Goal: Complete application form: Complete application form

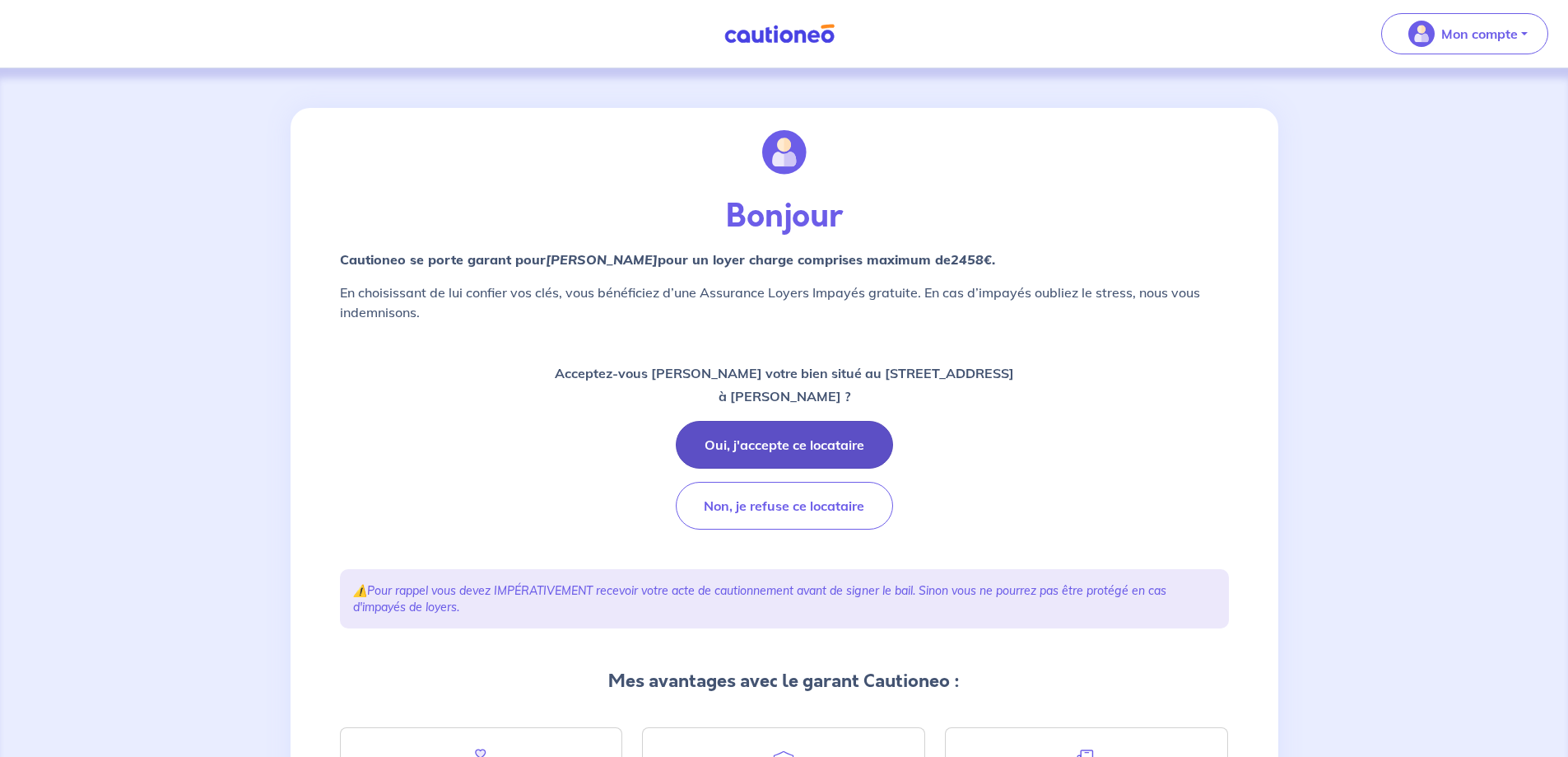
click at [774, 437] on button "Oui, j'accepte ce locataire" at bounding box center [784, 445] width 218 height 47
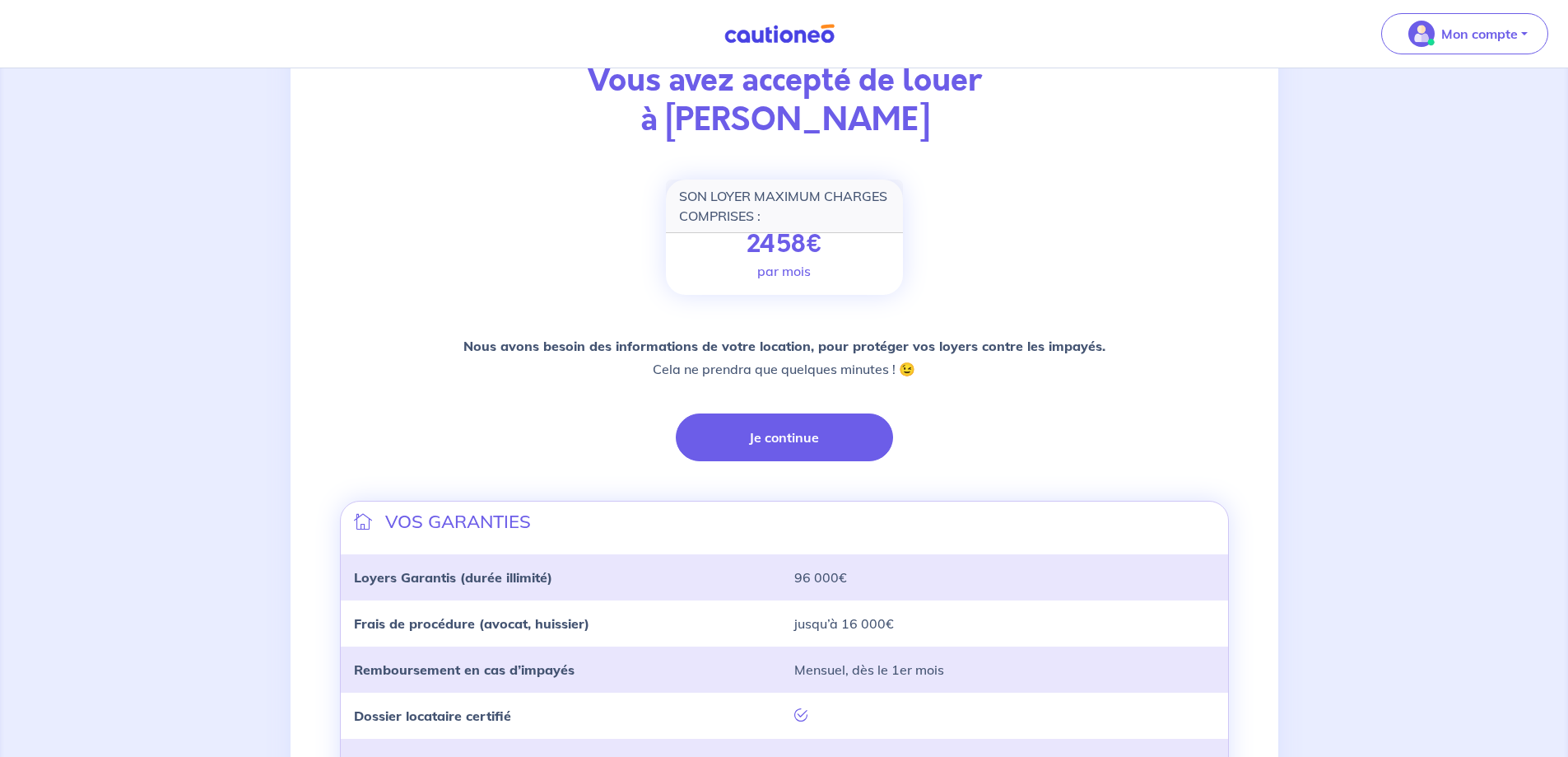
scroll to position [165, 0]
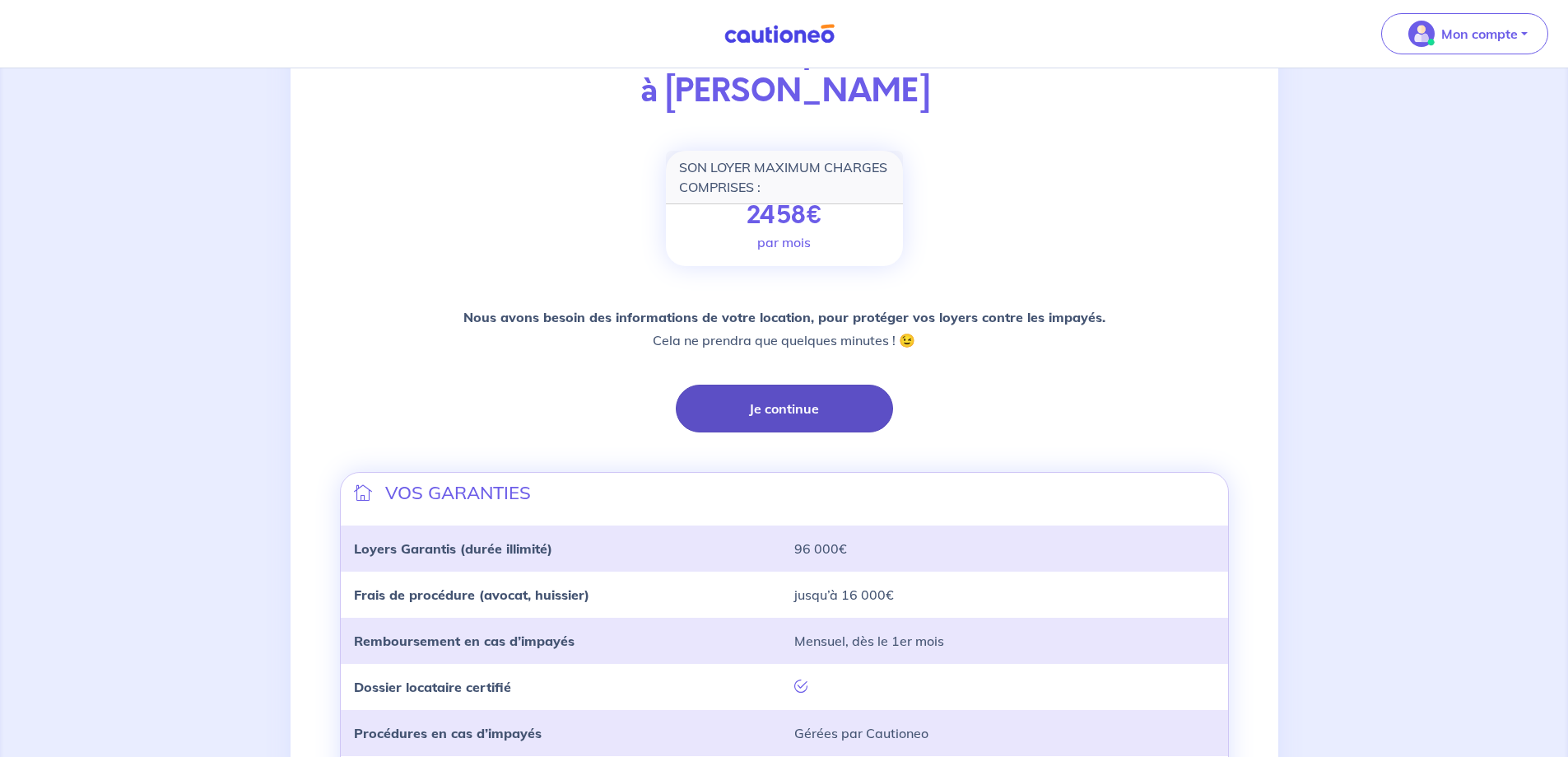
click at [802, 414] on button "Je continue" at bounding box center [784, 408] width 218 height 47
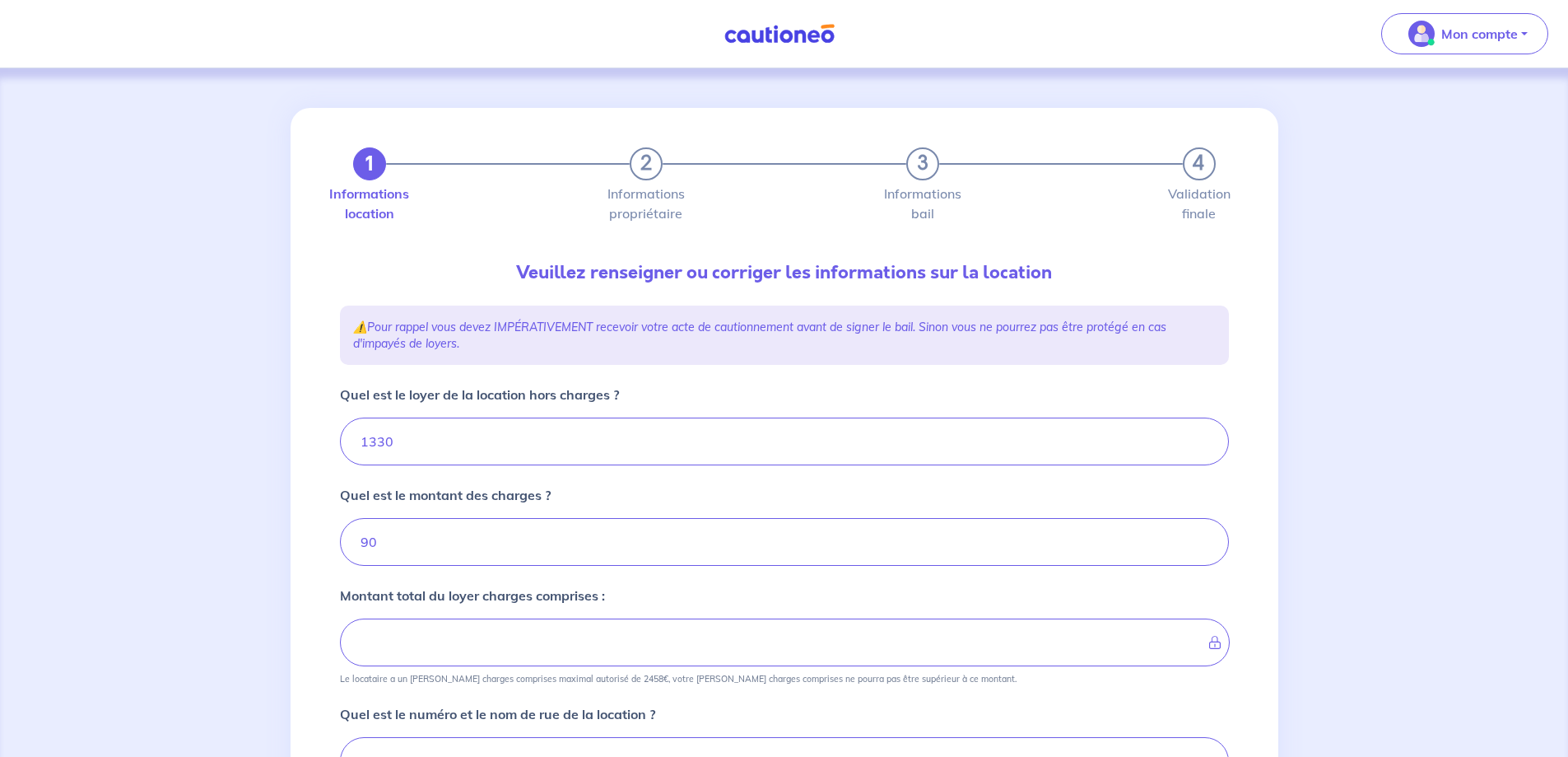
type input "1420"
click at [500, 444] on input "1330" at bounding box center [784, 442] width 889 height 47
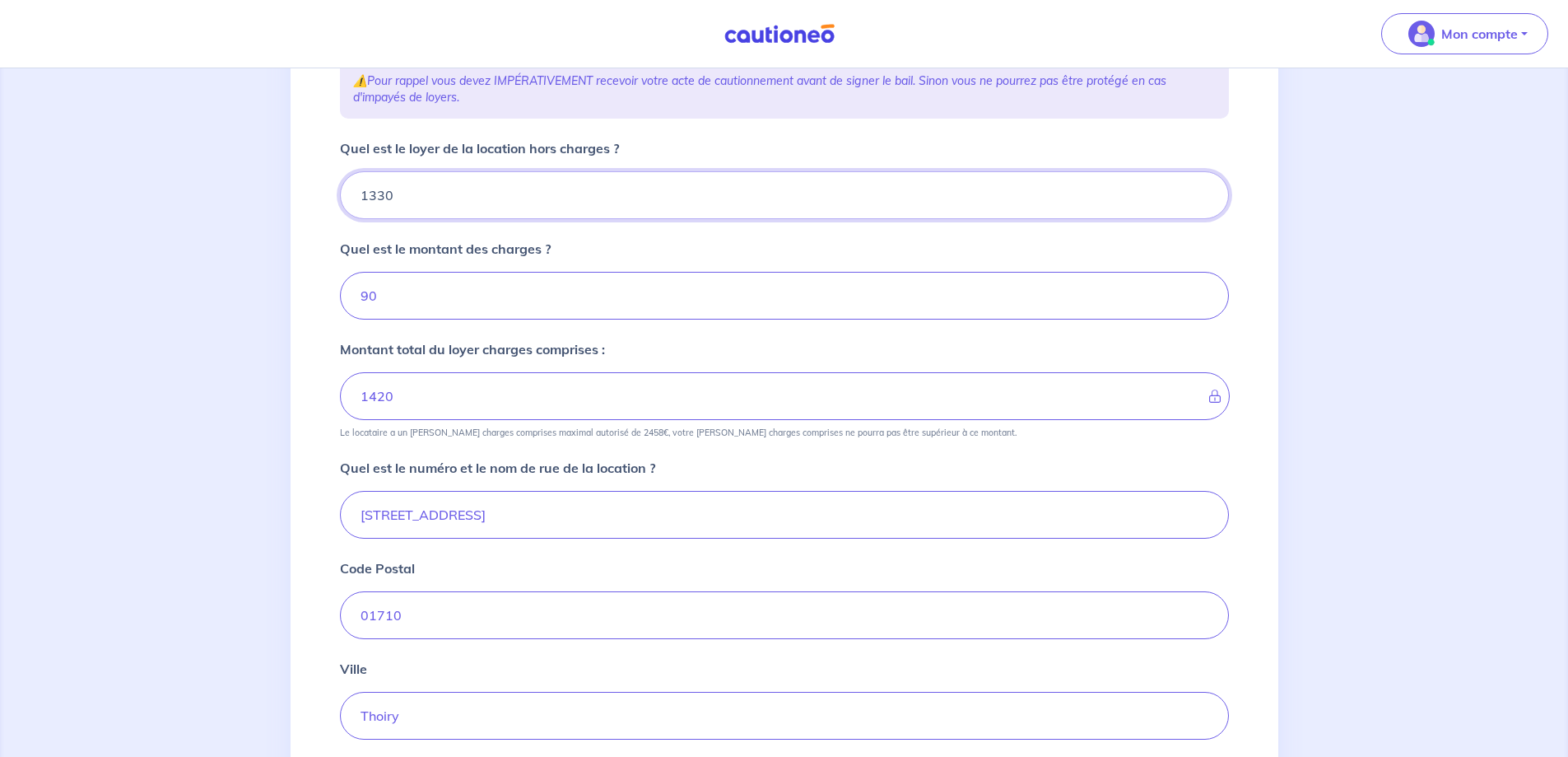
scroll to position [247, 0]
click at [375, 515] on input "75 Rue des Vergers" at bounding box center [784, 514] width 889 height 47
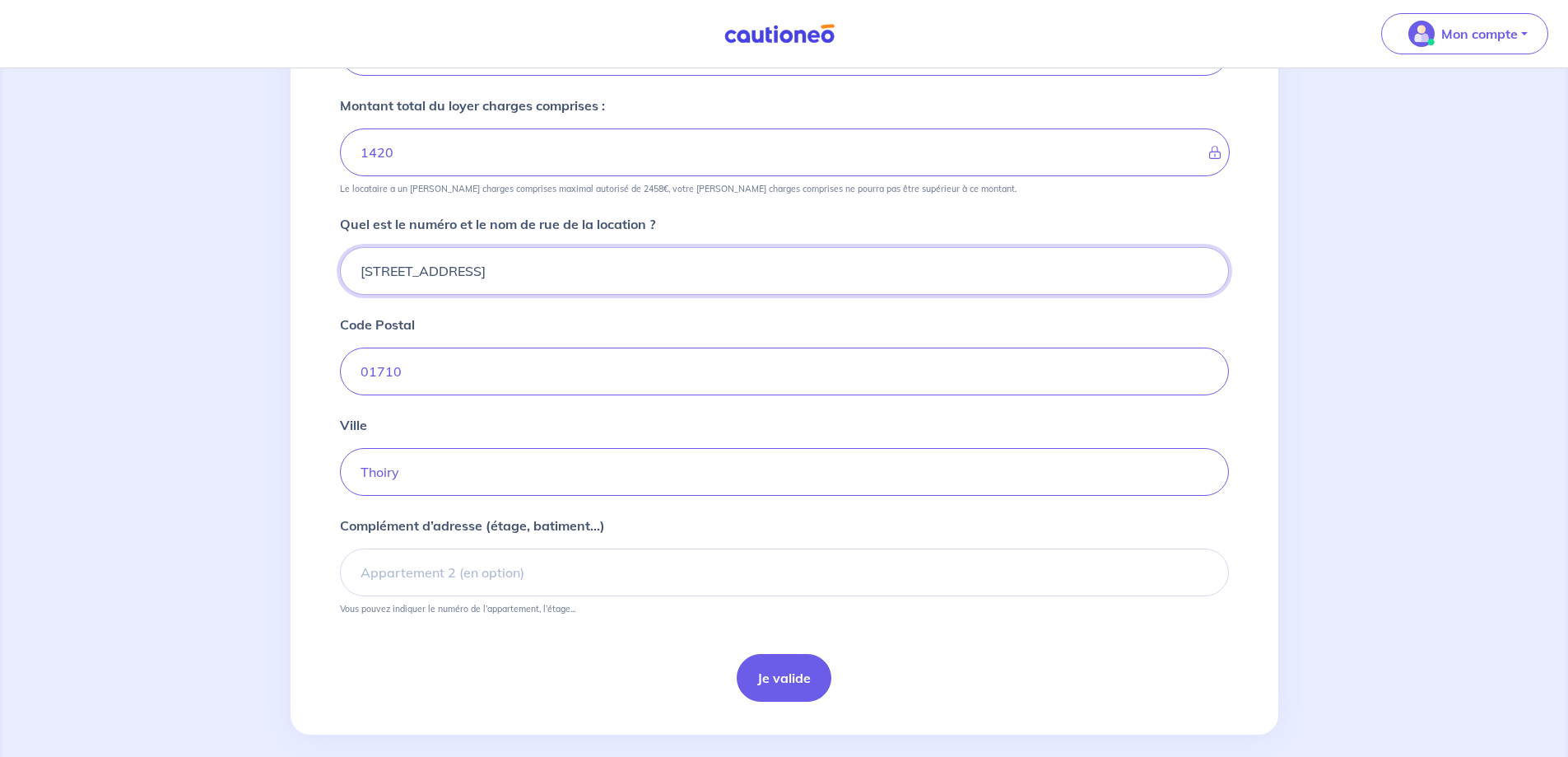
scroll to position [494, 0]
type input "45 Rue des Vergers"
click at [545, 570] on input "Complément d’adresse (étage, batiment...)" at bounding box center [784, 568] width 889 height 47
type input "Bat C - 2eme etage - Porte 21"
click at [787, 677] on button "Je valide" at bounding box center [784, 673] width 95 height 47
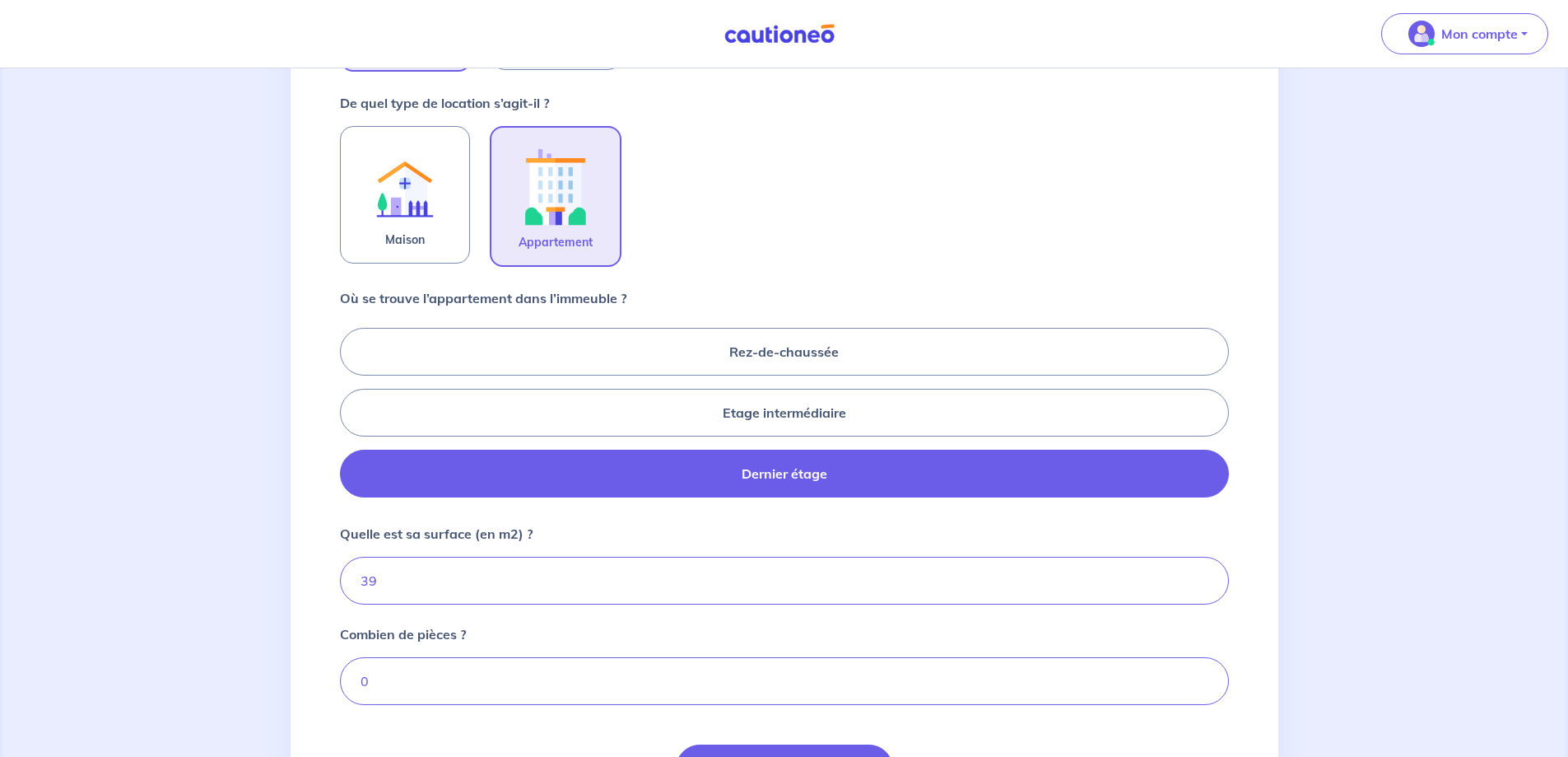
scroll to position [494, 0]
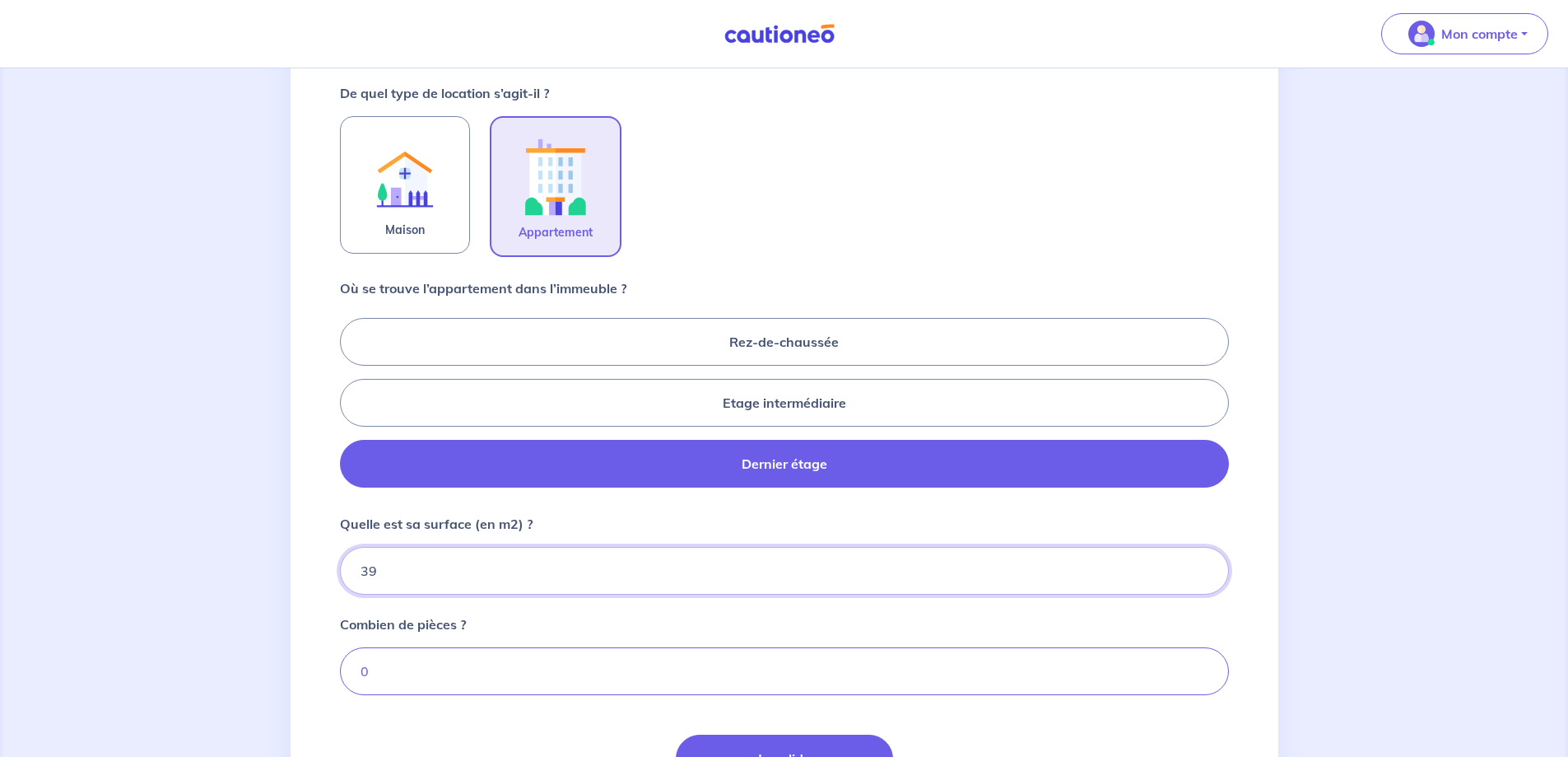
click at [456, 563] on input "39" at bounding box center [784, 571] width 889 height 47
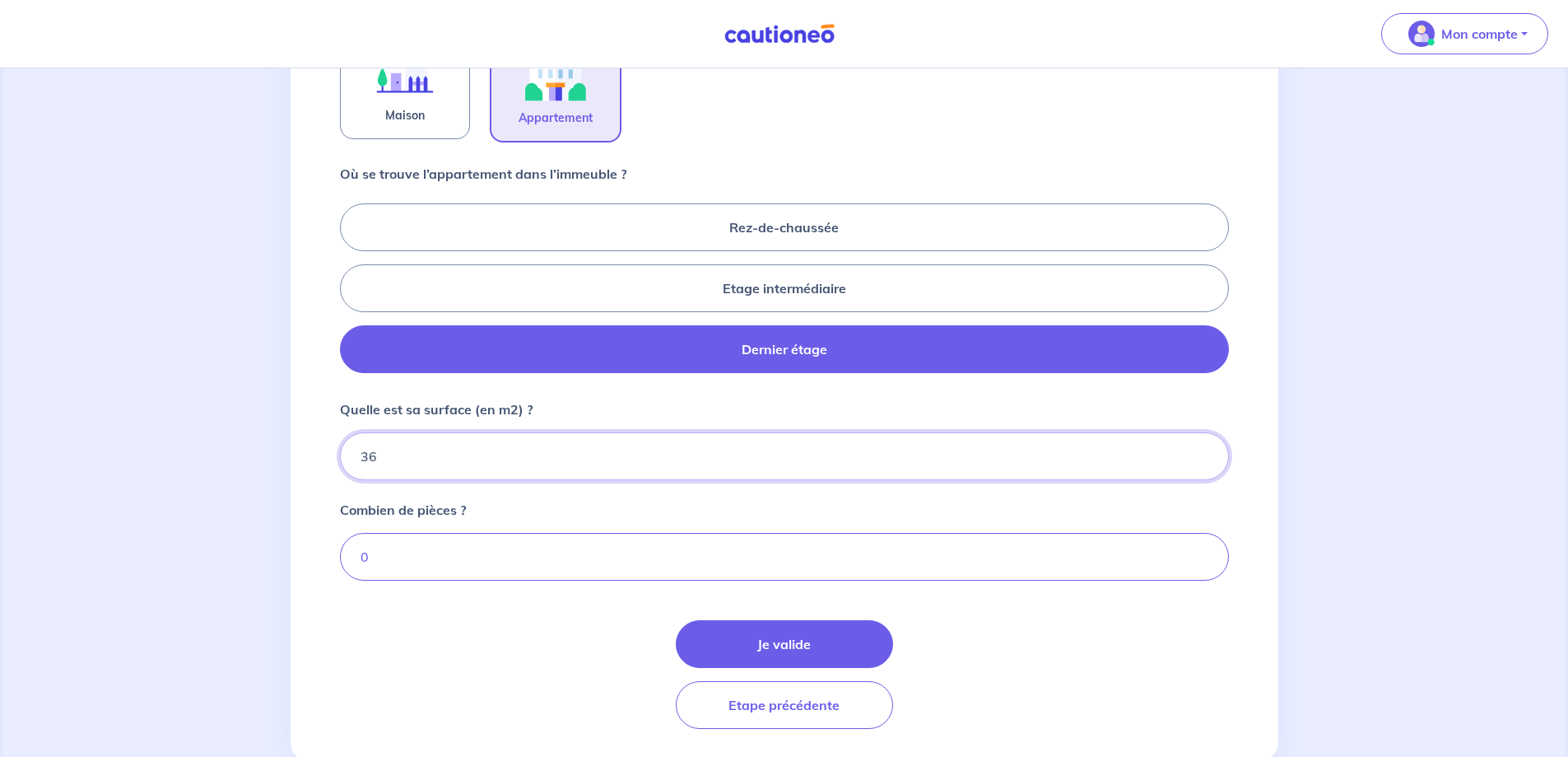
scroll to position [653, 0]
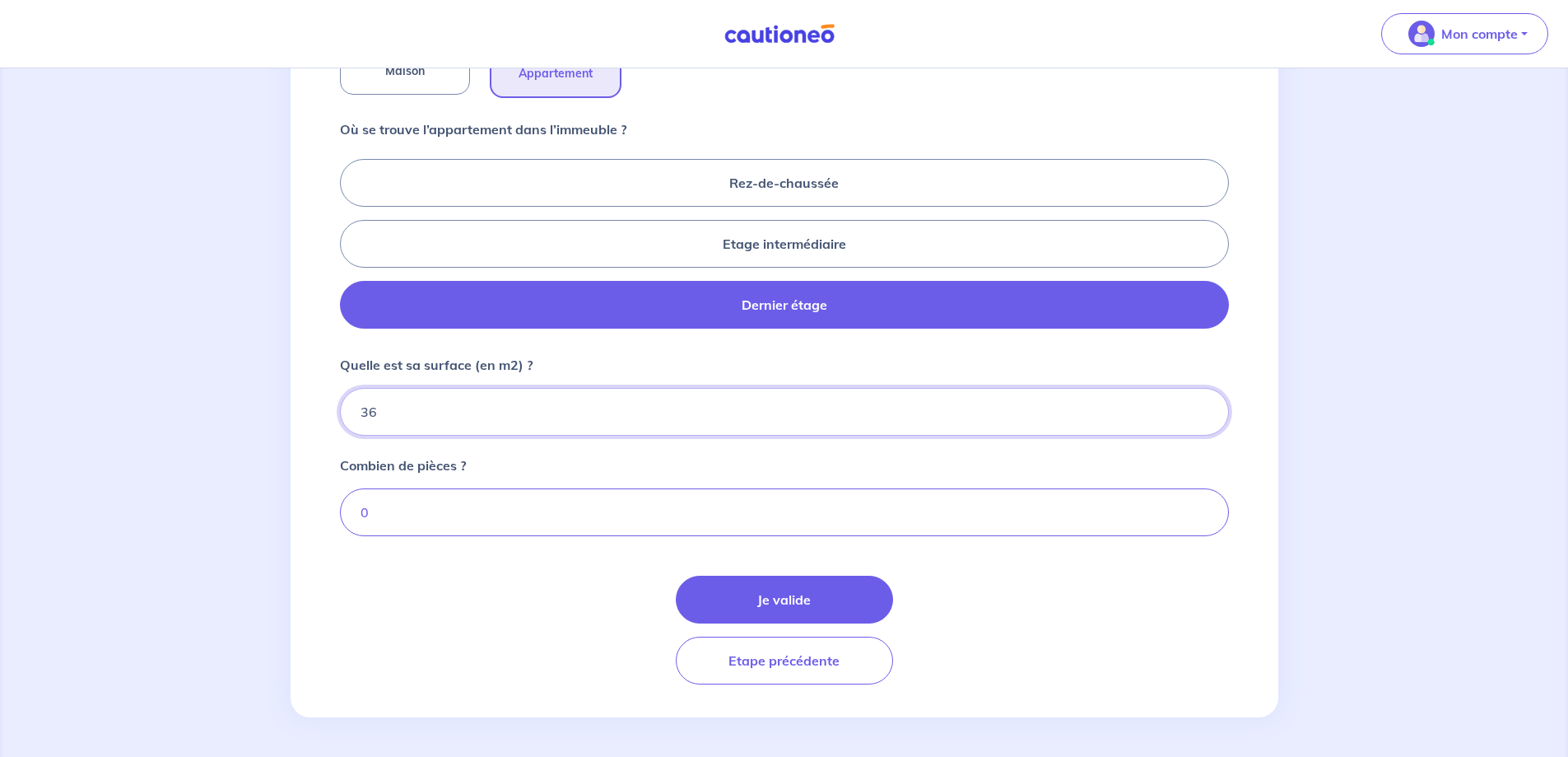
type input "36"
click at [491, 521] on input "0" at bounding box center [784, 512] width 889 height 47
click at [1201, 508] on input "1" at bounding box center [784, 512] width 889 height 47
type input "2"
click at [1201, 508] on input "2" at bounding box center [784, 512] width 889 height 47
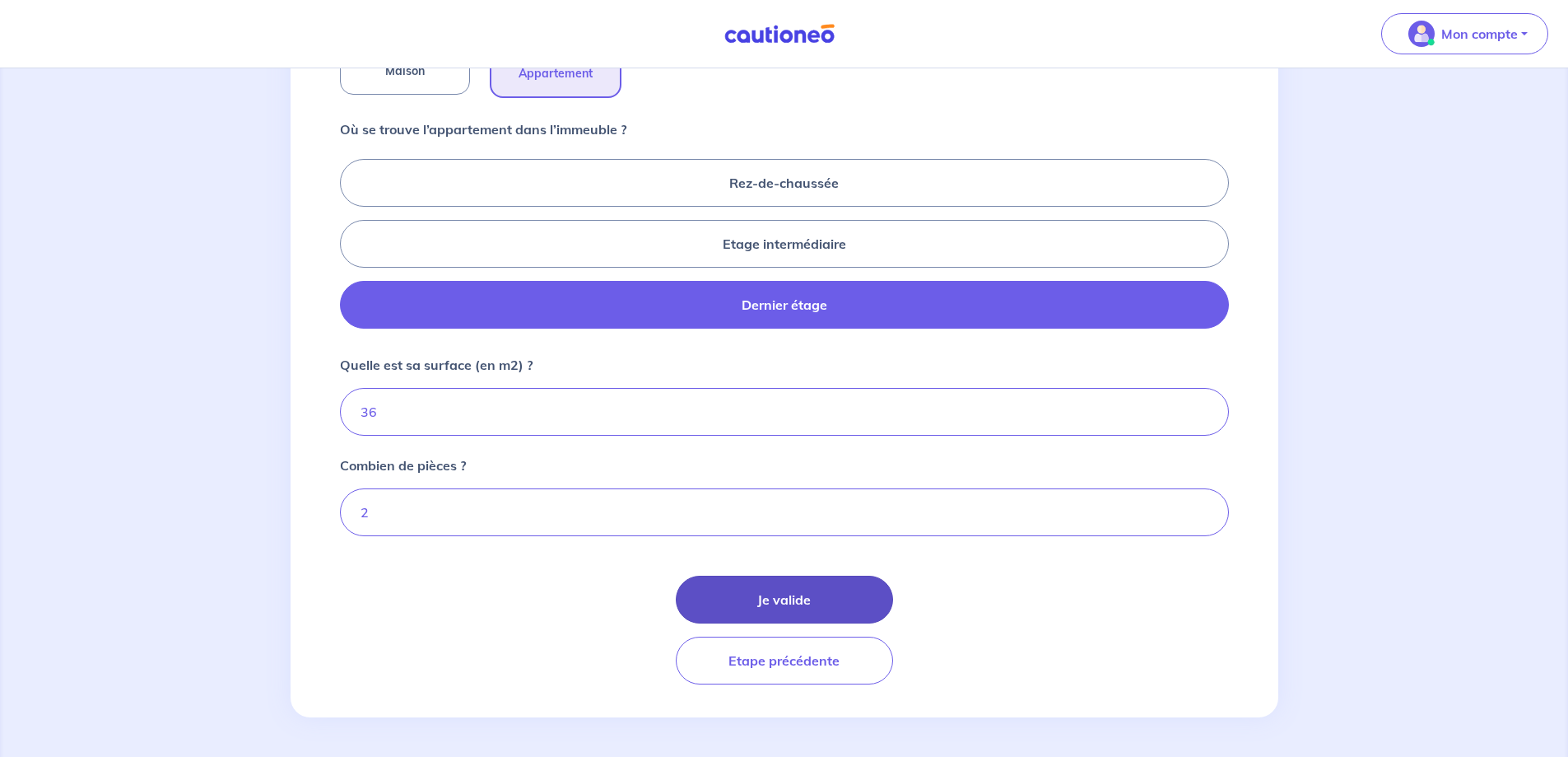
click at [842, 596] on button "Je valide" at bounding box center [784, 599] width 218 height 47
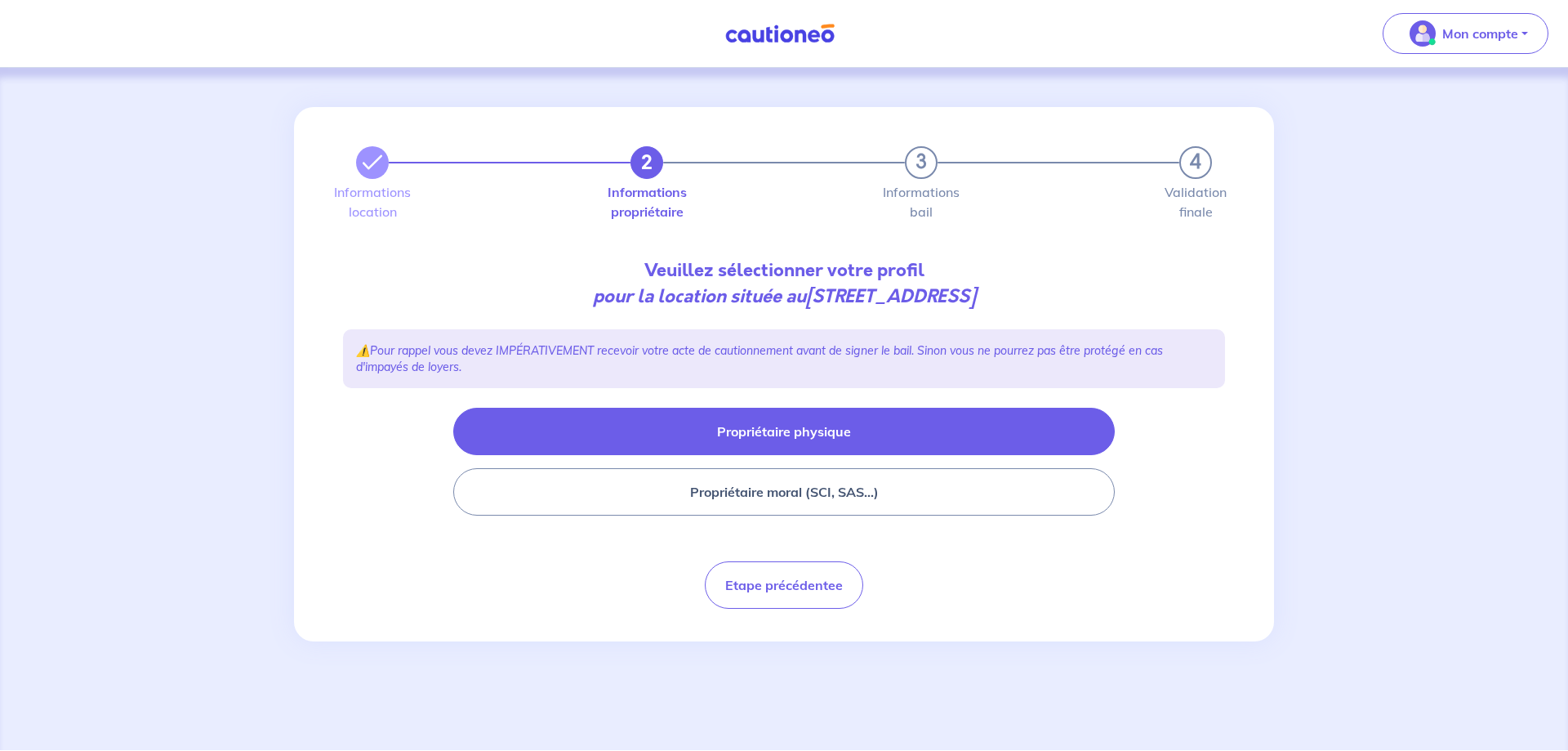
click at [784, 435] on button "Propriétaire physique" at bounding box center [784, 431] width 662 height 47
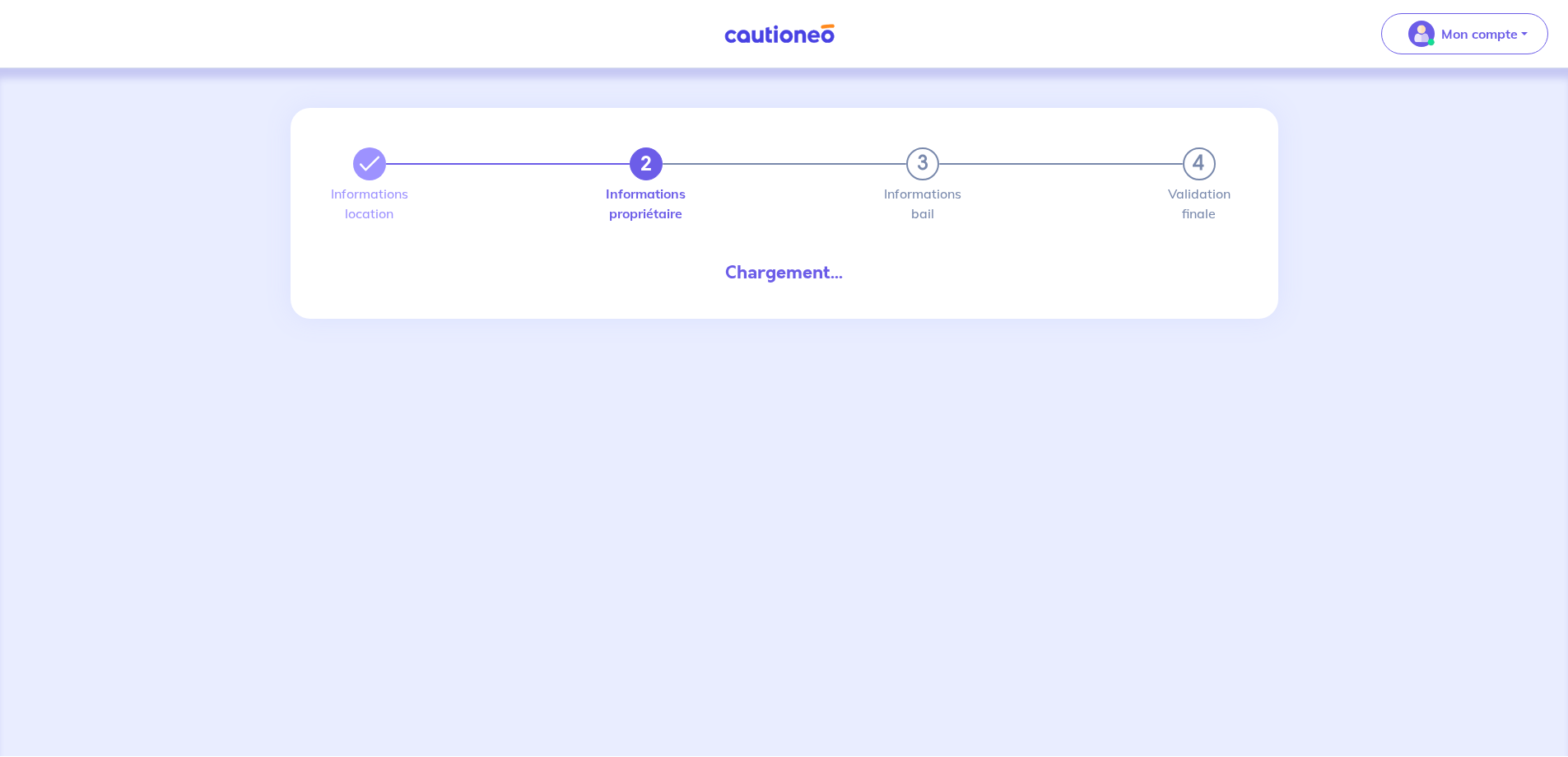
select select "VN"
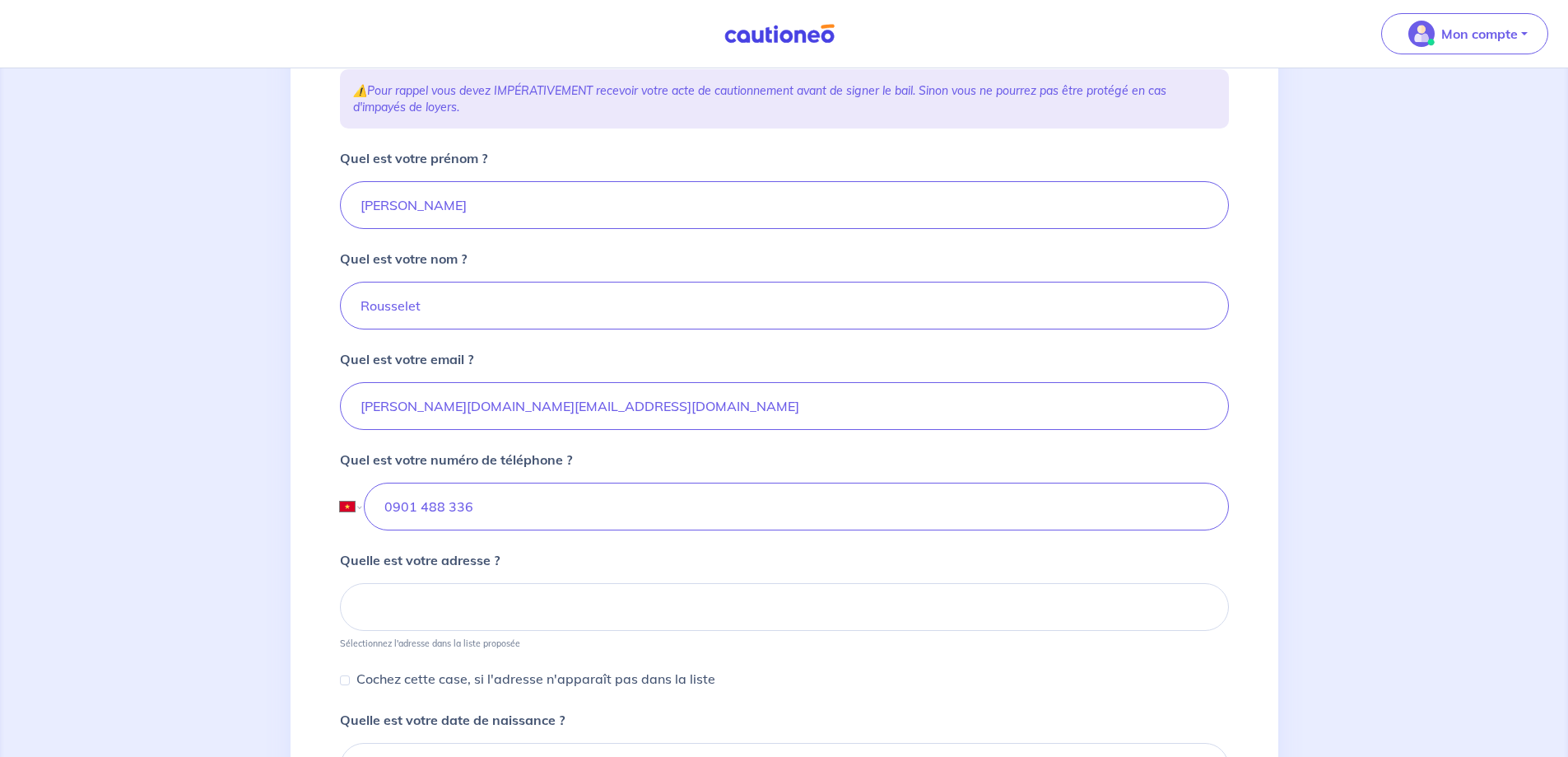
scroll to position [329, 0]
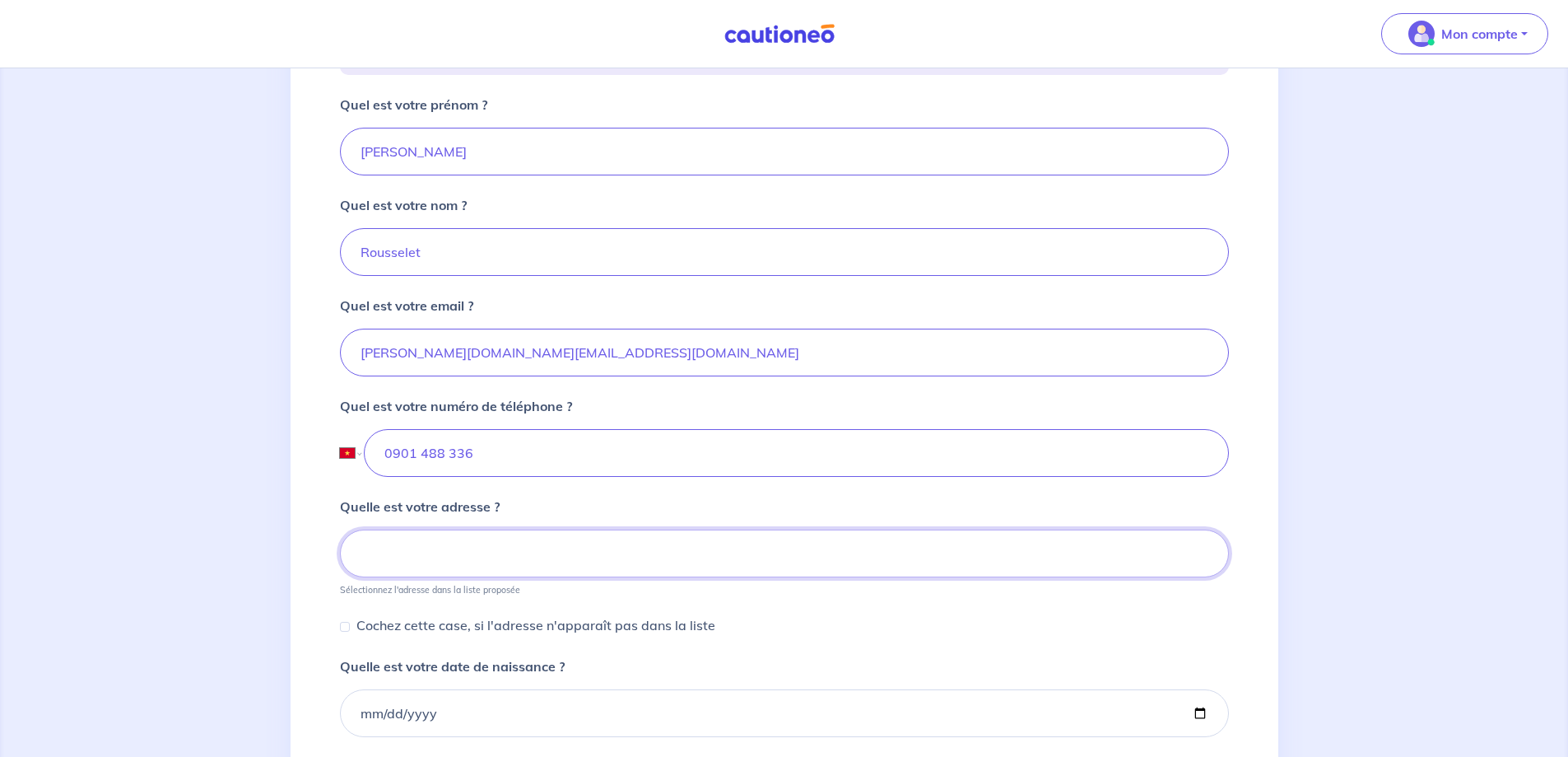
click at [496, 554] on input at bounding box center [784, 553] width 889 height 47
type input "C"
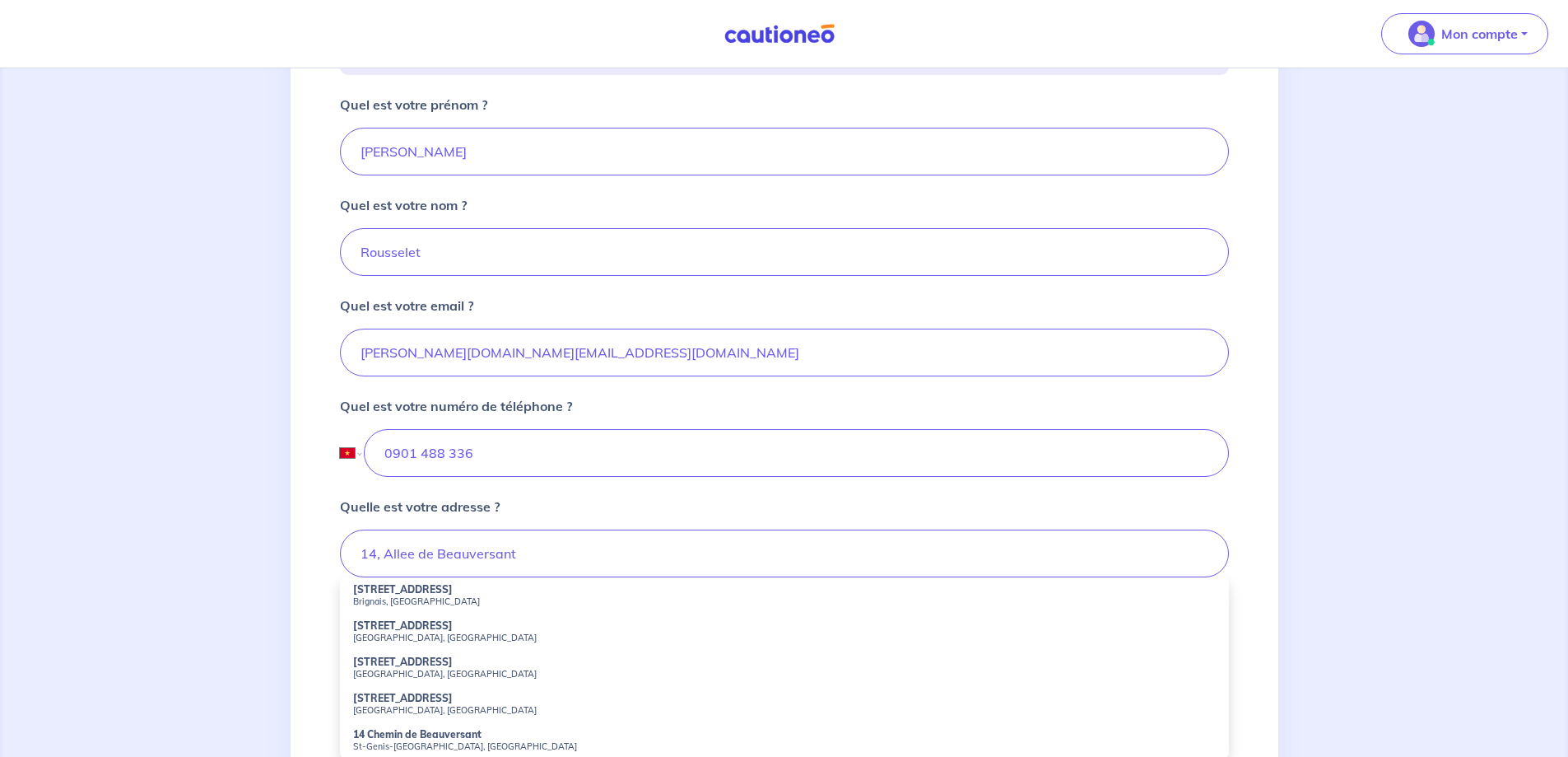
click at [438, 593] on strong "14 Allée de Beauversant" at bounding box center [402, 588] width 100 height 13
type input "14 Allée de Beauversant, Brignais, France"
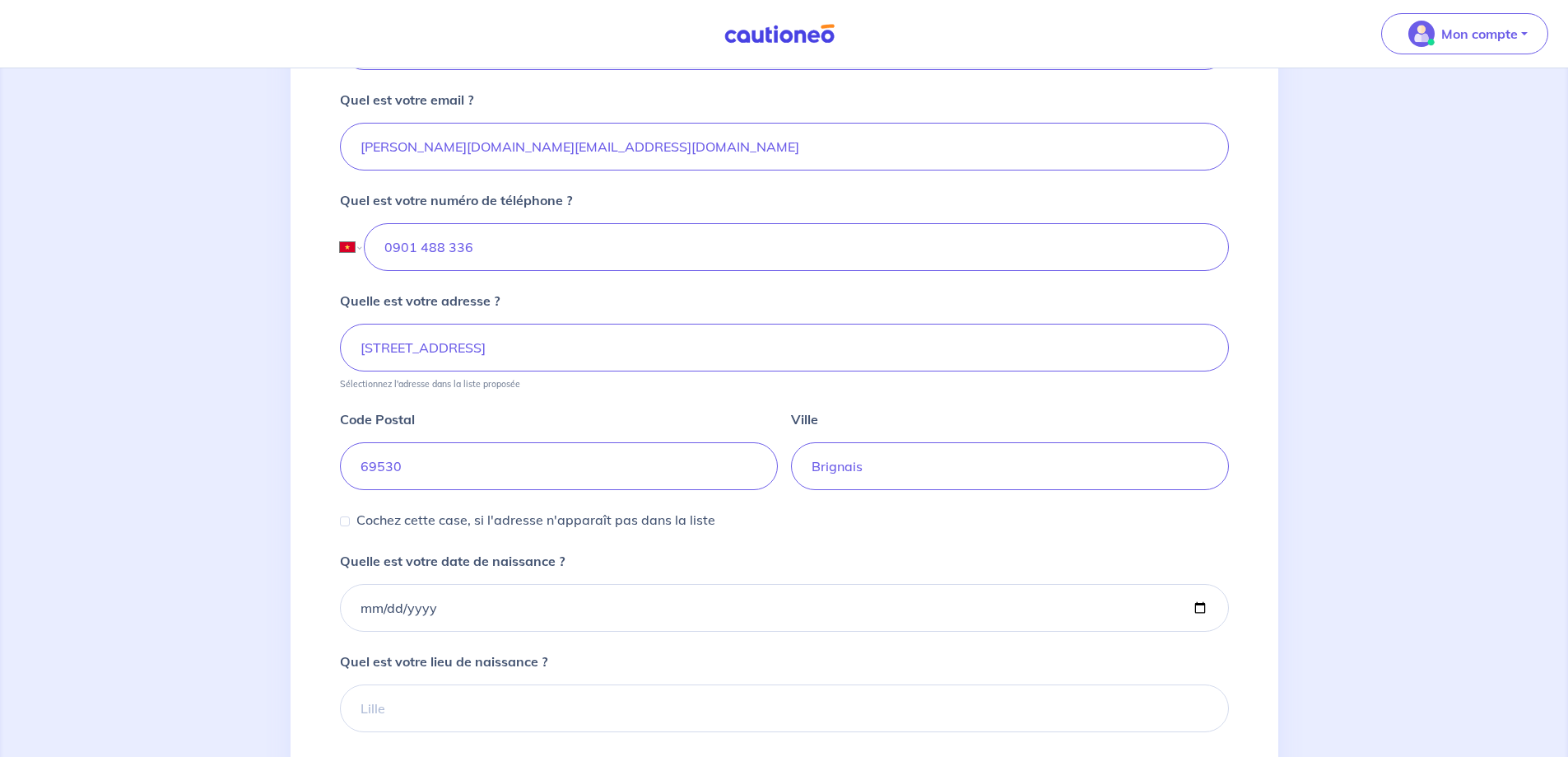
scroll to position [577, 0]
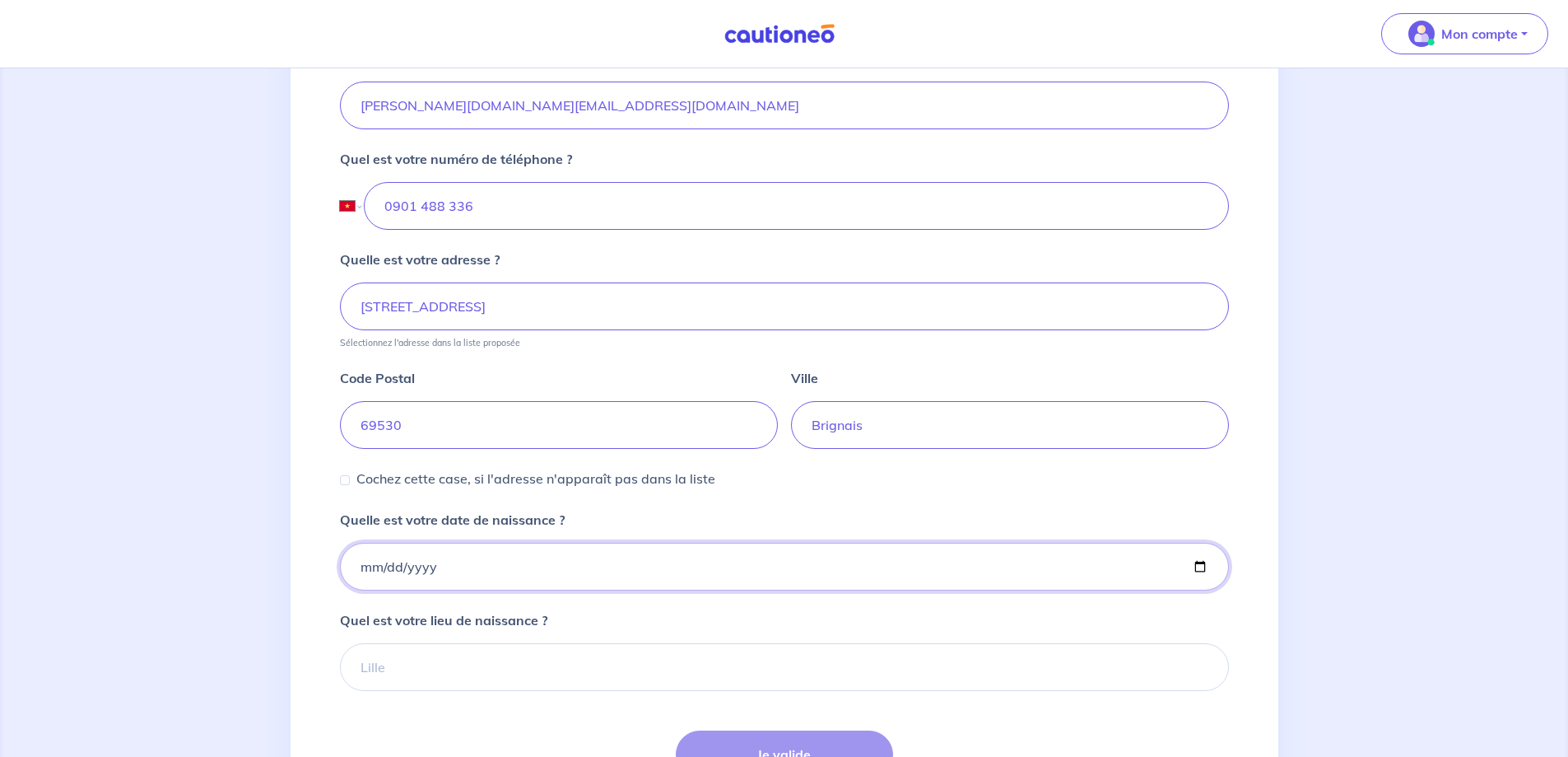
click at [455, 567] on input "Quelle est votre date de naissance ?" at bounding box center [784, 566] width 889 height 47
type input "1974-06-14"
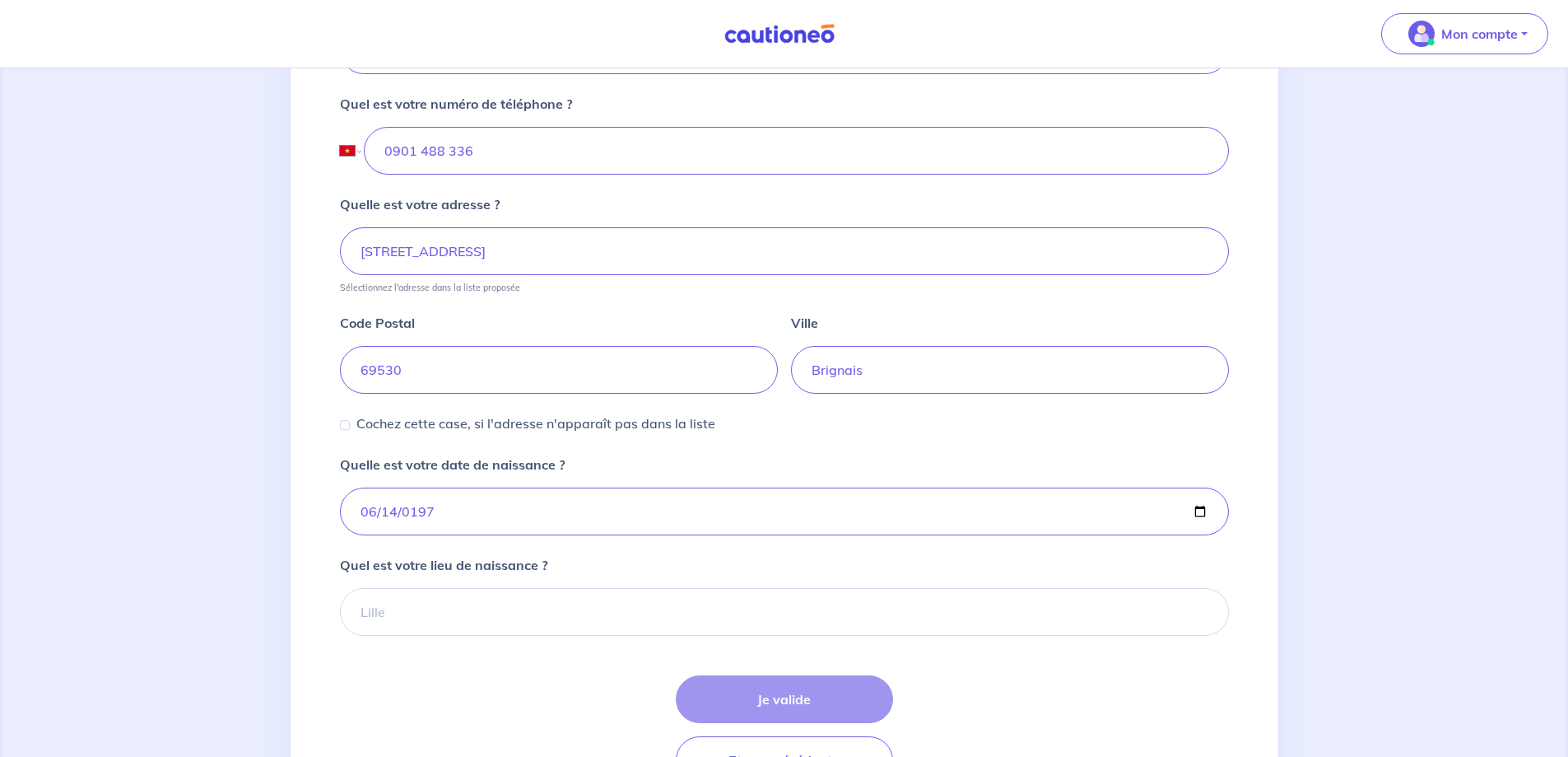
scroll to position [658, 0]
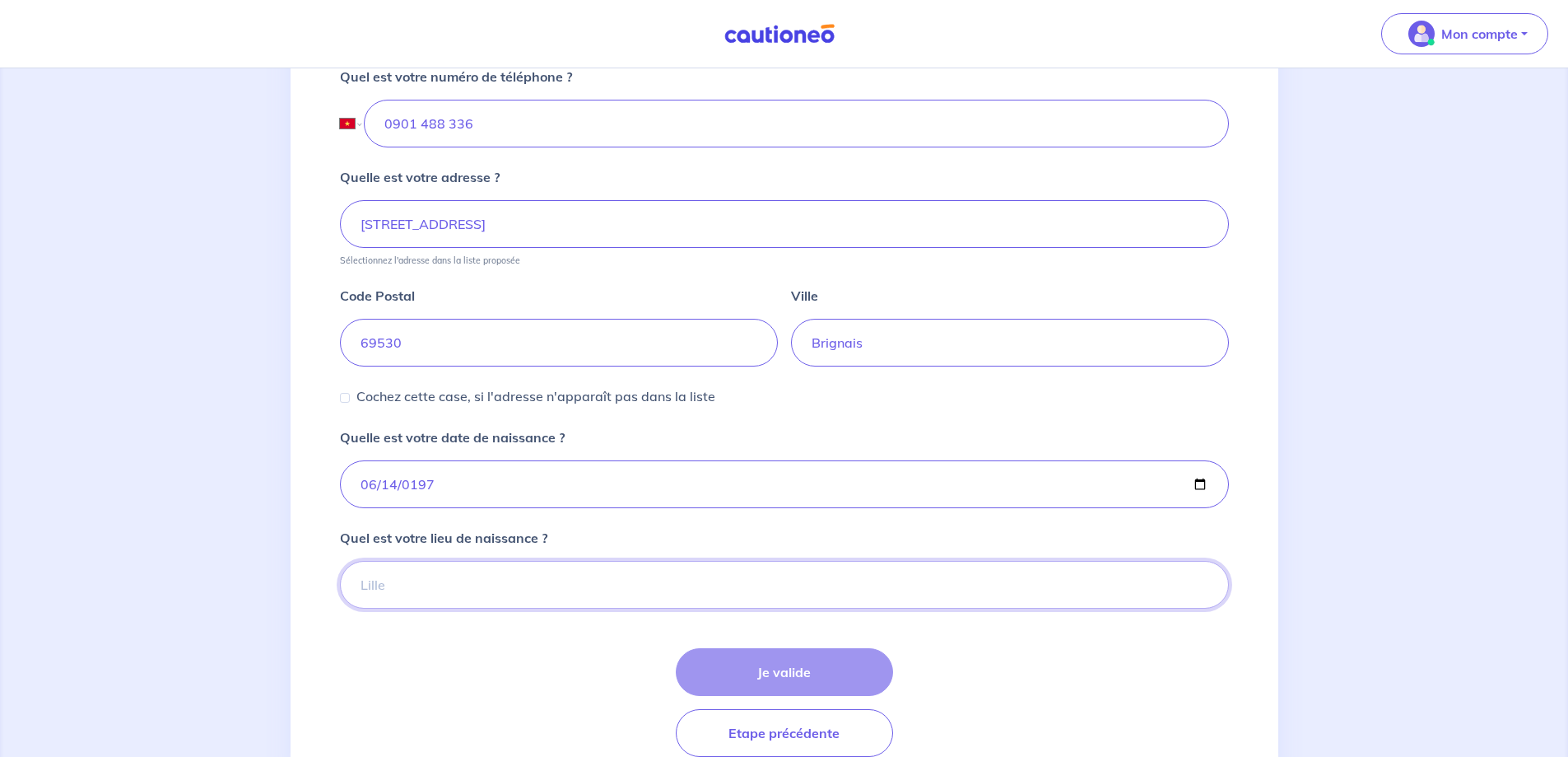
click at [471, 586] on input "Quel est votre lieu de naissance ?" at bounding box center [784, 585] width 889 height 47
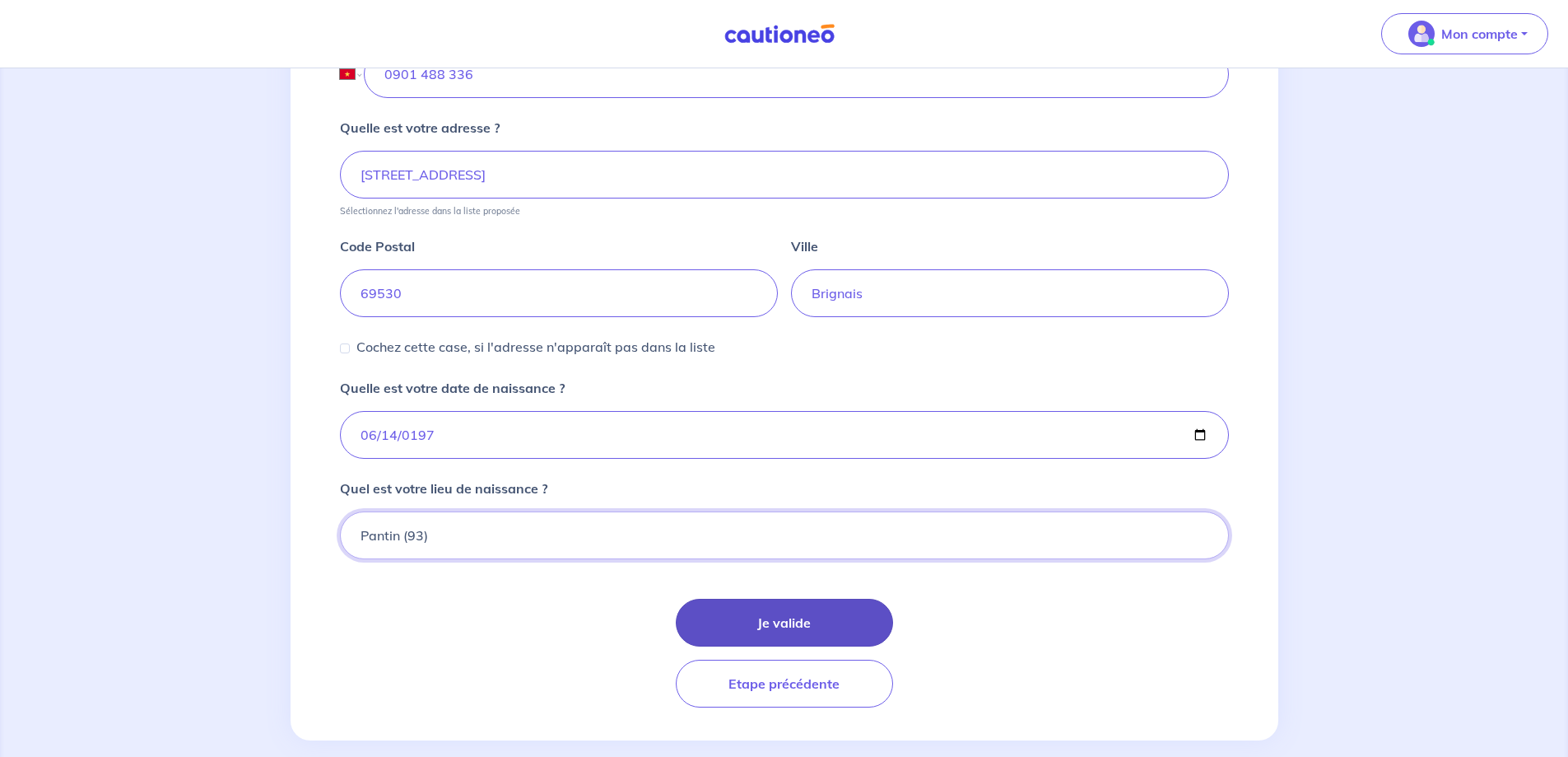
scroll to position [731, 0]
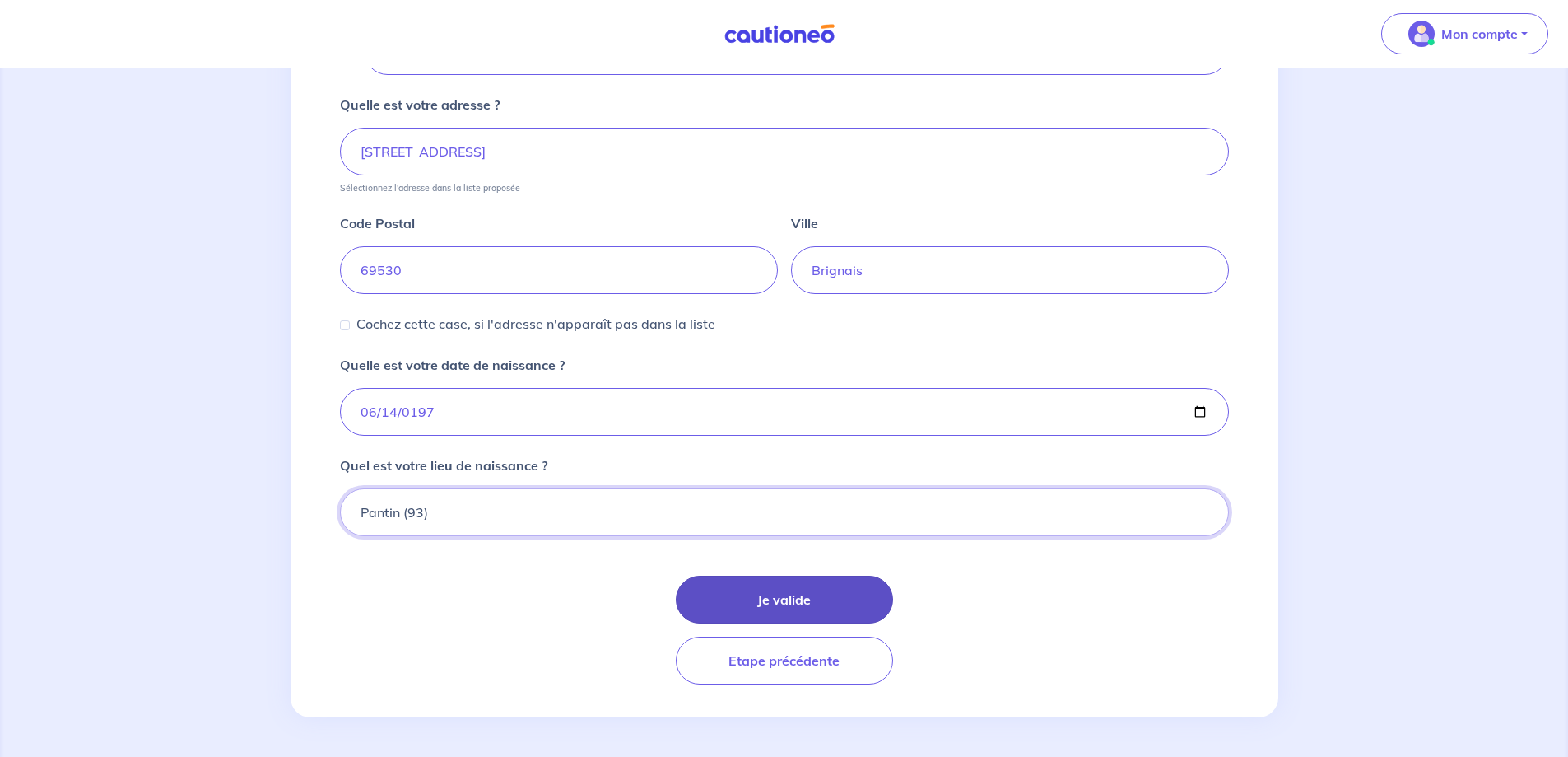
type input "Pantin (93)"
click at [774, 602] on button "Je valide" at bounding box center [784, 599] width 218 height 47
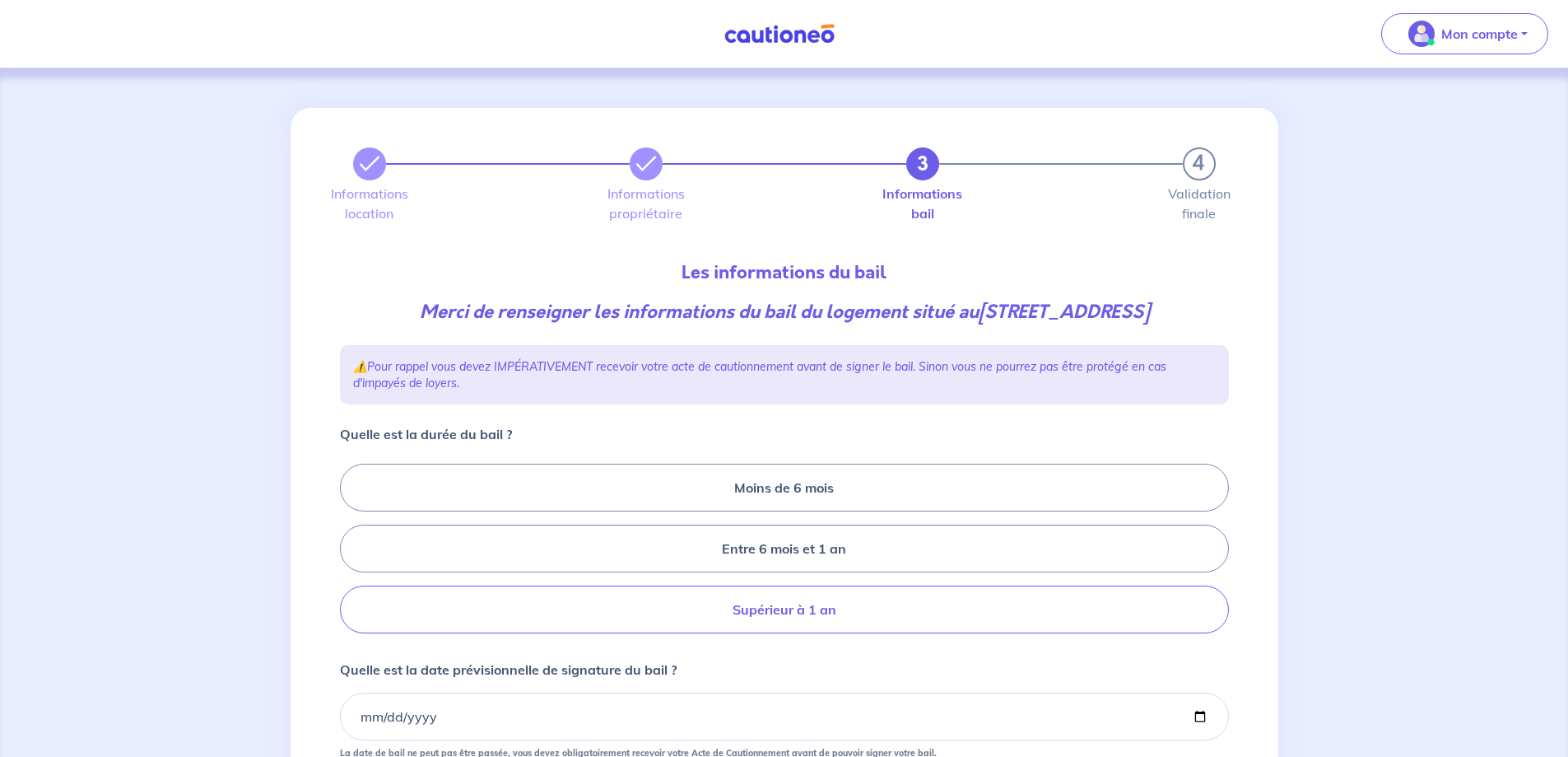
click at [801, 608] on label "Supérieur à 1 an" at bounding box center [784, 609] width 889 height 47
click at [351, 554] on input "Supérieur à 1 an" at bounding box center [345, 548] width 11 height 11
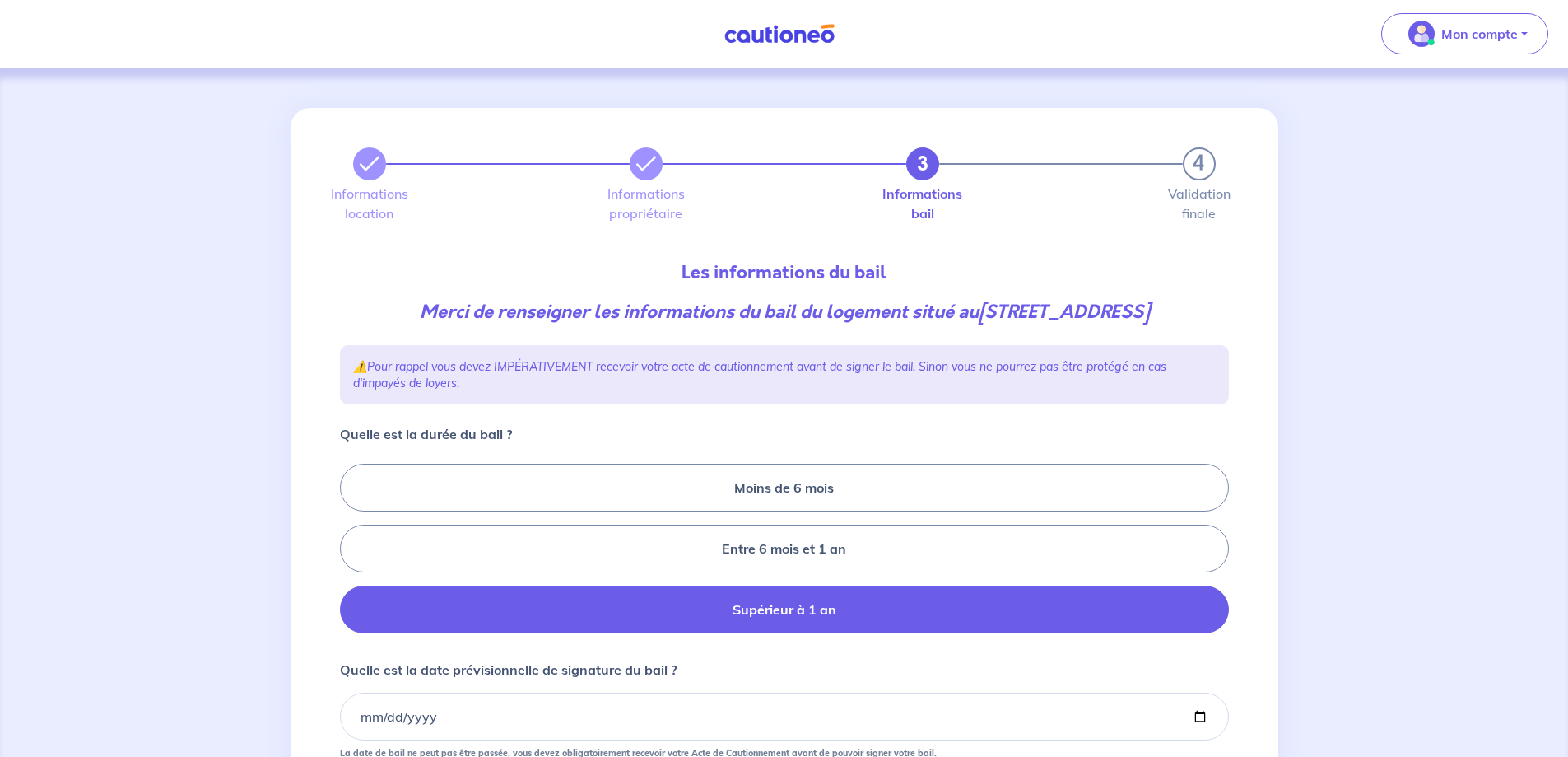
radio input "true"
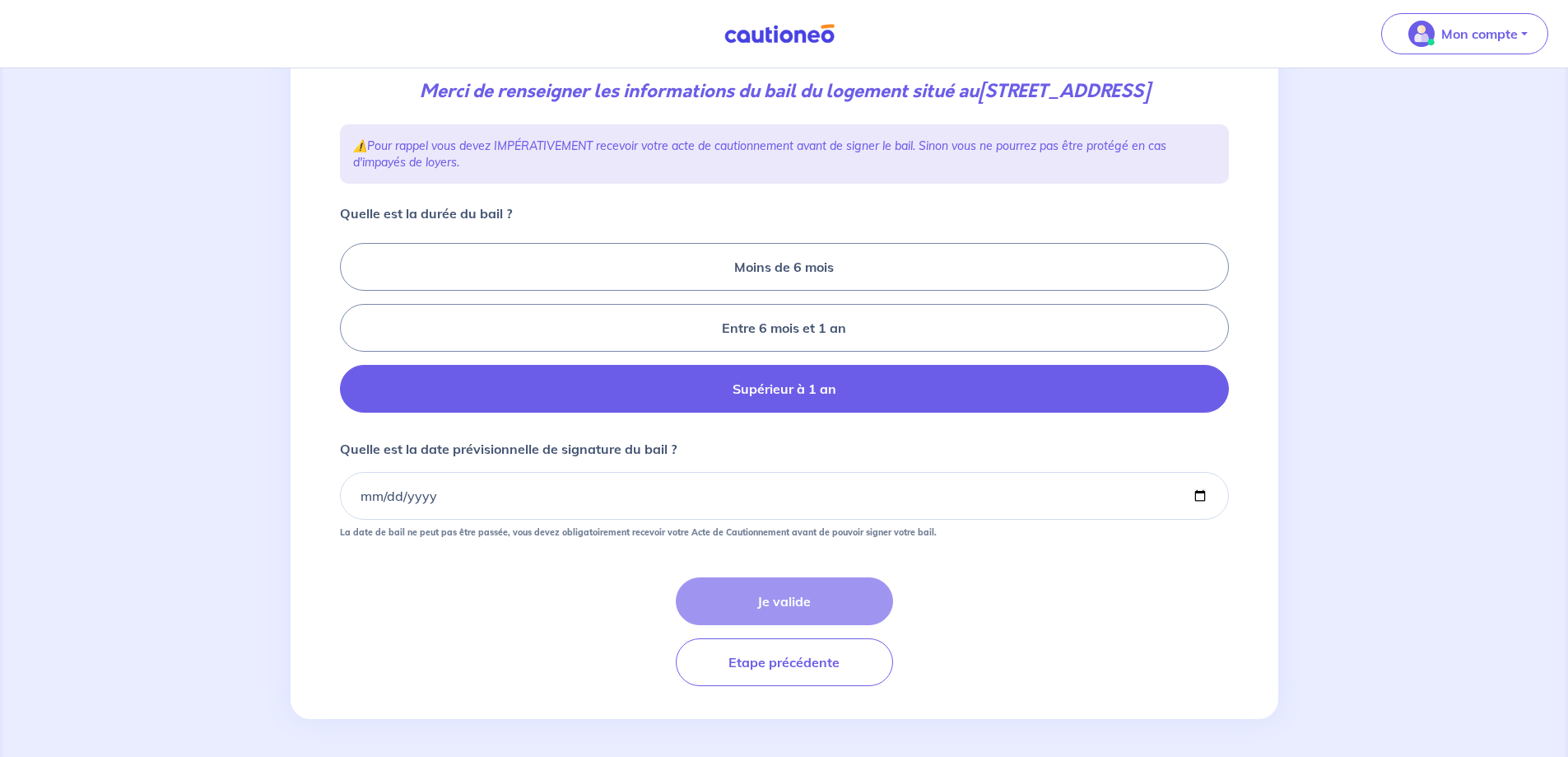
scroll to position [223, 0]
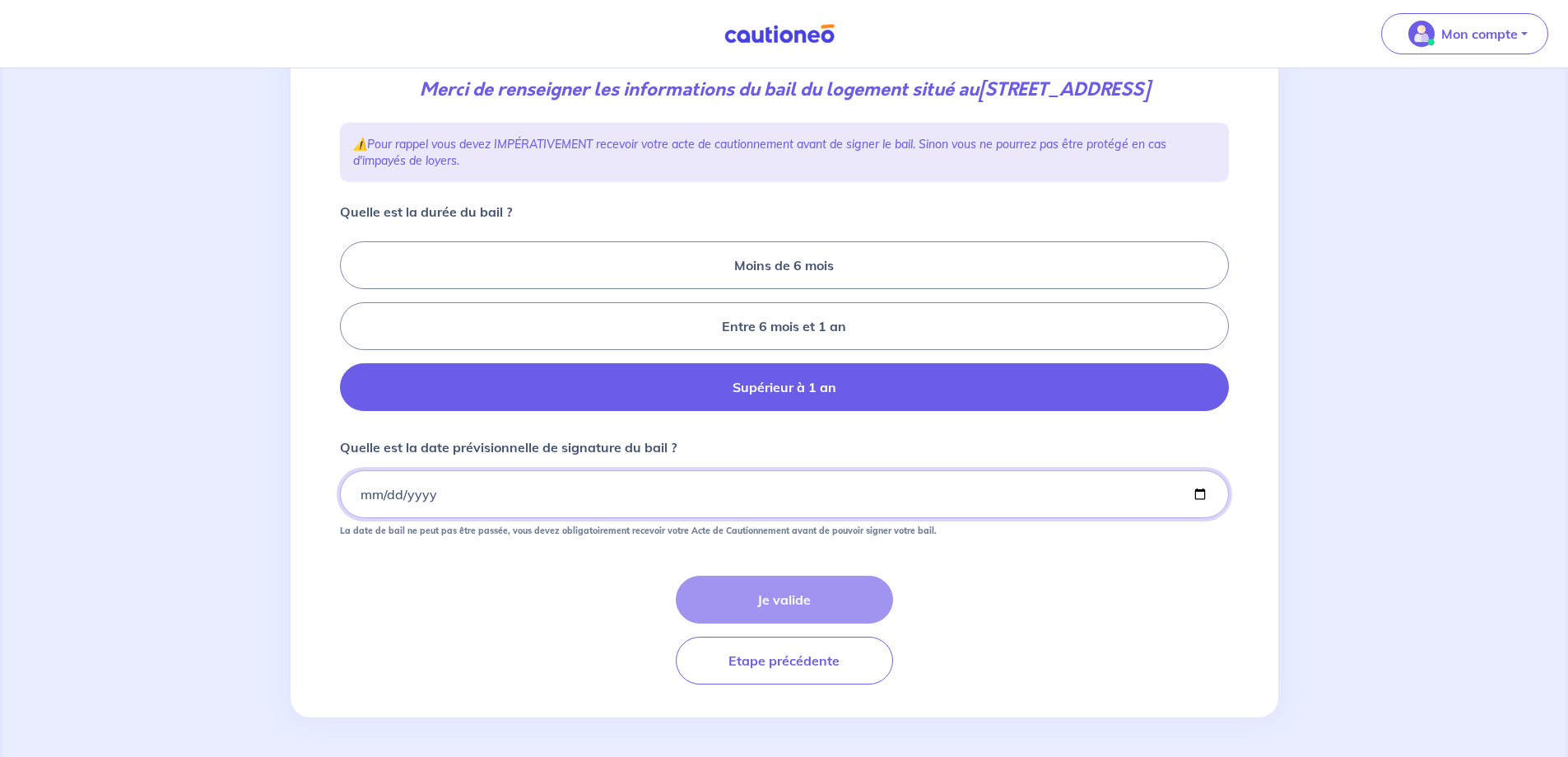
click at [631, 491] on input "Quelle est la date prévisionnelle de signature du bail ?" at bounding box center [784, 494] width 889 height 47
click at [369, 494] on input "Quelle est la date prévisionnelle de signature du bail ?" at bounding box center [784, 494] width 889 height 47
click at [392, 495] on input "2025-08-20" at bounding box center [784, 494] width 889 height 47
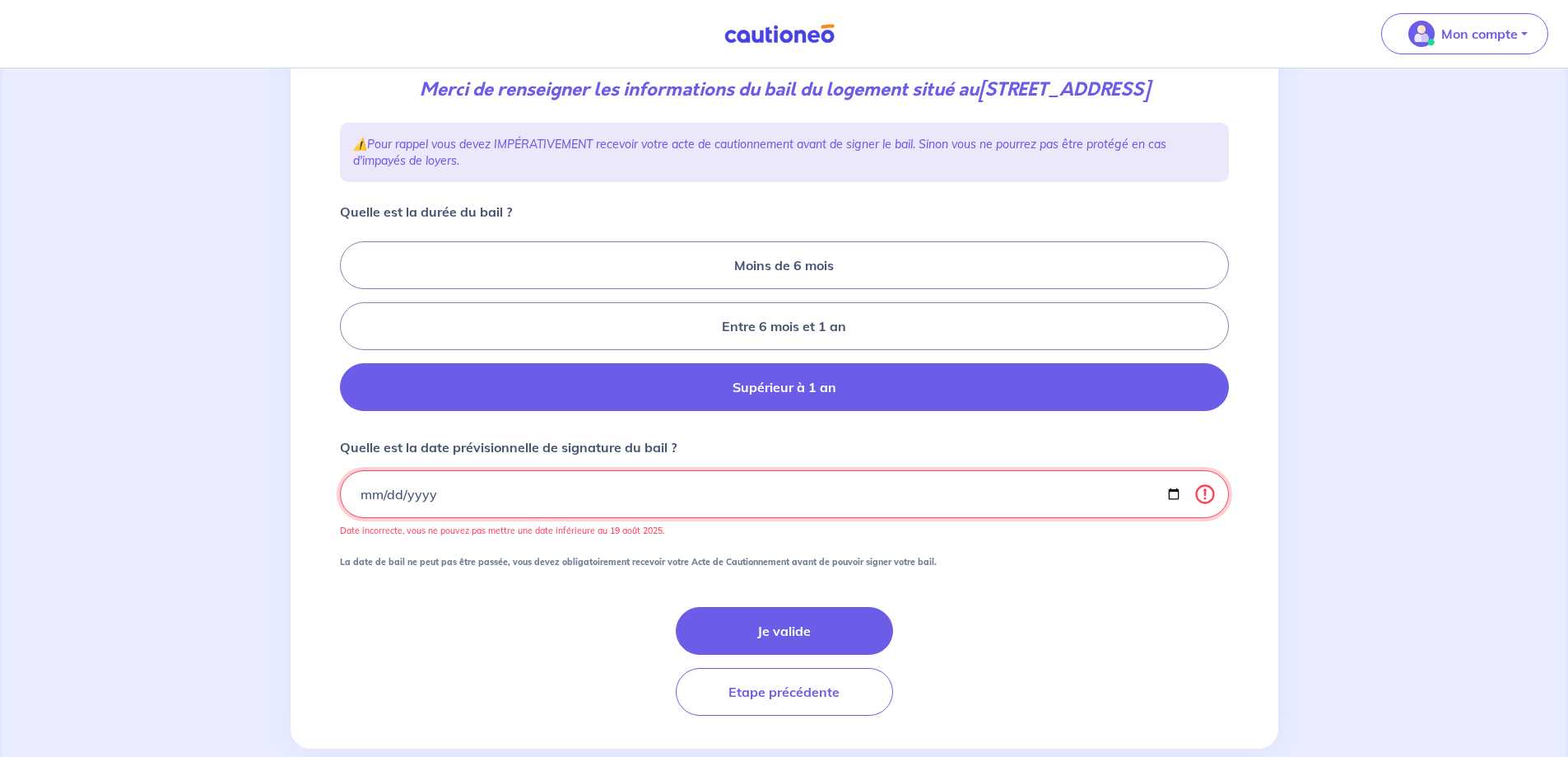
type input "2025-08-21"
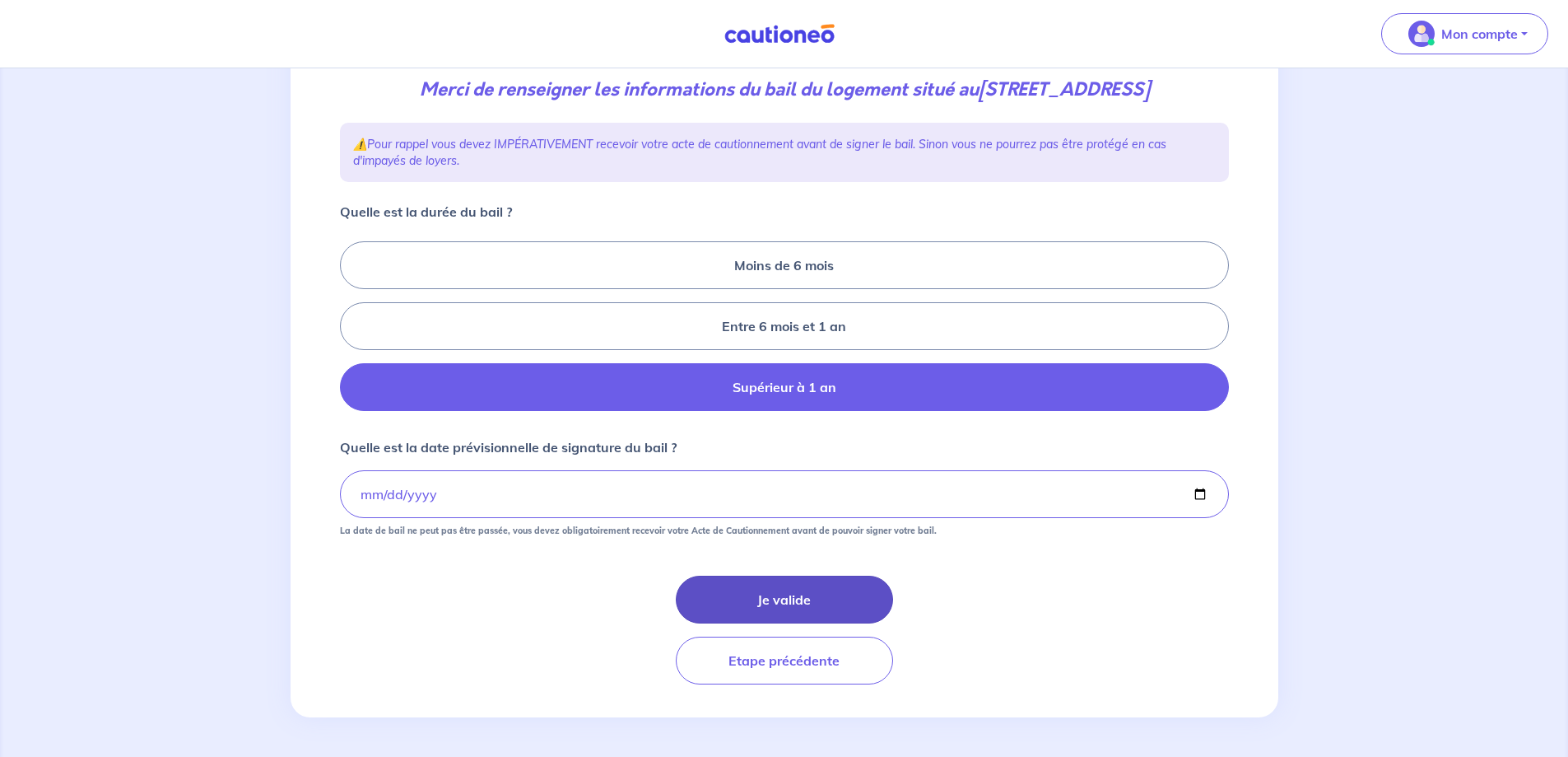
click at [779, 597] on button "Je valide" at bounding box center [784, 599] width 218 height 47
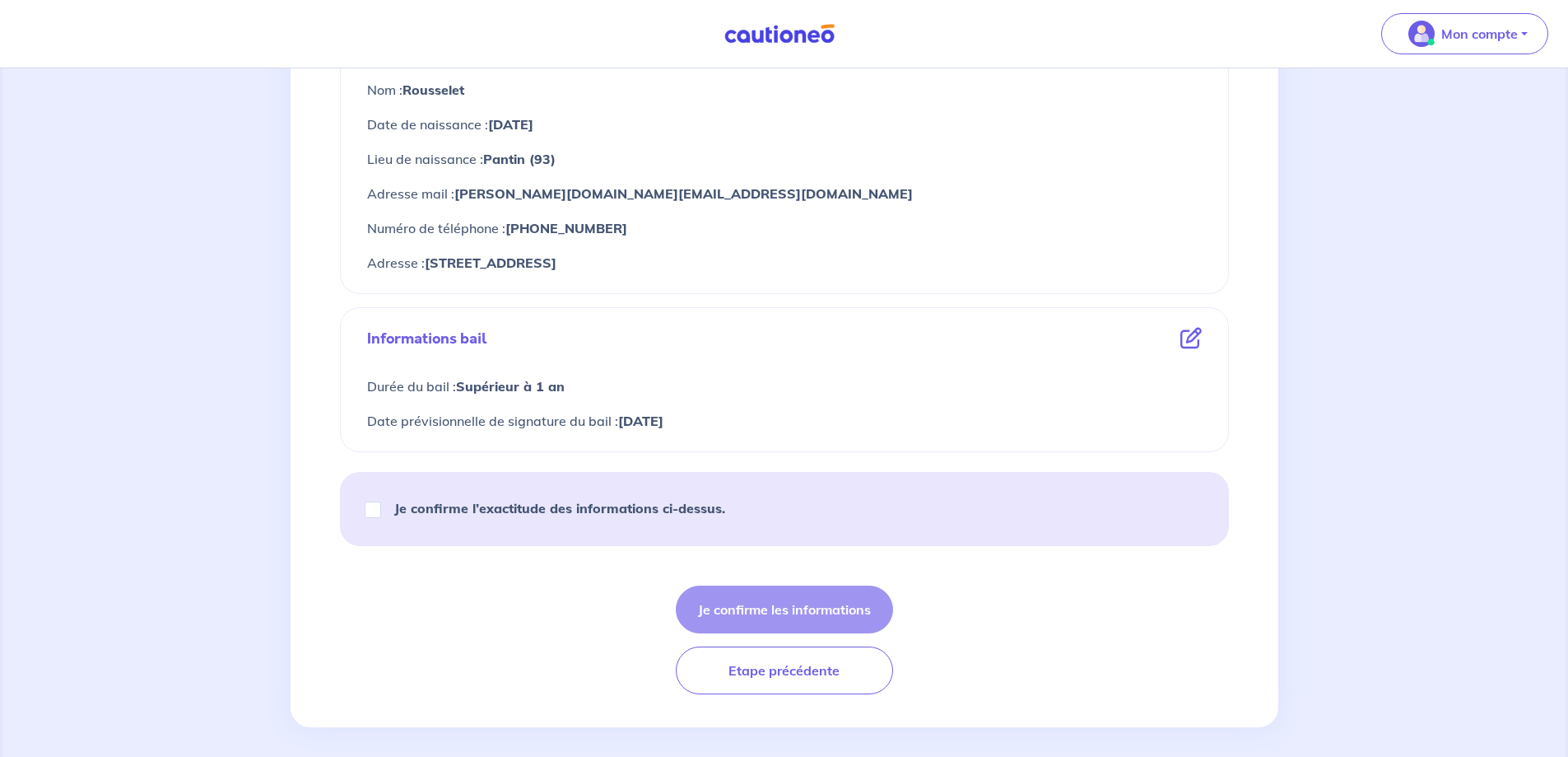
scroll to position [727, 0]
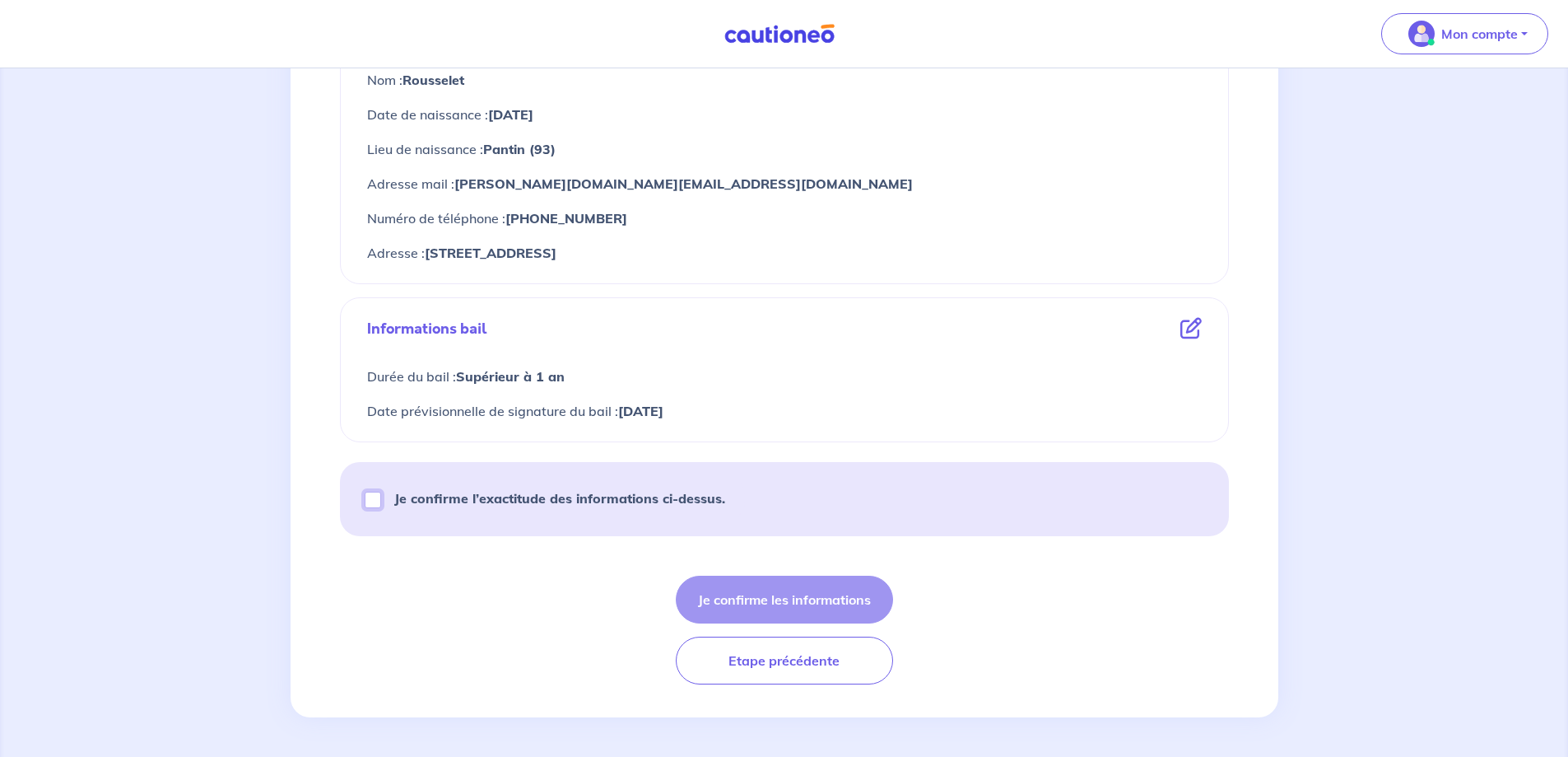
click at [373, 503] on input "Je confirme l’exactitude des informations ci-dessus." at bounding box center [373, 500] width 17 height 17
checkbox input "true"
click at [766, 598] on button "Je confirme les informations" at bounding box center [784, 599] width 218 height 47
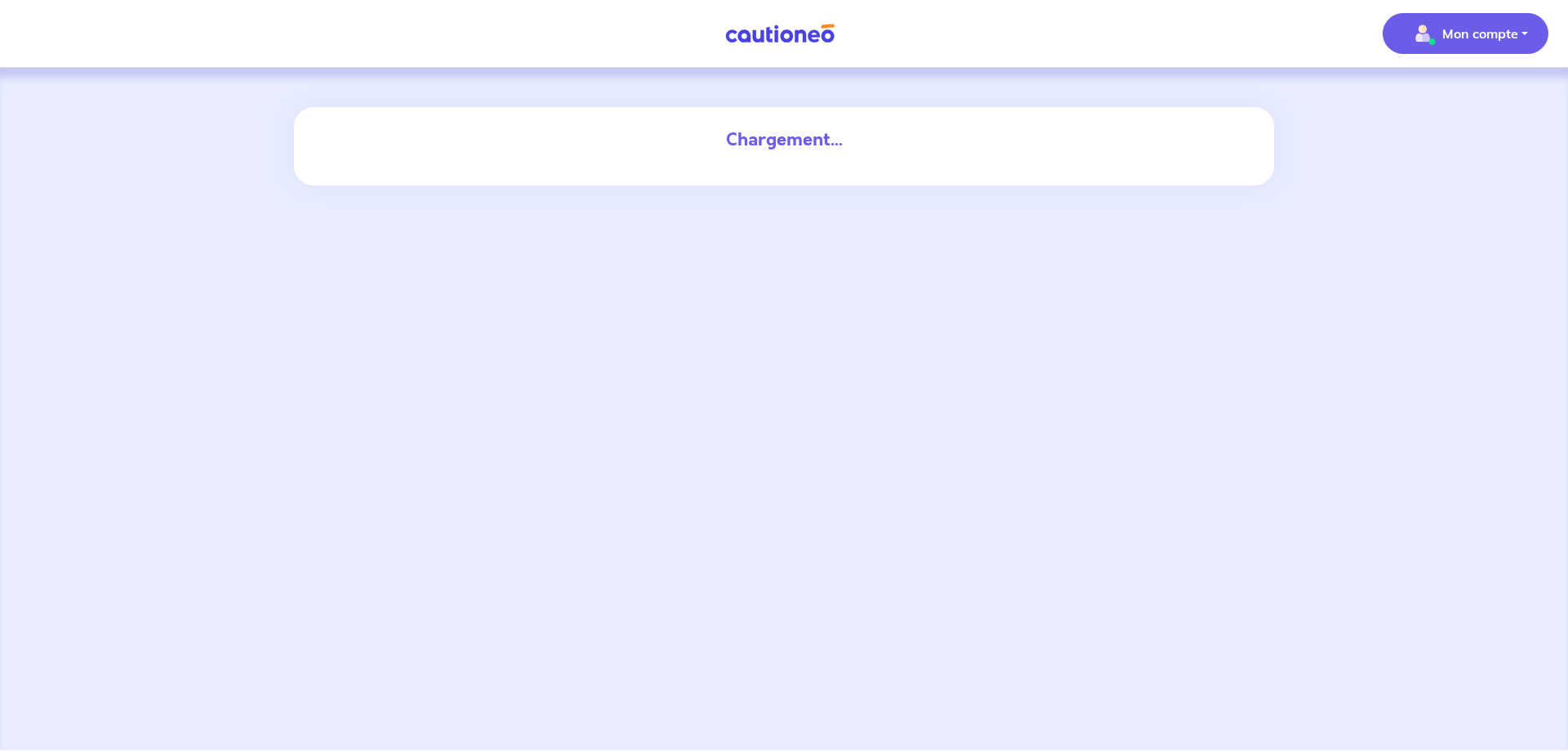
click at [1526, 32] on button "Mon compte" at bounding box center [1465, 33] width 166 height 41
click at [245, 255] on div "Chargement..." at bounding box center [784, 408] width 1568 height 682
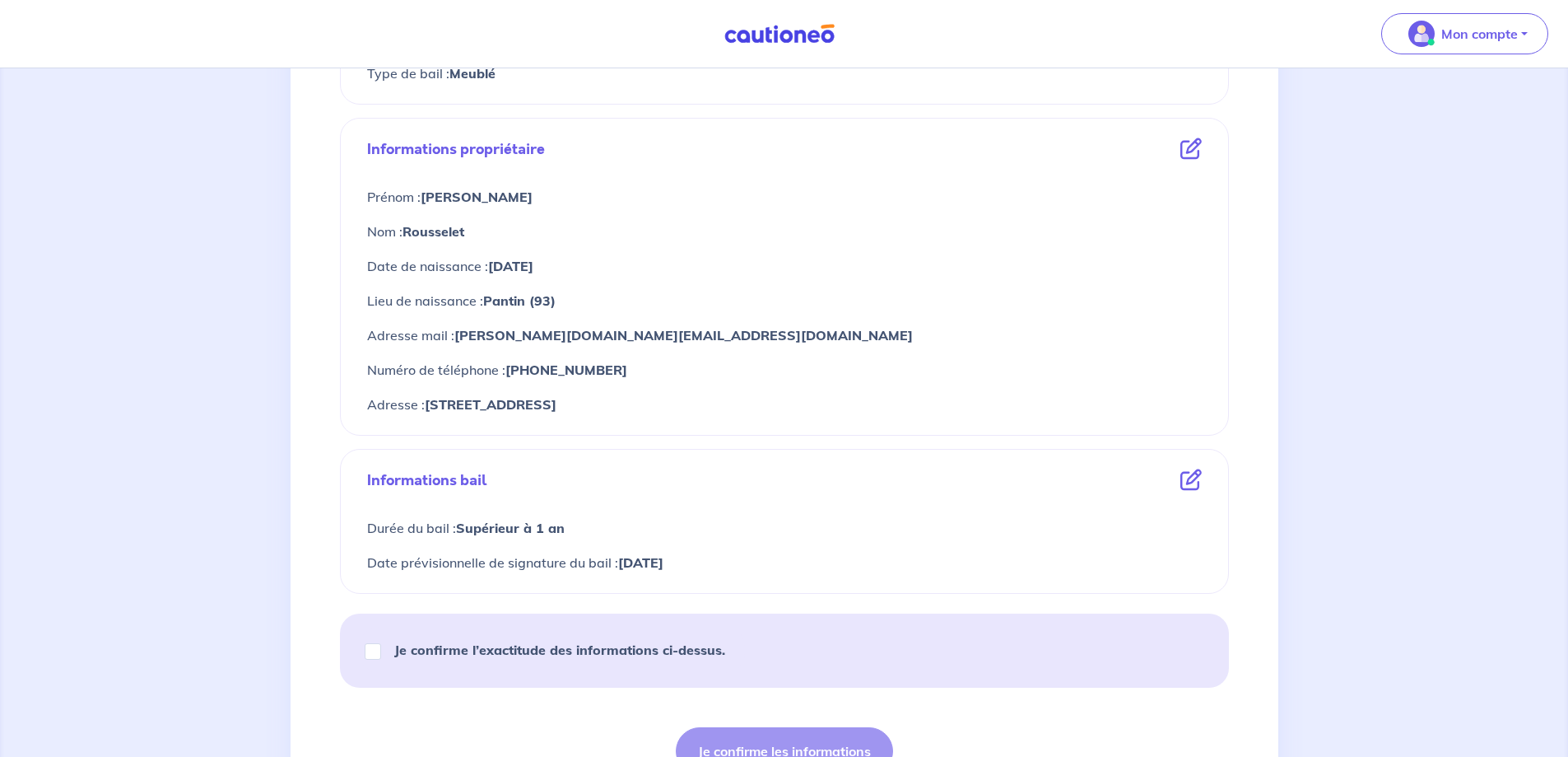
scroll to position [727, 0]
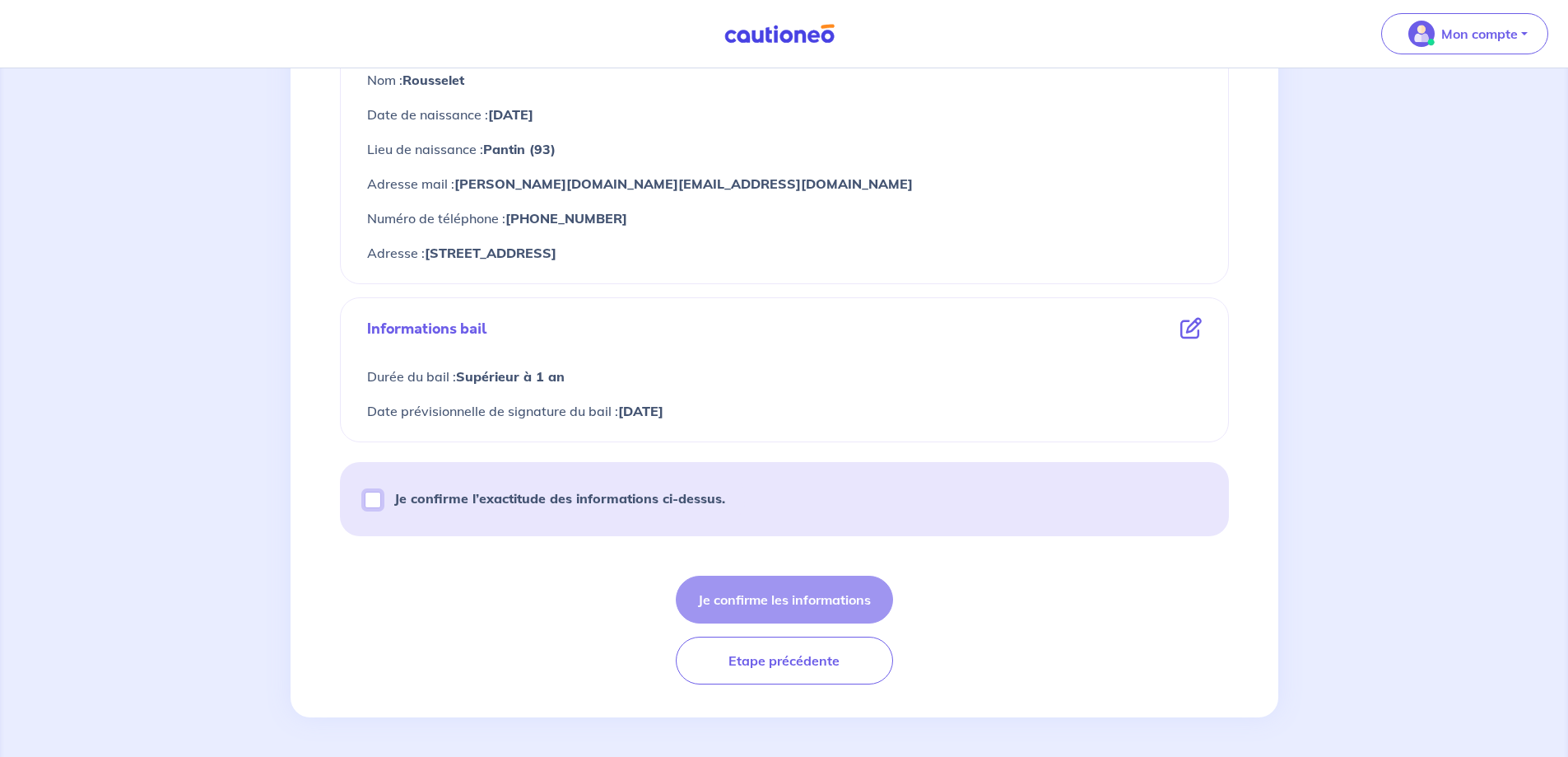
click at [371, 503] on input "Je confirme l’exactitude des informations ci-dessus." at bounding box center [373, 500] width 17 height 17
checkbox input "true"
click at [785, 598] on button "Je confirme les informations" at bounding box center [784, 599] width 218 height 47
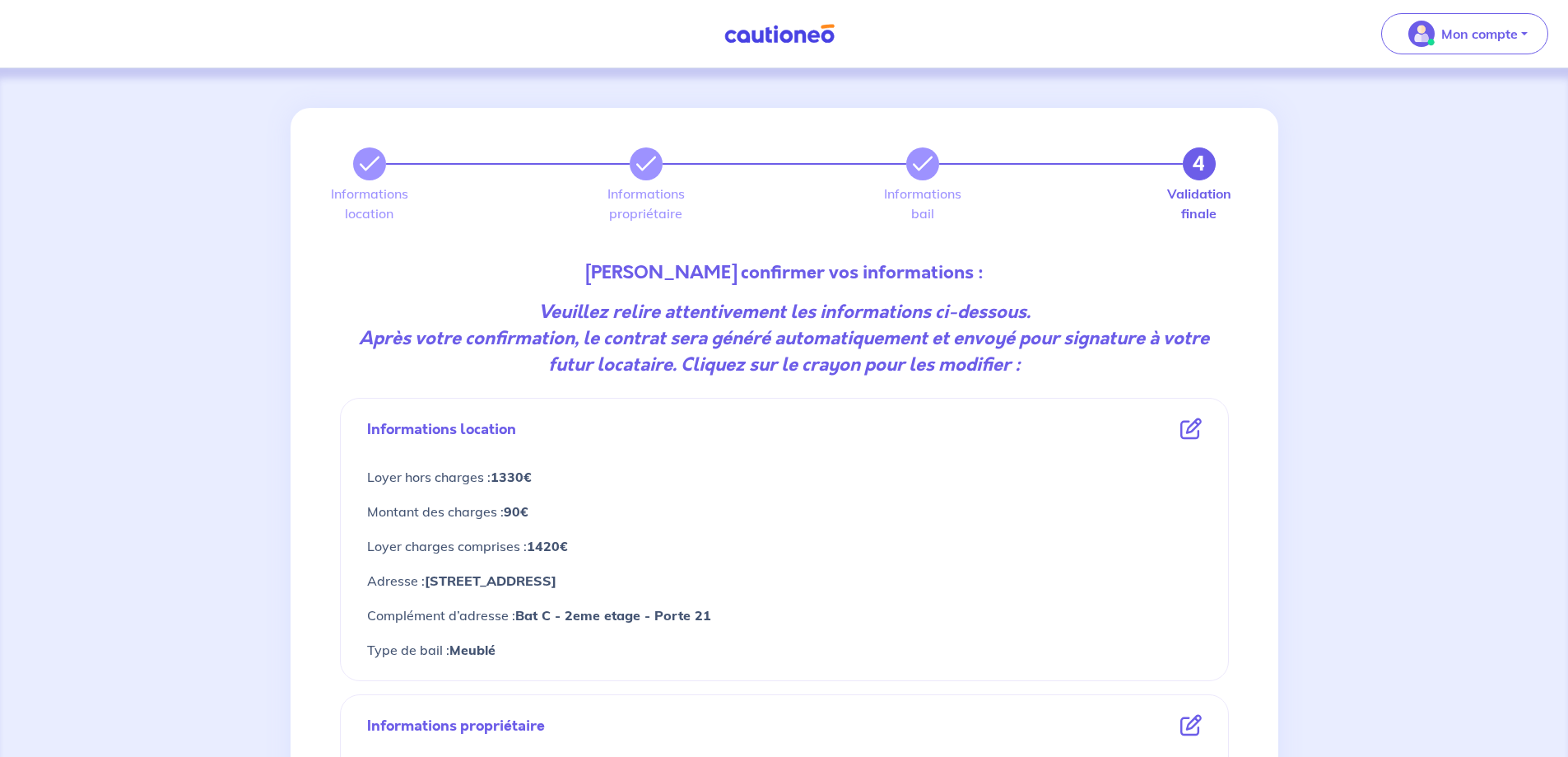
click at [737, 270] on p "Veuillez confirmer vos informations :" at bounding box center [784, 272] width 889 height 27
click at [855, 304] on strong "Veuillez relire attentivement les informations ci-dessous." at bounding box center [784, 311] width 493 height 26
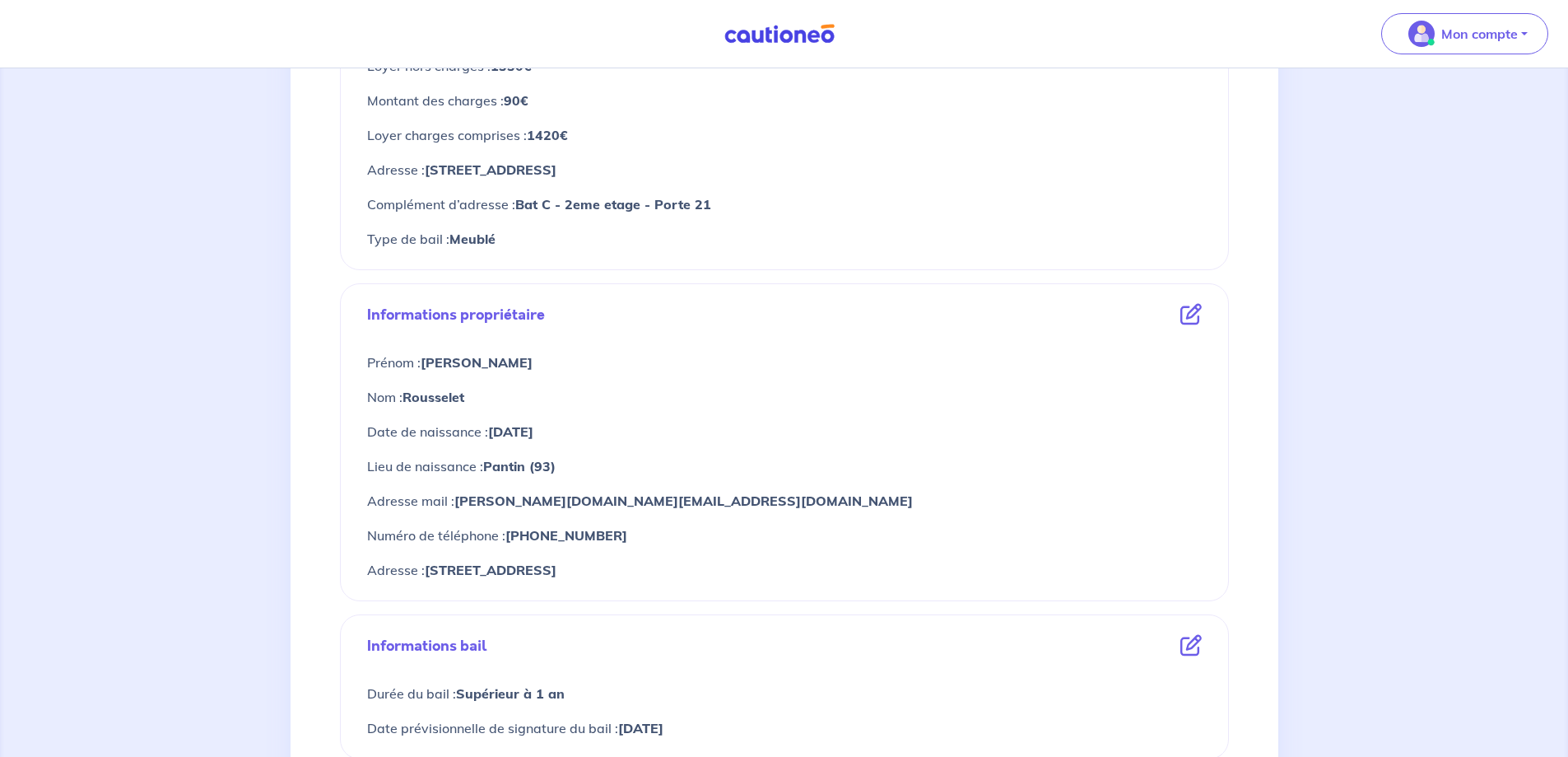
scroll to position [412, 0]
click at [1184, 311] on icon at bounding box center [1192, 313] width 22 height 22
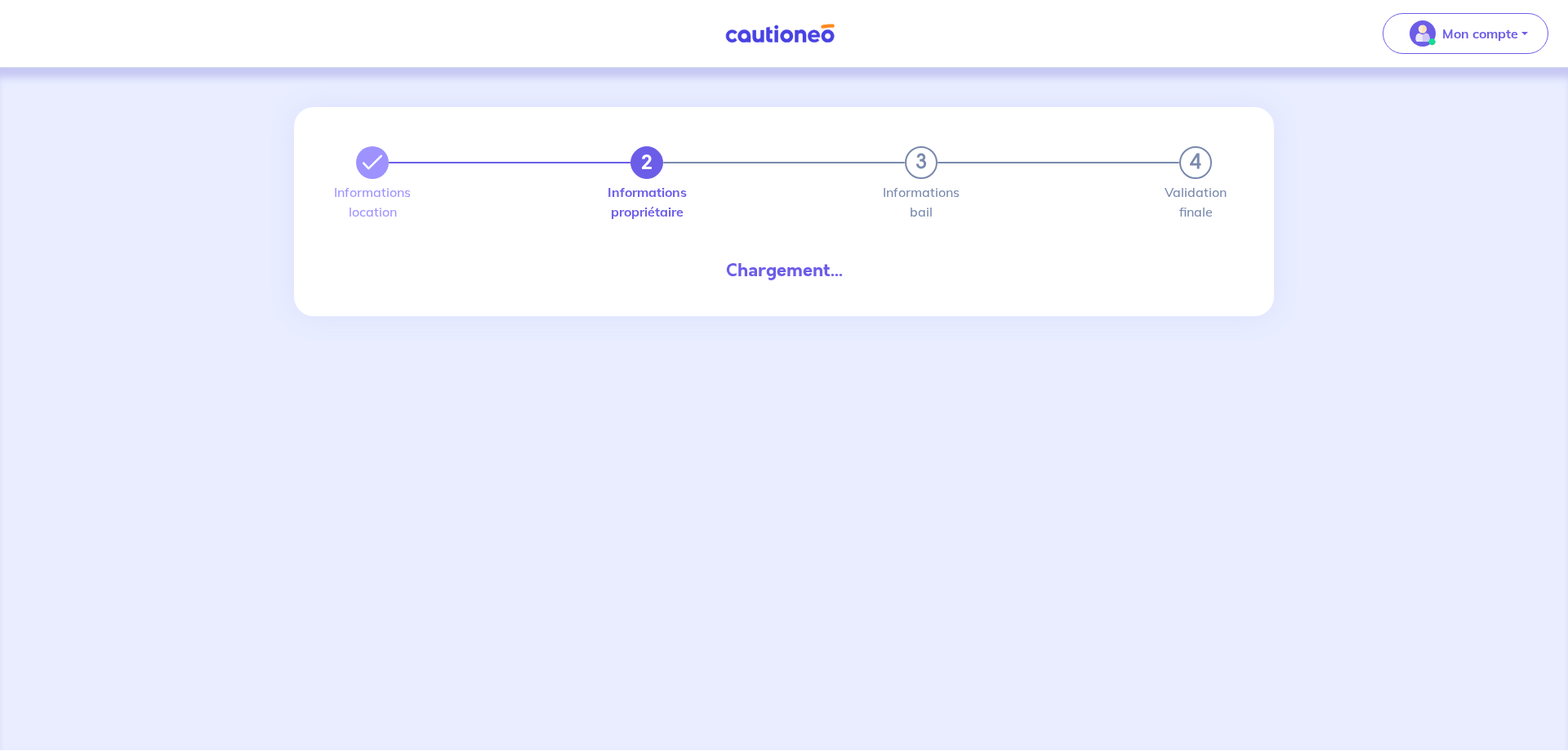
select select "VN"
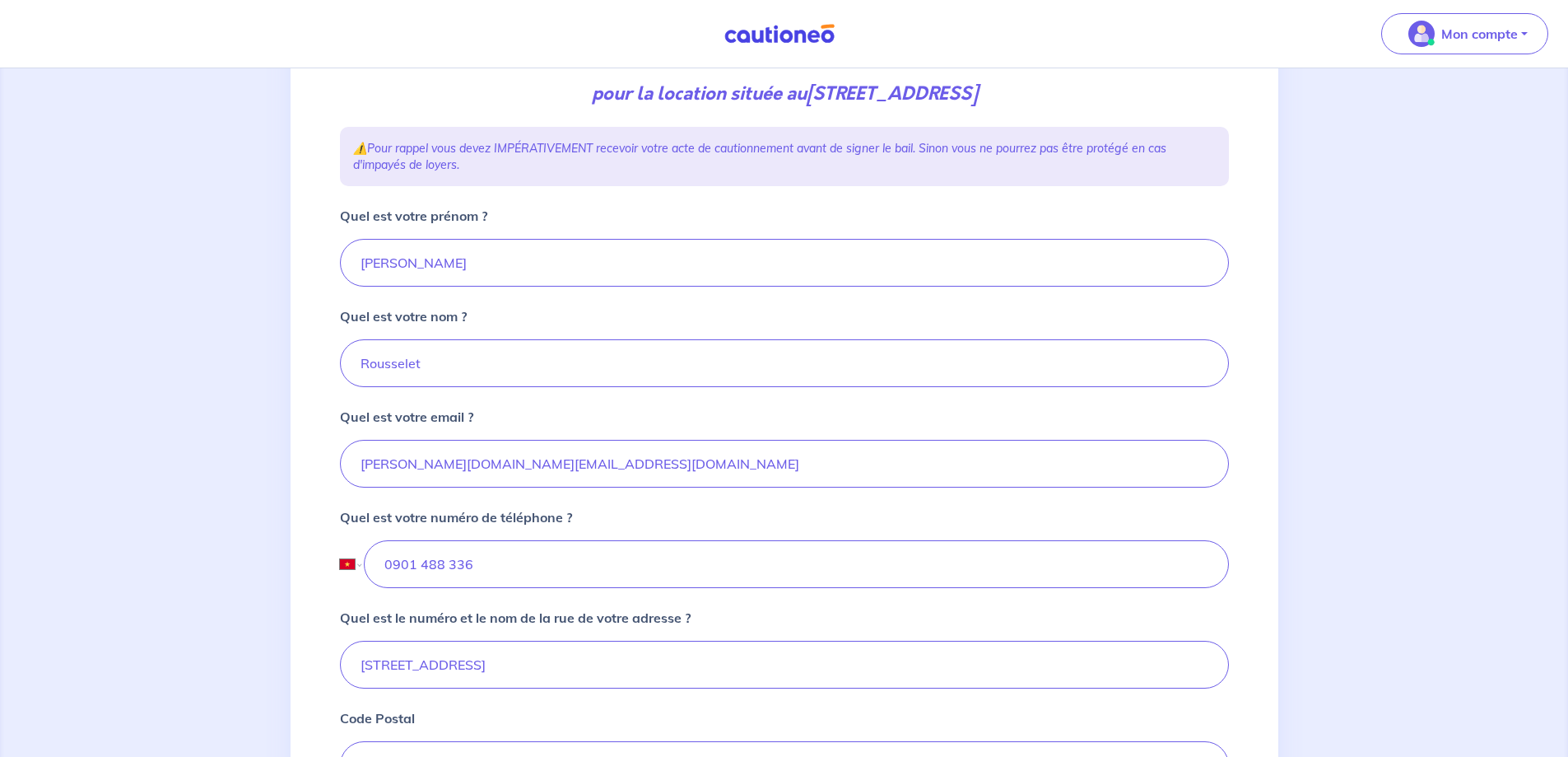
scroll to position [247, 0]
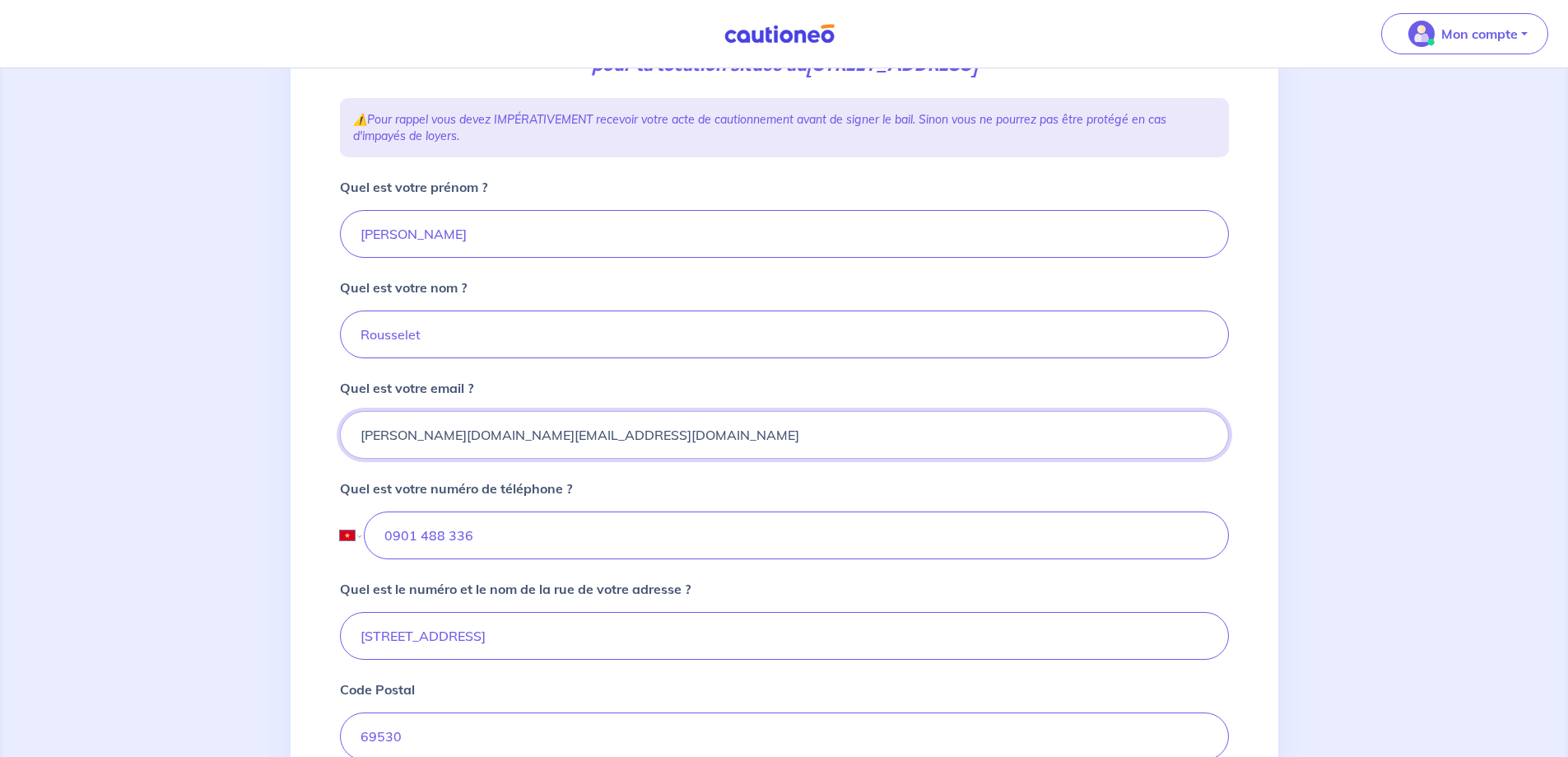
click at [614, 441] on input "[PERSON_NAME][DOMAIN_NAME][EMAIL_ADDRESS][DOMAIN_NAME]" at bounding box center [784, 435] width 889 height 47
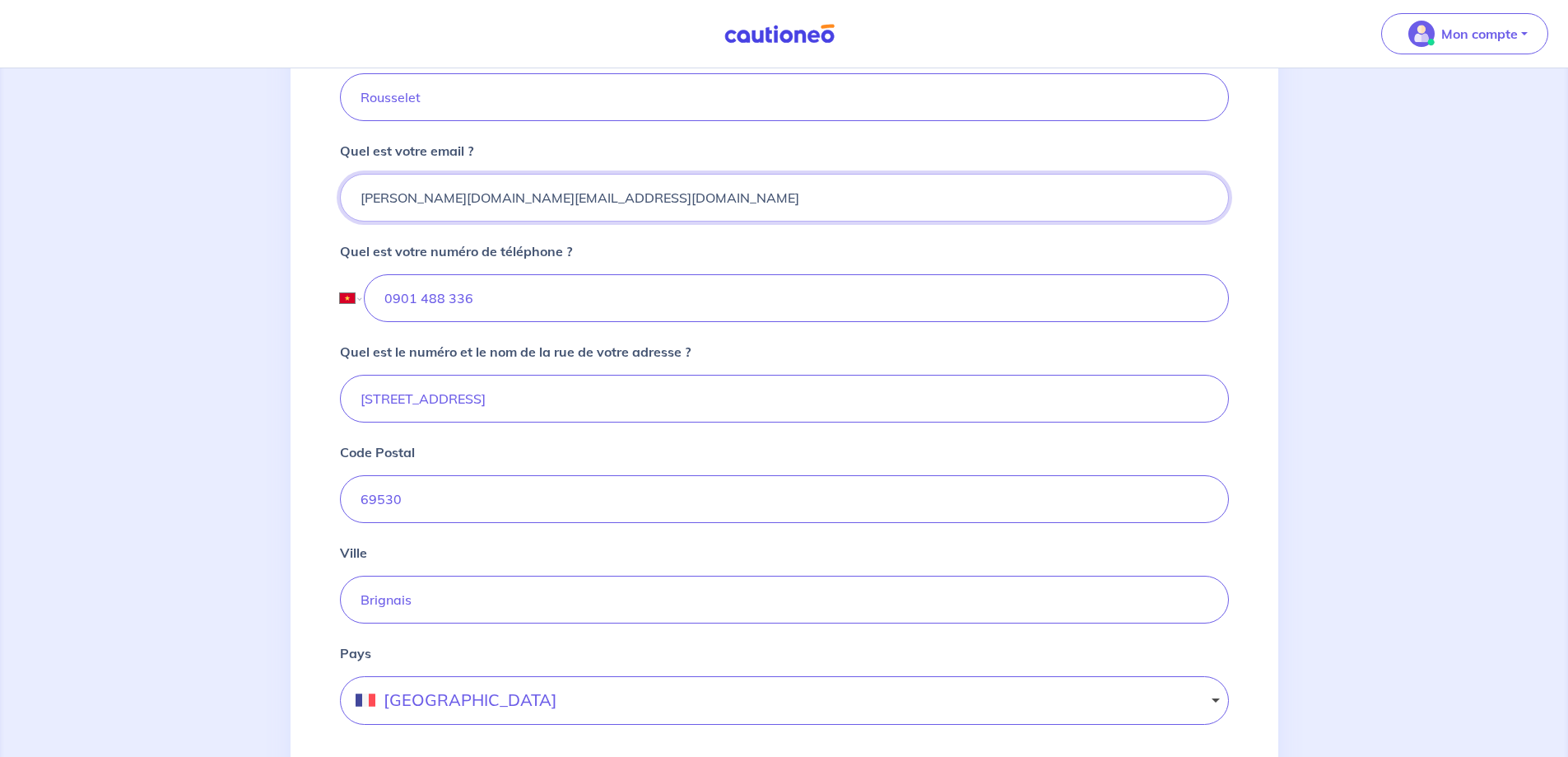
scroll to position [494, 0]
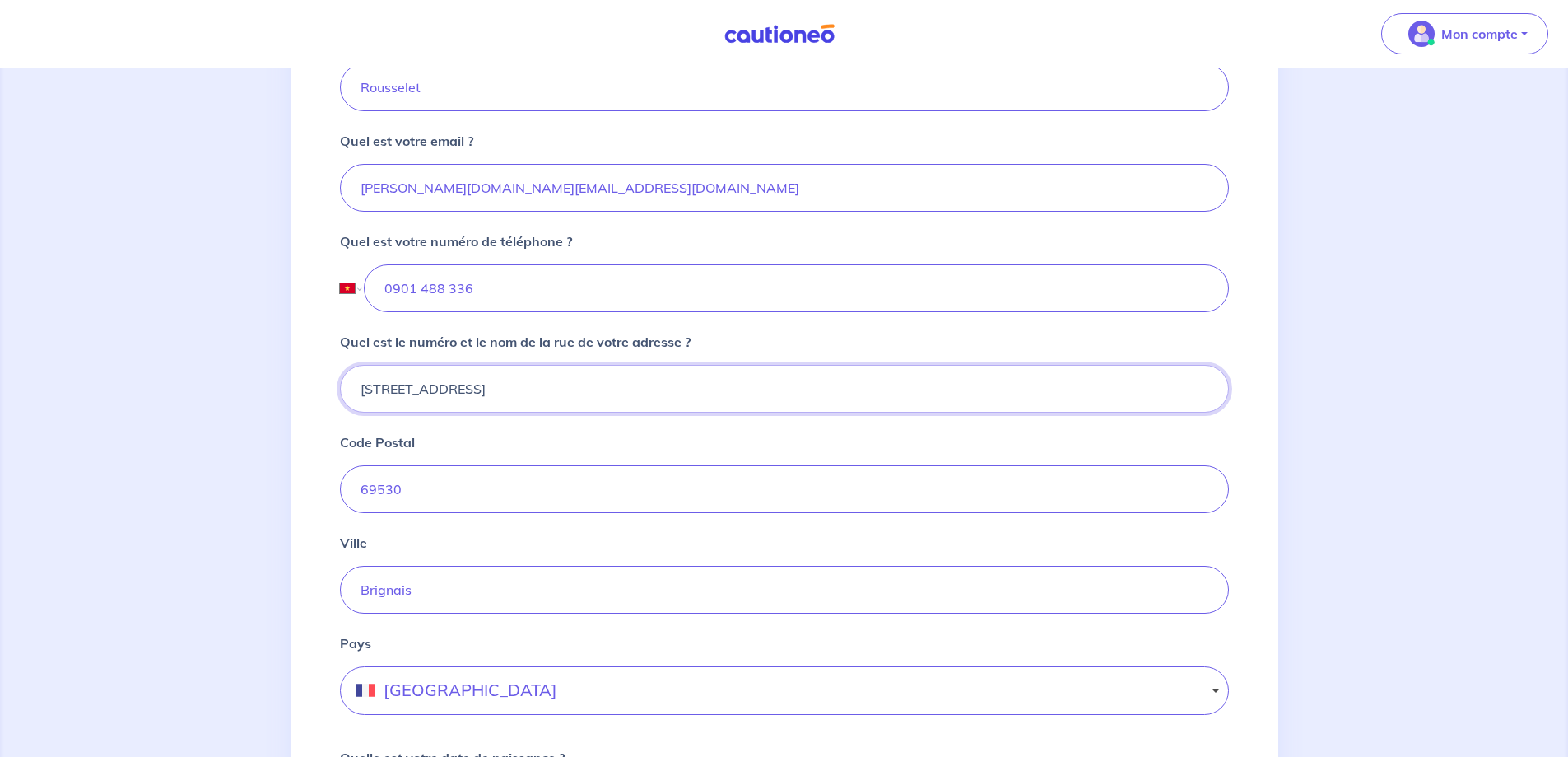
click at [520, 387] on input "14 Allée de Beauversant" at bounding box center [784, 388] width 889 height 47
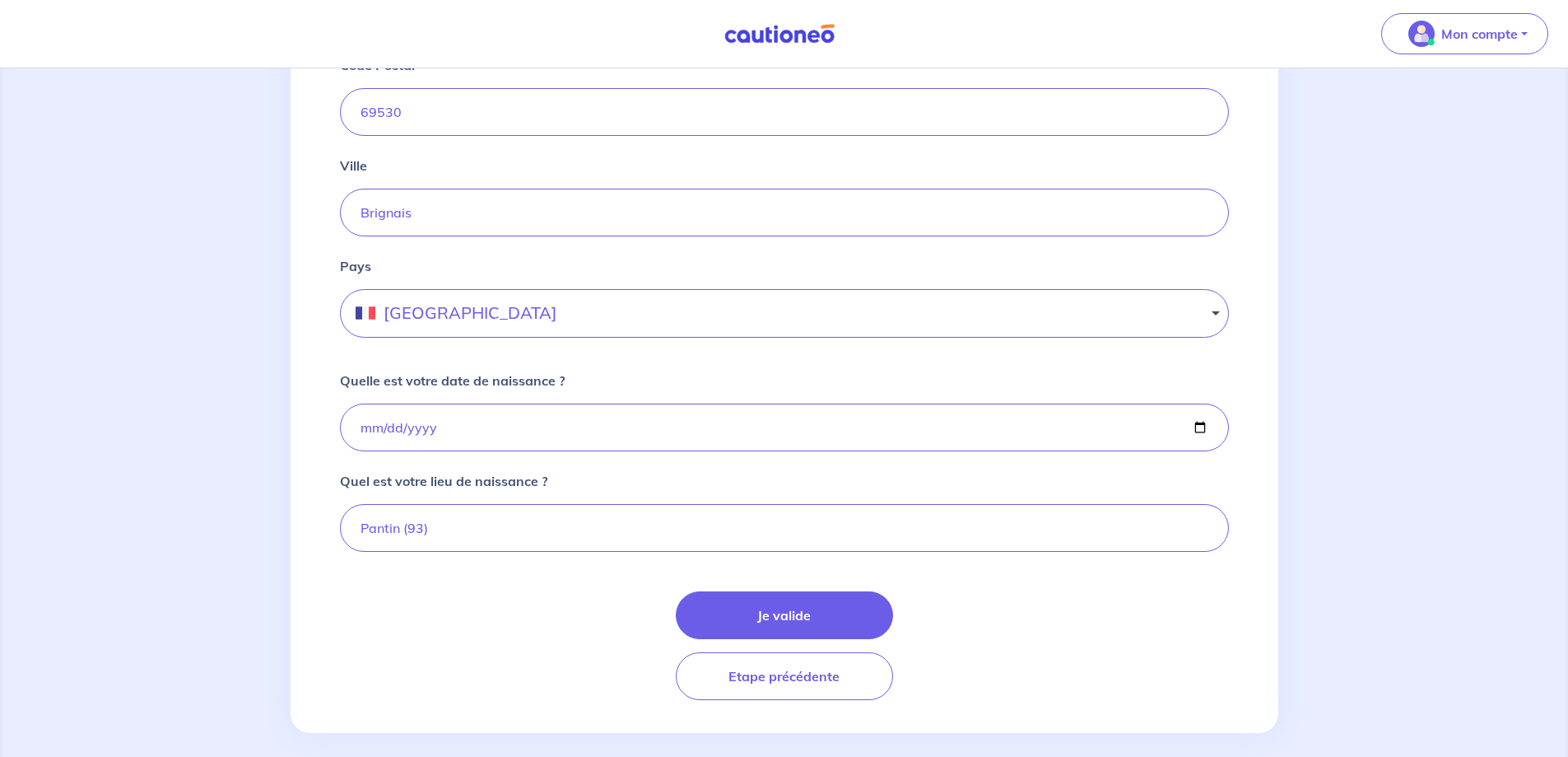
scroll to position [887, 0]
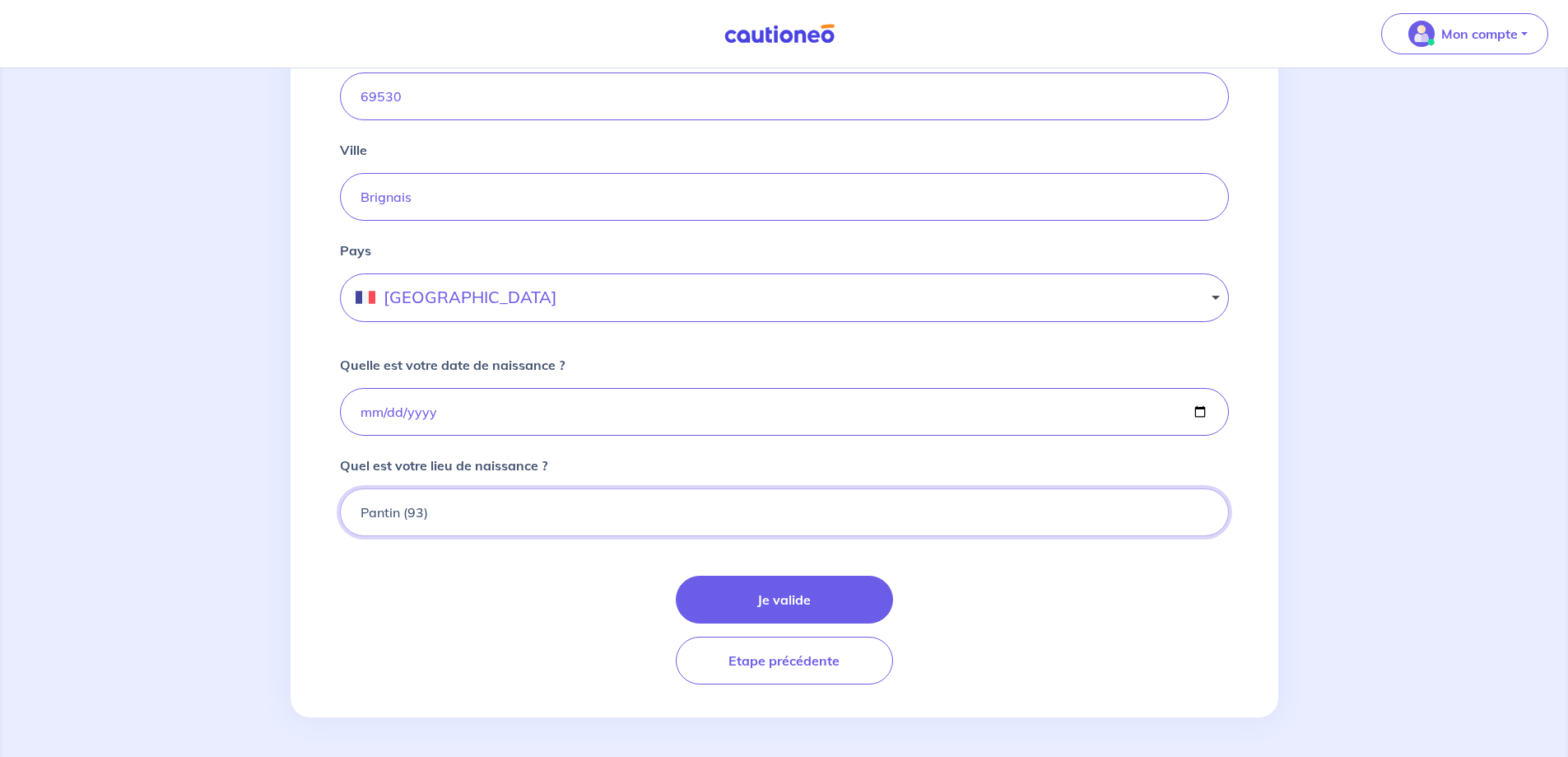
click at [547, 515] on input "Pantin (93)" at bounding box center [784, 512] width 889 height 47
click at [1196, 408] on input "1974-06-14" at bounding box center [784, 411] width 889 height 47
click at [838, 604] on button "Je valide" at bounding box center [784, 599] width 218 height 47
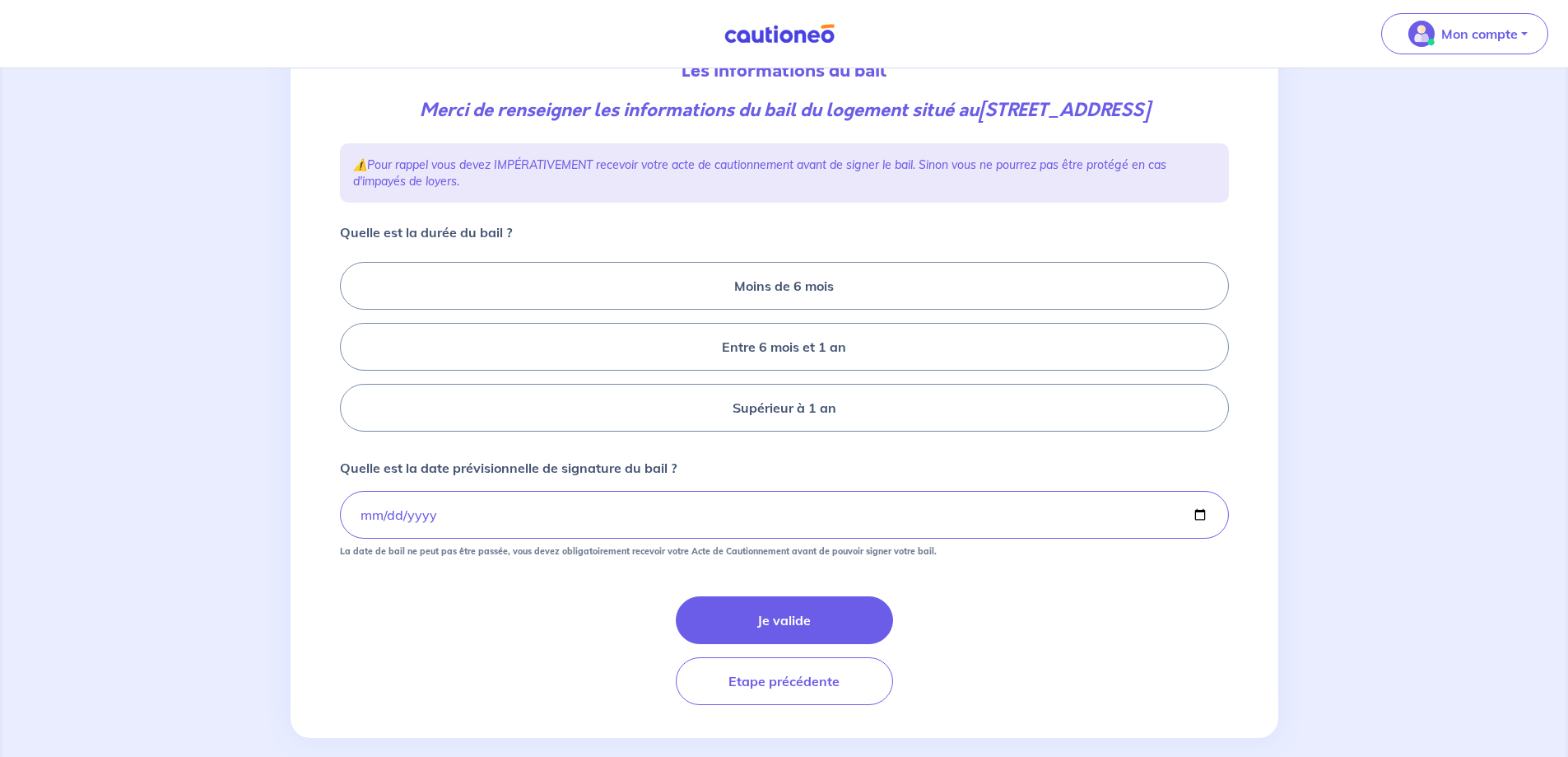
scroll to position [223, 0]
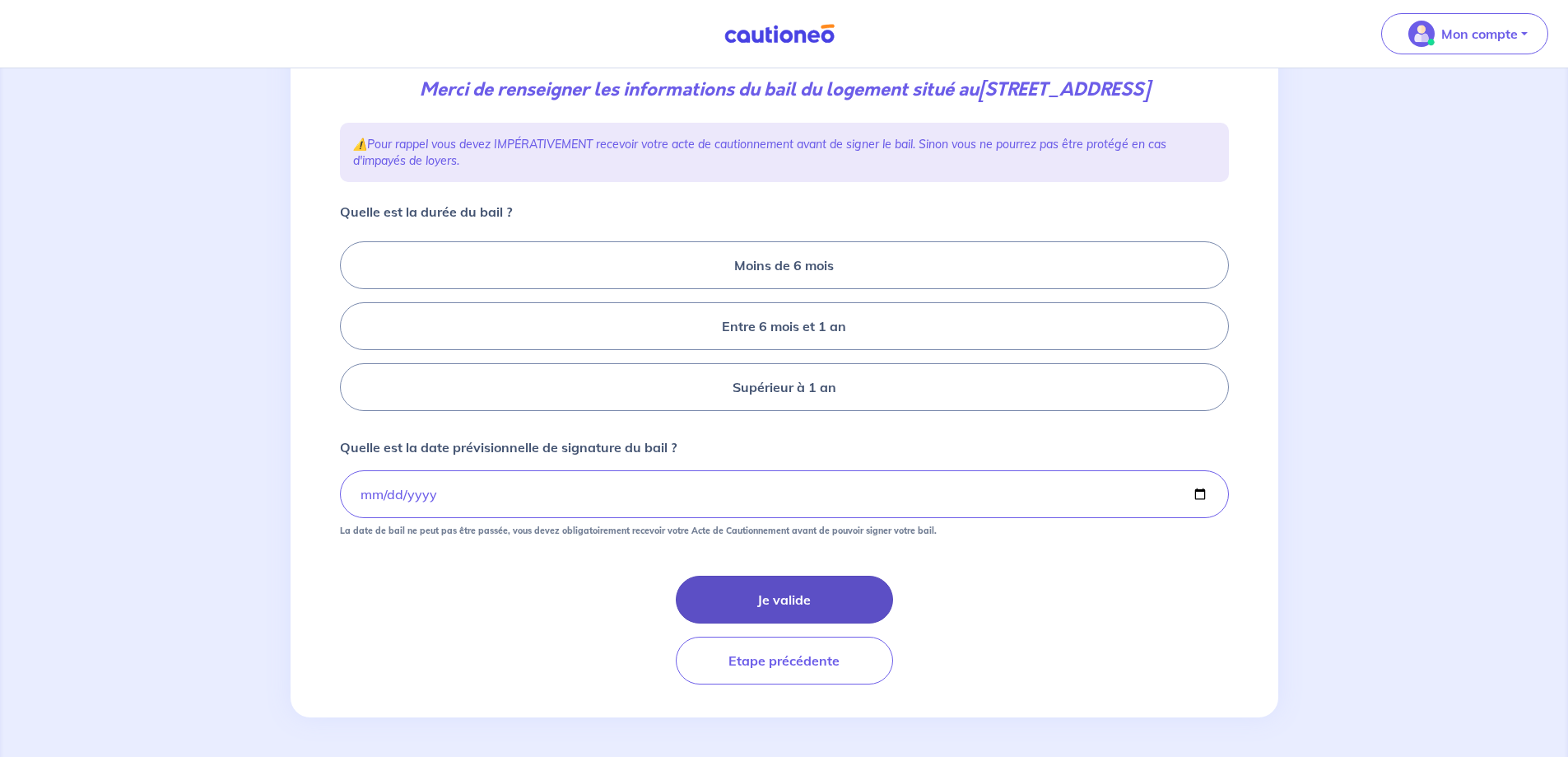
click at [792, 600] on button "Je valide" at bounding box center [784, 599] width 218 height 47
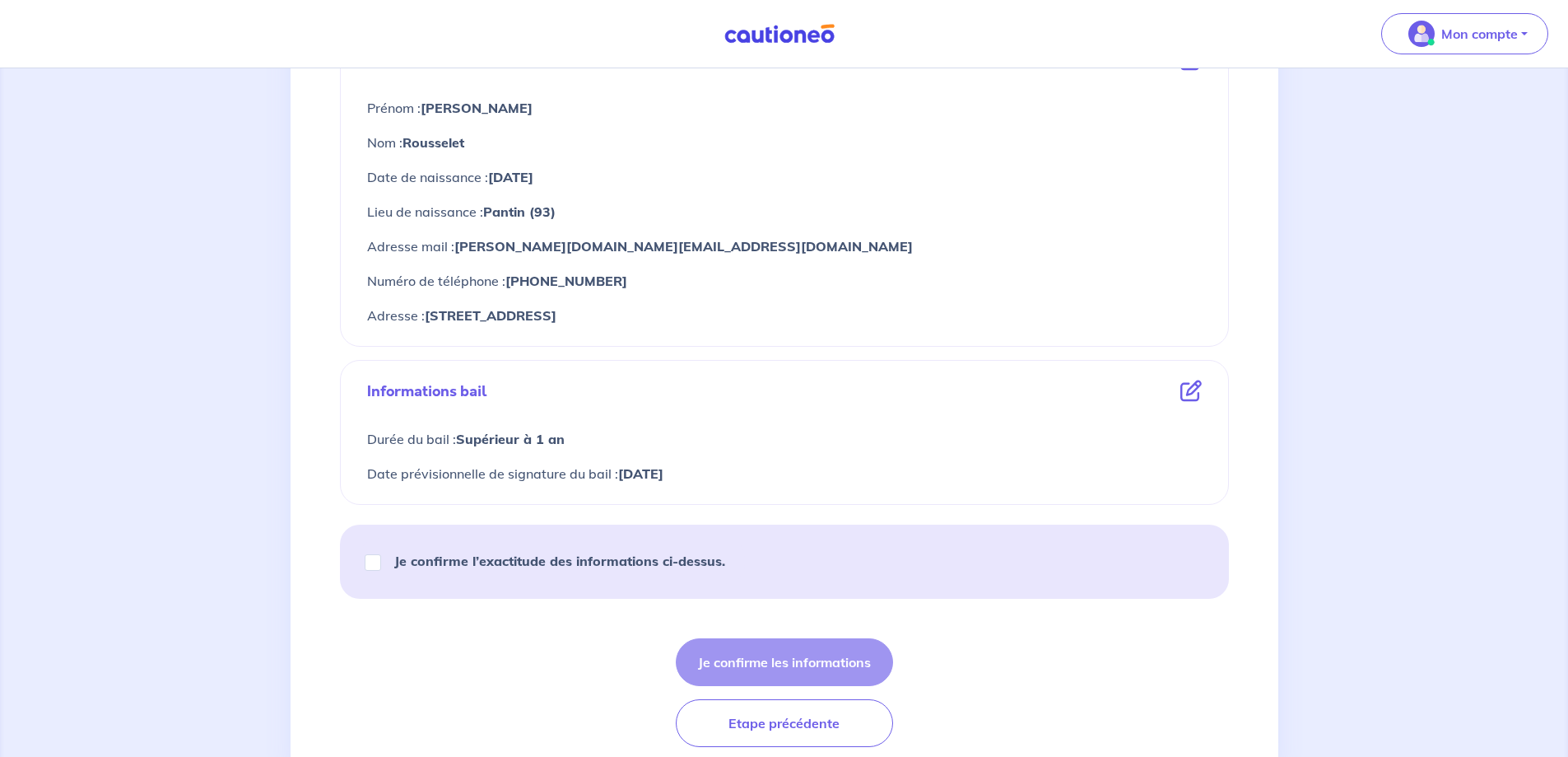
scroll to position [727, 0]
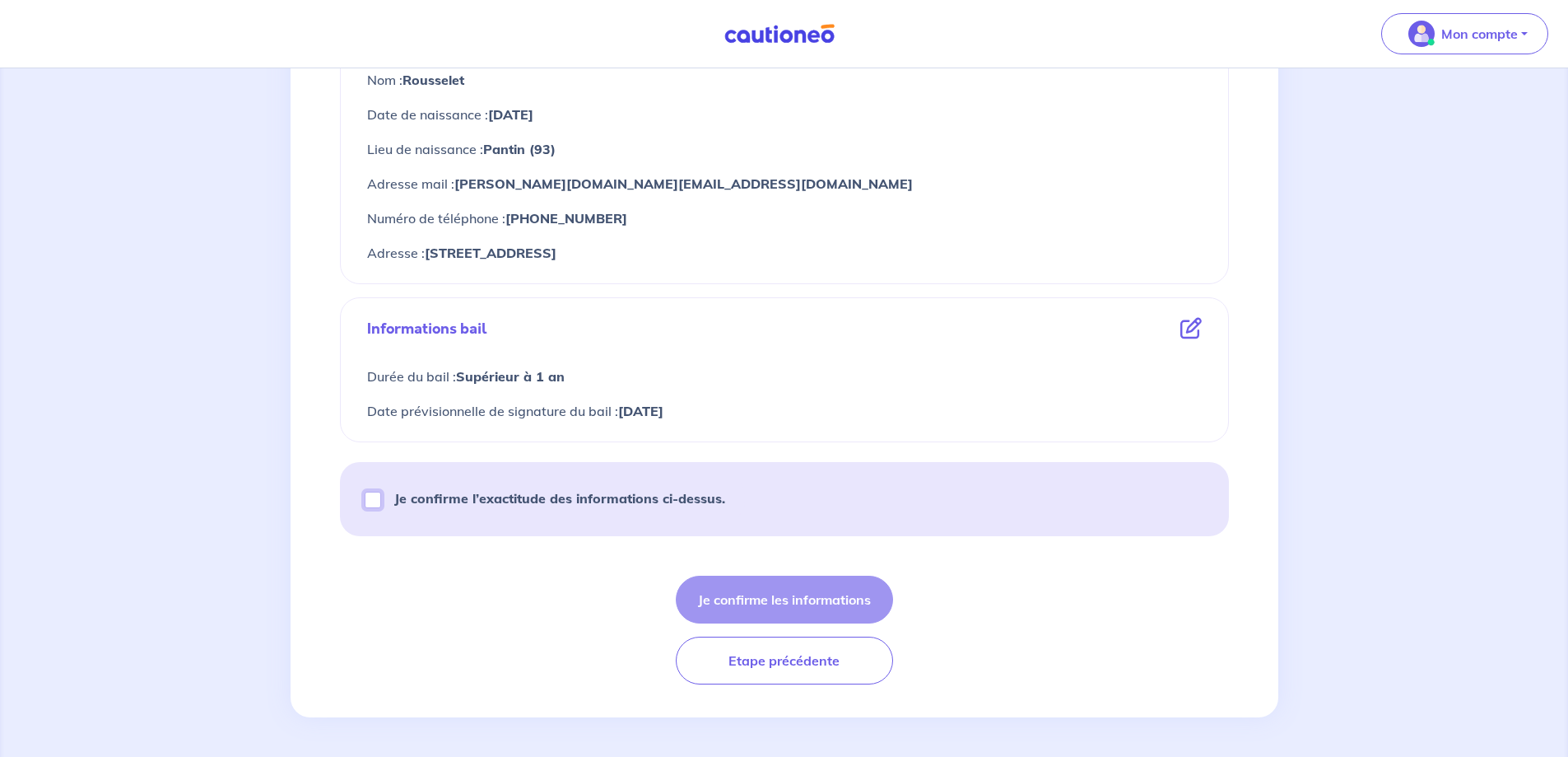
click at [373, 503] on input "Je confirme l’exactitude des informations ci-dessus." at bounding box center [373, 500] width 17 height 17
checkbox input "true"
click at [733, 596] on button "Je confirme les informations" at bounding box center [784, 599] width 218 height 47
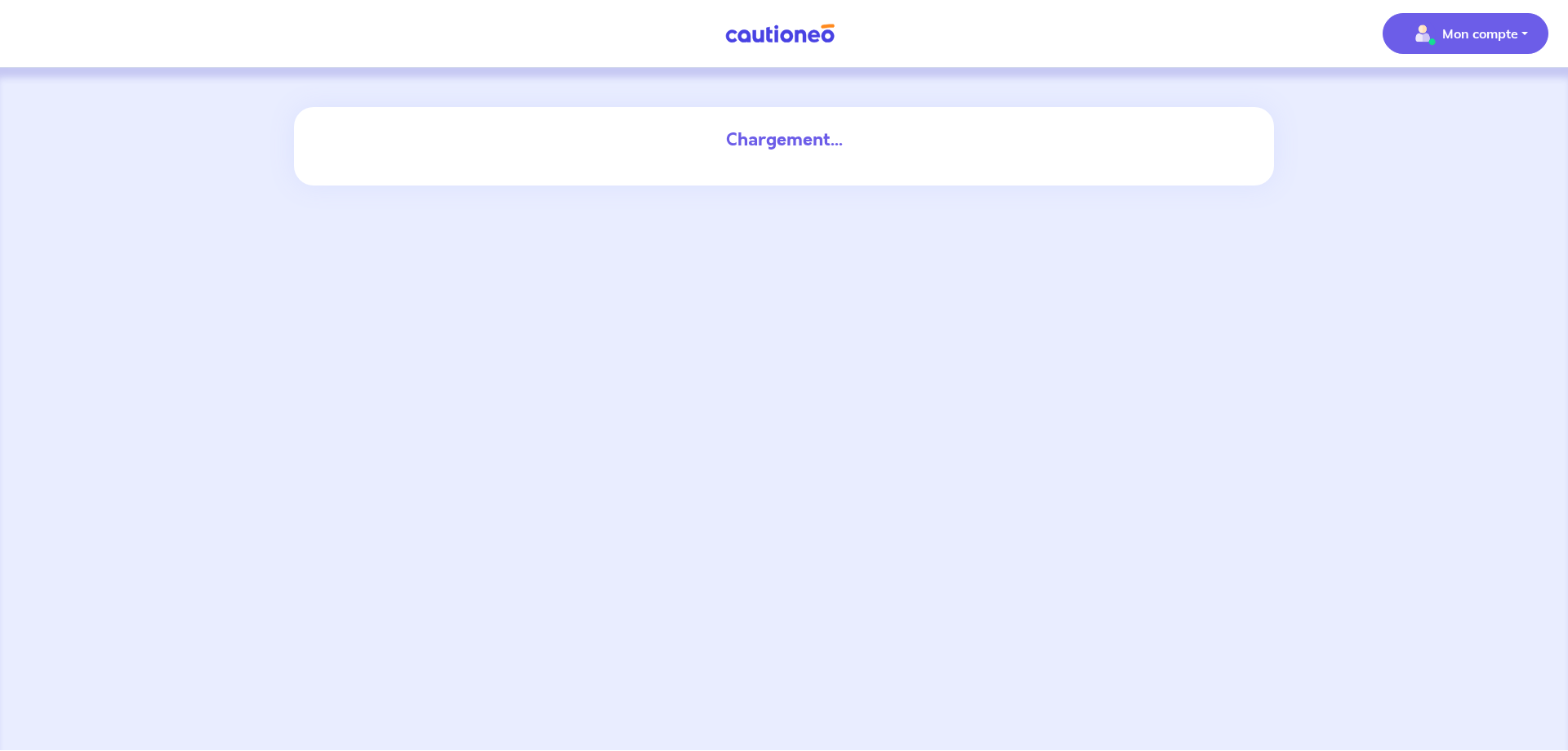
click at [1534, 33] on button "Mon compte" at bounding box center [1465, 33] width 166 height 41
click at [1475, 105] on link "Mes informations" at bounding box center [1449, 102] width 131 height 26
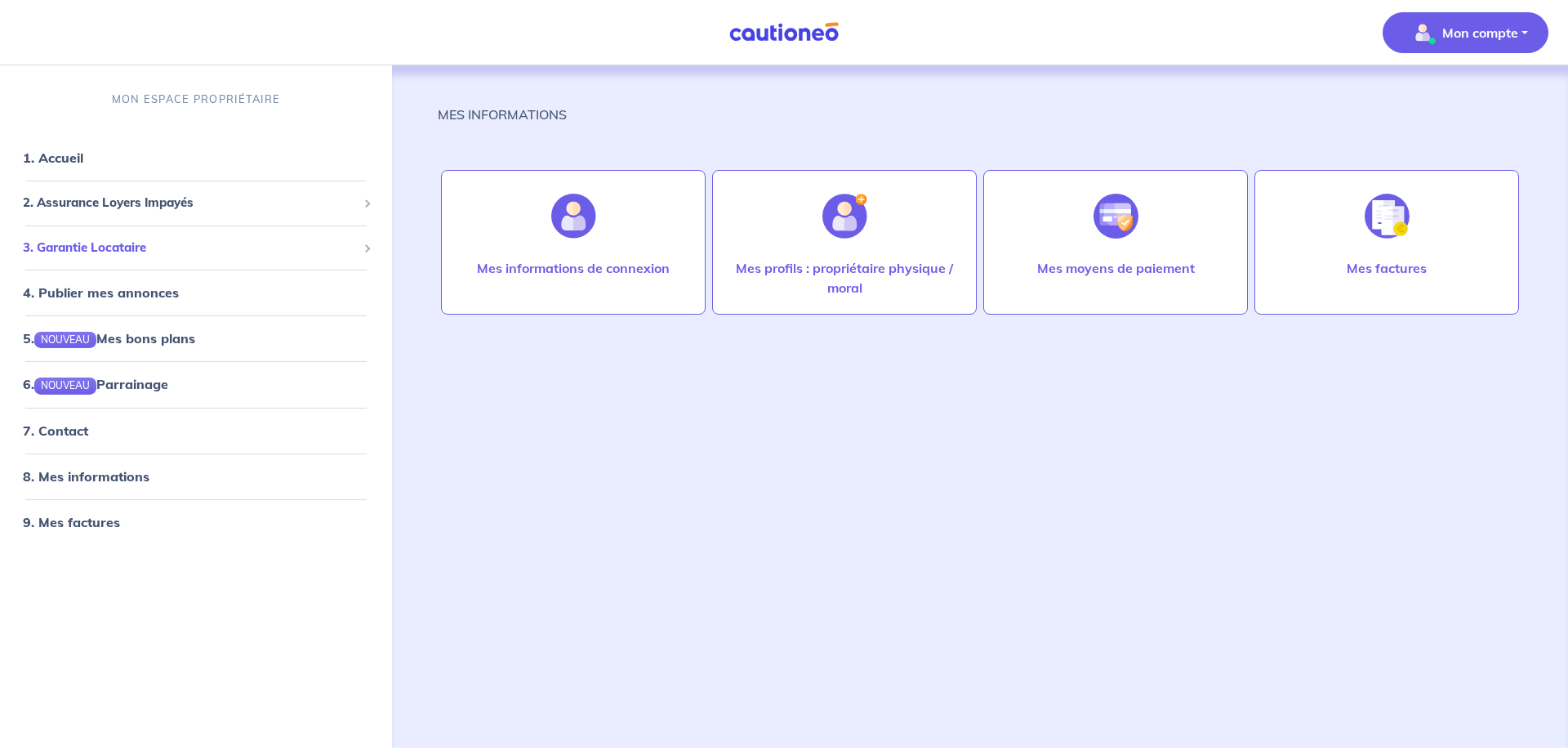
click at [109, 242] on span "3. Garantie Locataire" at bounding box center [190, 247] width 334 height 19
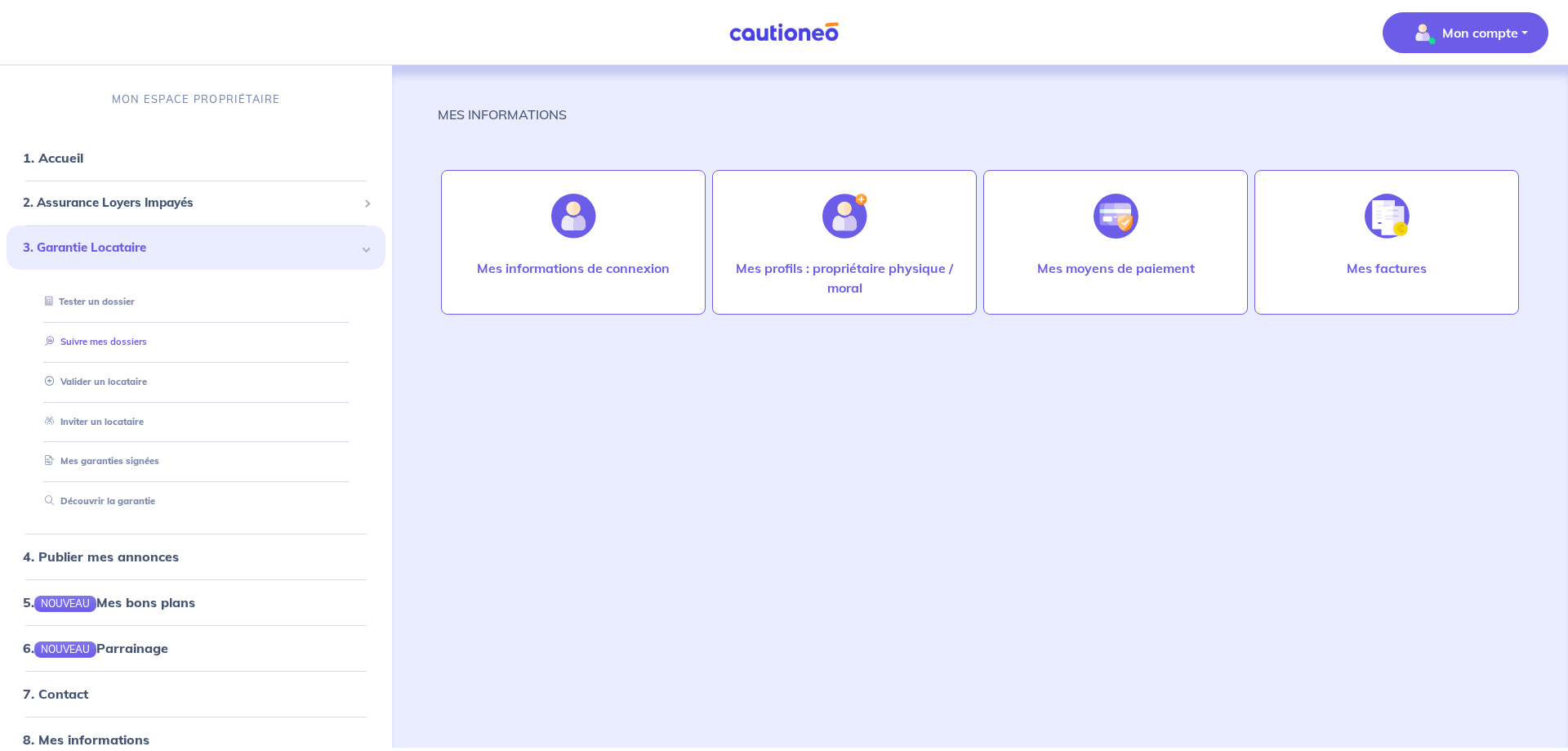
click at [120, 340] on link "Suivre mes dossiers" at bounding box center [92, 341] width 109 height 12
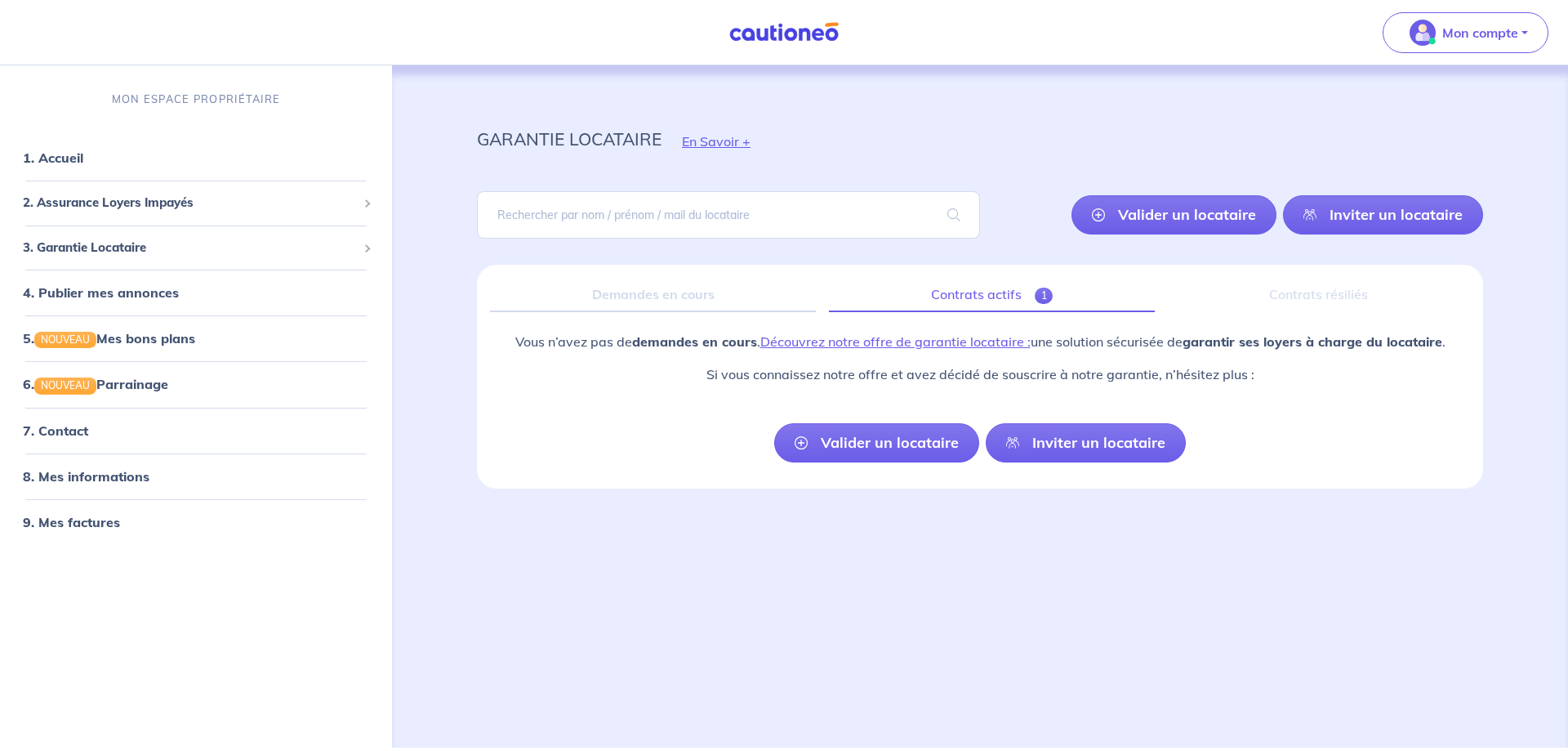
click at [974, 291] on link "Contrats actifs 1" at bounding box center [991, 294] width 326 height 34
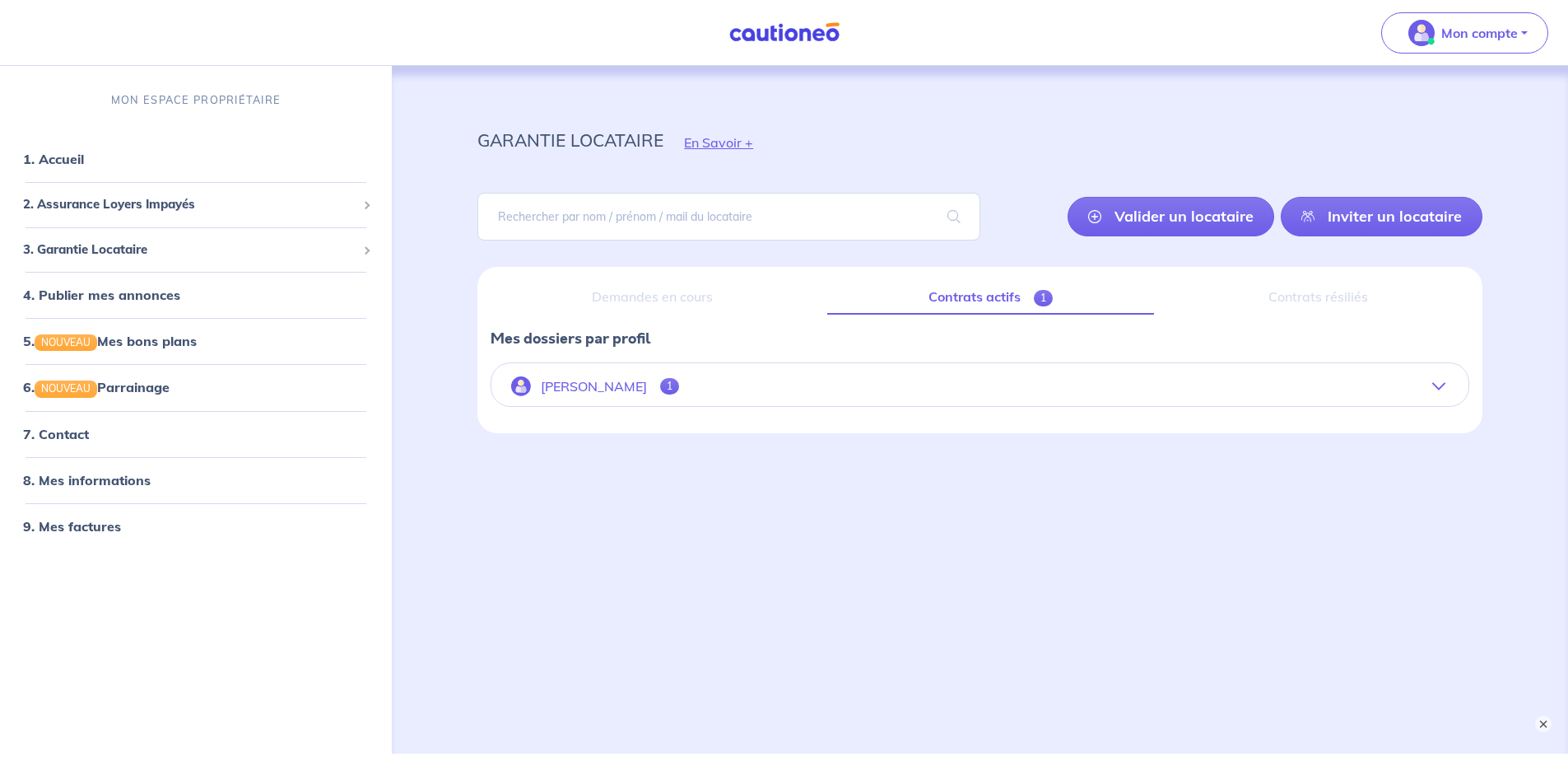
click at [598, 386] on p "[PERSON_NAME]" at bounding box center [594, 386] width 106 height 16
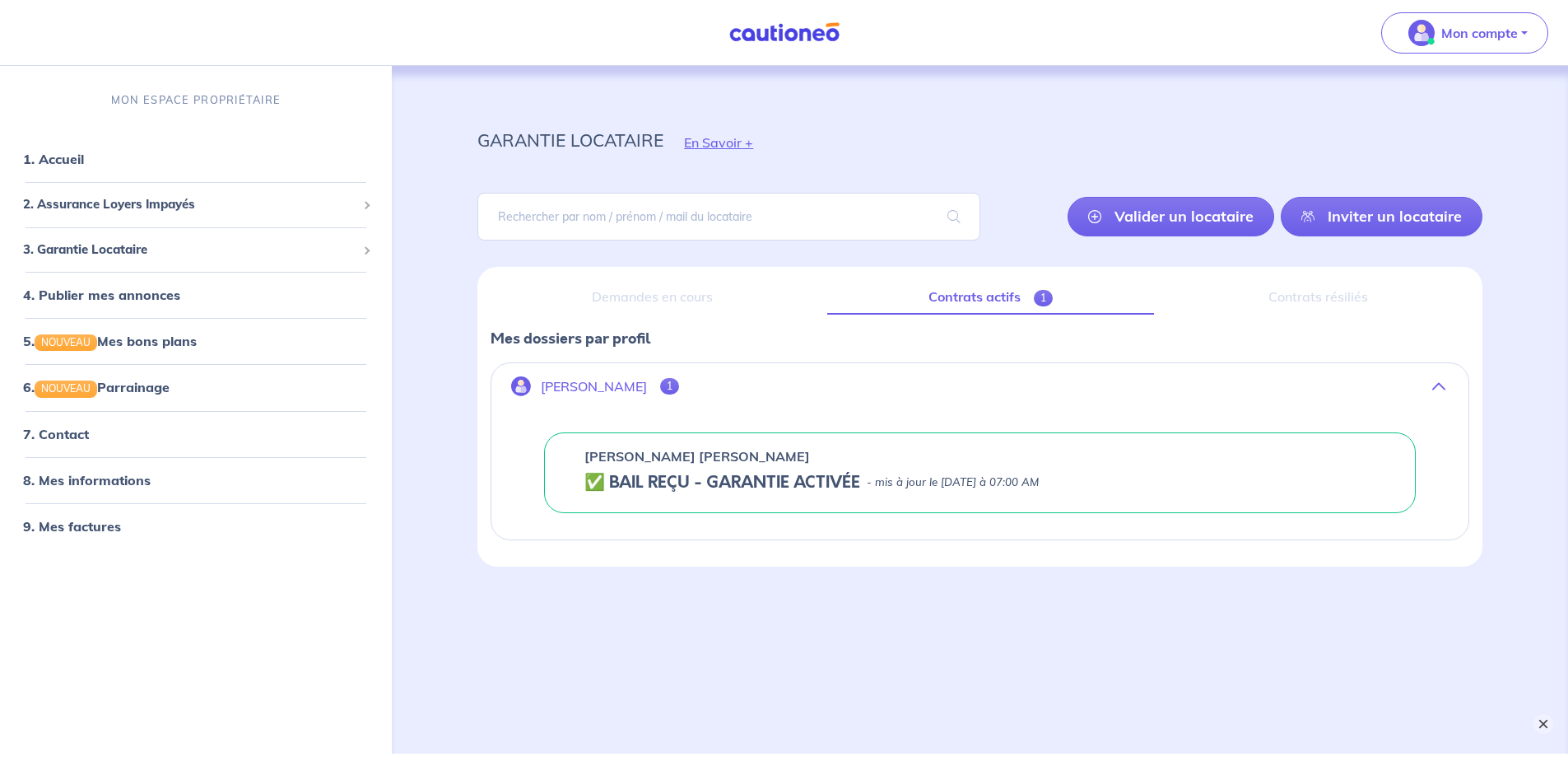
click at [1544, 718] on button "×" at bounding box center [1543, 723] width 20 height 20
click at [1493, 33] on p "Mon compte" at bounding box center [1492, 33] width 77 height 20
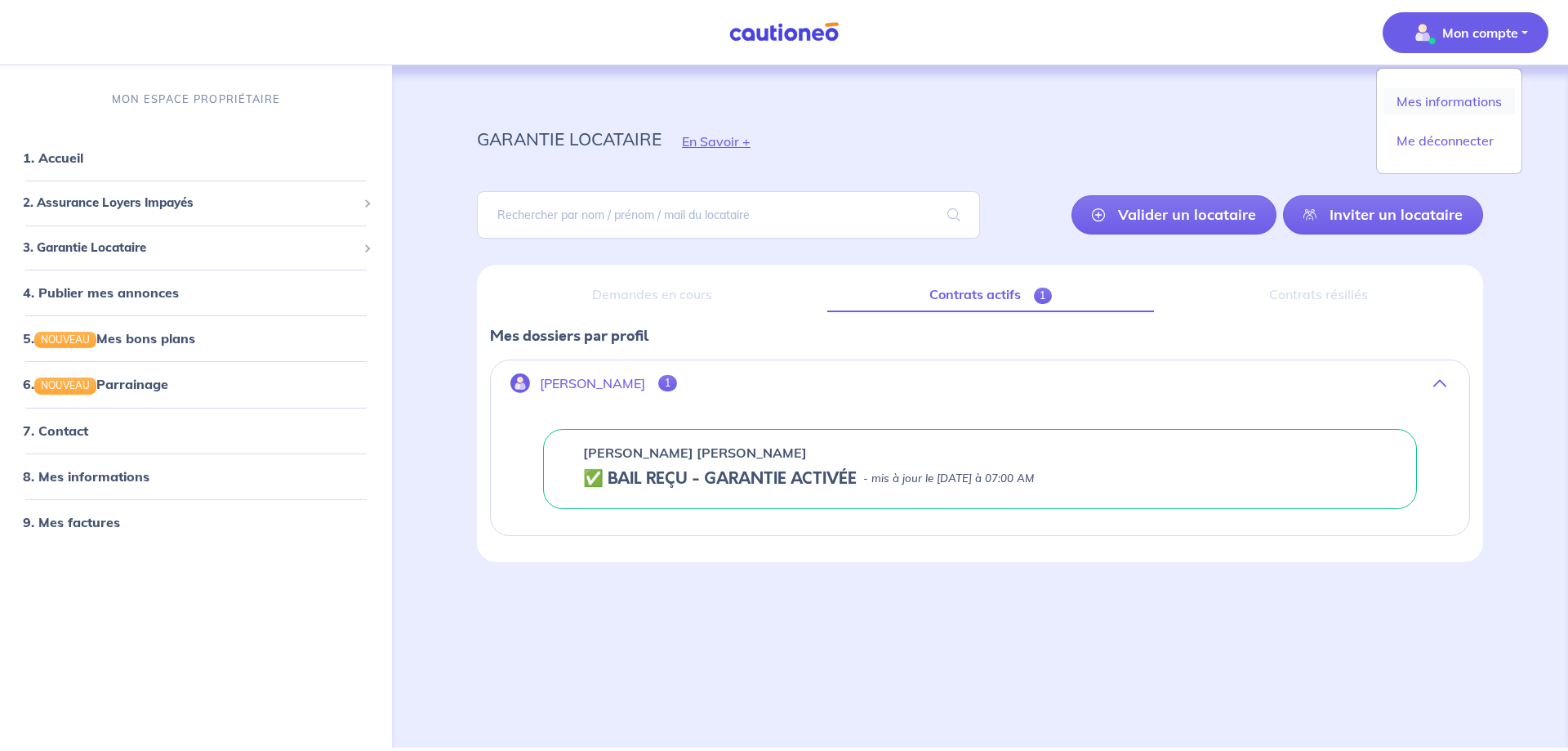
click at [1460, 102] on link "Mes informations" at bounding box center [1449, 101] width 131 height 26
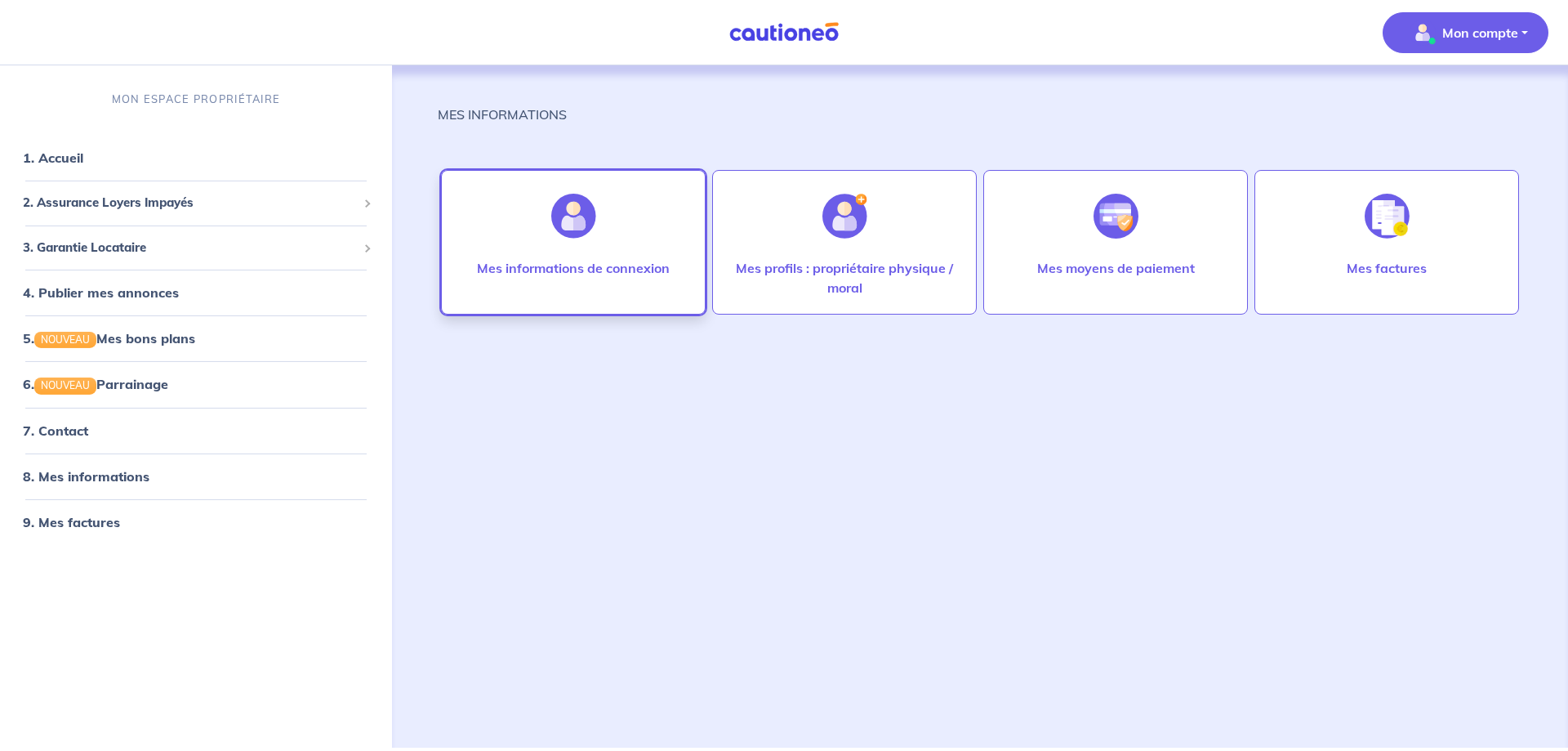
click at [550, 257] on div at bounding box center [573, 216] width 71 height 84
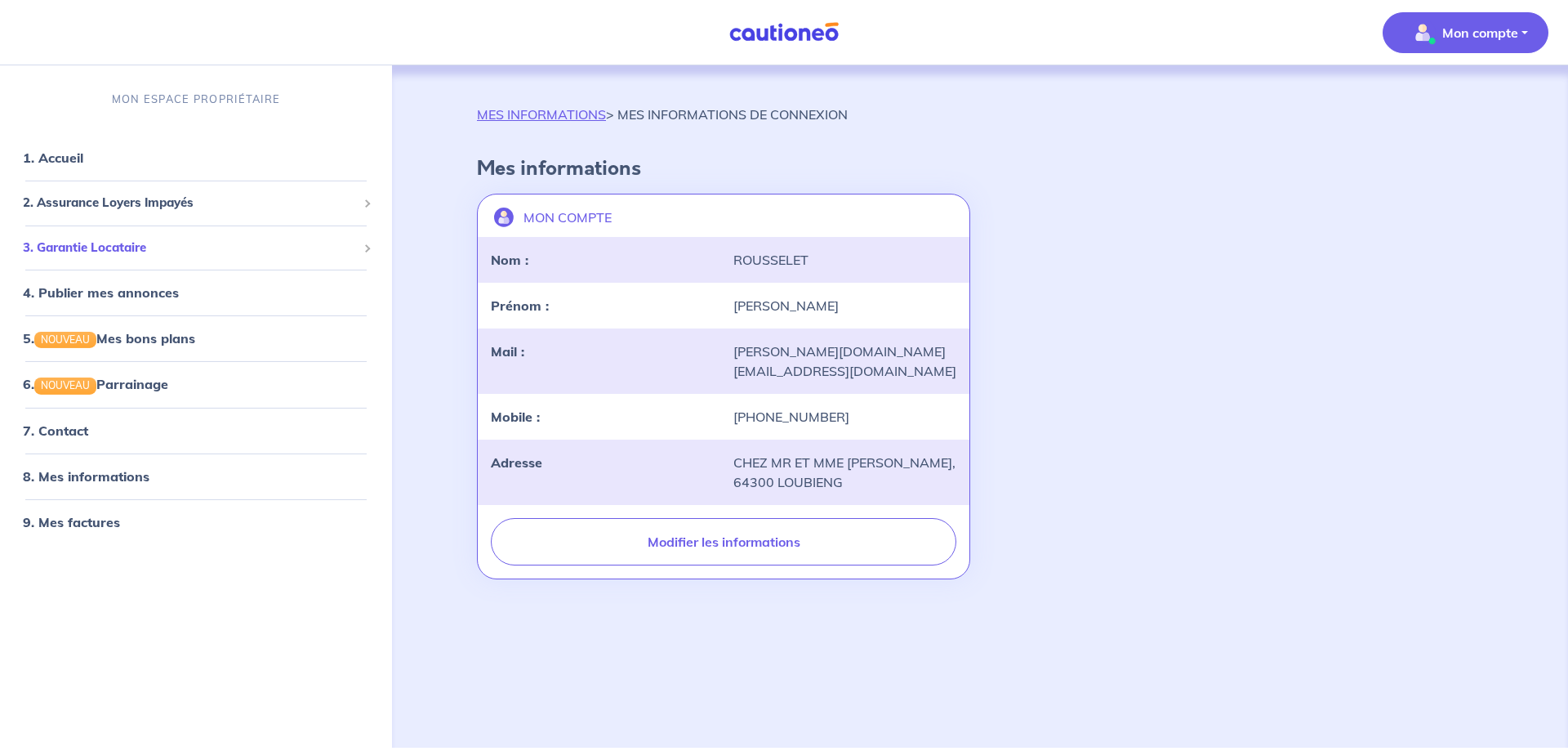
click at [122, 246] on span "3. Garantie Locataire" at bounding box center [190, 247] width 334 height 19
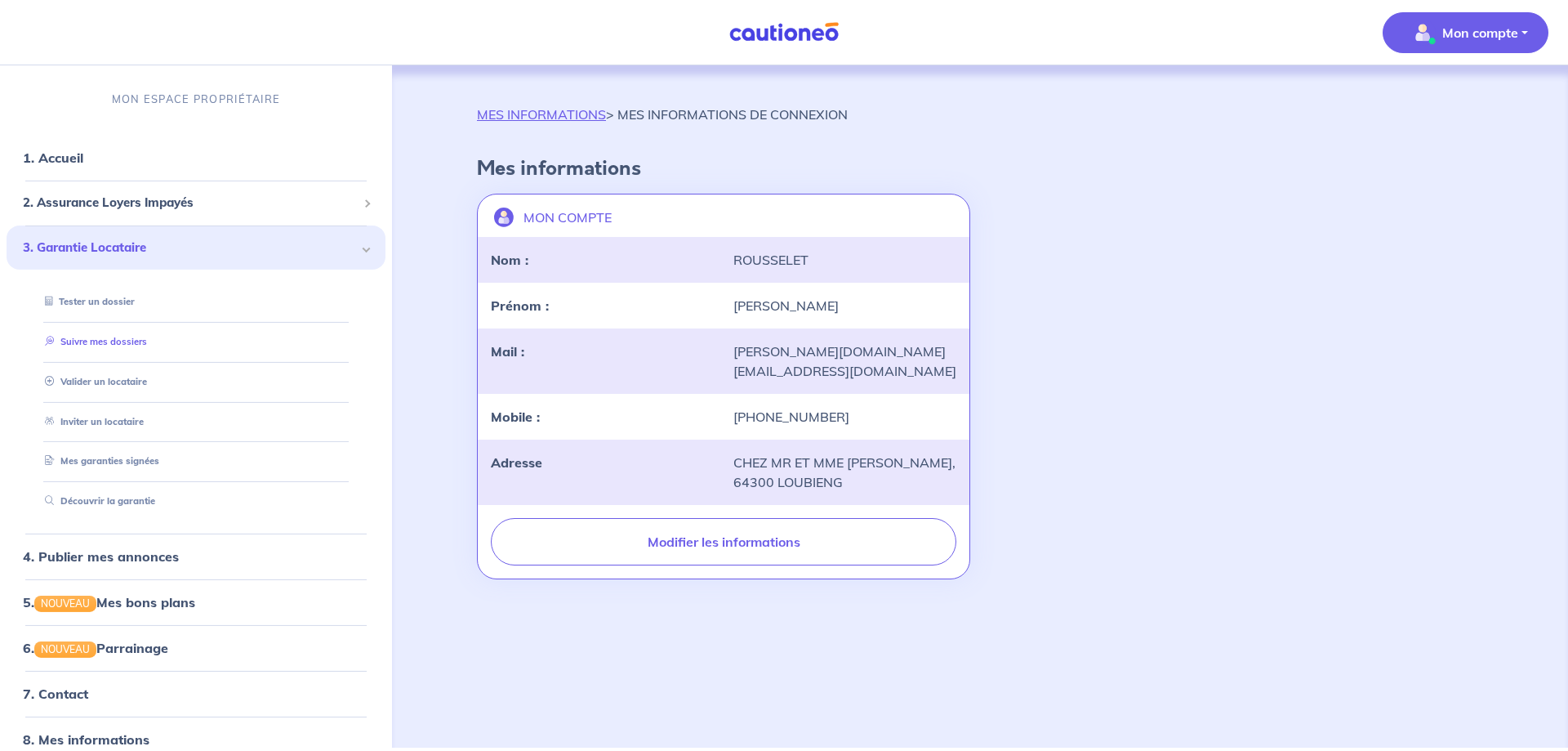
click at [111, 338] on link "Suivre mes dossiers" at bounding box center [92, 341] width 109 height 12
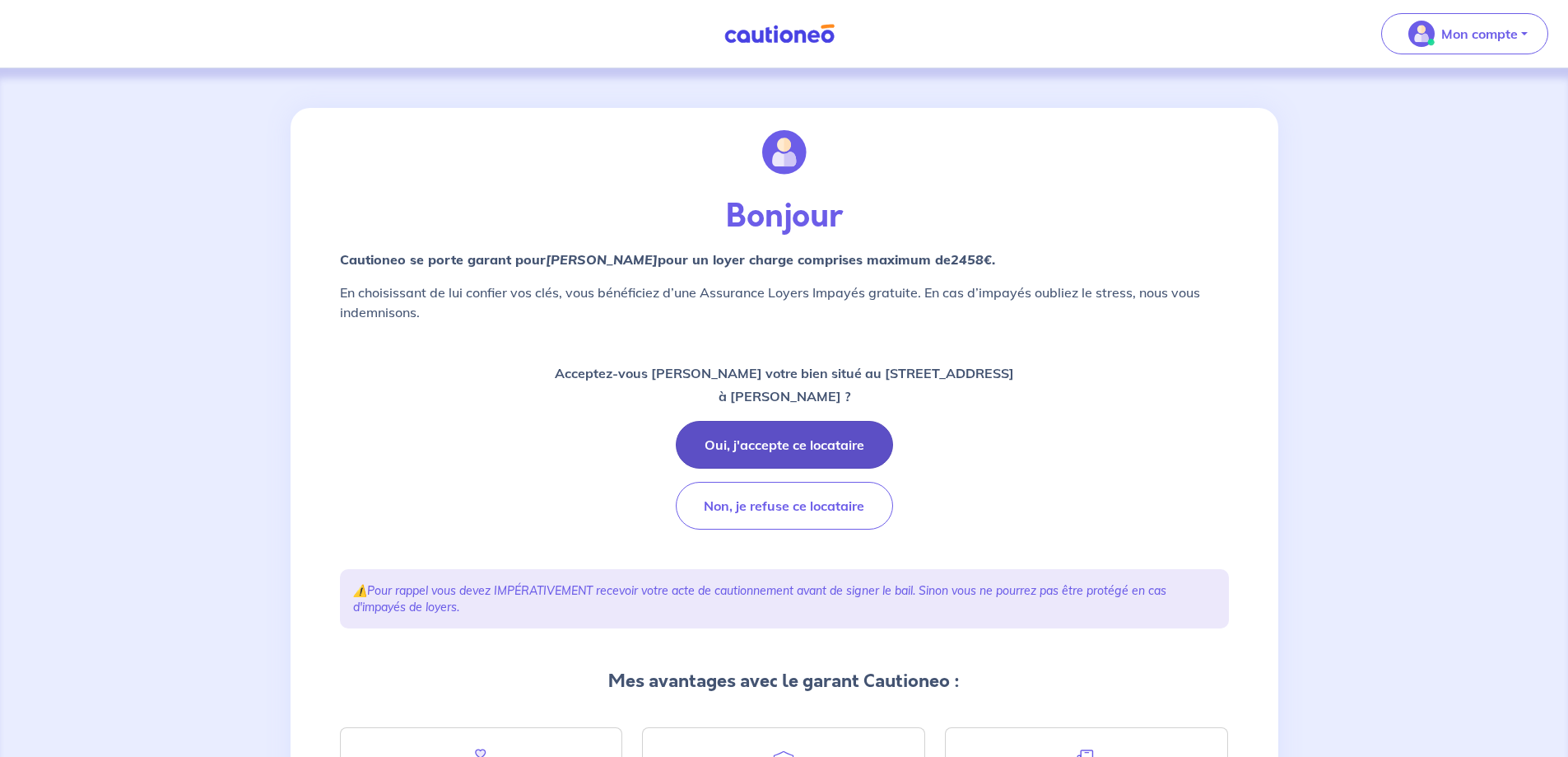
click at [821, 443] on button "Oui, j'accepte ce locataire" at bounding box center [784, 445] width 218 height 47
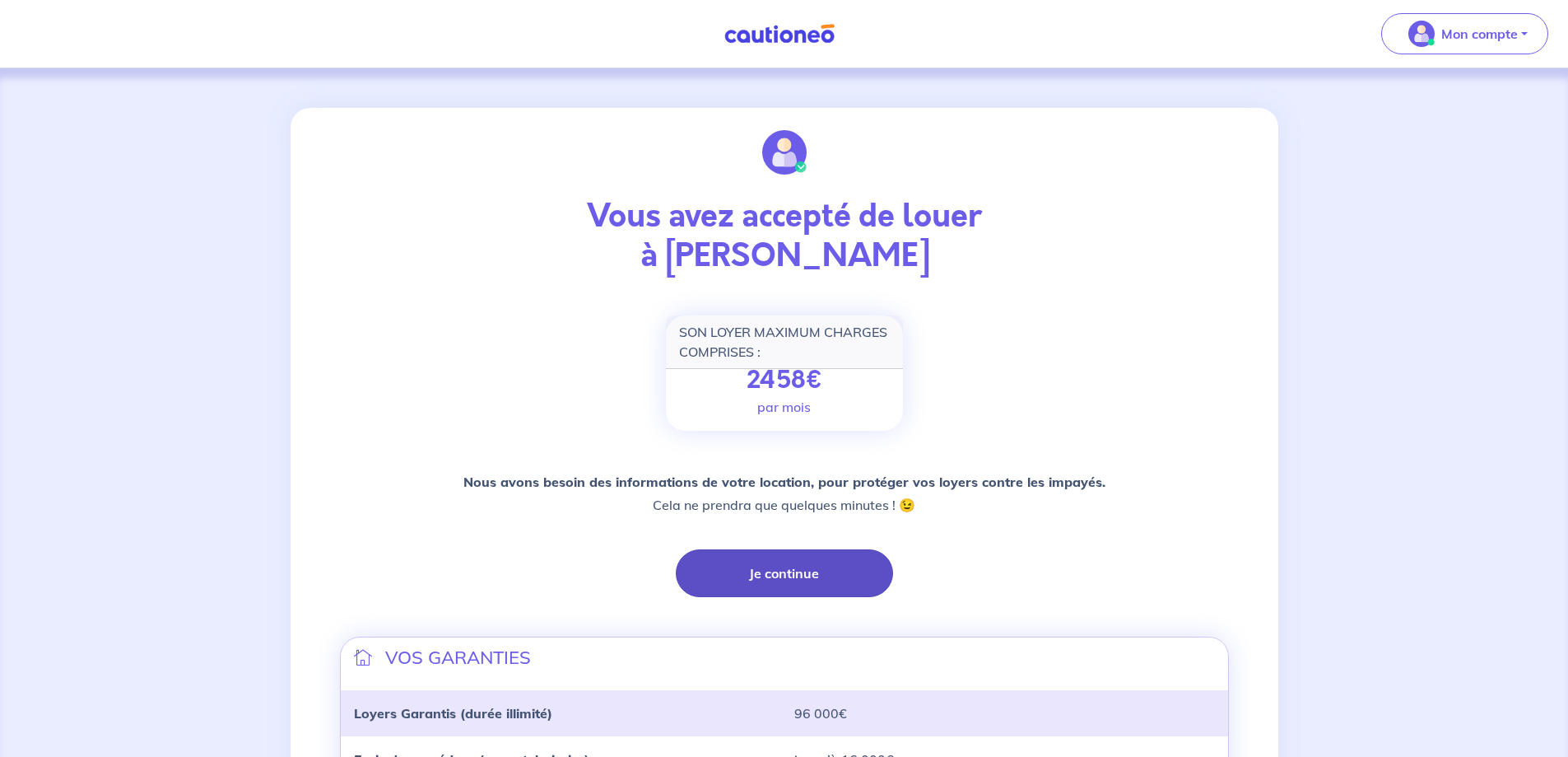
click at [776, 568] on button "Je continue" at bounding box center [784, 573] width 218 height 47
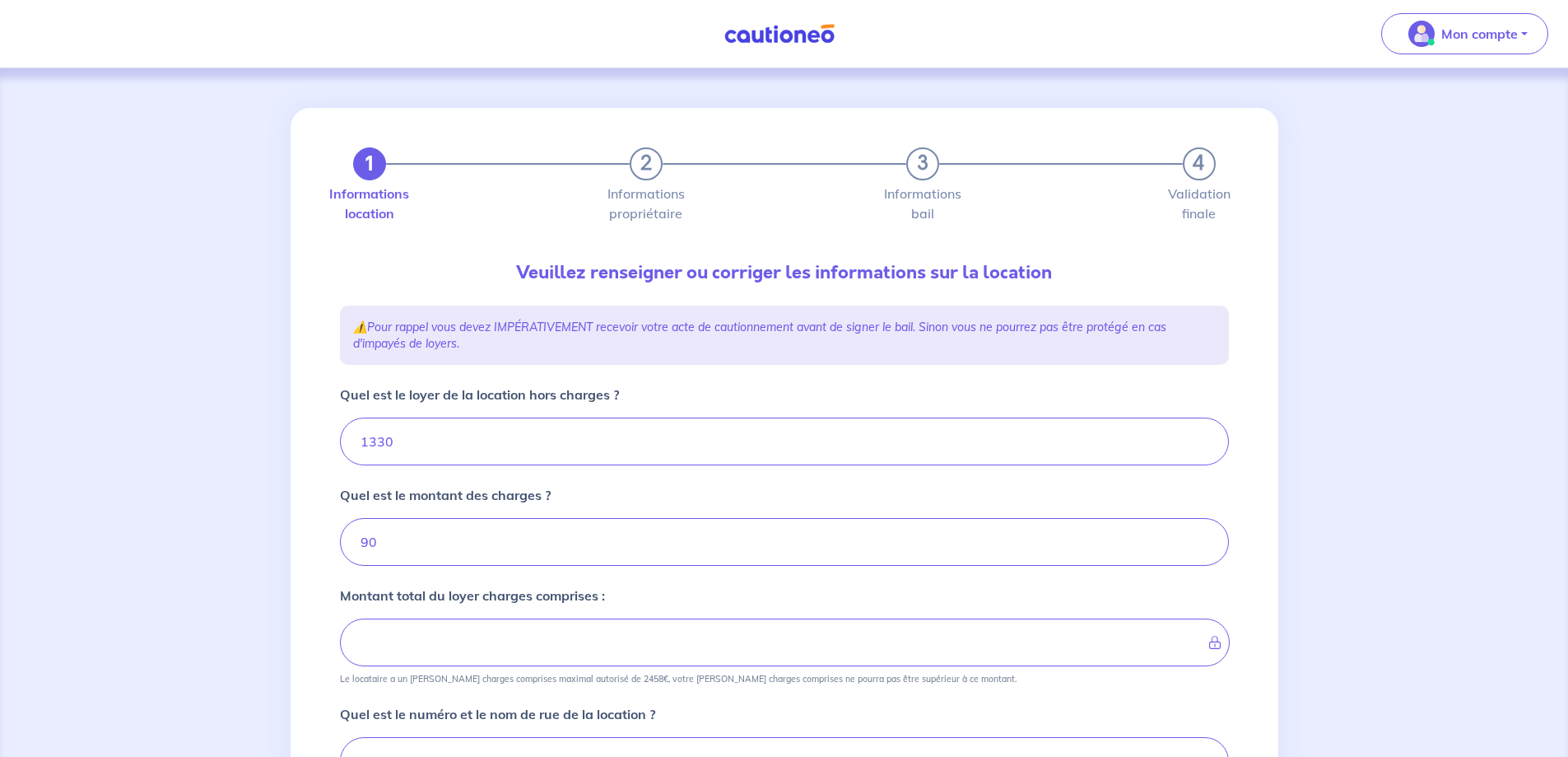
type input "1420"
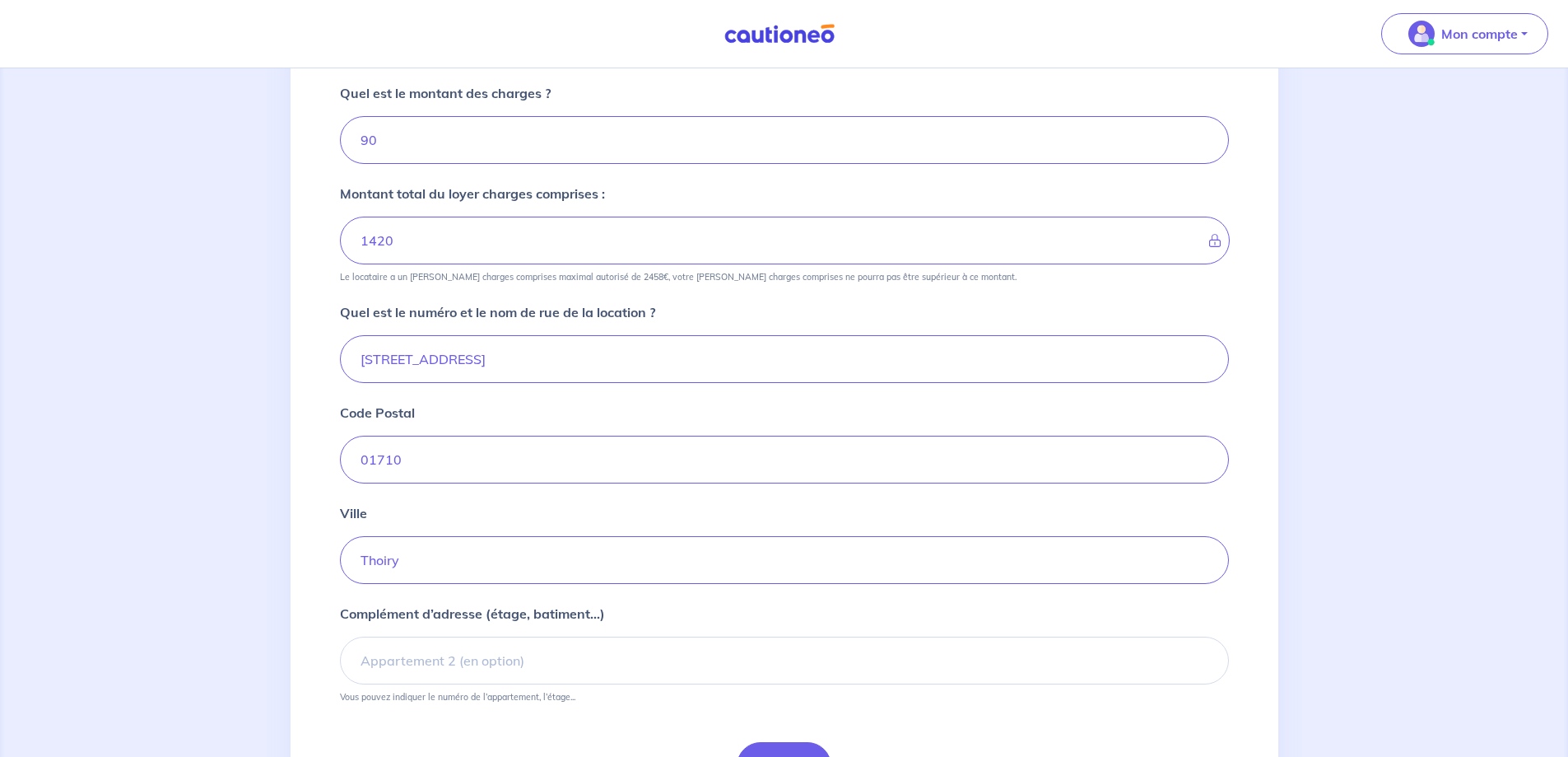
scroll to position [494, 0]
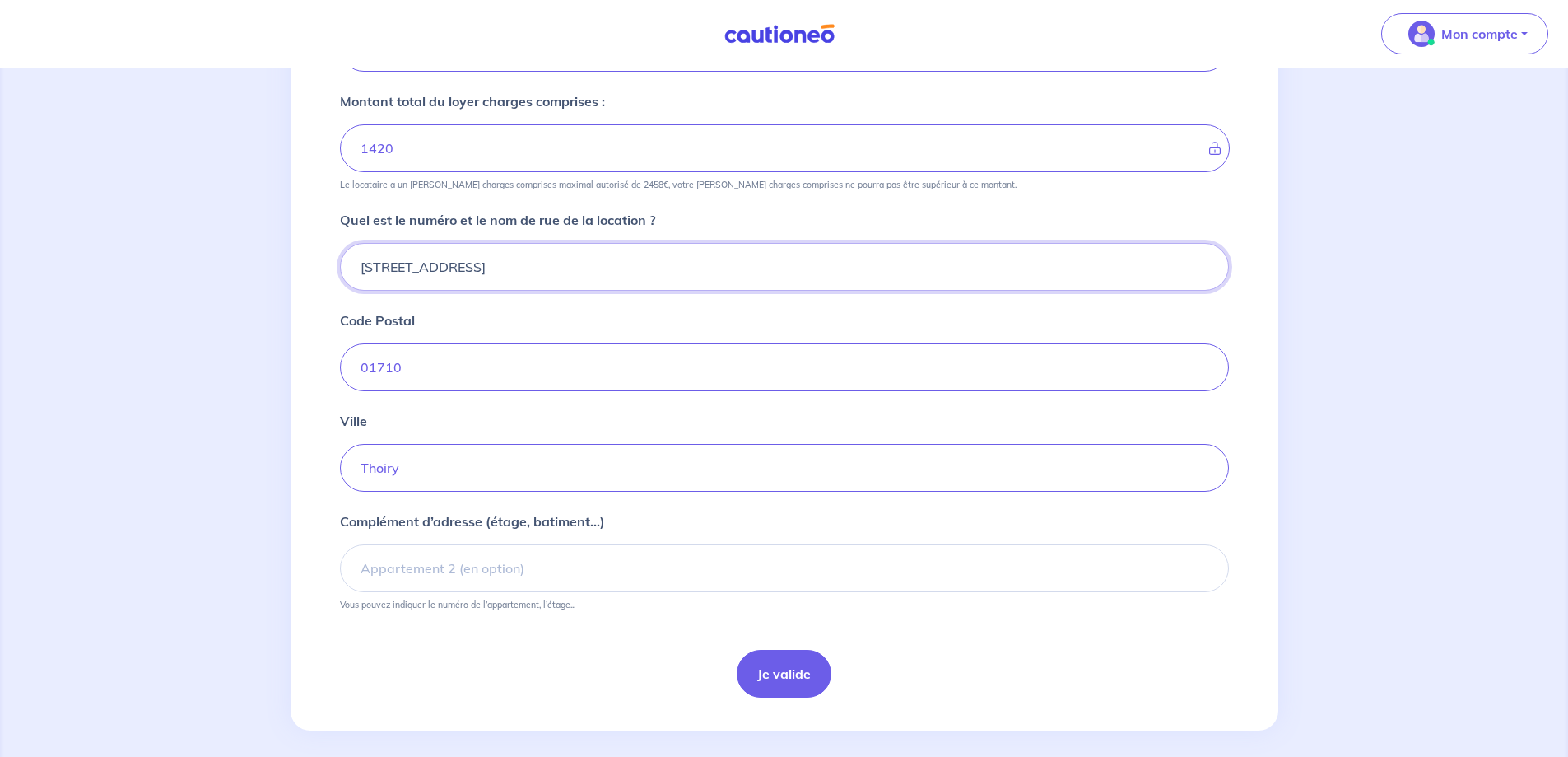
click at [370, 271] on input "75 Rue des Vergers" at bounding box center [784, 266] width 889 height 47
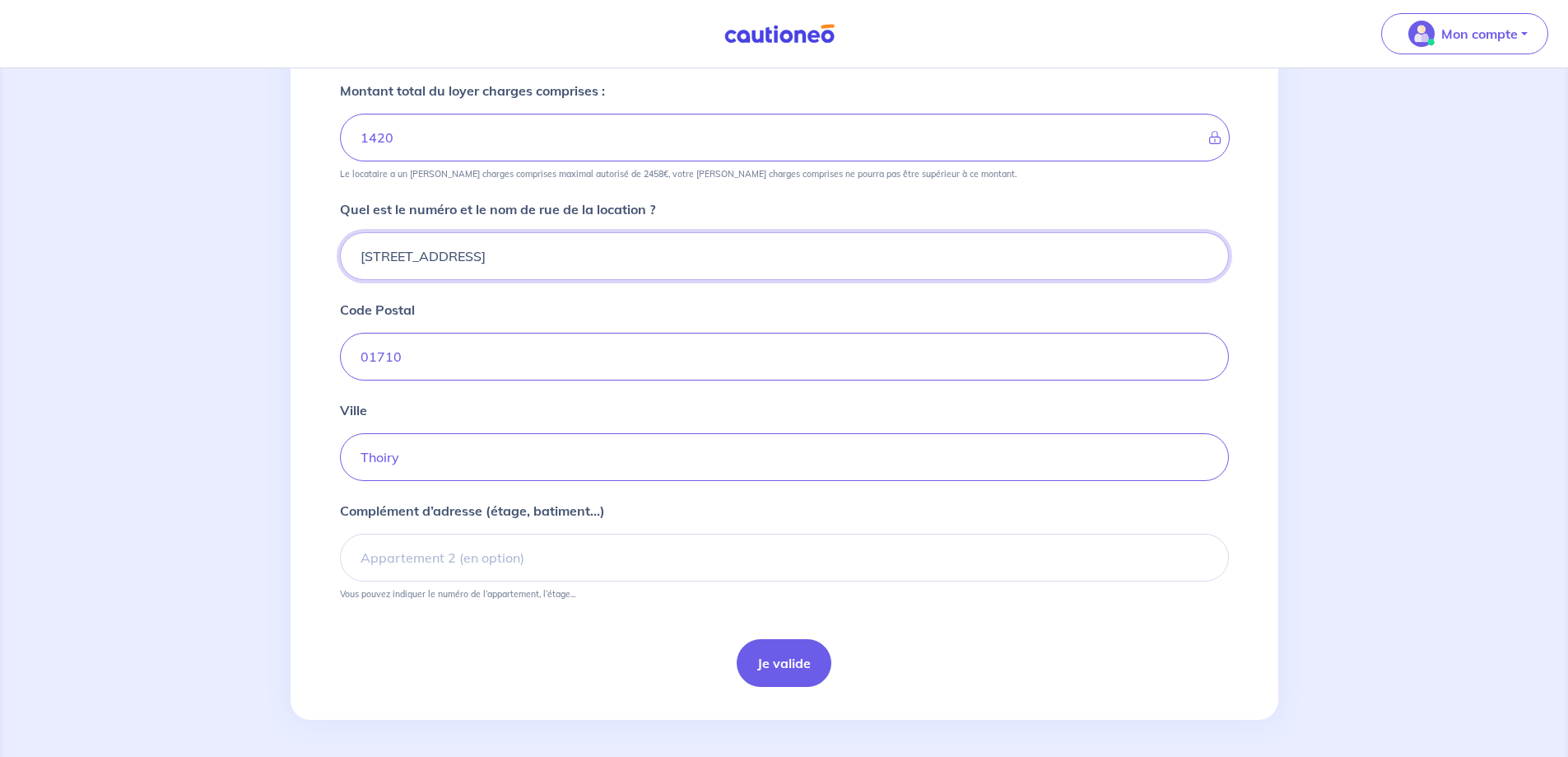
scroll to position [508, 0]
type input "45 Rue des Vergers"
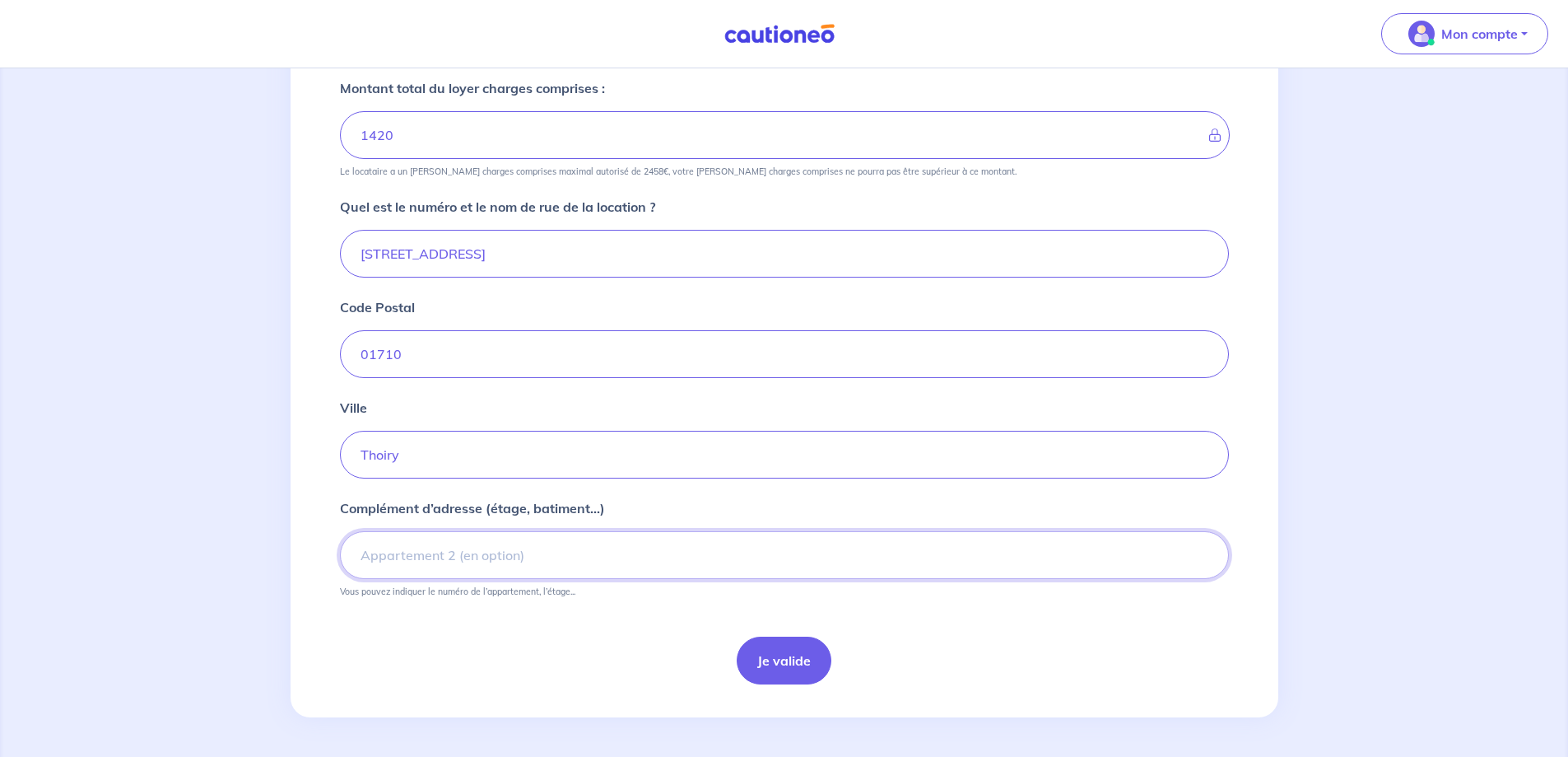
click at [422, 566] on input "Complément d’adresse (étage, batiment...)" at bounding box center [784, 555] width 889 height 47
type input "Bat C - 2eme etage - Porte 21"
click at [787, 660] on button "Je valide" at bounding box center [784, 660] width 95 height 47
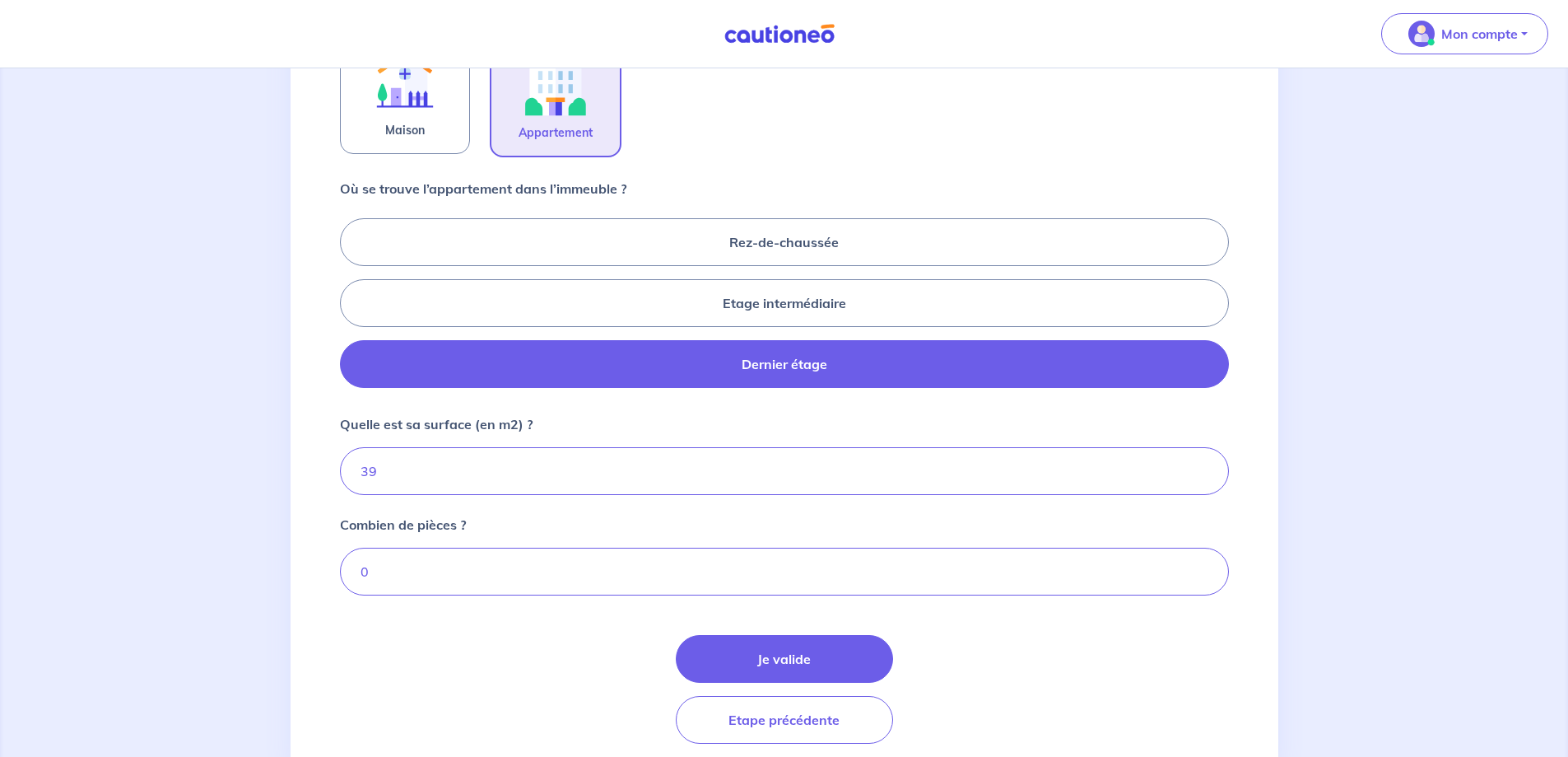
scroll to position [653, 0]
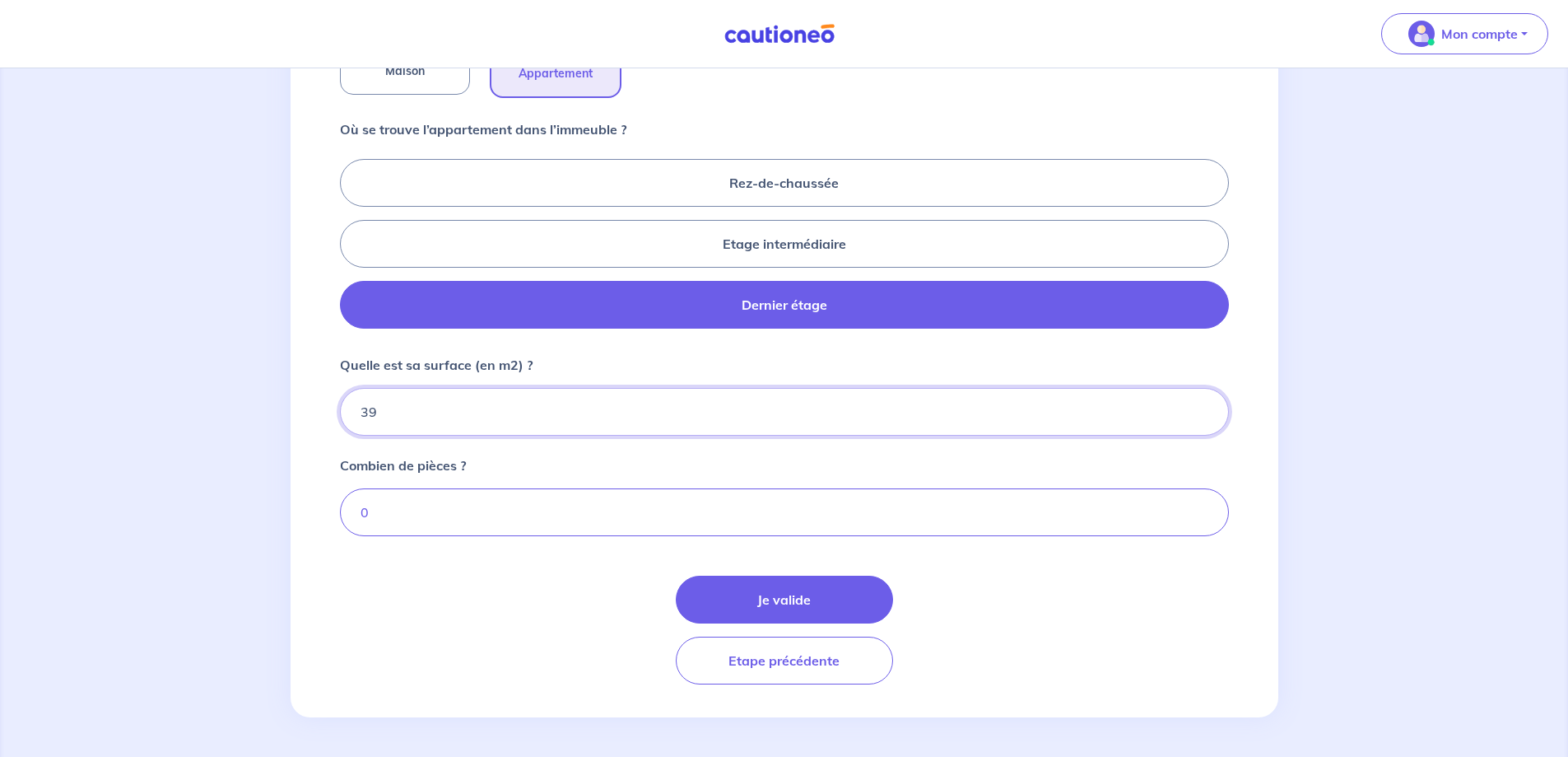
click at [382, 412] on input "39" at bounding box center [784, 411] width 889 height 47
type input "36"
click at [393, 517] on input "0" at bounding box center [784, 512] width 889 height 47
type input "2"
click at [803, 602] on button "Je valide" at bounding box center [784, 599] width 218 height 47
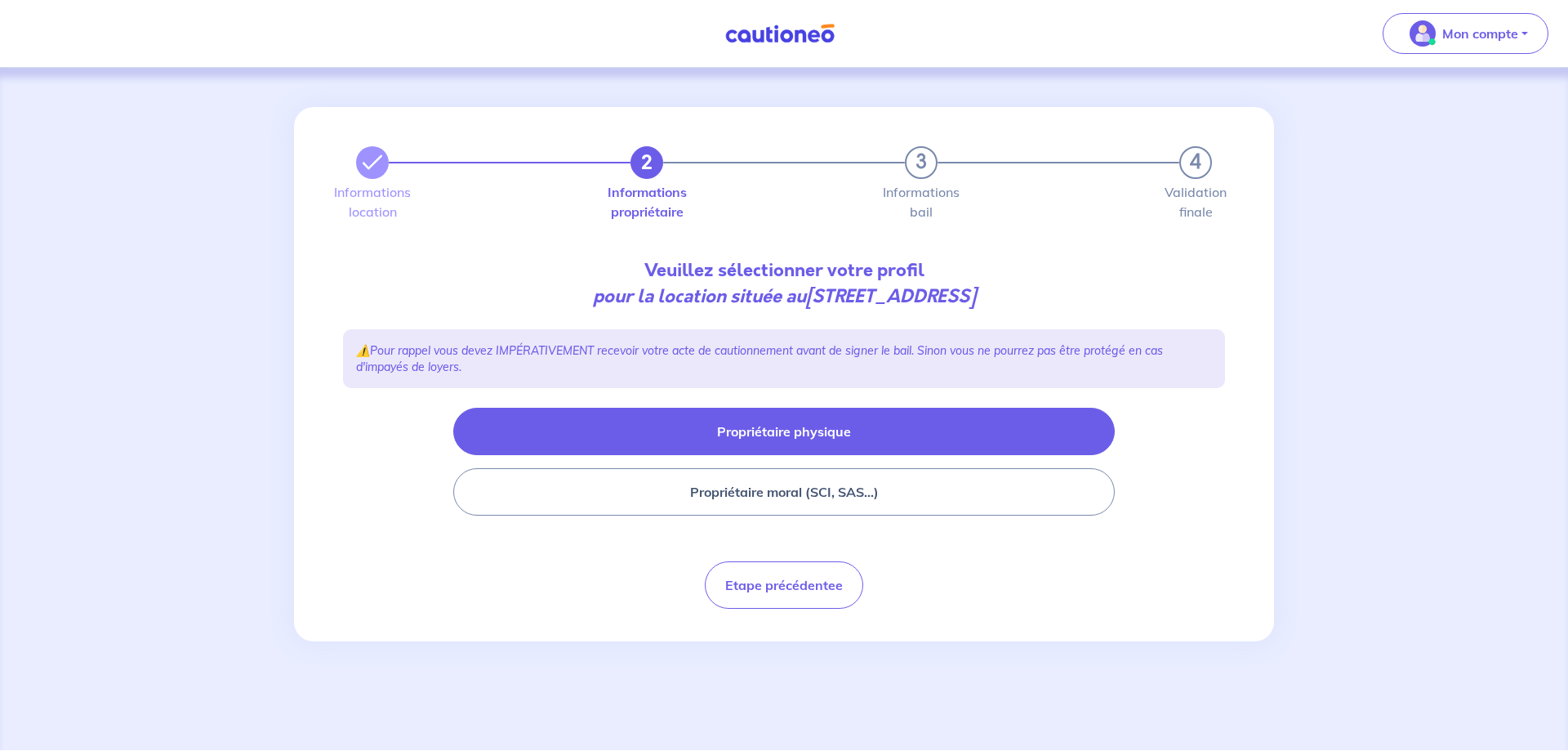
click at [787, 429] on button "Propriétaire physique" at bounding box center [784, 431] width 662 height 47
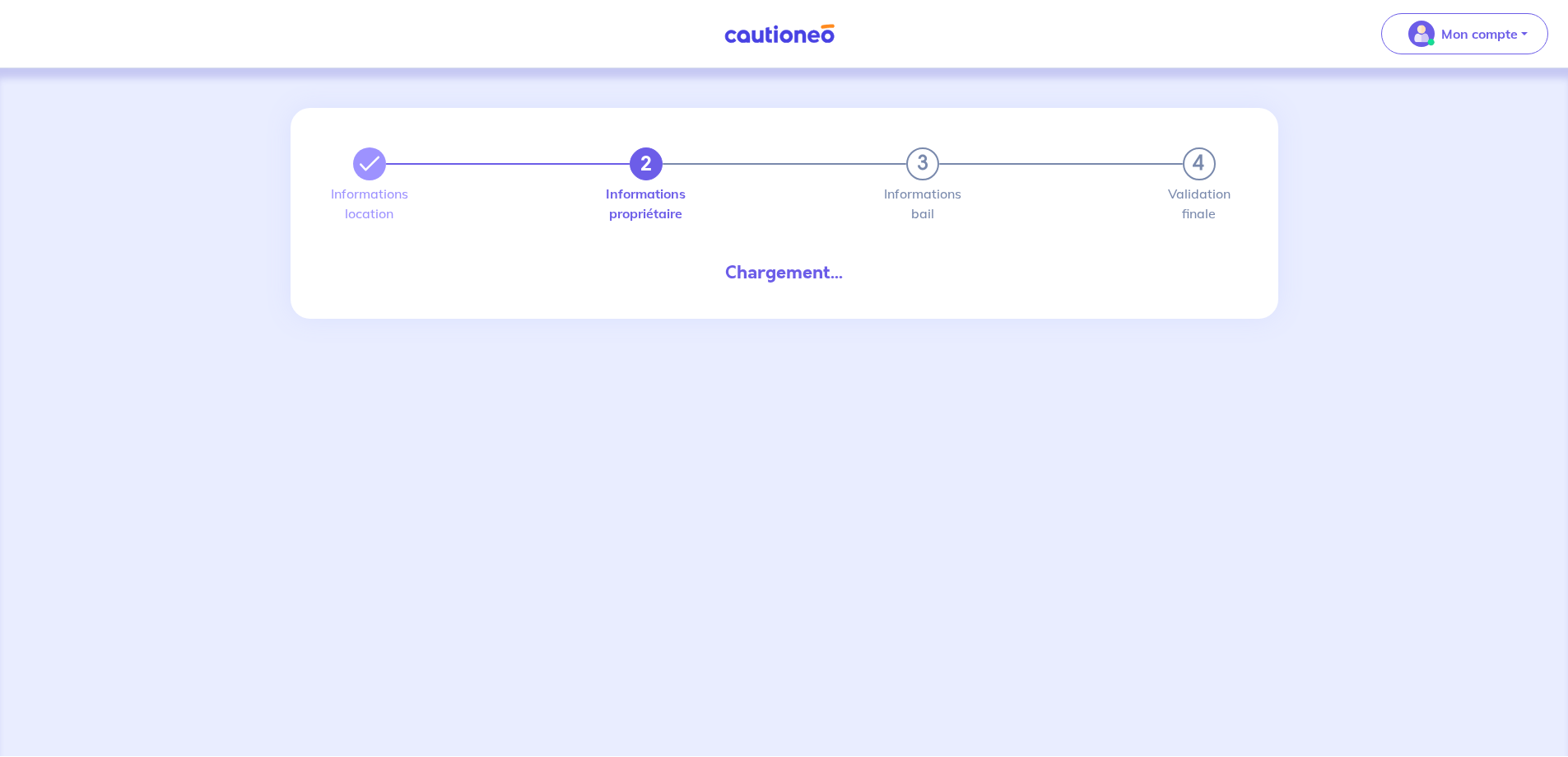
select select "VN"
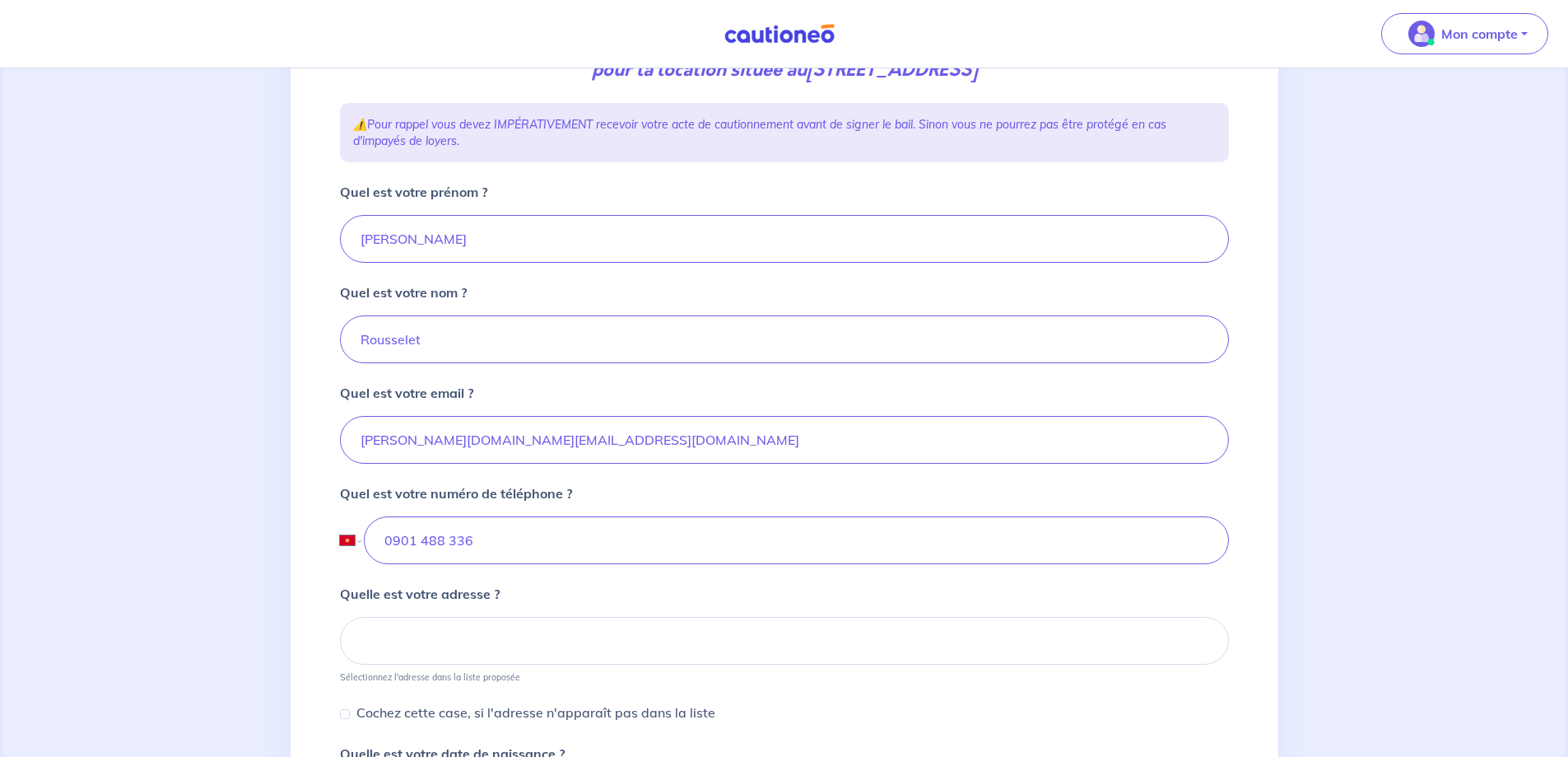
scroll to position [247, 0]
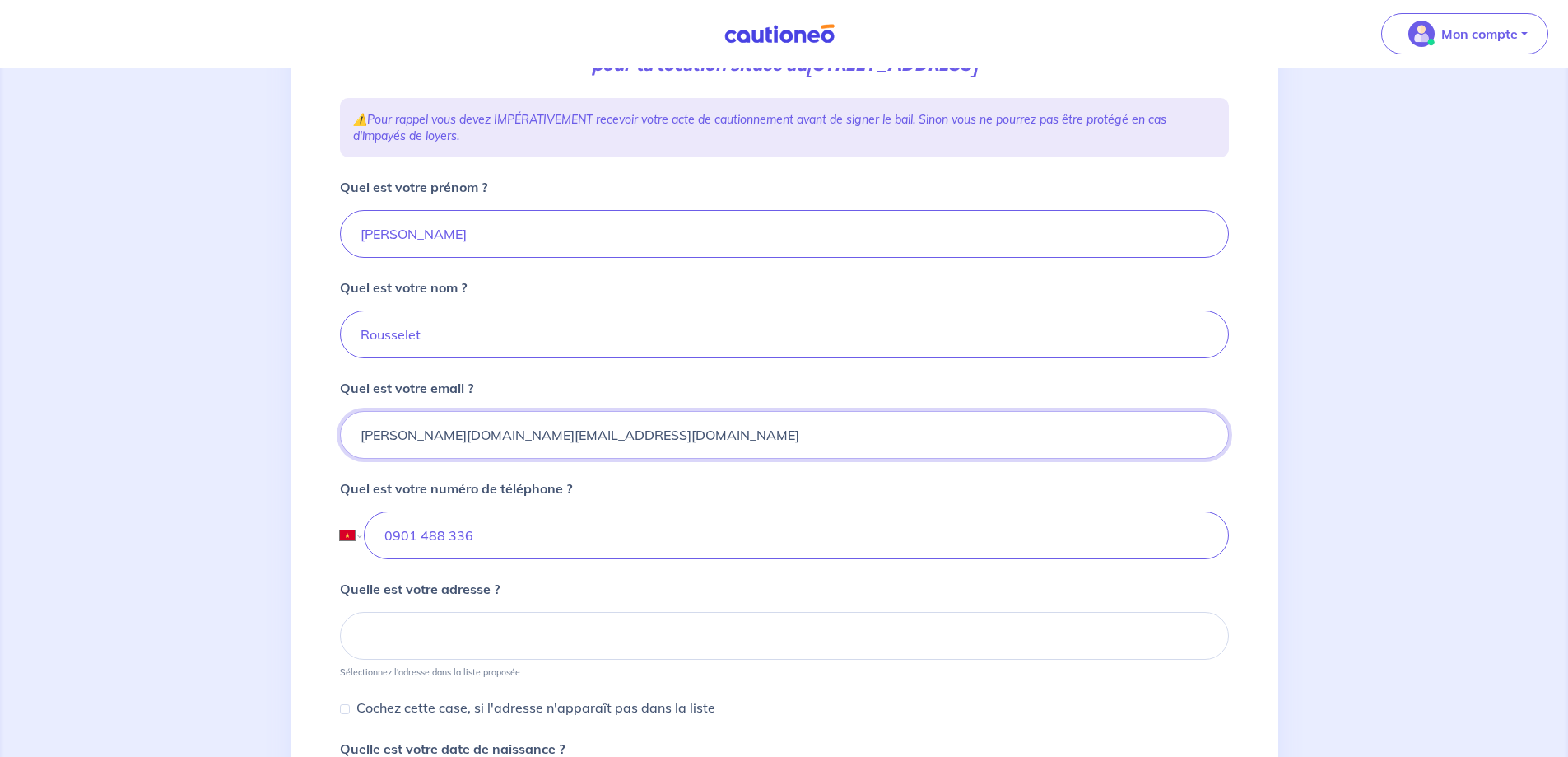
click at [614, 429] on input "[PERSON_NAME][DOMAIN_NAME][EMAIL_ADDRESS][DOMAIN_NAME]" at bounding box center [784, 435] width 889 height 47
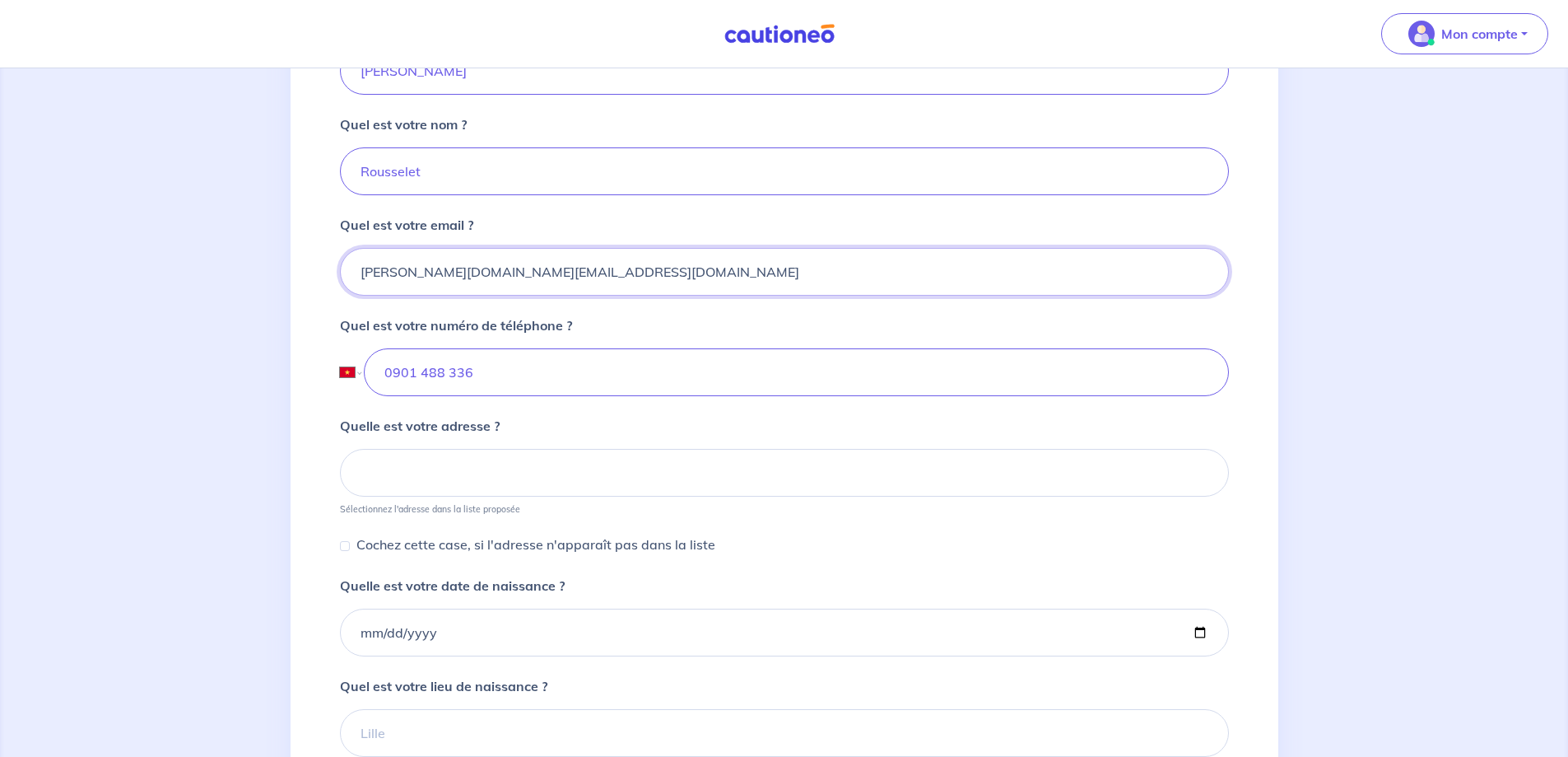
scroll to position [412, 0]
click at [527, 467] on input at bounding box center [784, 471] width 889 height 47
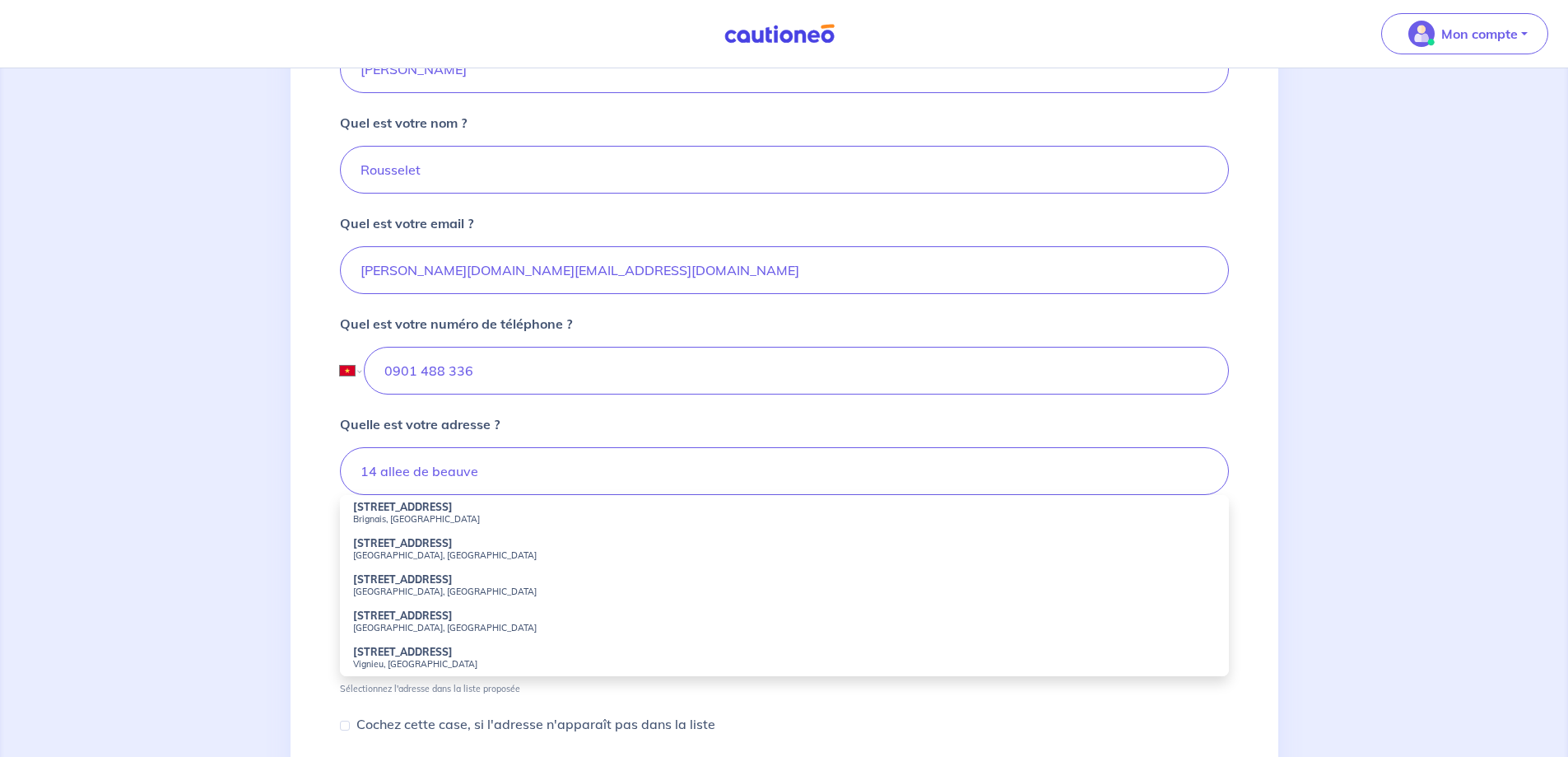
click at [410, 513] on small "Brignais, France" at bounding box center [784, 518] width 862 height 12
type input "14 Allée de Beauversant, Brignais, France"
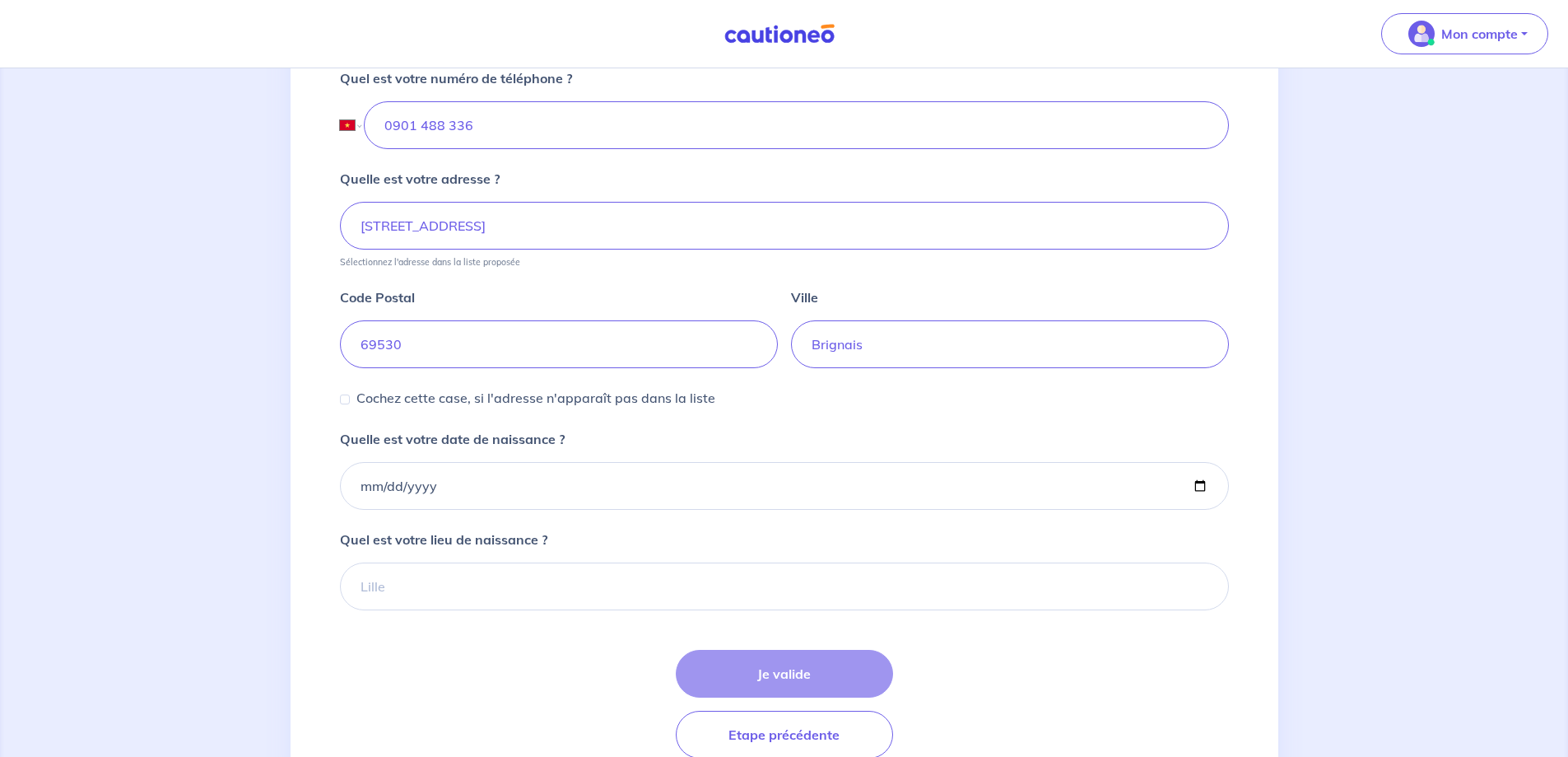
scroll to position [658, 0]
click at [375, 488] on input "Quelle est votre date de naissance ?" at bounding box center [784, 484] width 889 height 47
type input "0194-06-14"
type input "1974-06-14"
click at [439, 595] on input "Quel est votre lieu de naissance ?" at bounding box center [784, 585] width 889 height 47
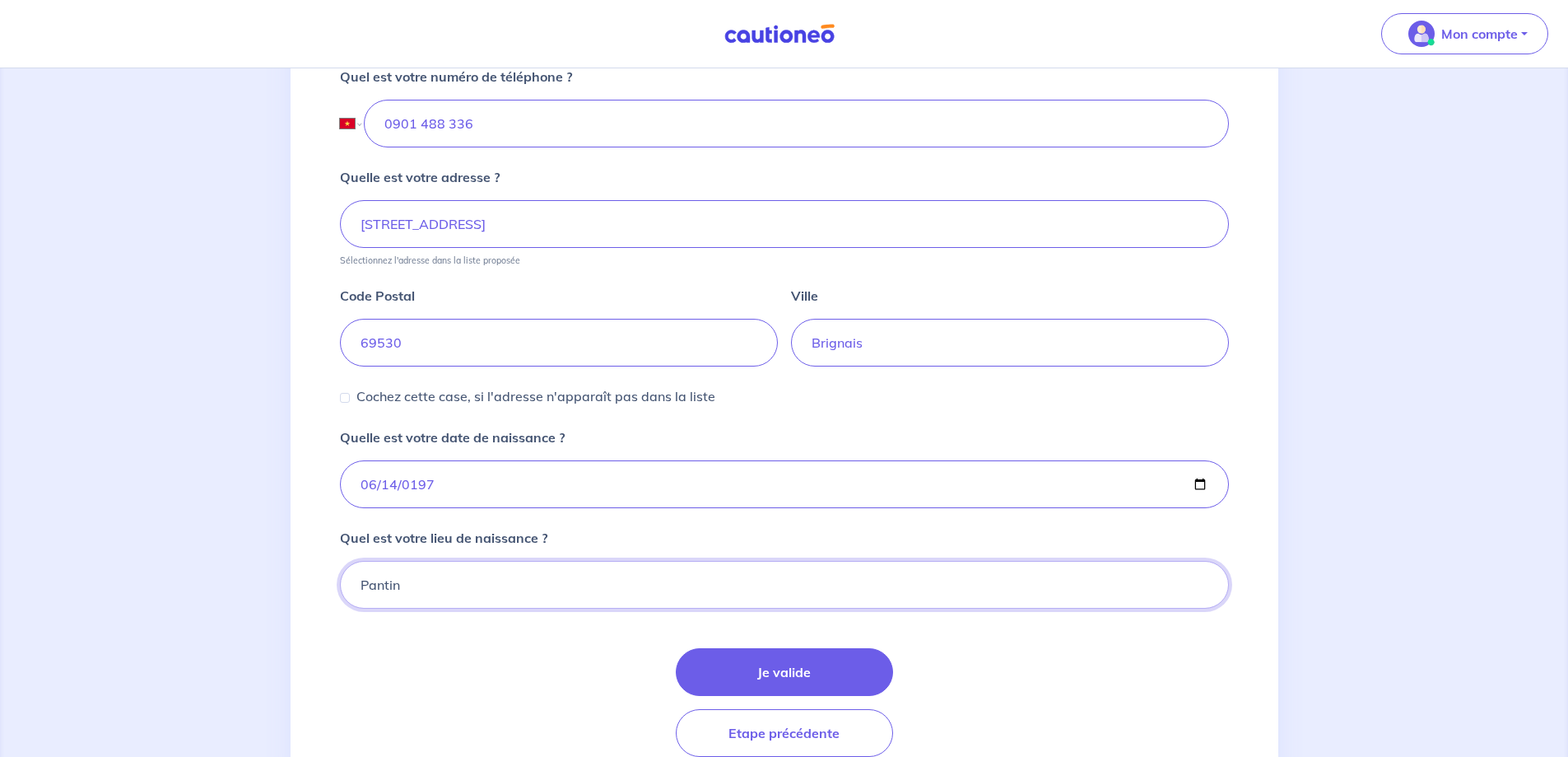
type input "Pantin"
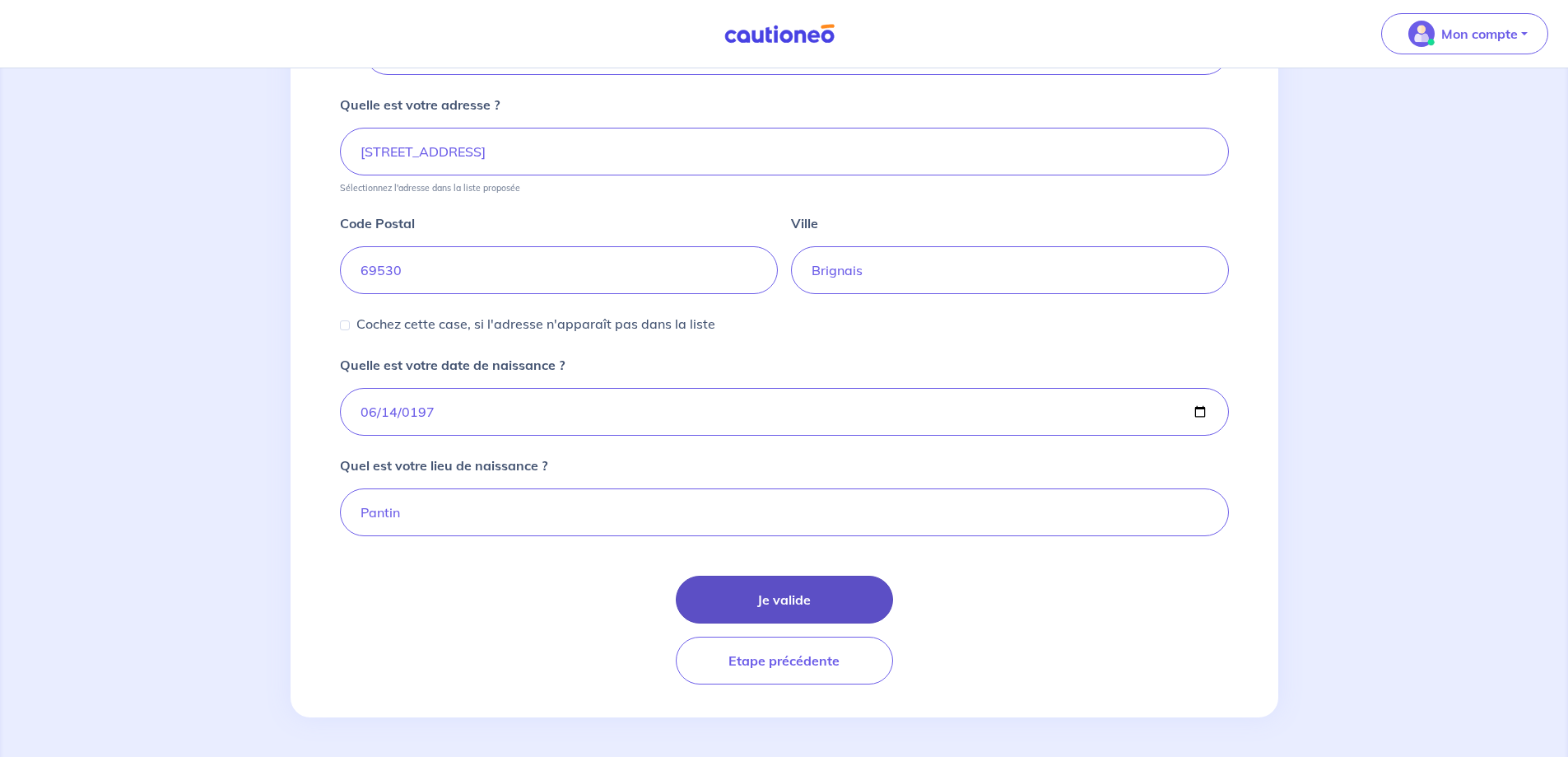
click at [794, 600] on button "Je valide" at bounding box center [784, 599] width 218 height 47
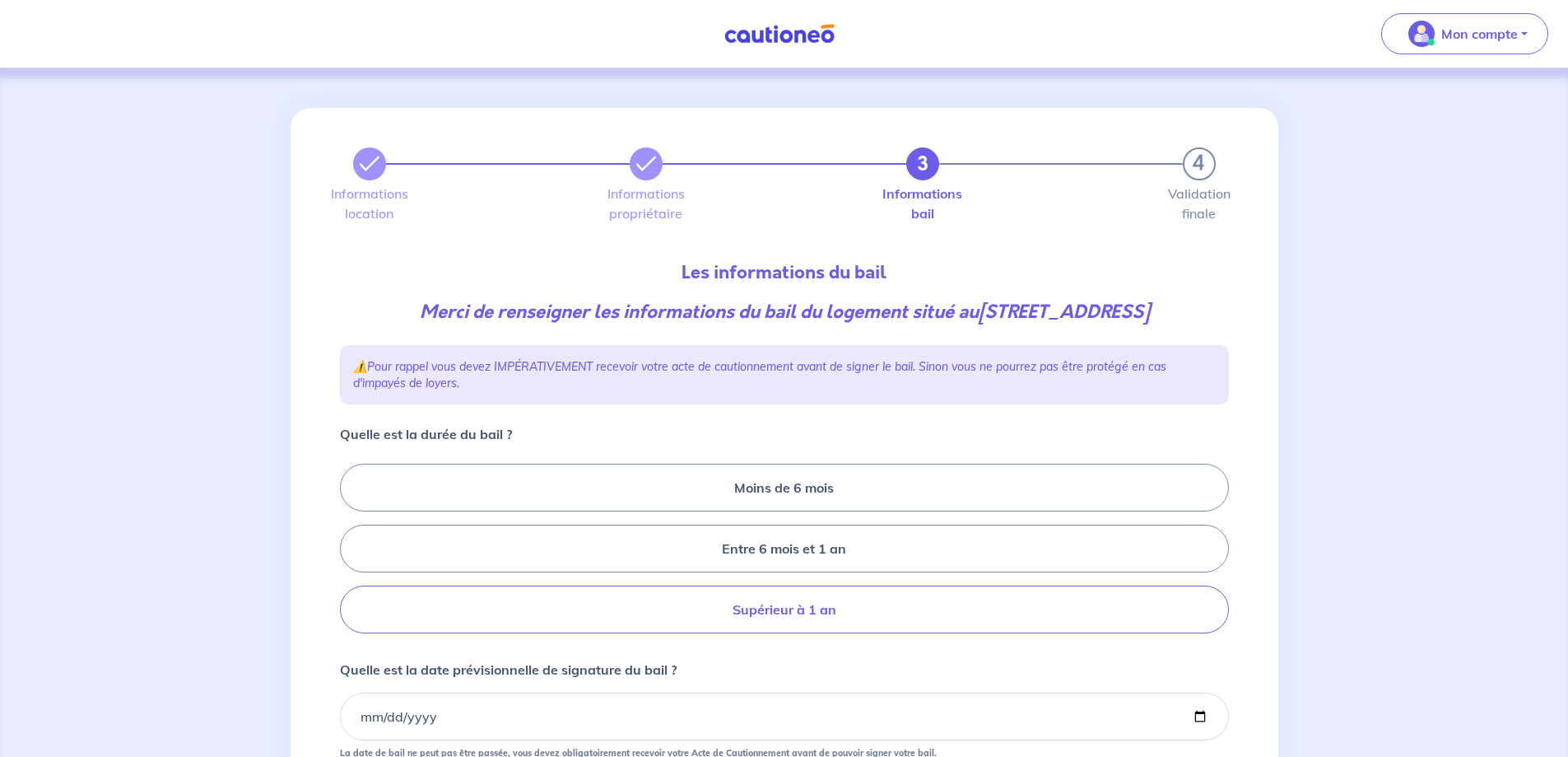
click at [797, 607] on label "Supérieur à 1 an" at bounding box center [784, 609] width 889 height 47
click at [351, 554] on input "Supérieur à 1 an" at bounding box center [345, 548] width 11 height 11
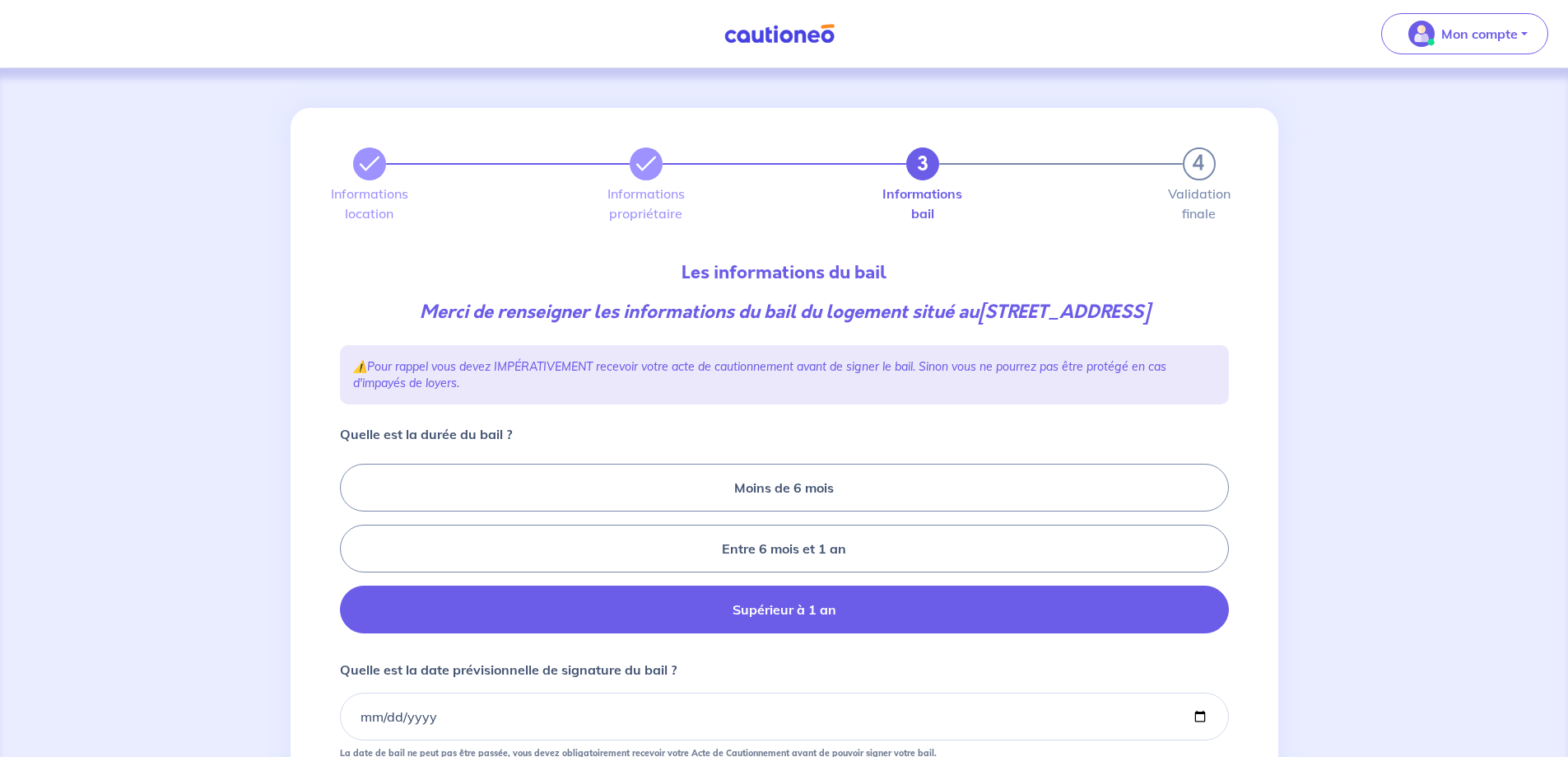
radio input "true"
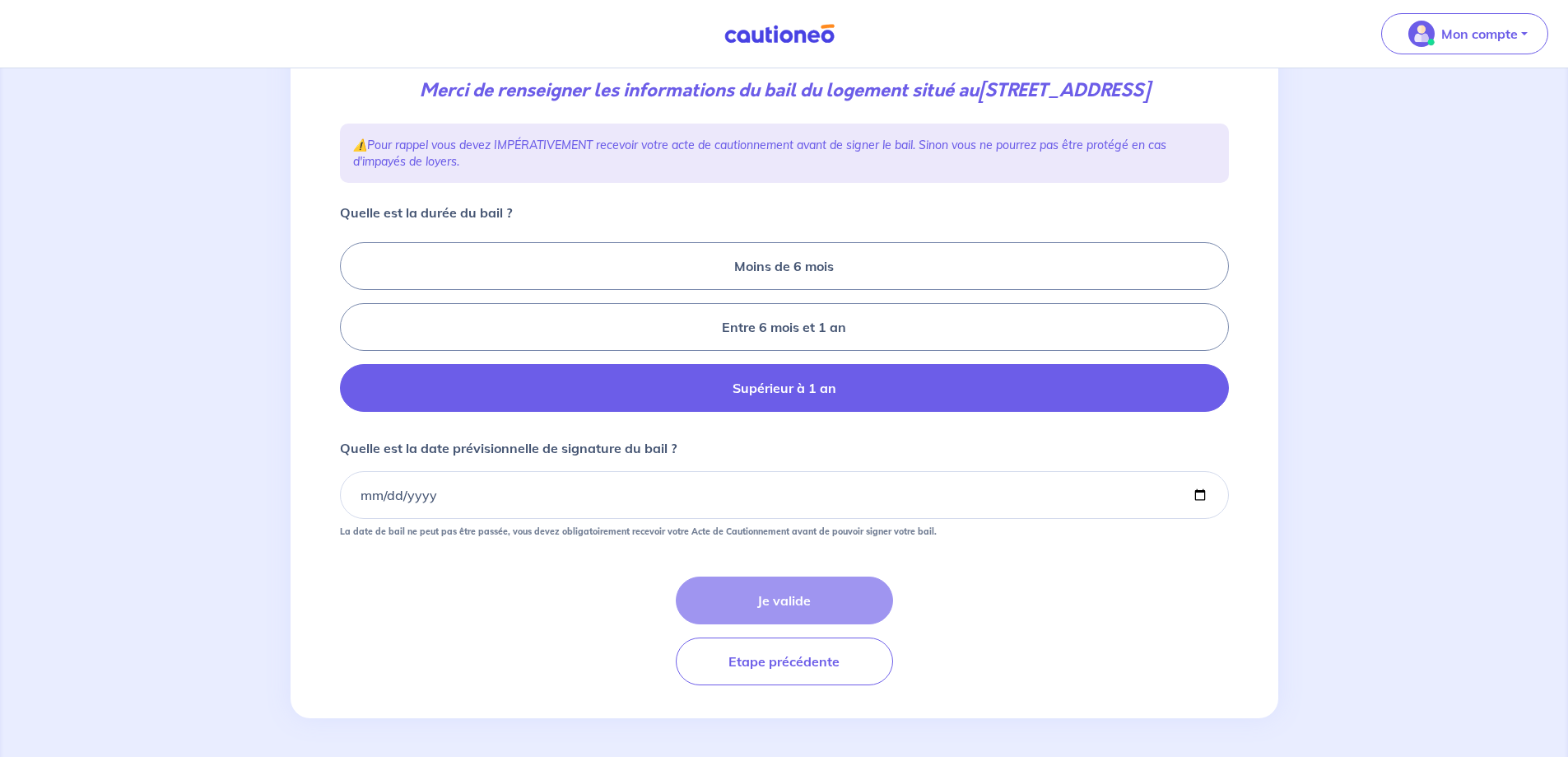
scroll to position [223, 0]
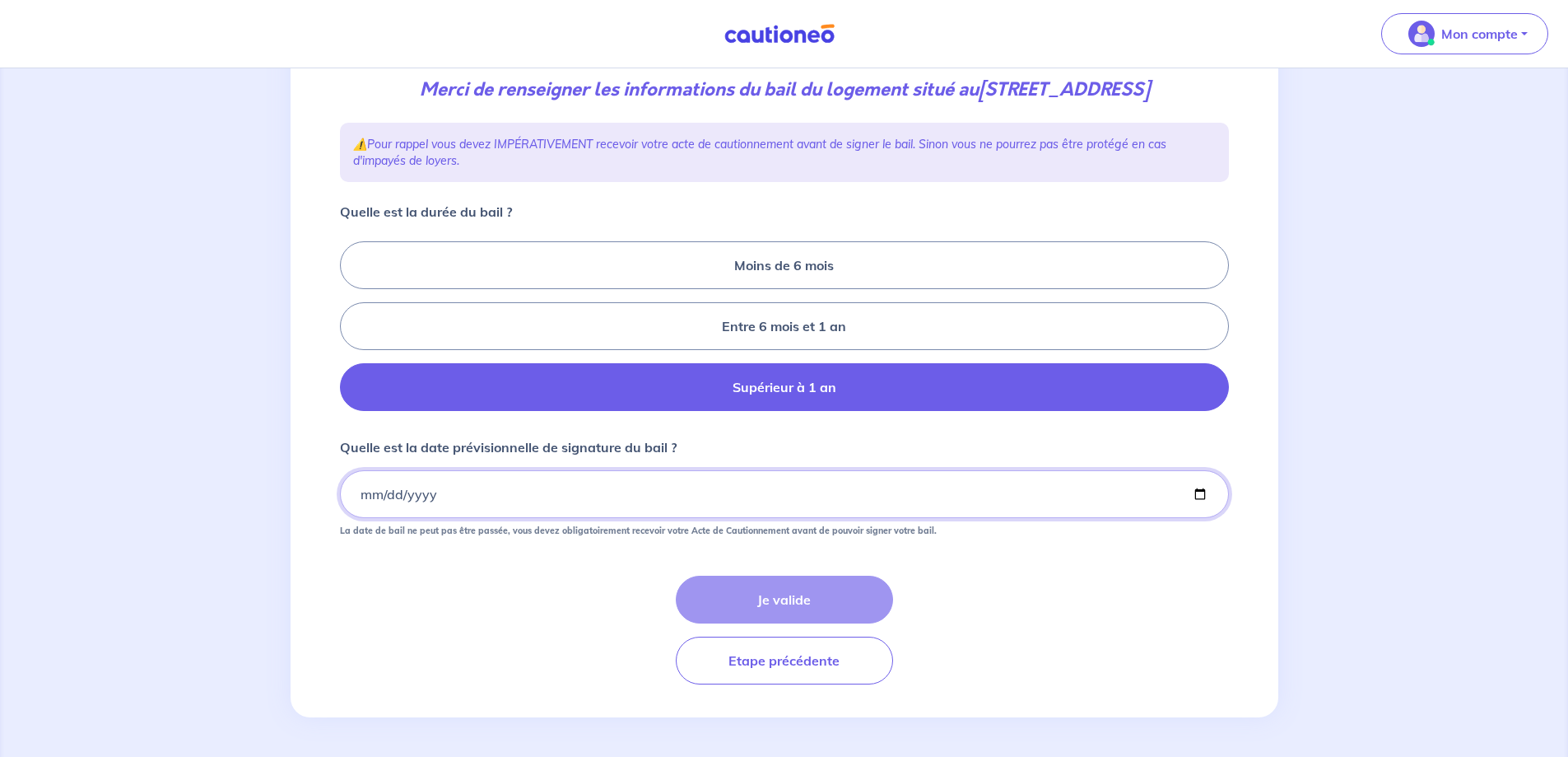
click at [479, 499] on input "Quelle est la date prévisionnelle de signature du bail ?" at bounding box center [784, 494] width 889 height 47
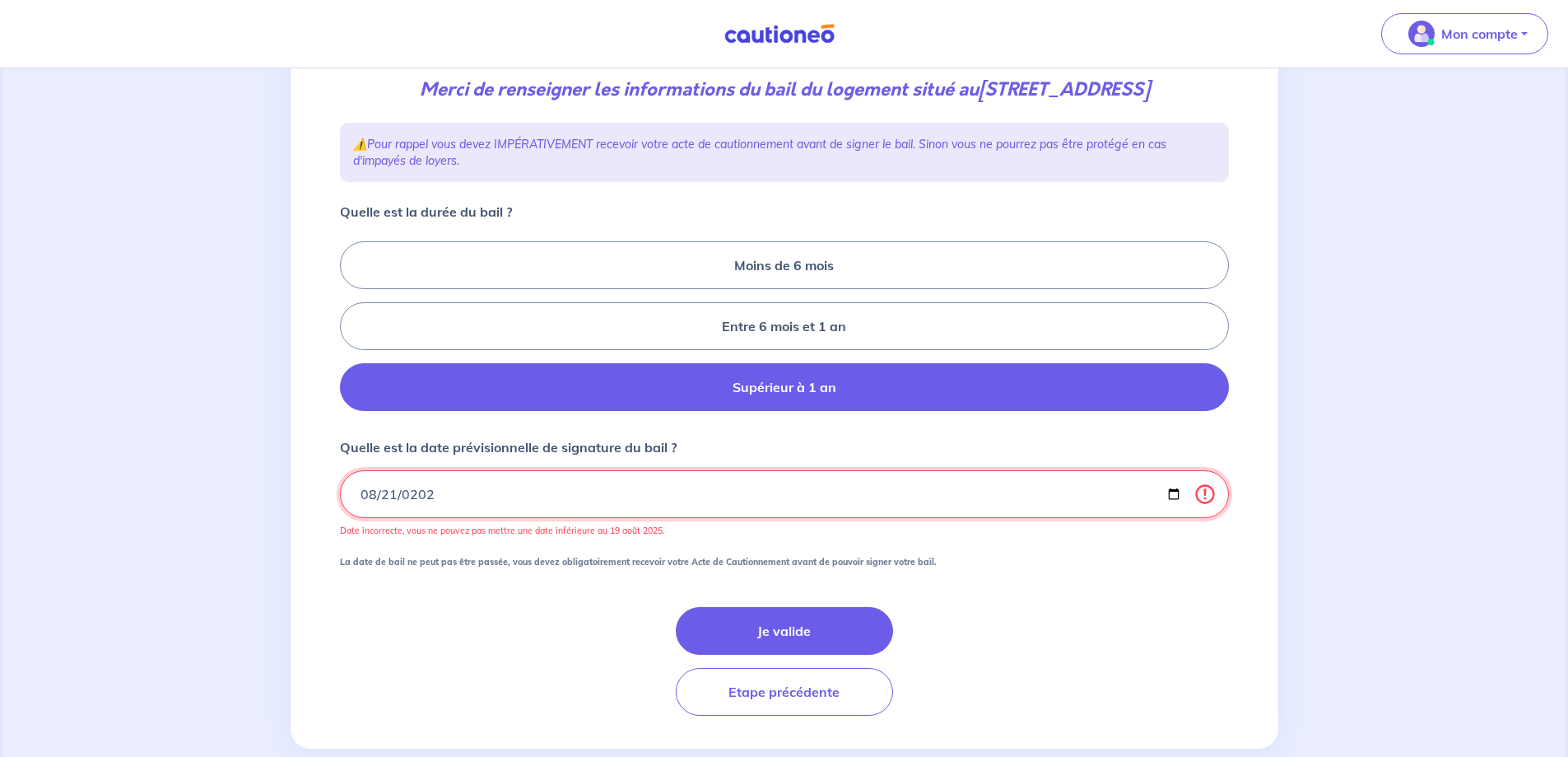
type input "2025-08-21"
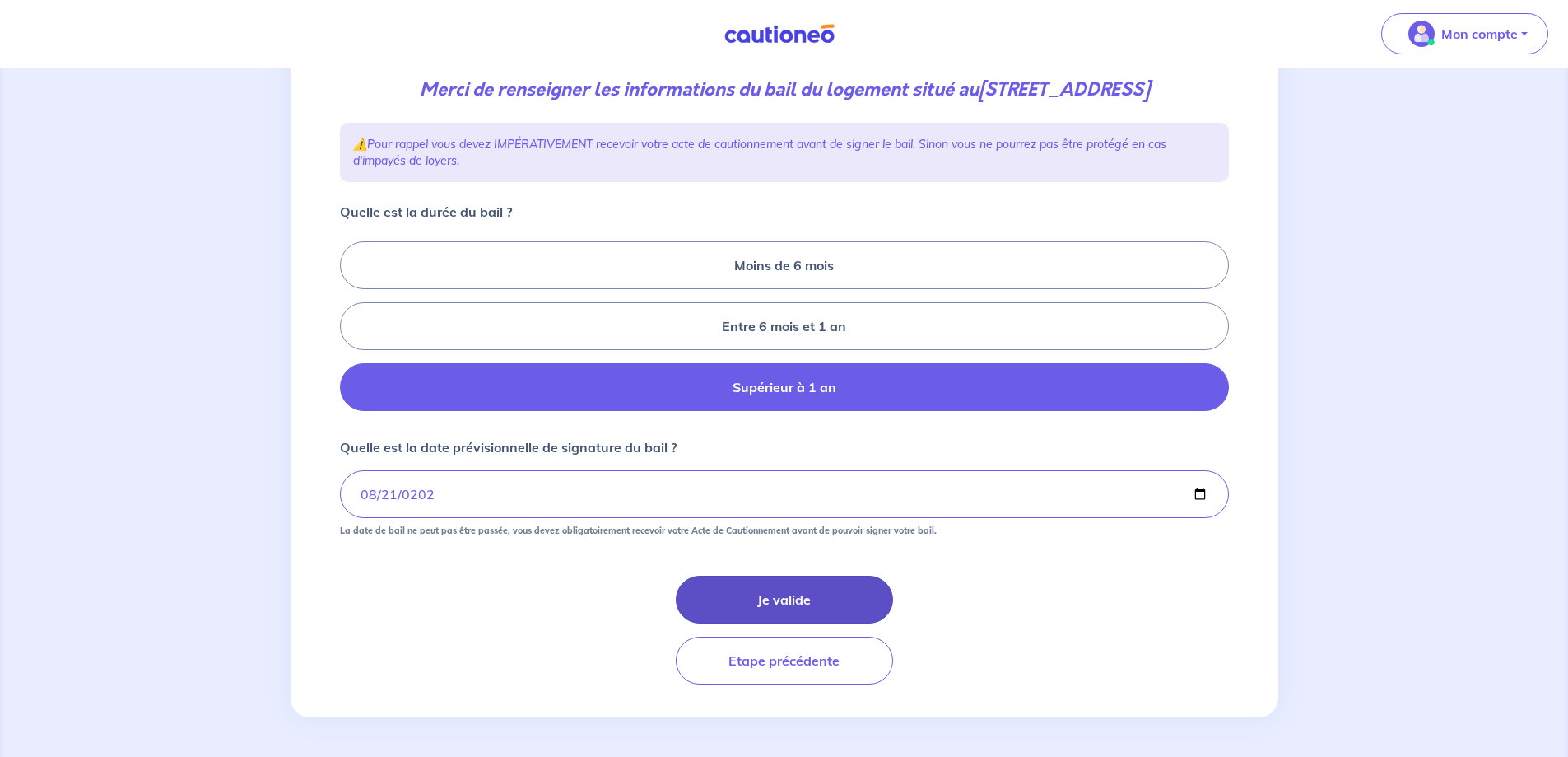
click at [773, 603] on button "Je valide" at bounding box center [784, 599] width 218 height 47
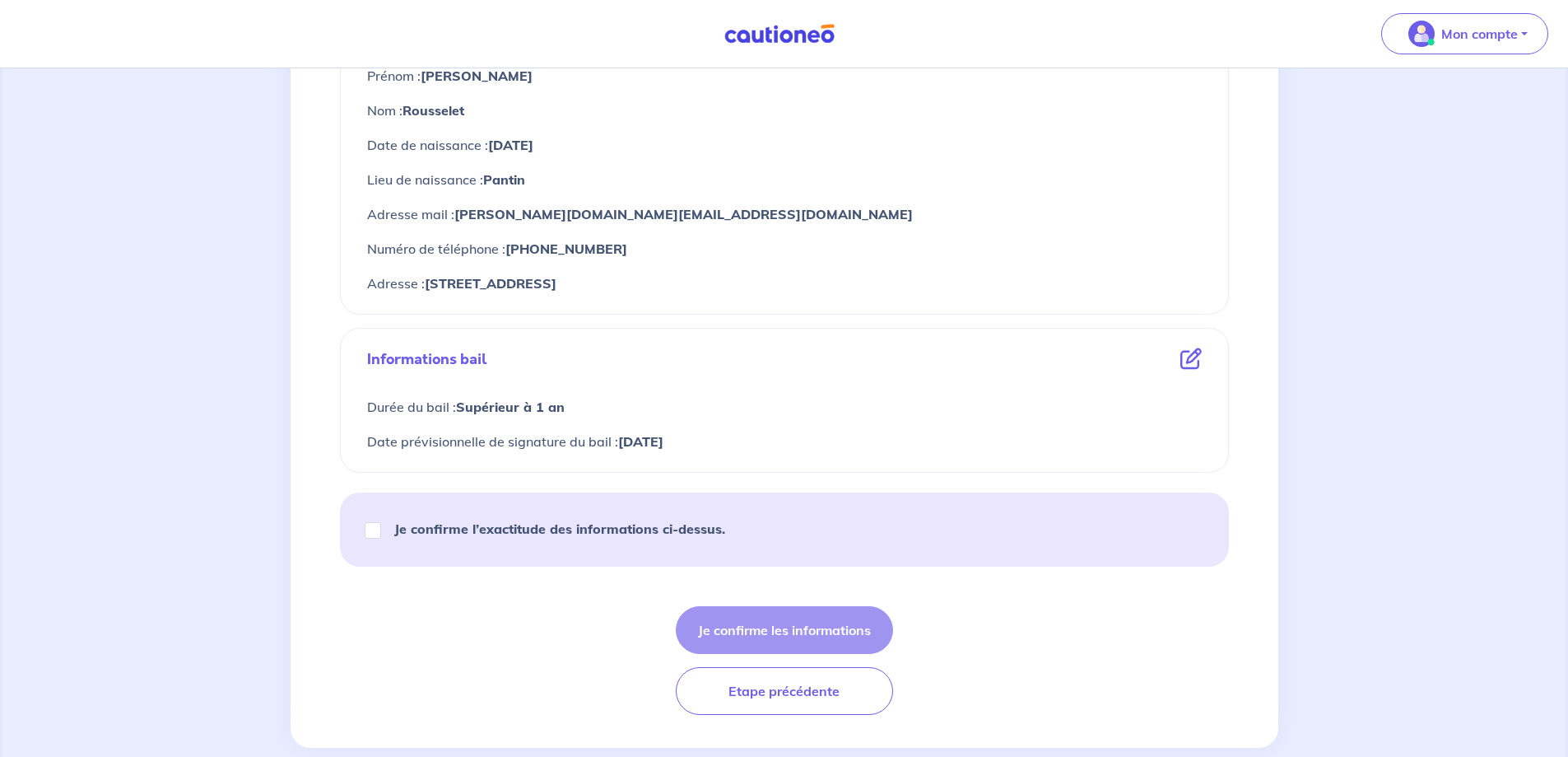
scroll to position [727, 0]
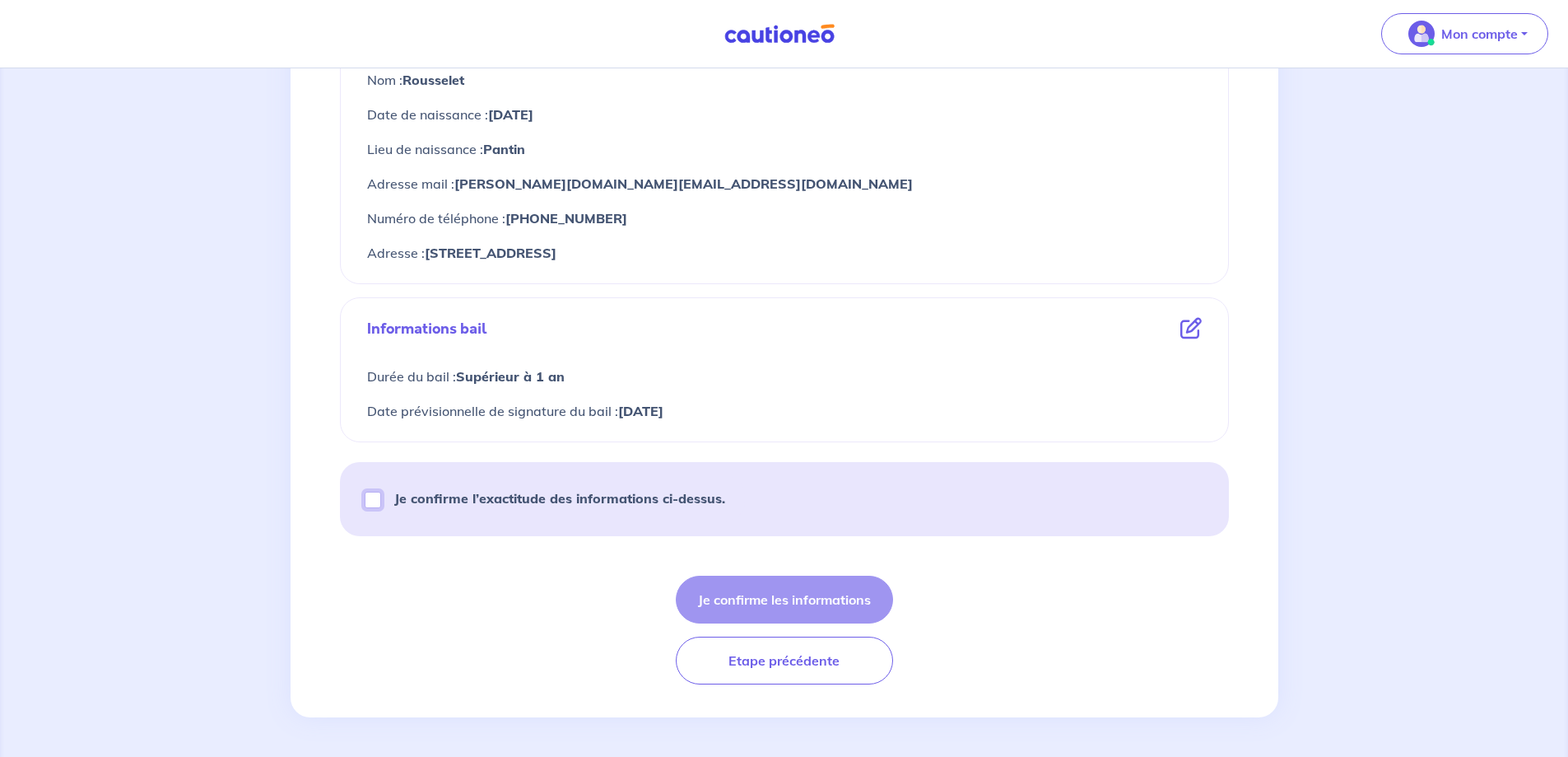
click at [374, 498] on input "Je confirme l’exactitude des informations ci-dessus." at bounding box center [373, 500] width 17 height 17
checkbox input "true"
click at [790, 593] on button "Je confirme les informations" at bounding box center [784, 599] width 218 height 47
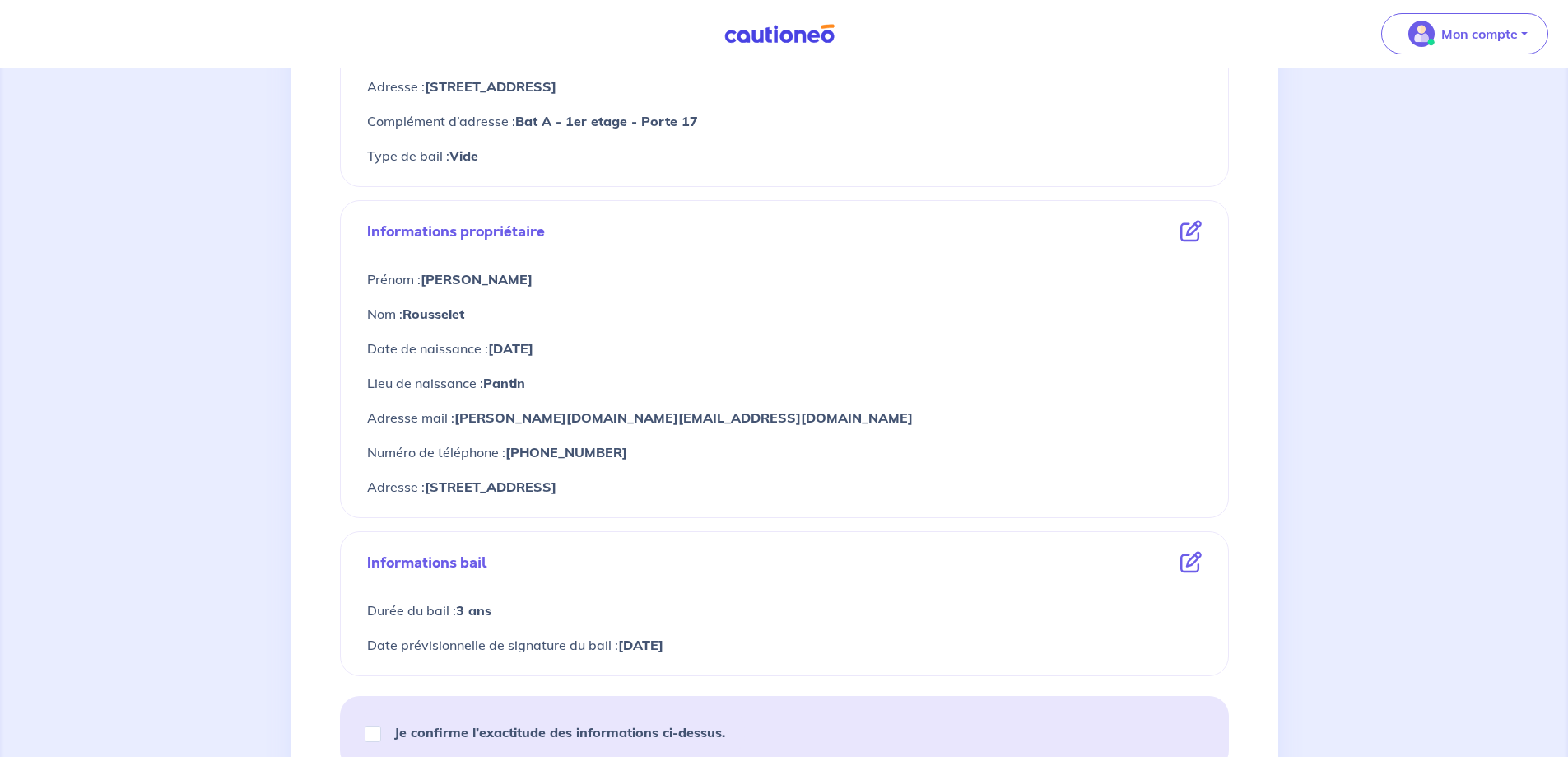
scroll to position [727, 0]
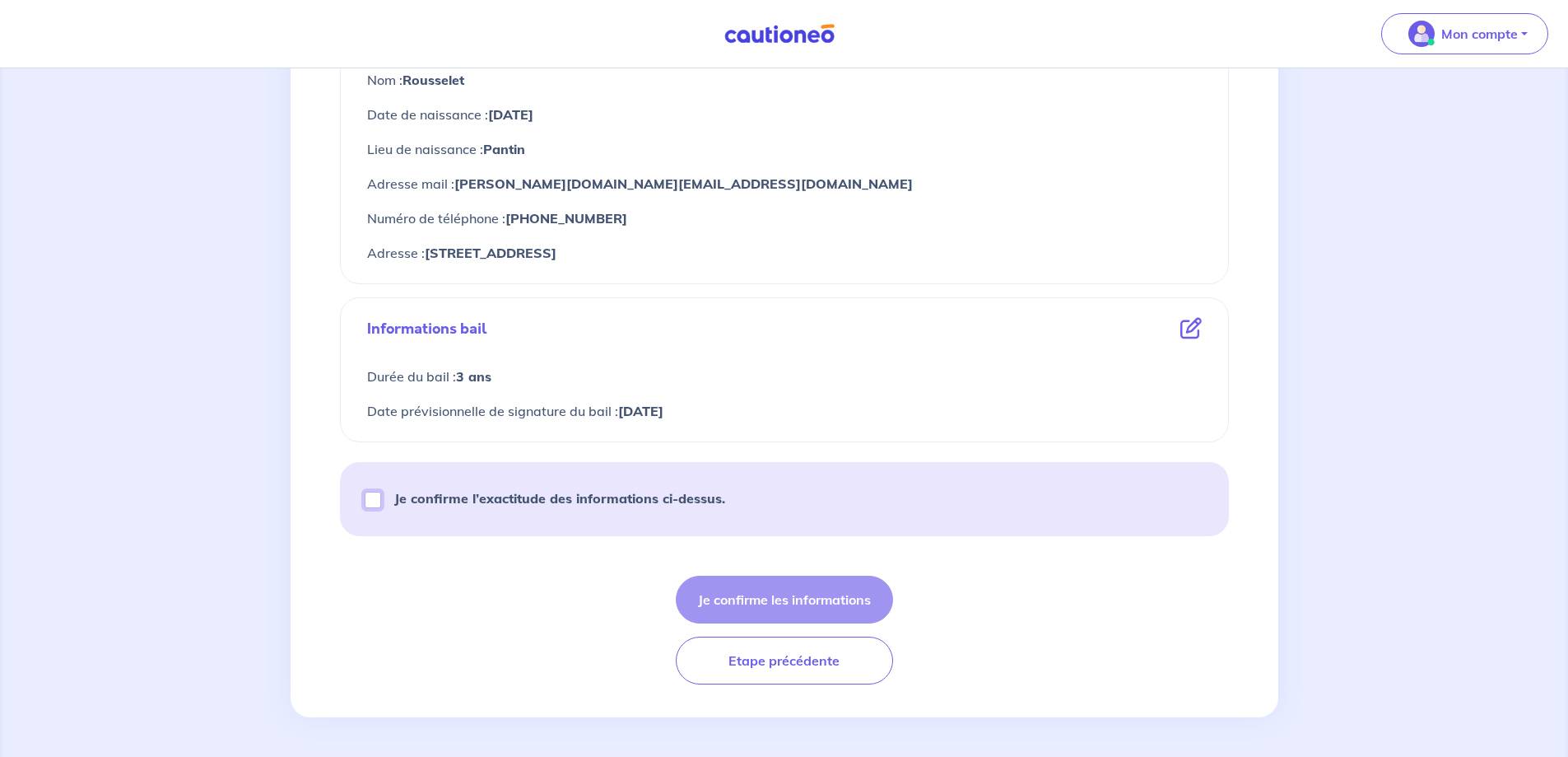
click at [372, 501] on input "Je confirme l’exactitude des informations ci-dessus." at bounding box center [373, 500] width 17 height 17
checkbox input "true"
click at [817, 602] on button "Je confirme les informations" at bounding box center [784, 599] width 218 height 47
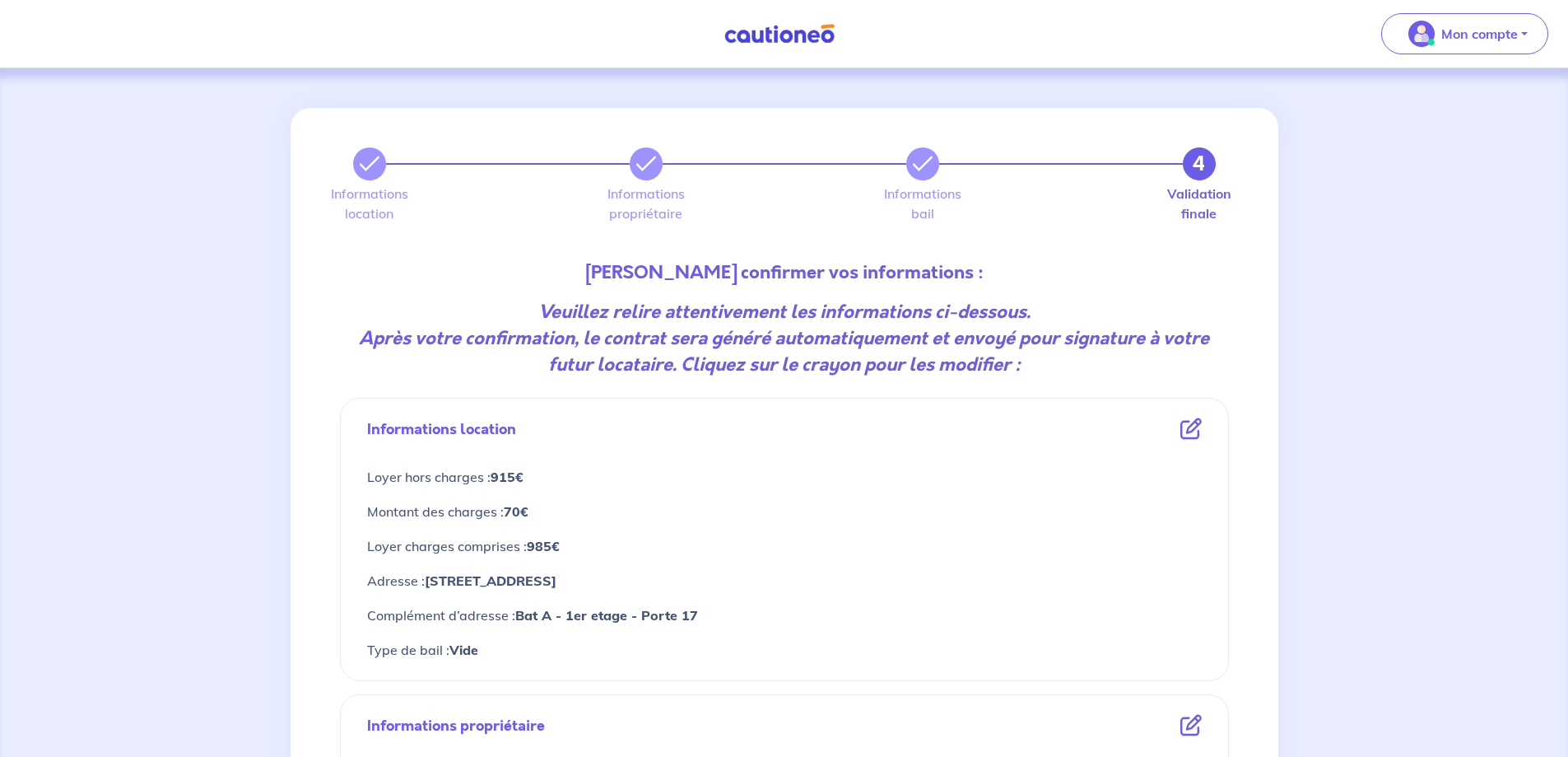
click at [766, 299] on strong "Veuillez relire attentivement les informations ci-dessous." at bounding box center [784, 311] width 493 height 26
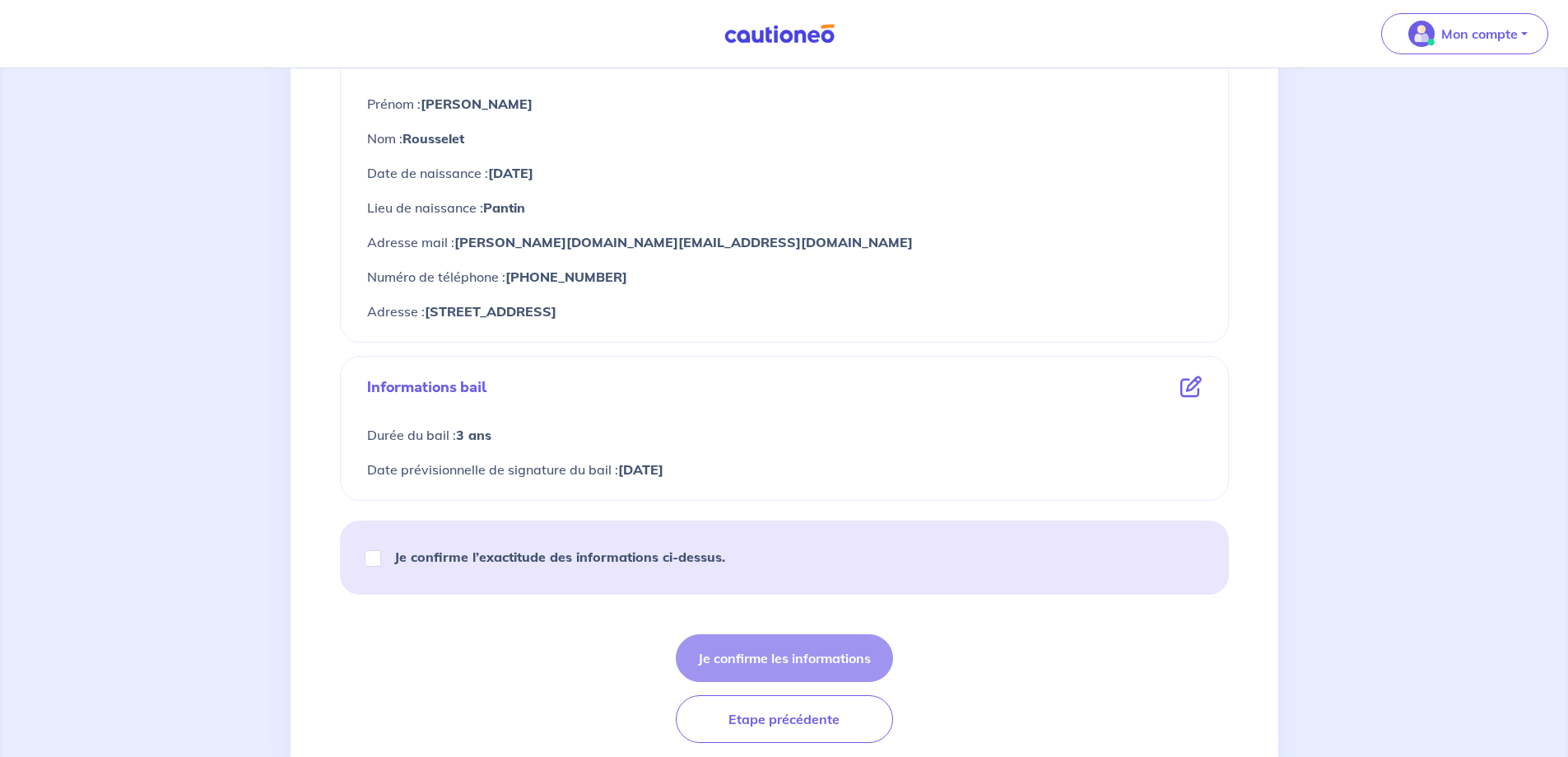
scroll to position [727, 0]
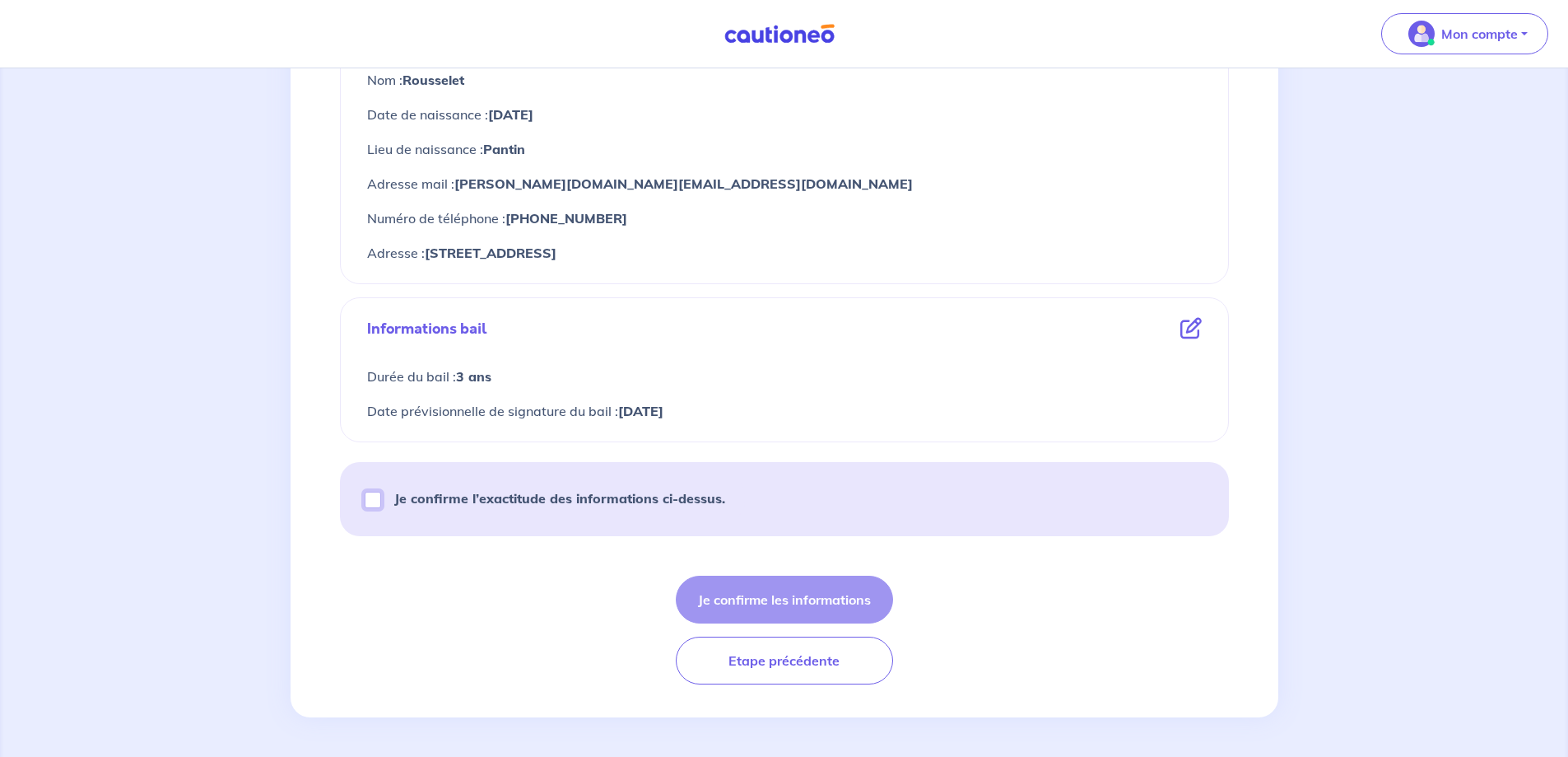
click at [370, 499] on input "Je confirme l’exactitude des informations ci-dessus." at bounding box center [373, 500] width 17 height 17
checkbox input "true"
click at [792, 600] on button "Je confirme les informations" at bounding box center [784, 599] width 218 height 47
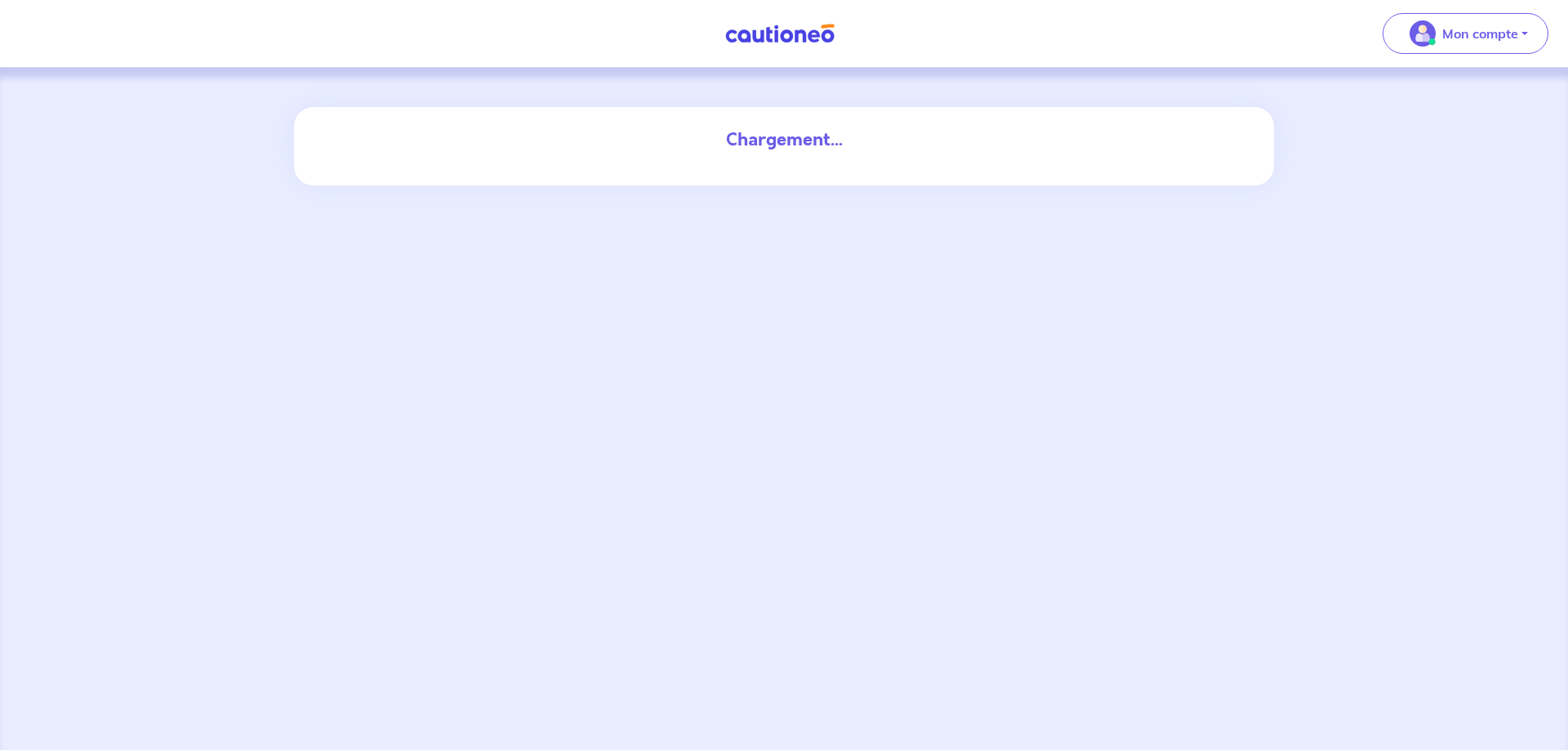
click at [37, 42] on div "Mon compte Me déconnecter" at bounding box center [784, 33] width 1568 height 66
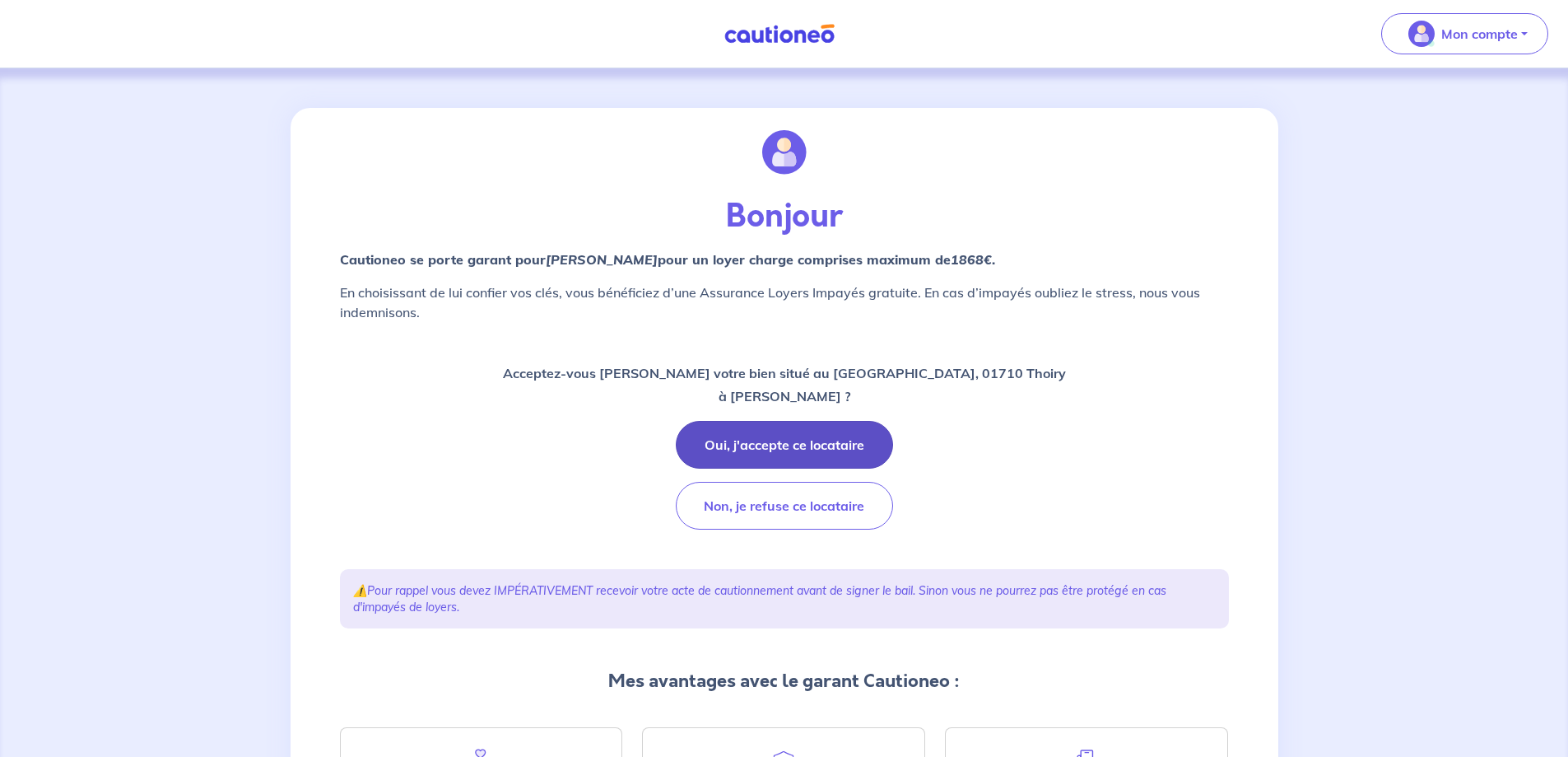
click at [780, 445] on button "Oui, j'accepte ce locataire" at bounding box center [784, 445] width 218 height 47
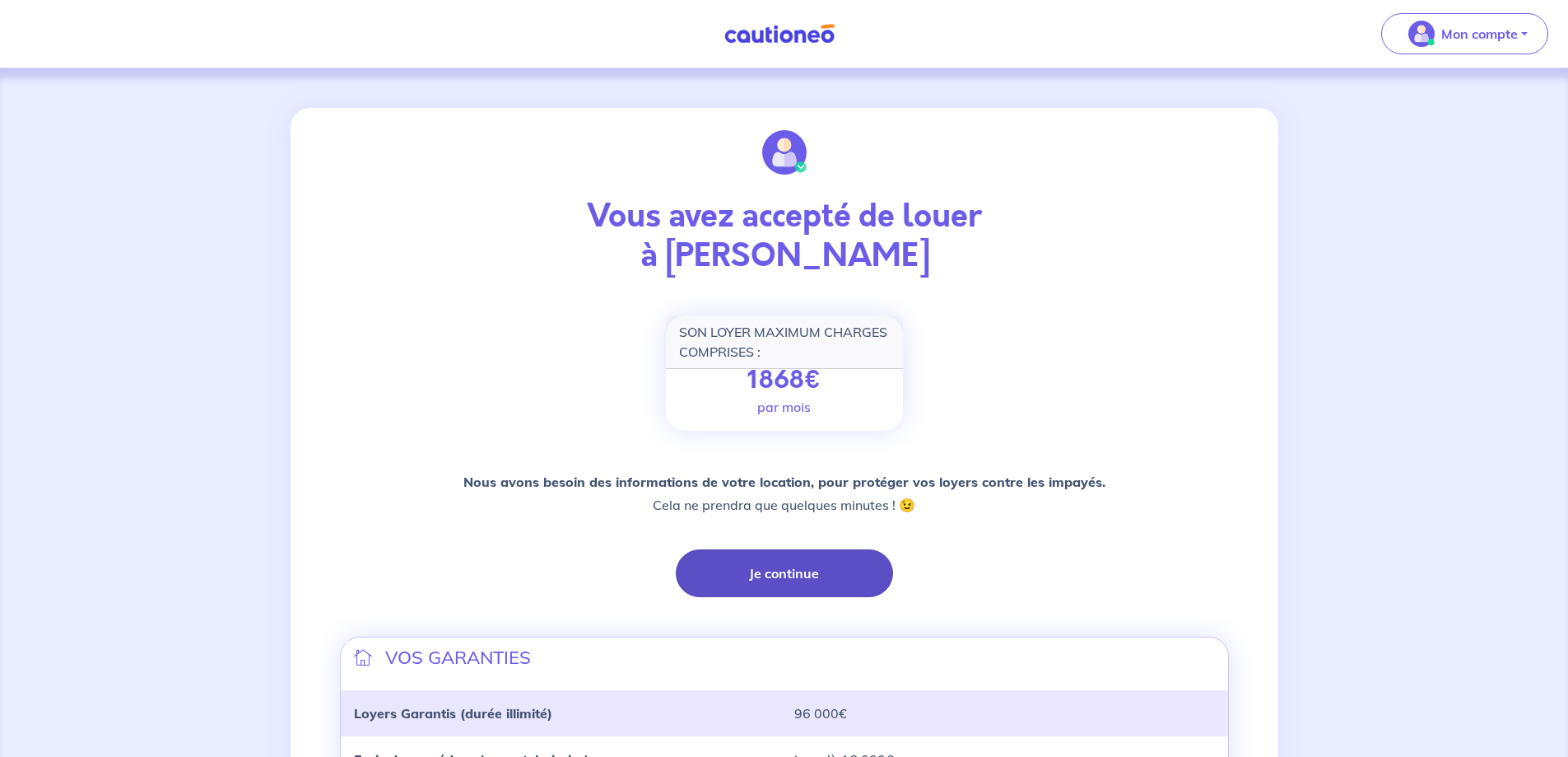
click at [785, 574] on button "Je continue" at bounding box center [784, 573] width 218 height 47
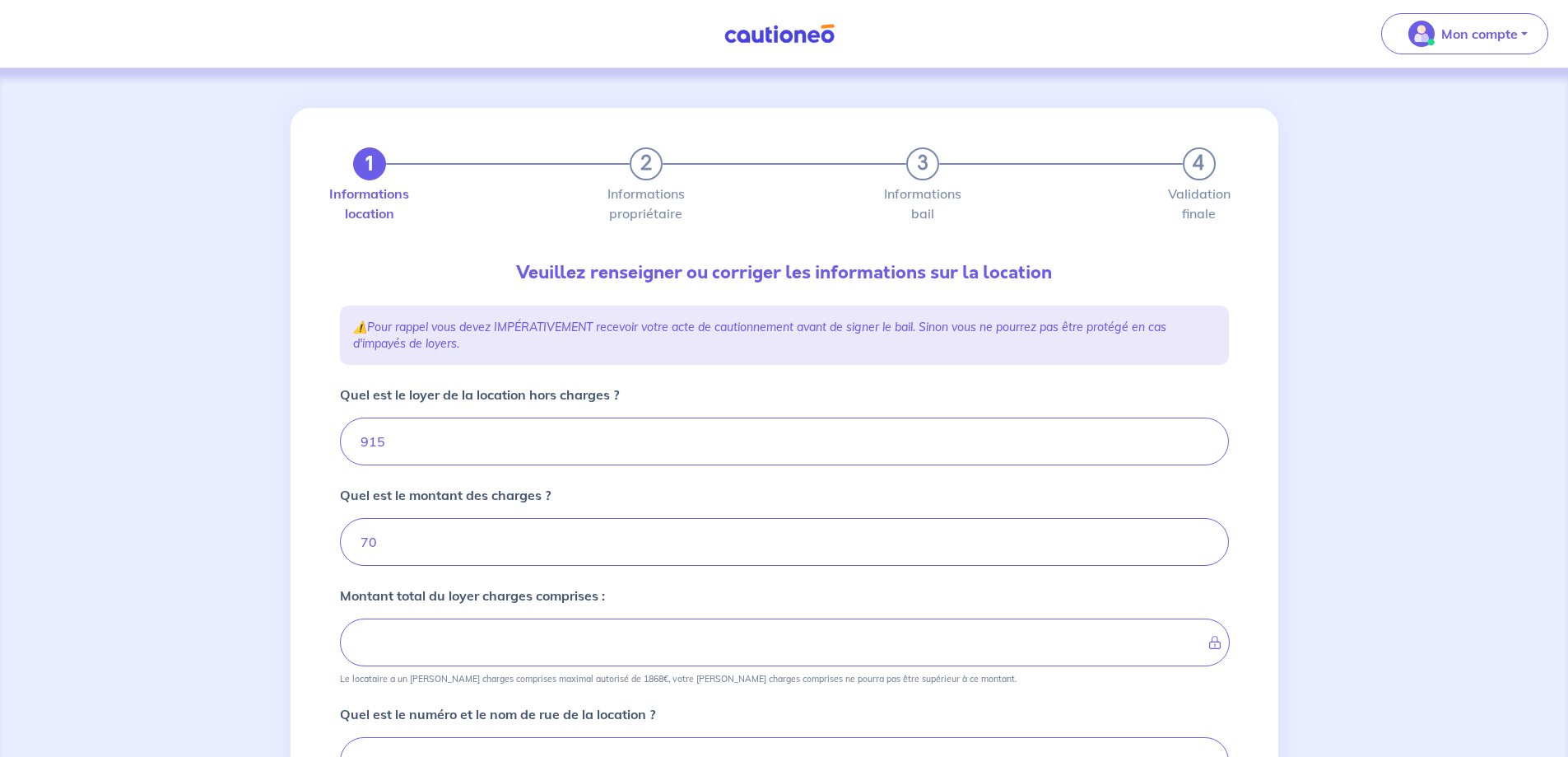
type input "985"
click at [529, 433] on input "915" at bounding box center [784, 442] width 889 height 47
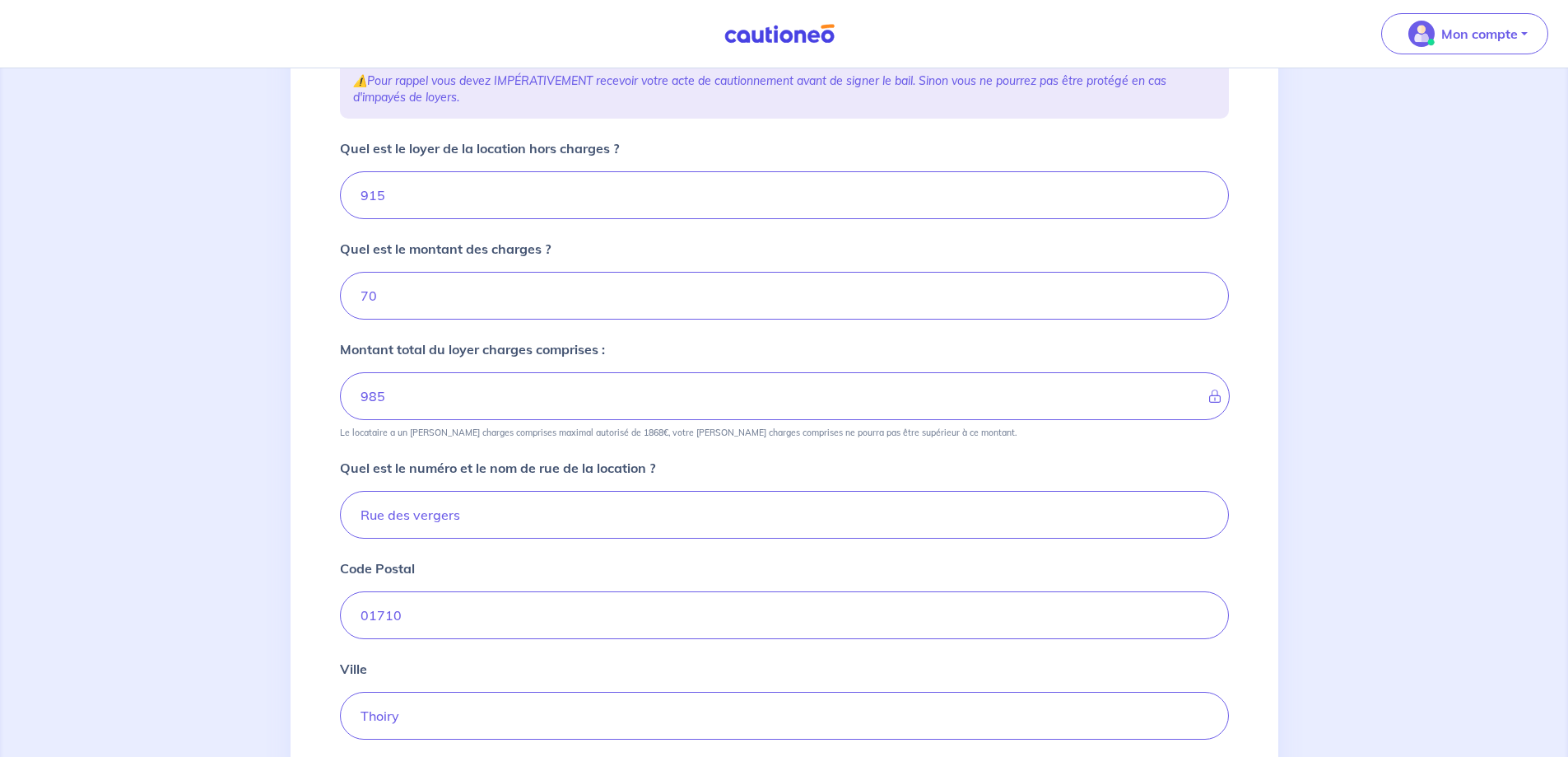
scroll to position [247, 0]
click at [360, 513] on input "Rue des vergers" at bounding box center [784, 514] width 889 height 47
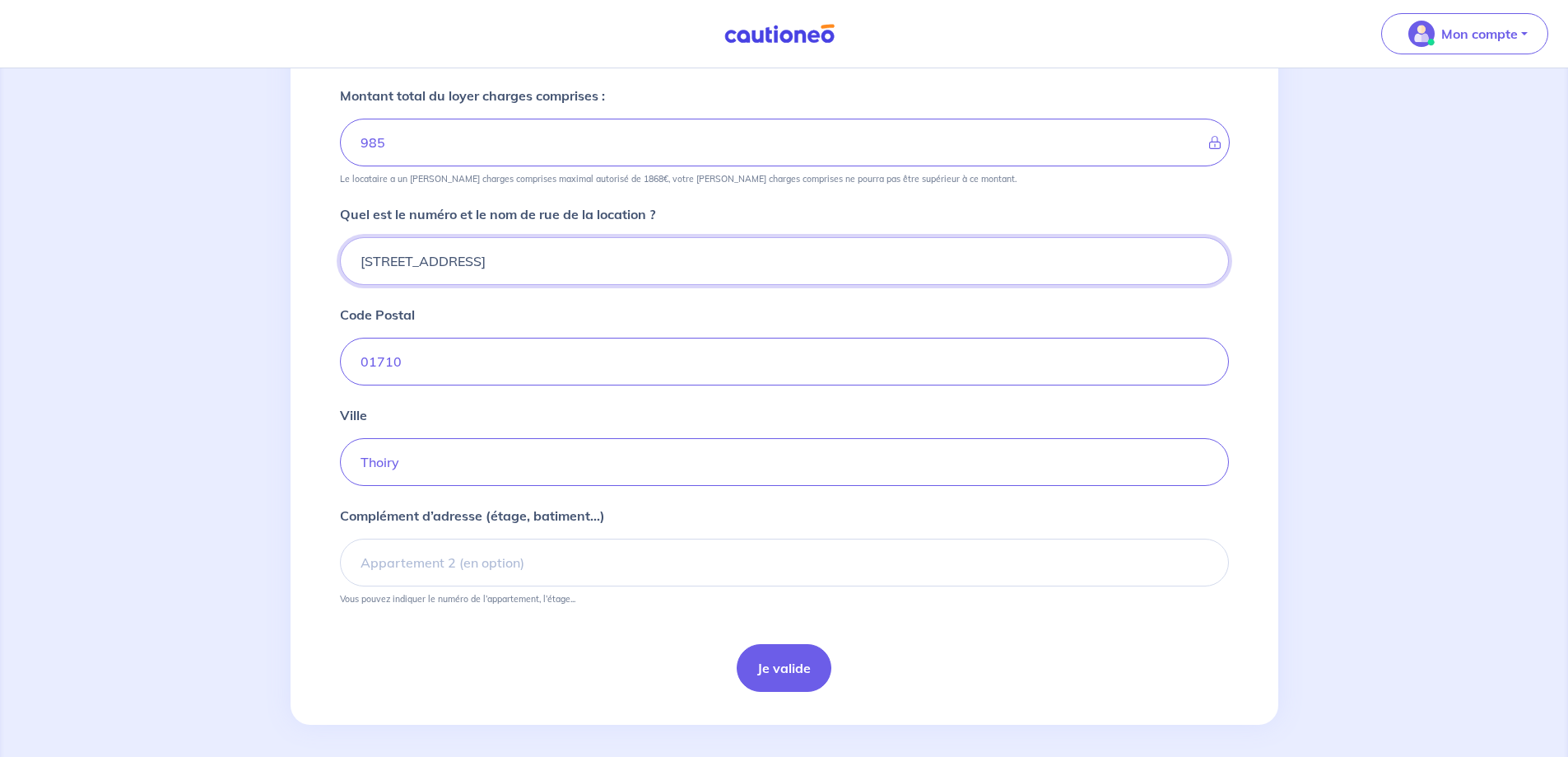
scroll to position [508, 0]
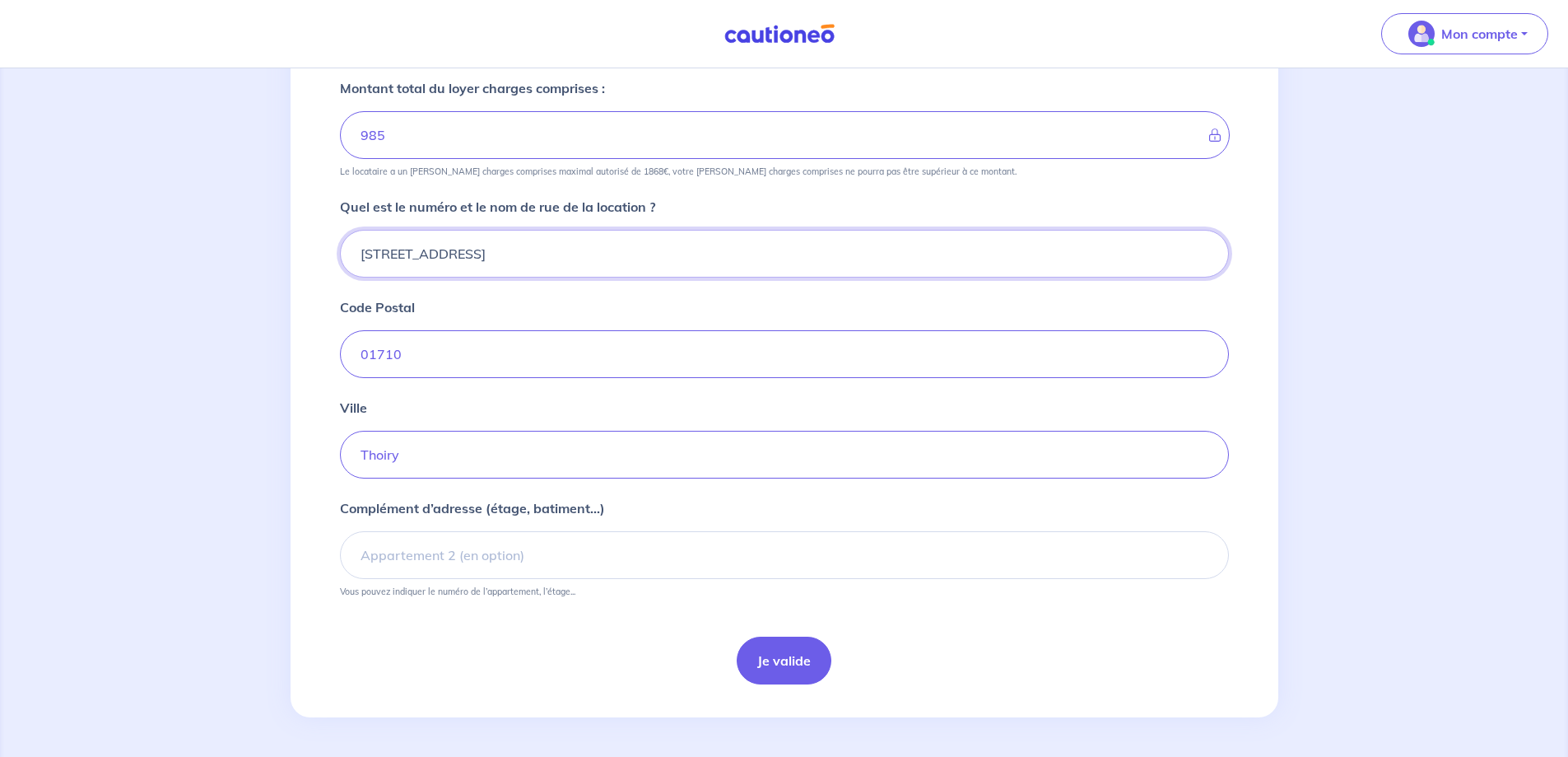
type input "75 Rue des vergers"
click at [429, 559] on input "Complément d’adresse (étage, batiment...)" at bounding box center [784, 555] width 889 height 47
click at [655, 719] on div "1 2 3 4 Informations location Informations propriétaire Informations bail Valid…" at bounding box center [784, 159] width 1568 height 1196
click at [656, 558] on input "Bat A - 1er etage" at bounding box center [784, 555] width 889 height 47
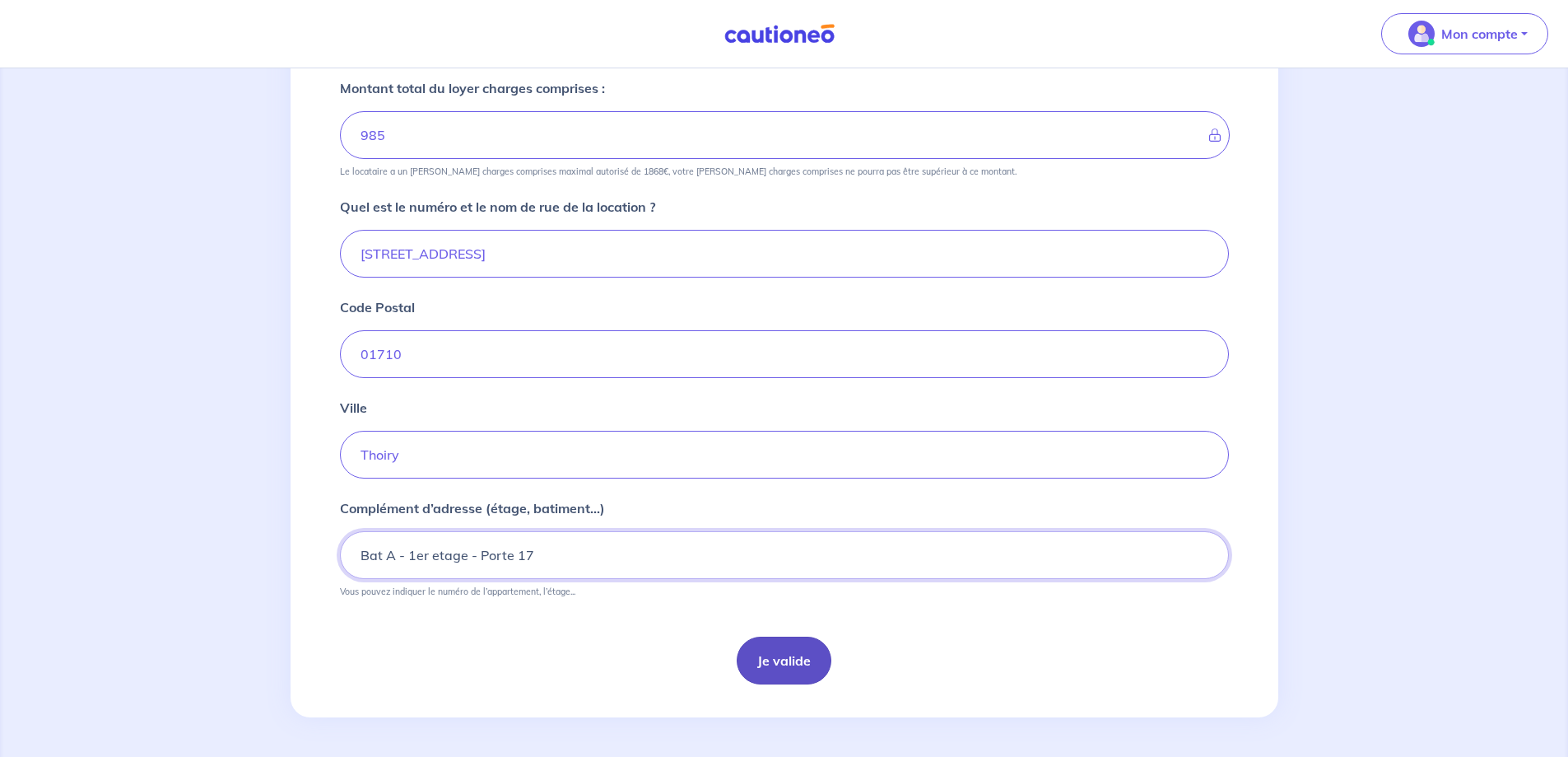
type input "Bat A - 1er etage - Porte 17"
click at [774, 659] on button "Je valide" at bounding box center [784, 660] width 95 height 47
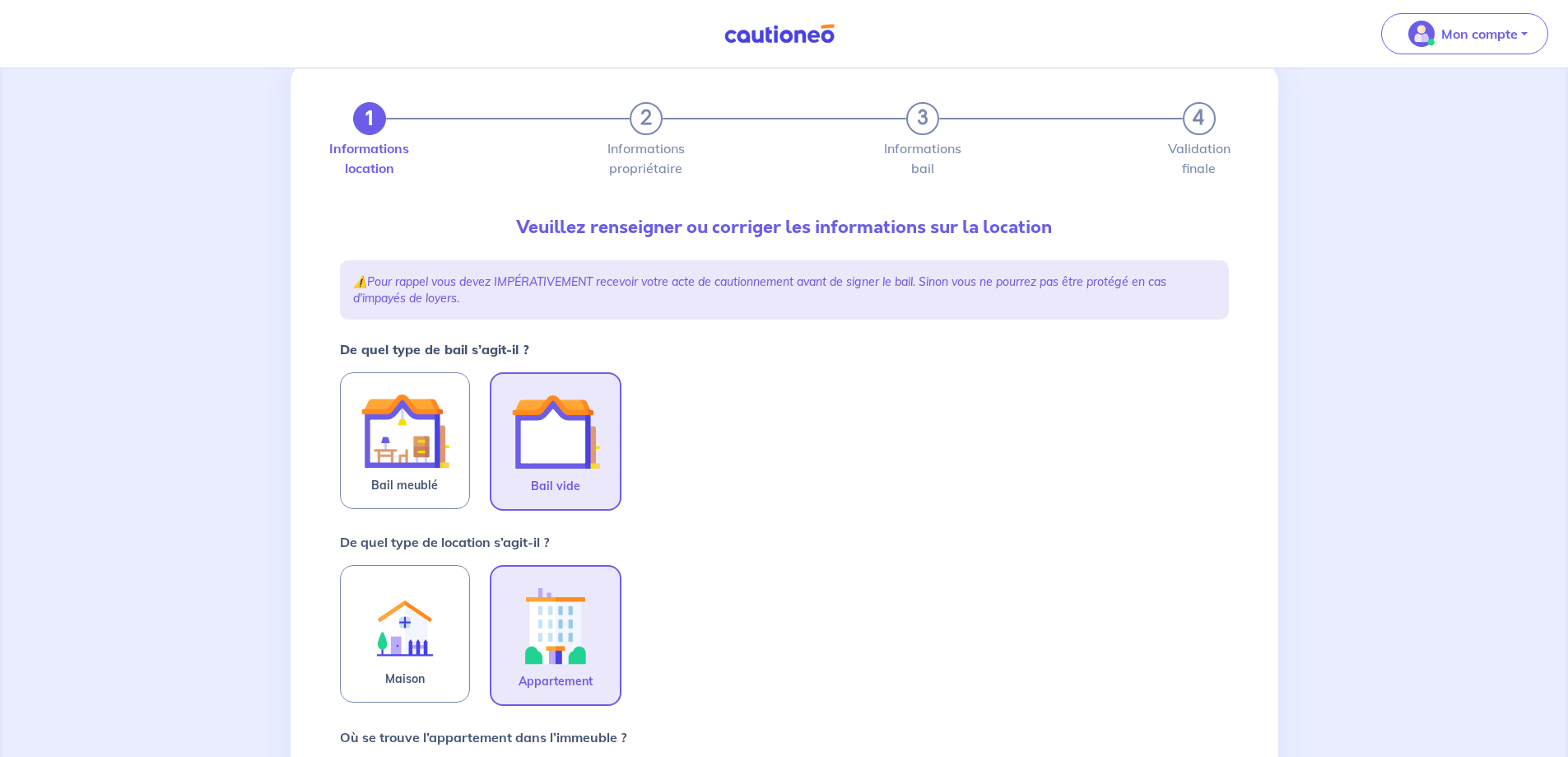
scroll to position [83, 0]
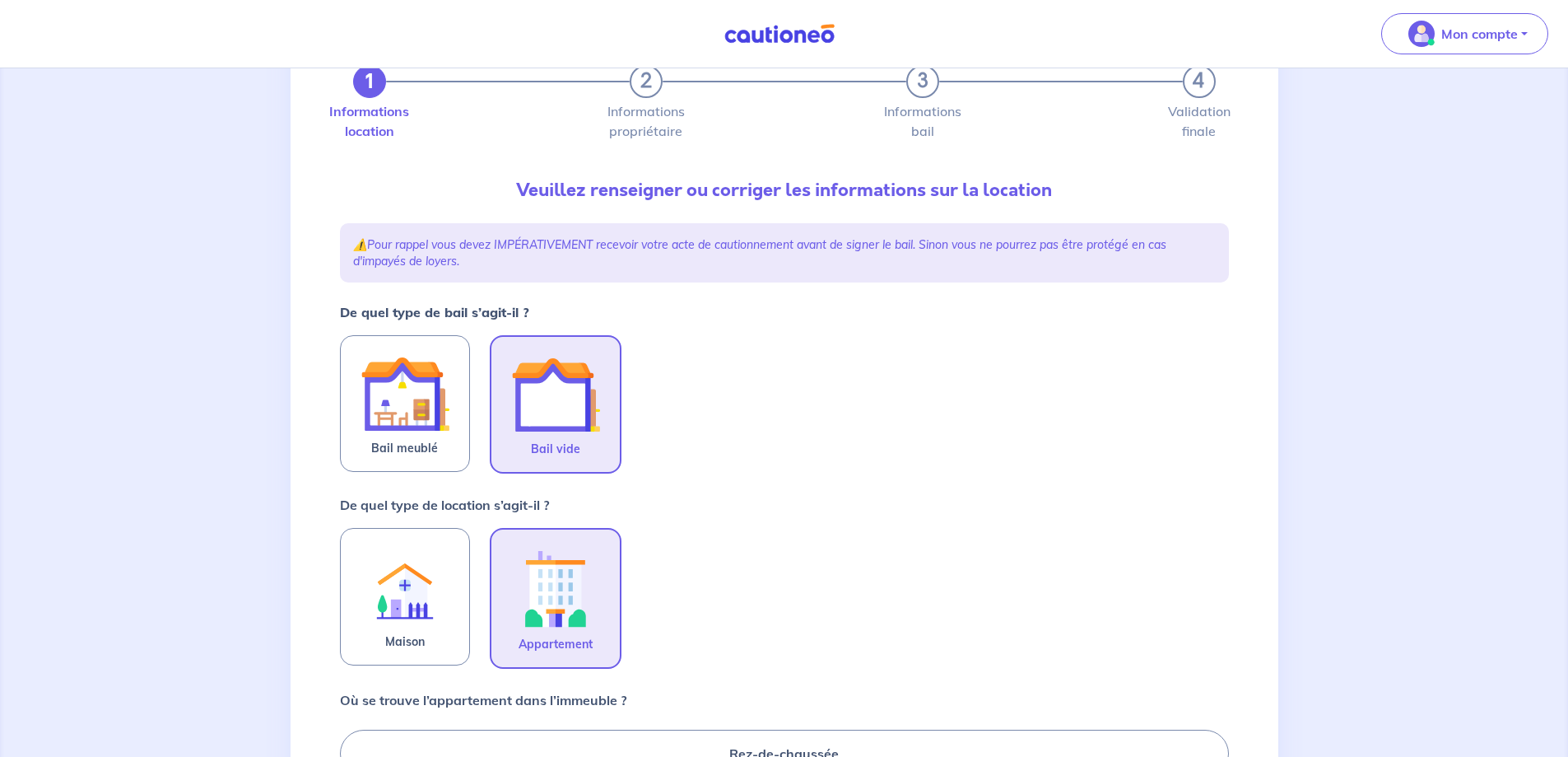
click at [598, 427] on img at bounding box center [556, 394] width 89 height 89
click at [0, 0] on input "Bail vide" at bounding box center [0, 0] width 0 height 0
click at [574, 448] on span "Bail vide" at bounding box center [556, 448] width 49 height 20
click at [0, 0] on input "Bail vide" at bounding box center [0, 0] width 0 height 0
click at [569, 578] on img at bounding box center [556, 587] width 89 height 92
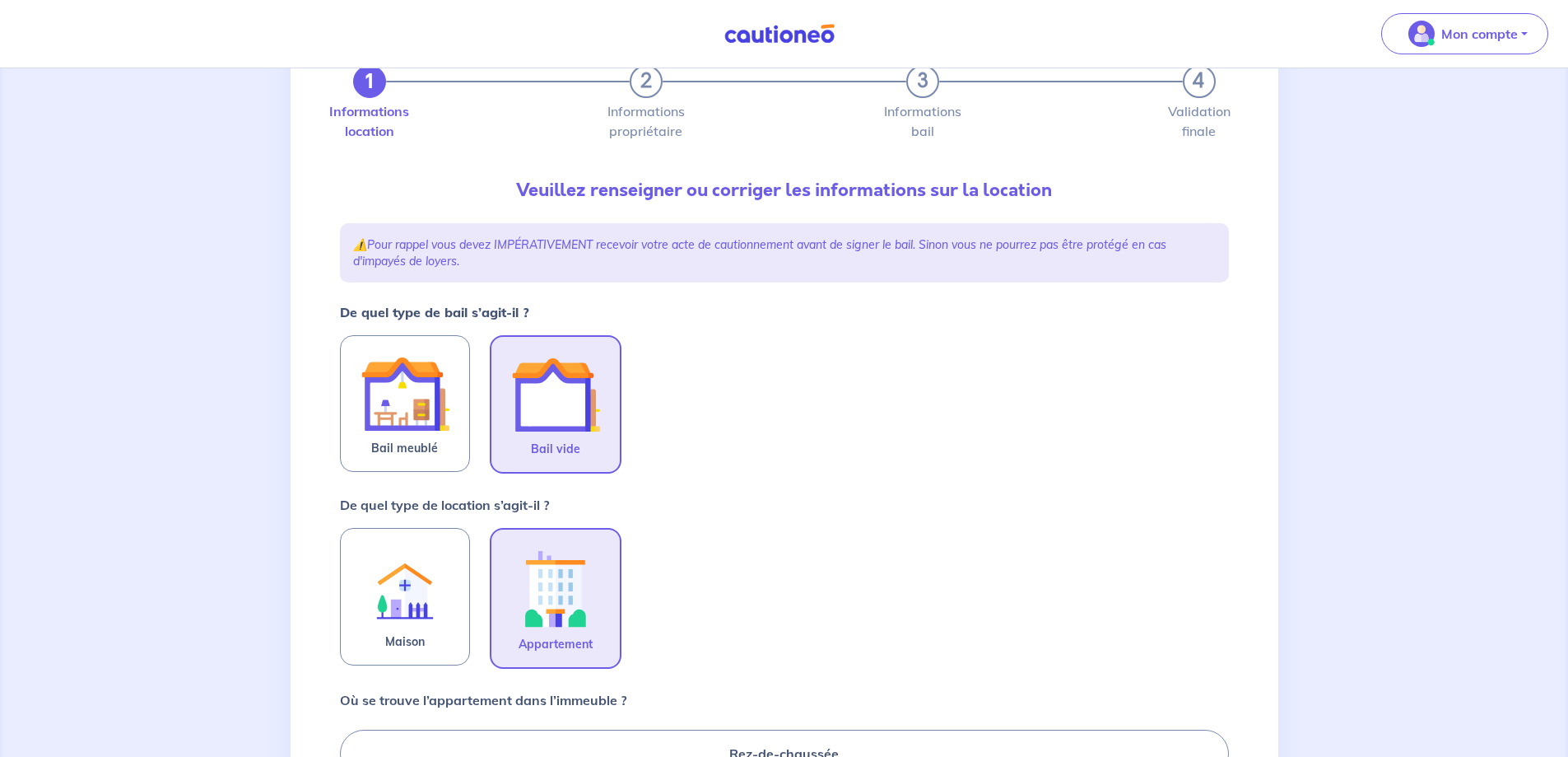
click at [0, 0] on input "Appartement" at bounding box center [0, 0] width 0 height 0
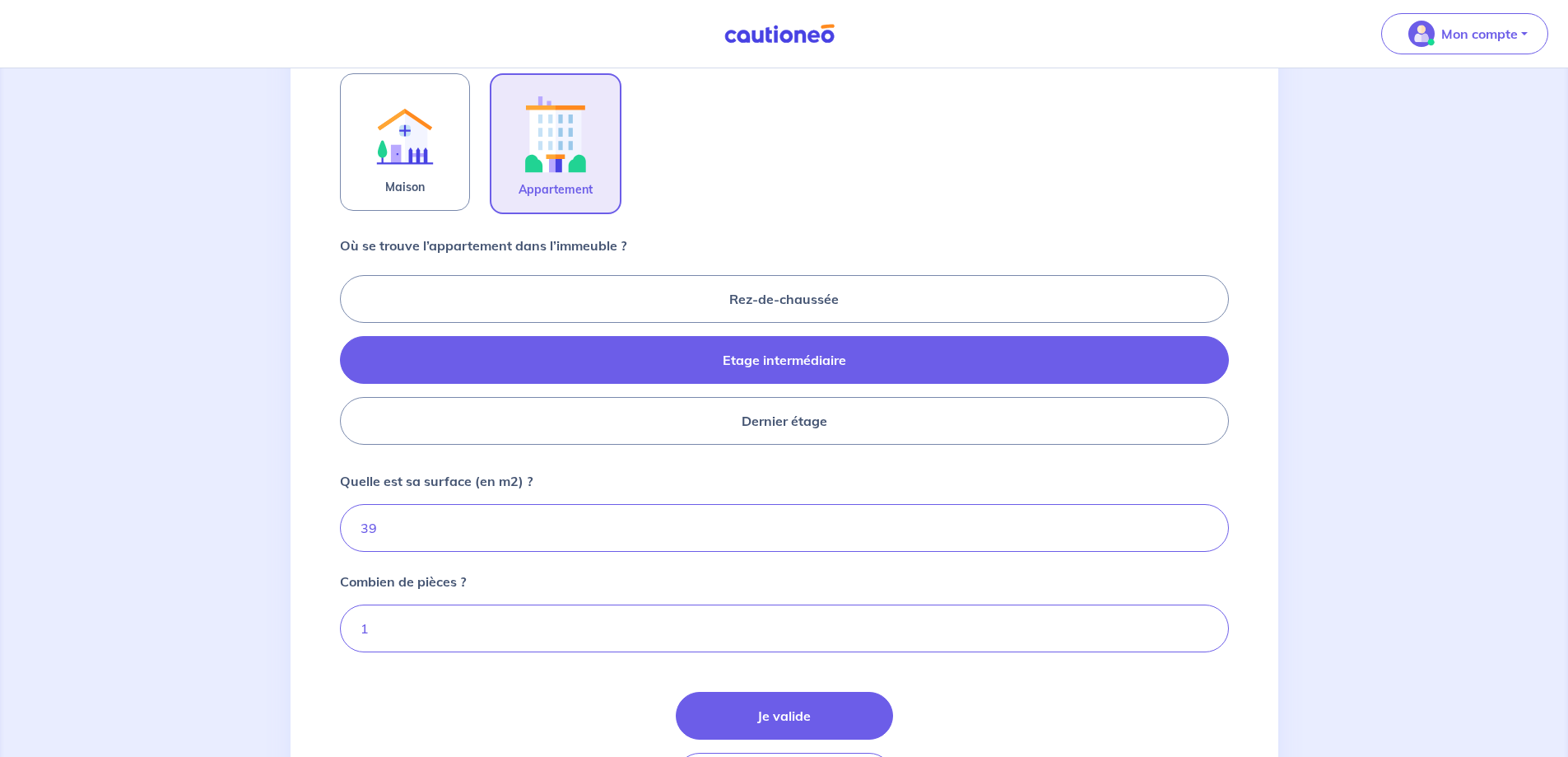
scroll to position [577, 0]
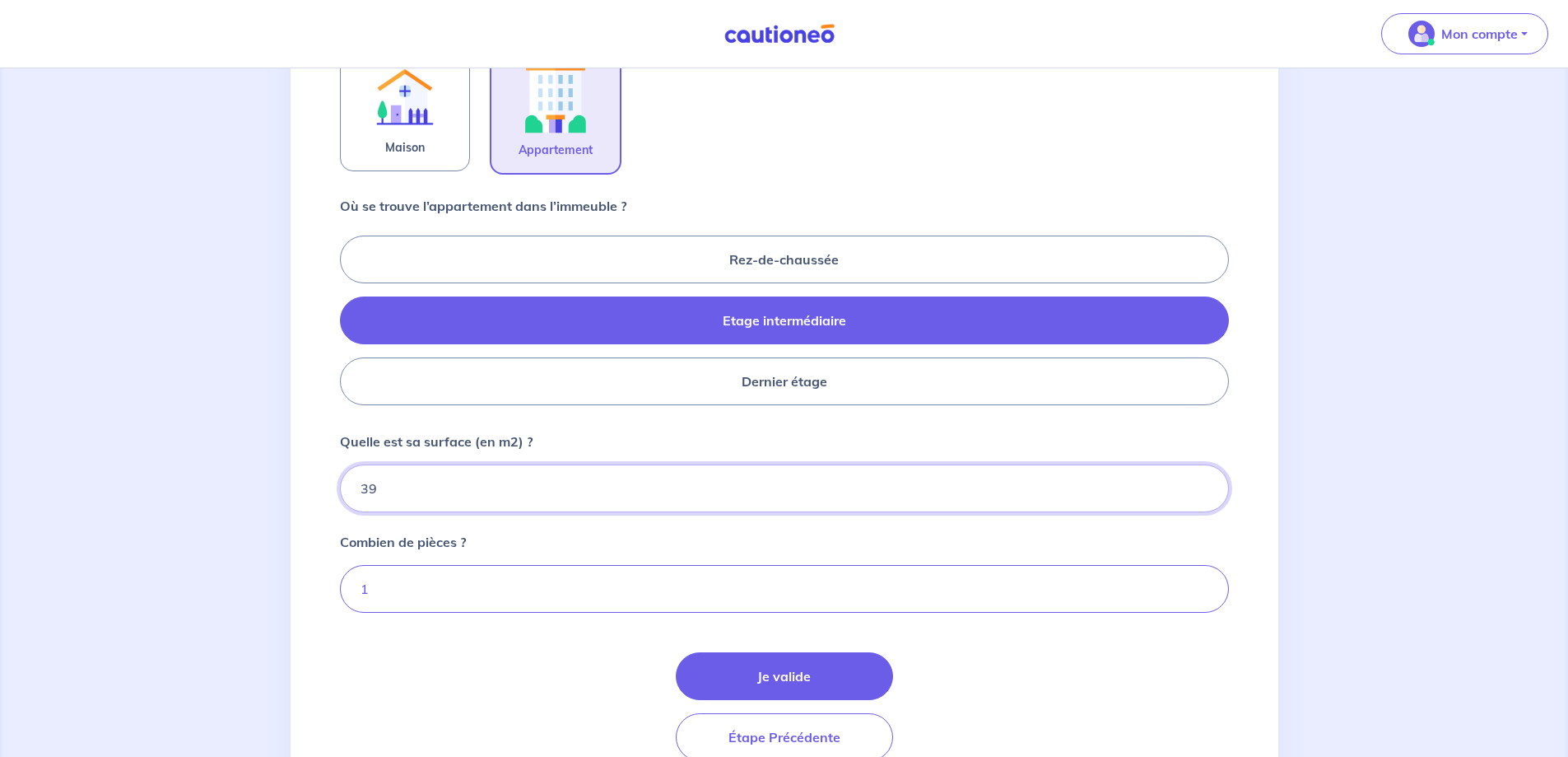
click at [491, 493] on input "39" at bounding box center [784, 488] width 889 height 47
type input "35"
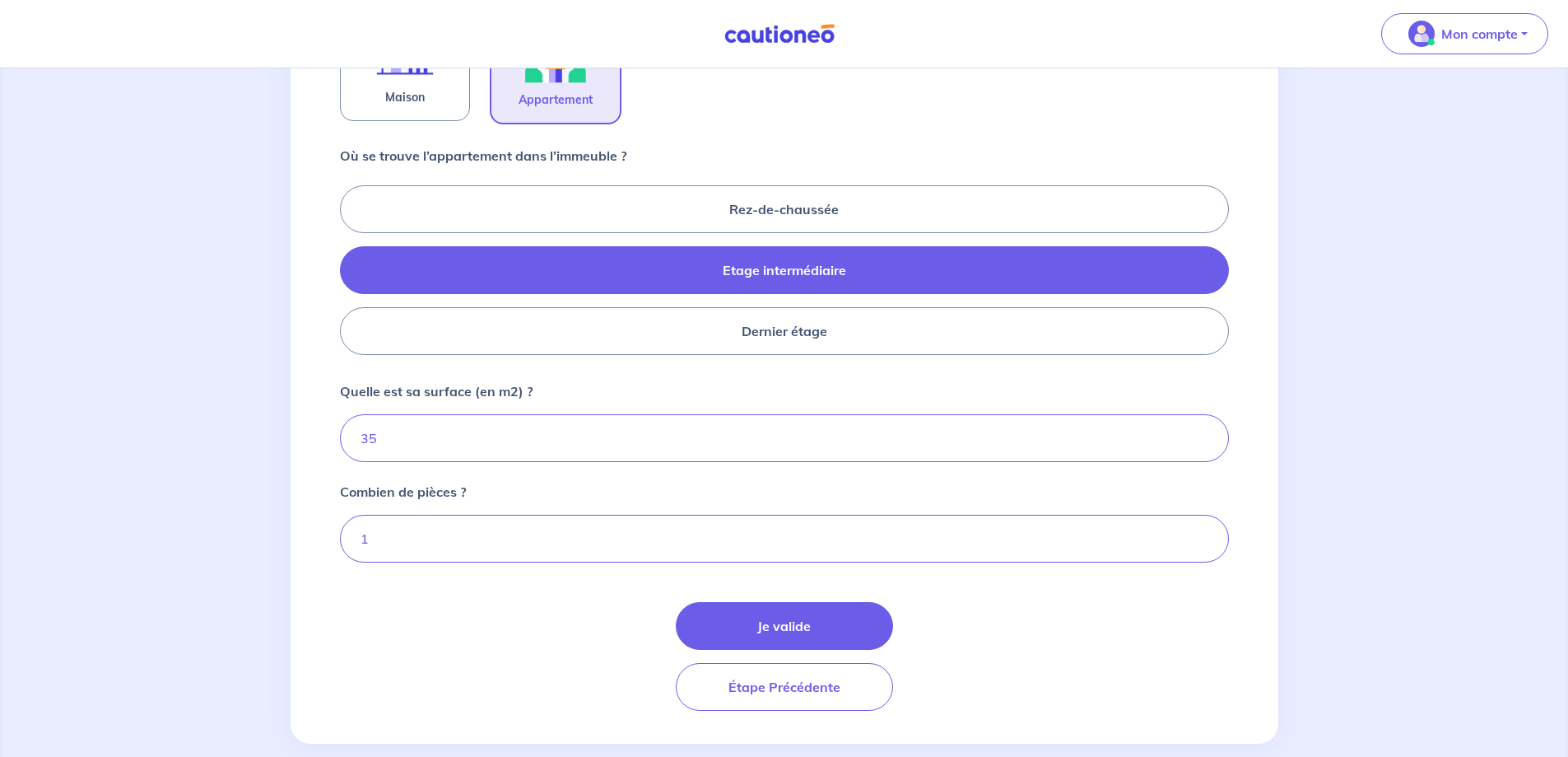
scroll to position [653, 0]
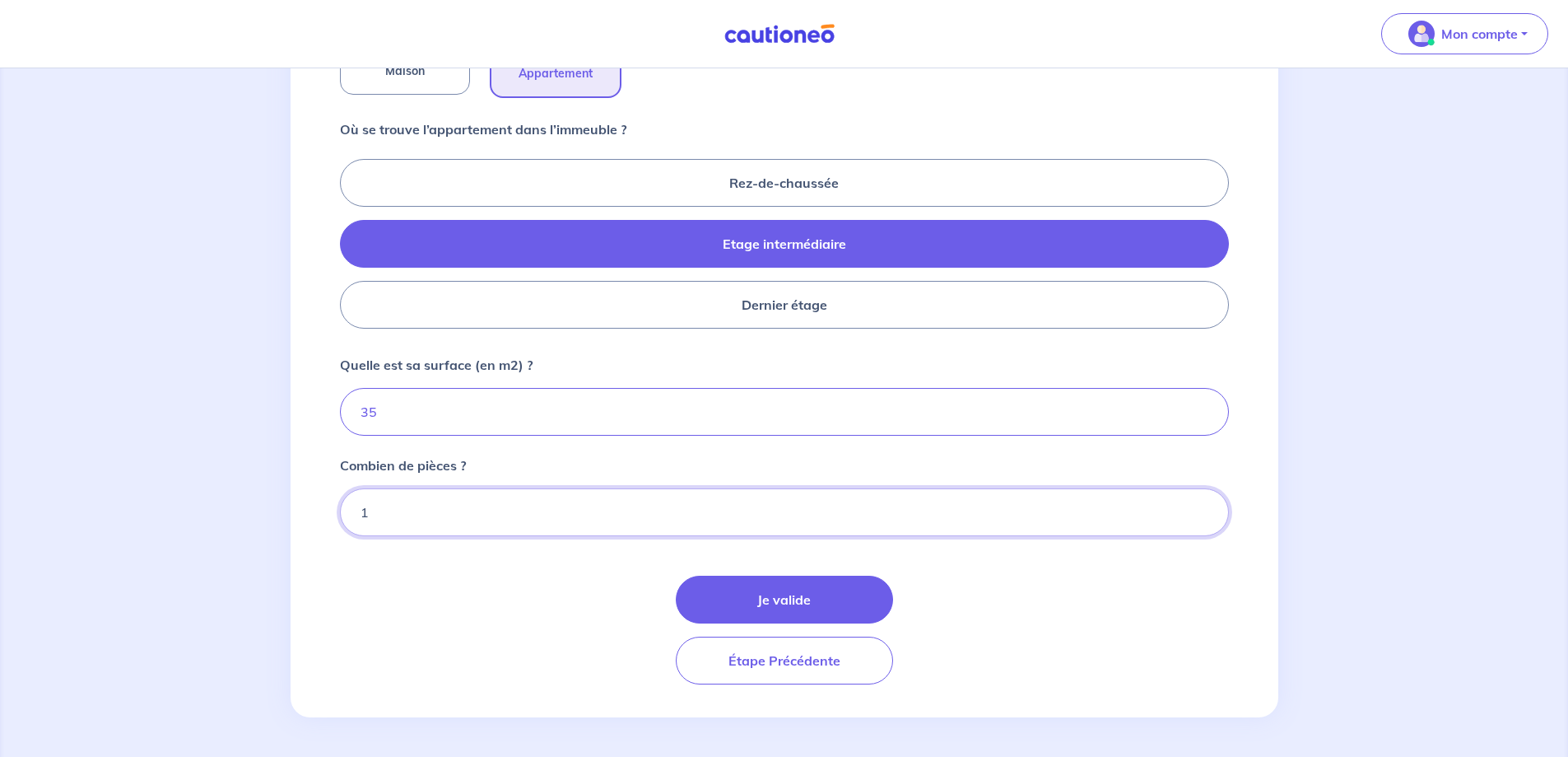
click at [426, 508] on input "1" at bounding box center [784, 512] width 889 height 47
type input "2"
click at [1200, 507] on input "2" at bounding box center [784, 512] width 889 height 47
click at [784, 609] on button "Je valide" at bounding box center [784, 599] width 218 height 47
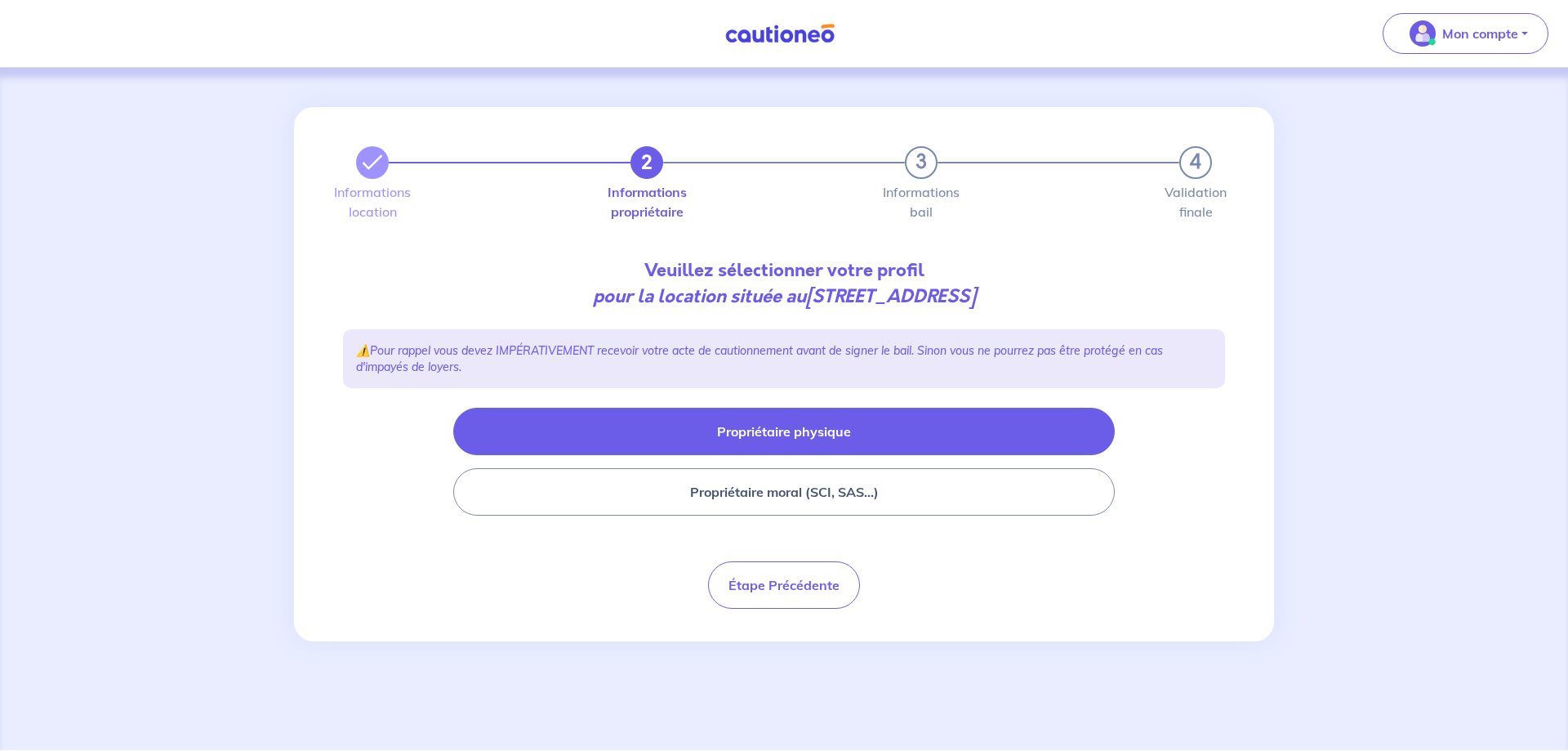
click at [770, 425] on button "Propriétaire physique" at bounding box center [784, 431] width 662 height 47
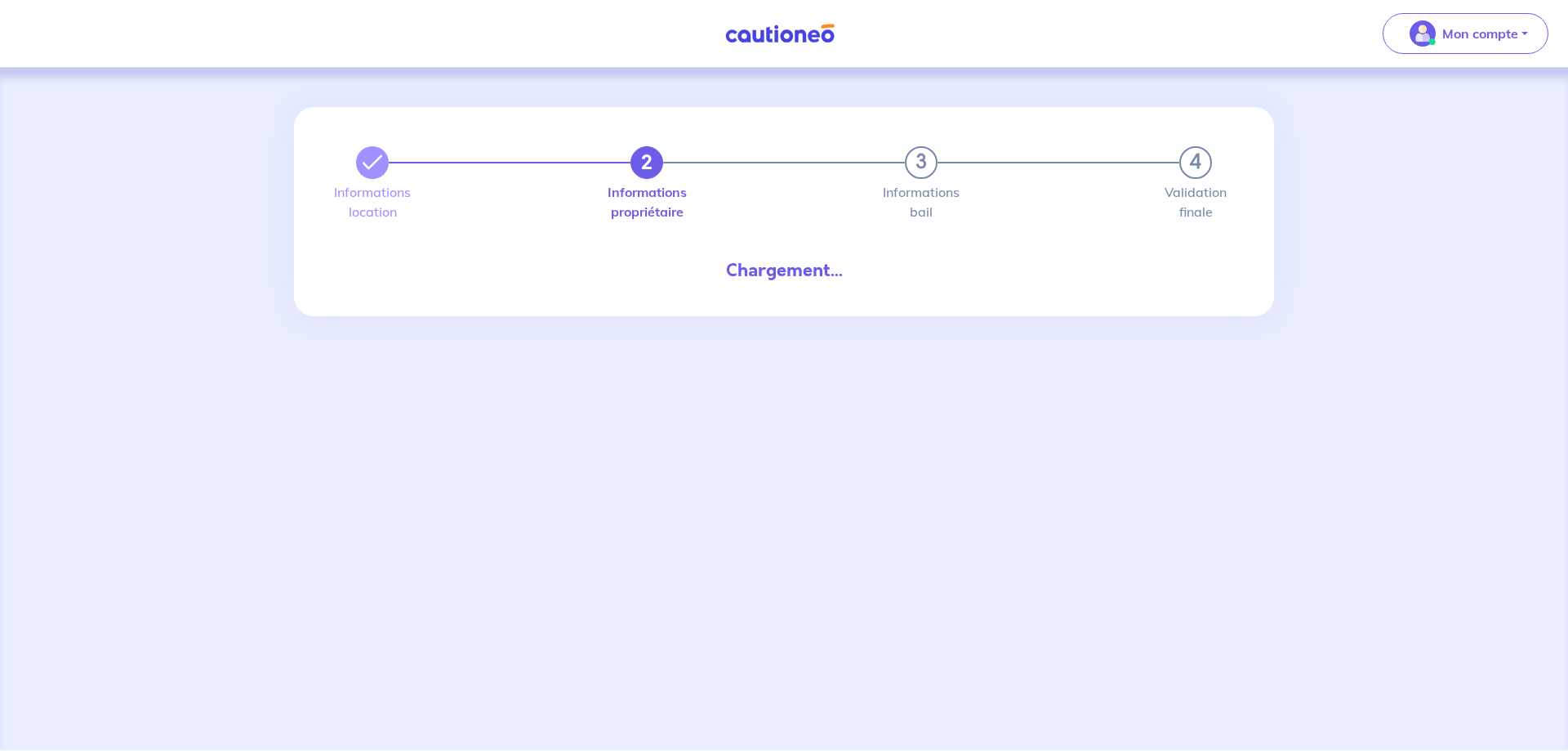
select select "VN"
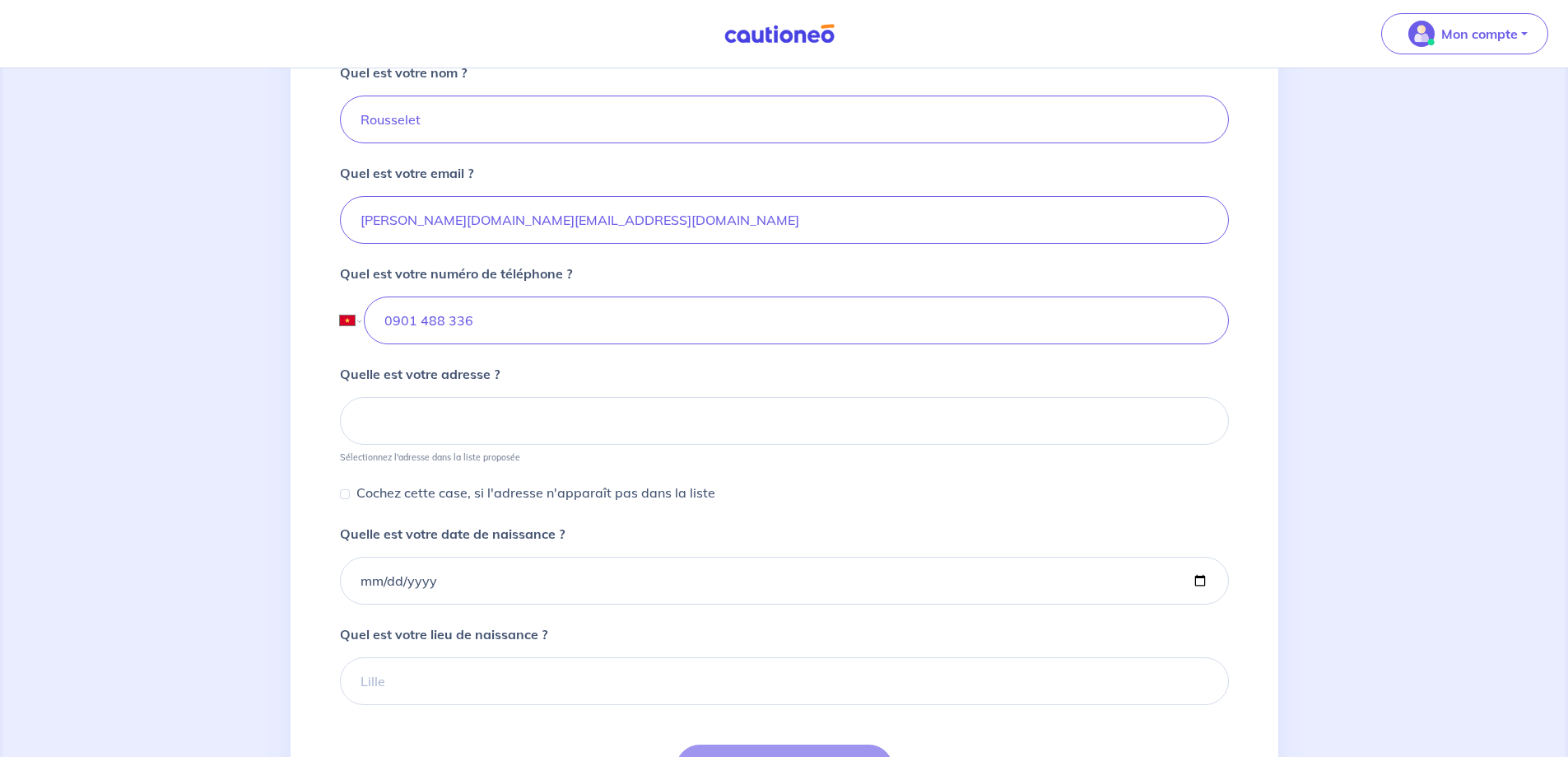
scroll to position [494, 0]
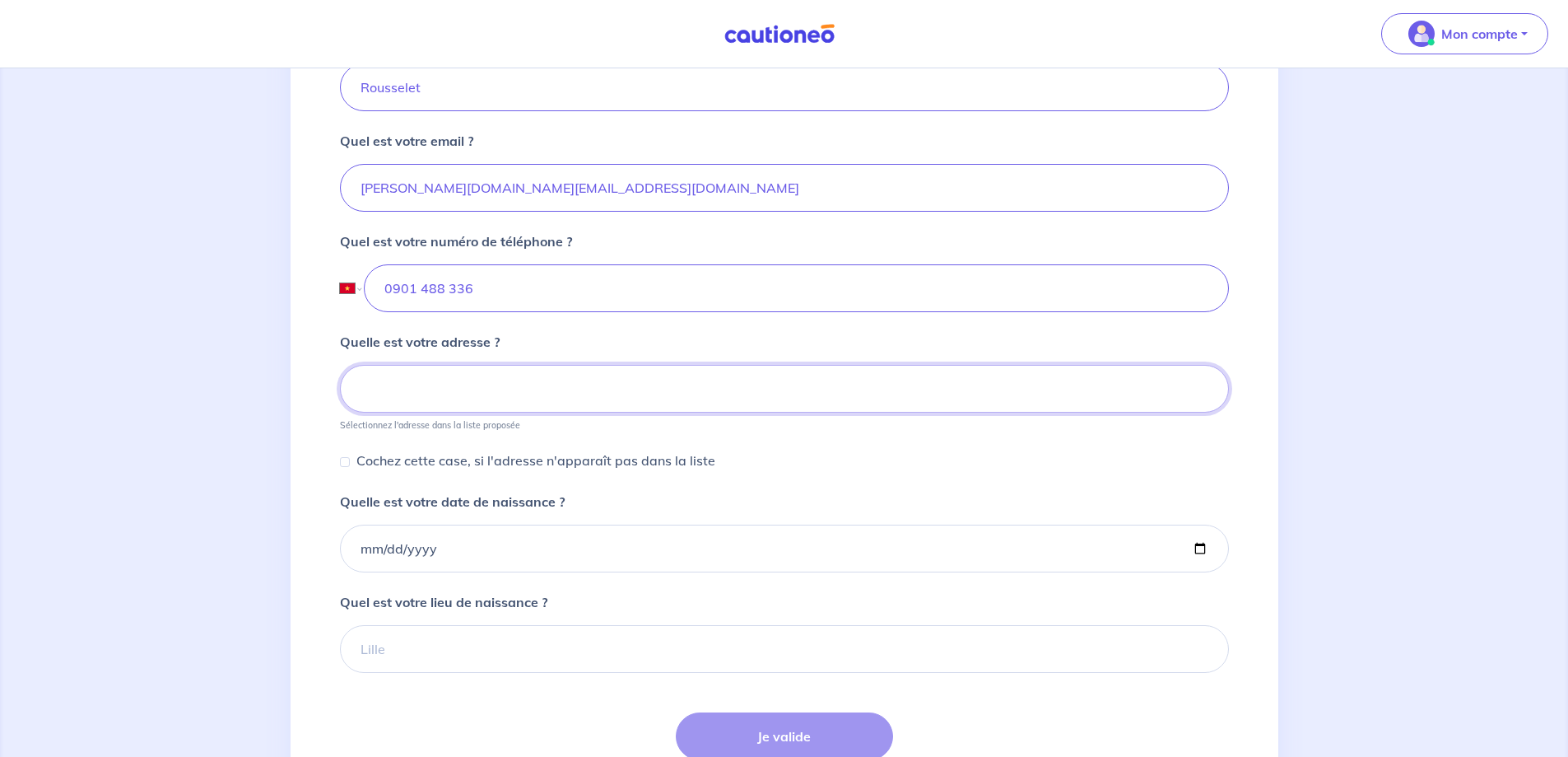
click at [505, 396] on input at bounding box center [784, 388] width 889 height 47
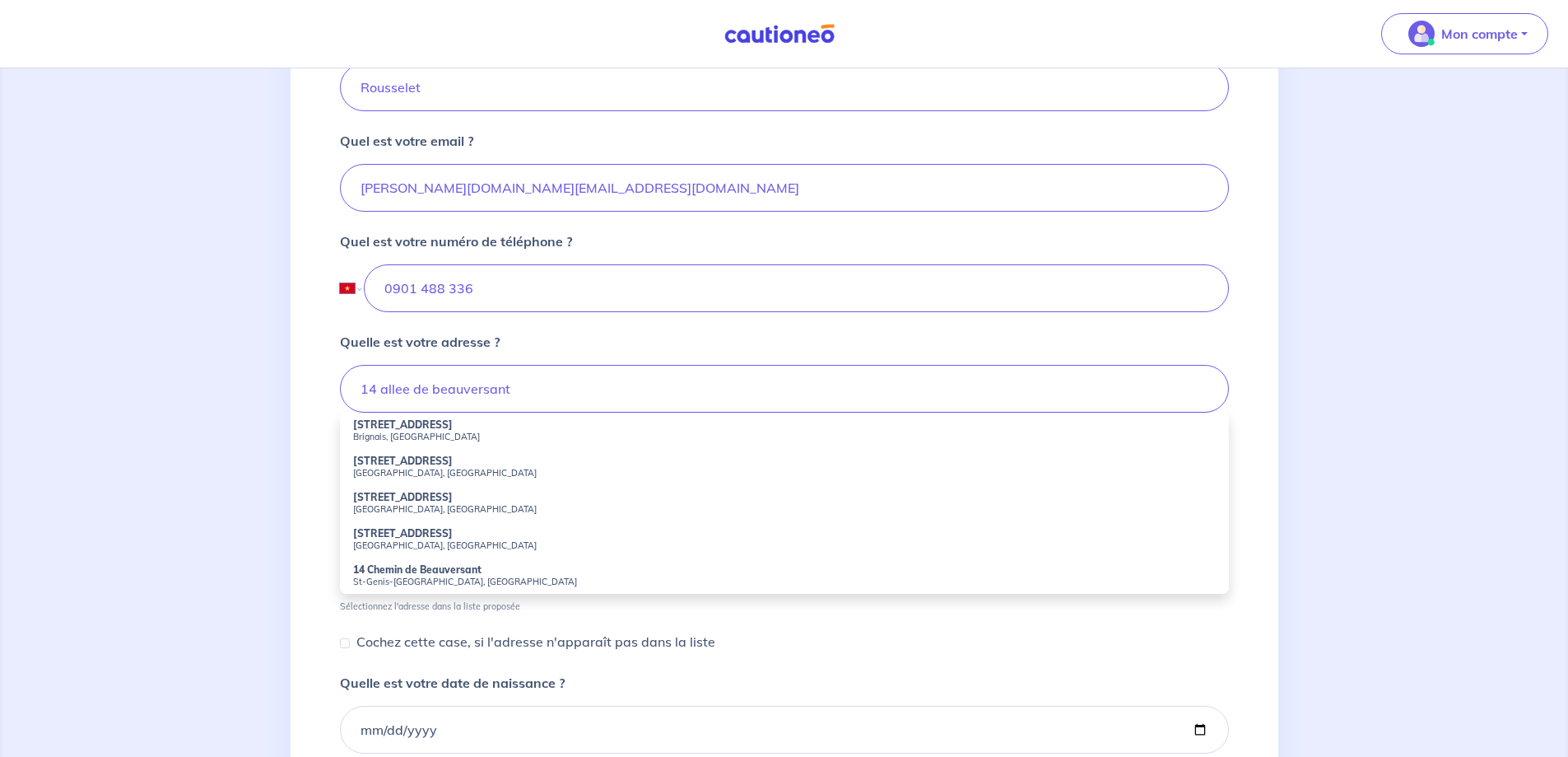
click at [426, 423] on strong "14 Allée de Beauversant" at bounding box center [402, 424] width 100 height 13
type input "14 Allée de Beauversant, Brignais, France"
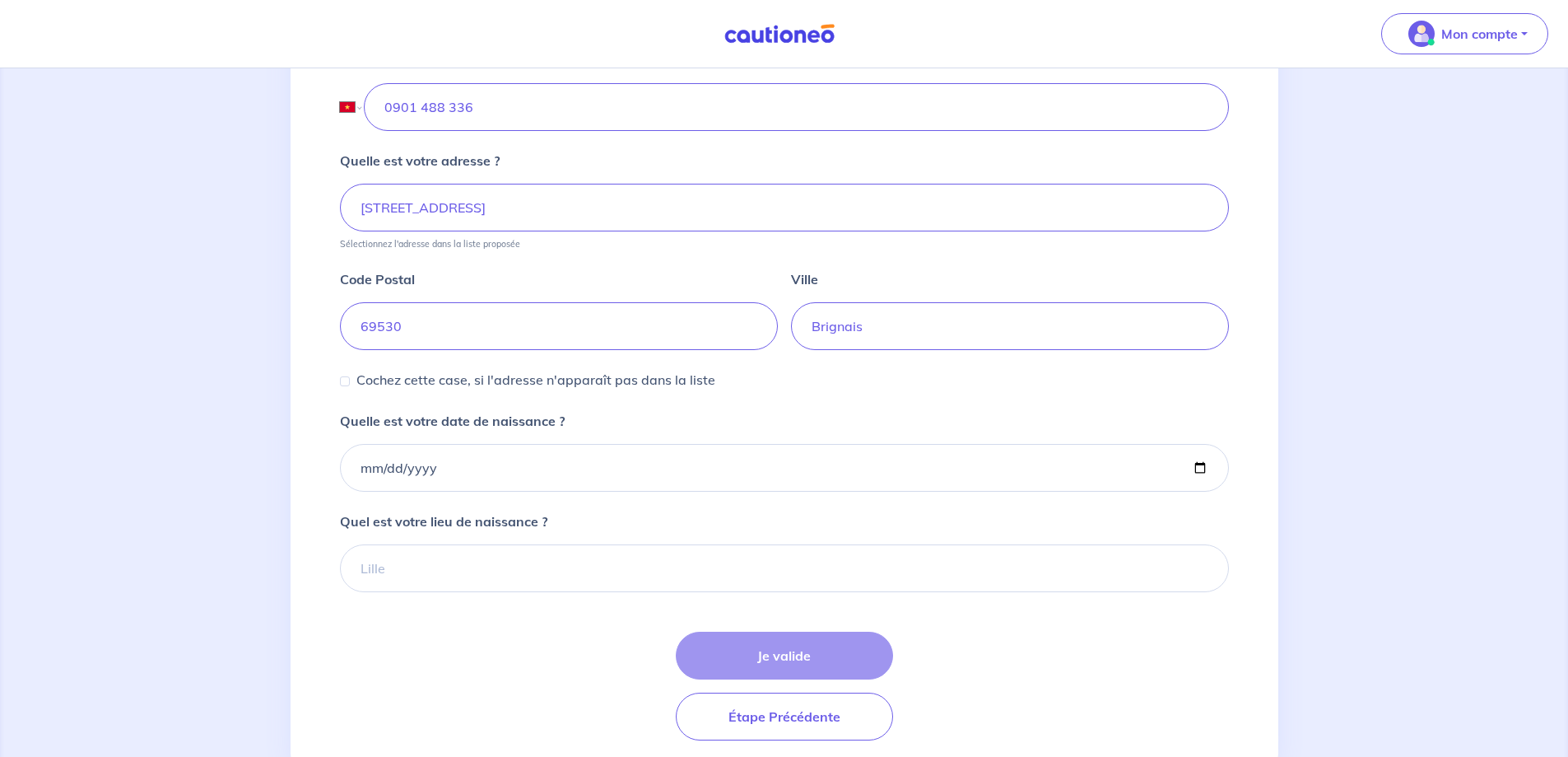
scroll to position [731, 0]
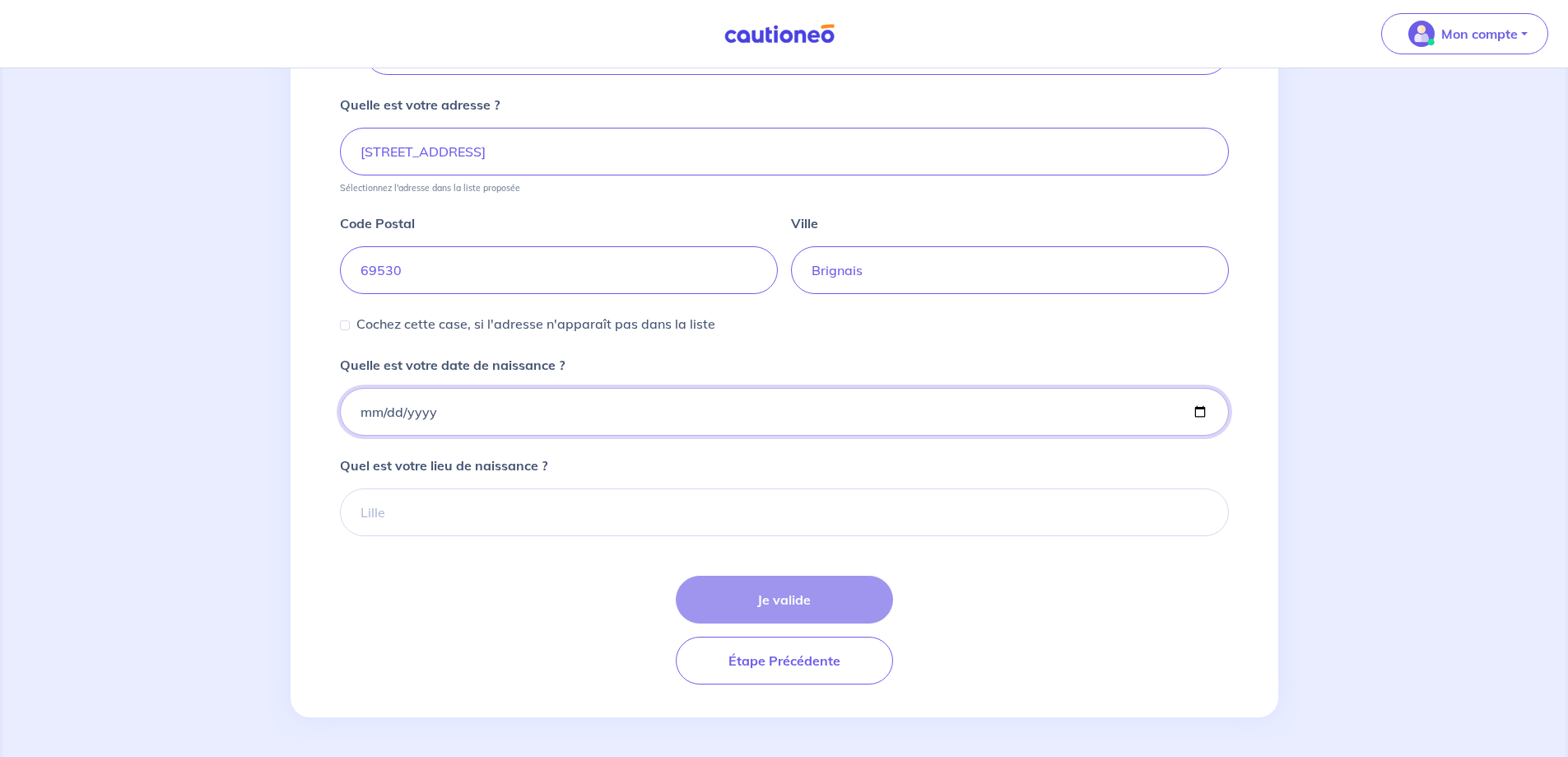
click at [372, 417] on input "Quelle est votre date de naissance ?" at bounding box center [784, 411] width 889 height 47
type input "1974-06-14"
click at [408, 517] on input "Quel est votre lieu de naissance ?" at bounding box center [784, 512] width 889 height 47
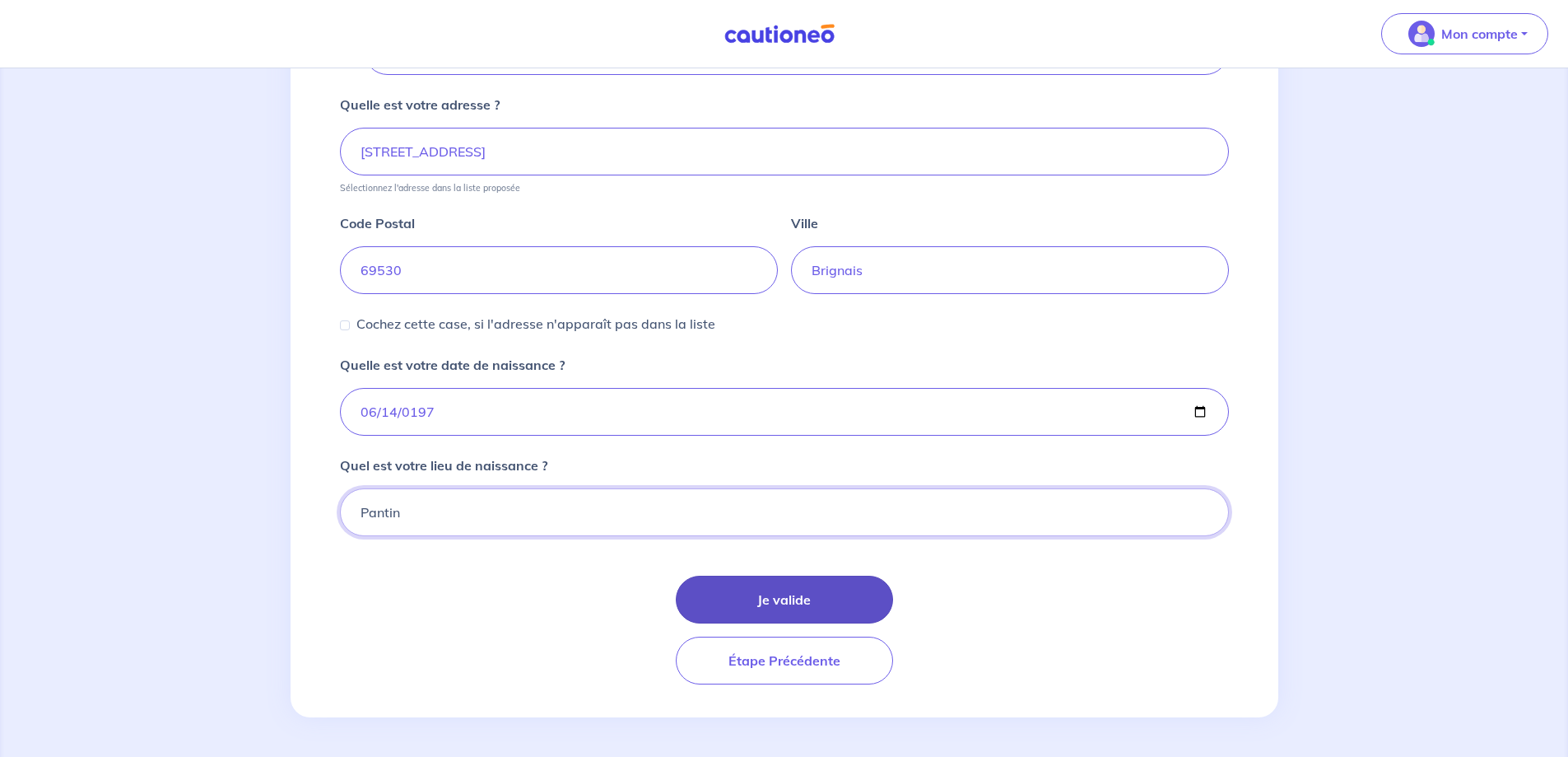
type input "Pantin"
click at [786, 598] on button "Je valide" at bounding box center [784, 599] width 218 height 47
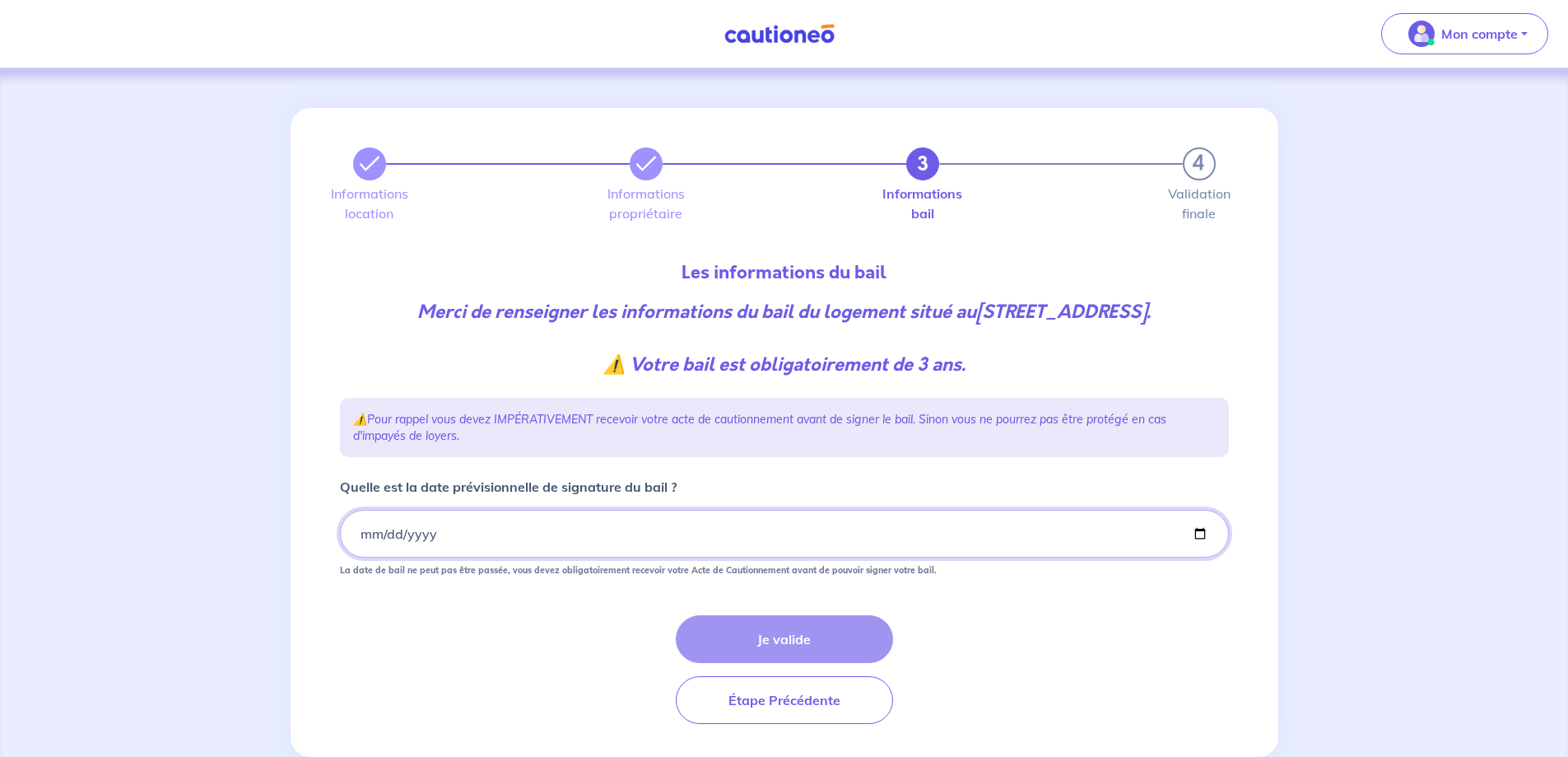
click at [377, 544] on input "Quelle est la date prévisionnelle de signature du bail ?" at bounding box center [784, 533] width 889 height 47
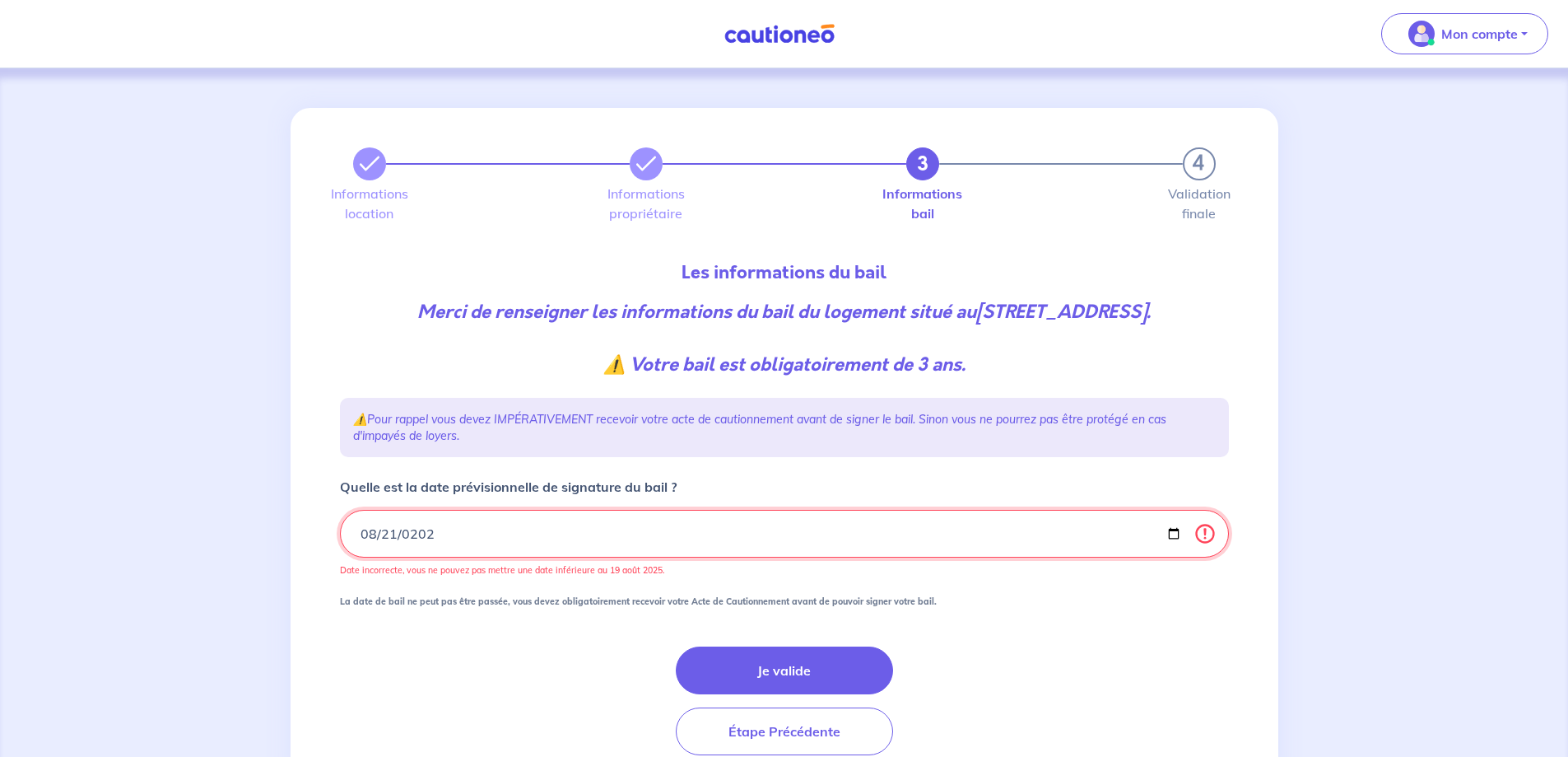
type input "2025-08-21"
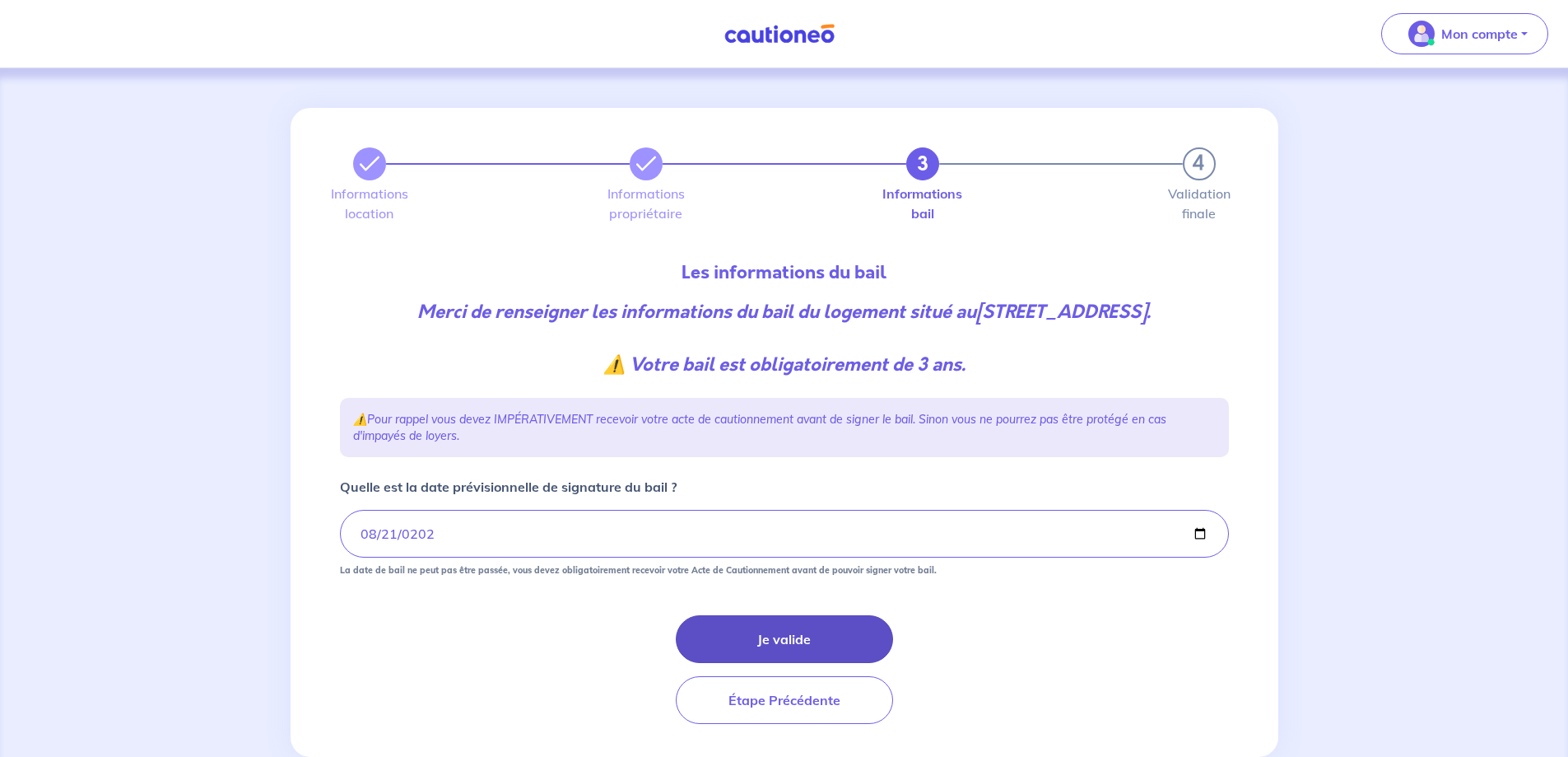
click at [758, 636] on button "Je valide" at bounding box center [784, 639] width 218 height 47
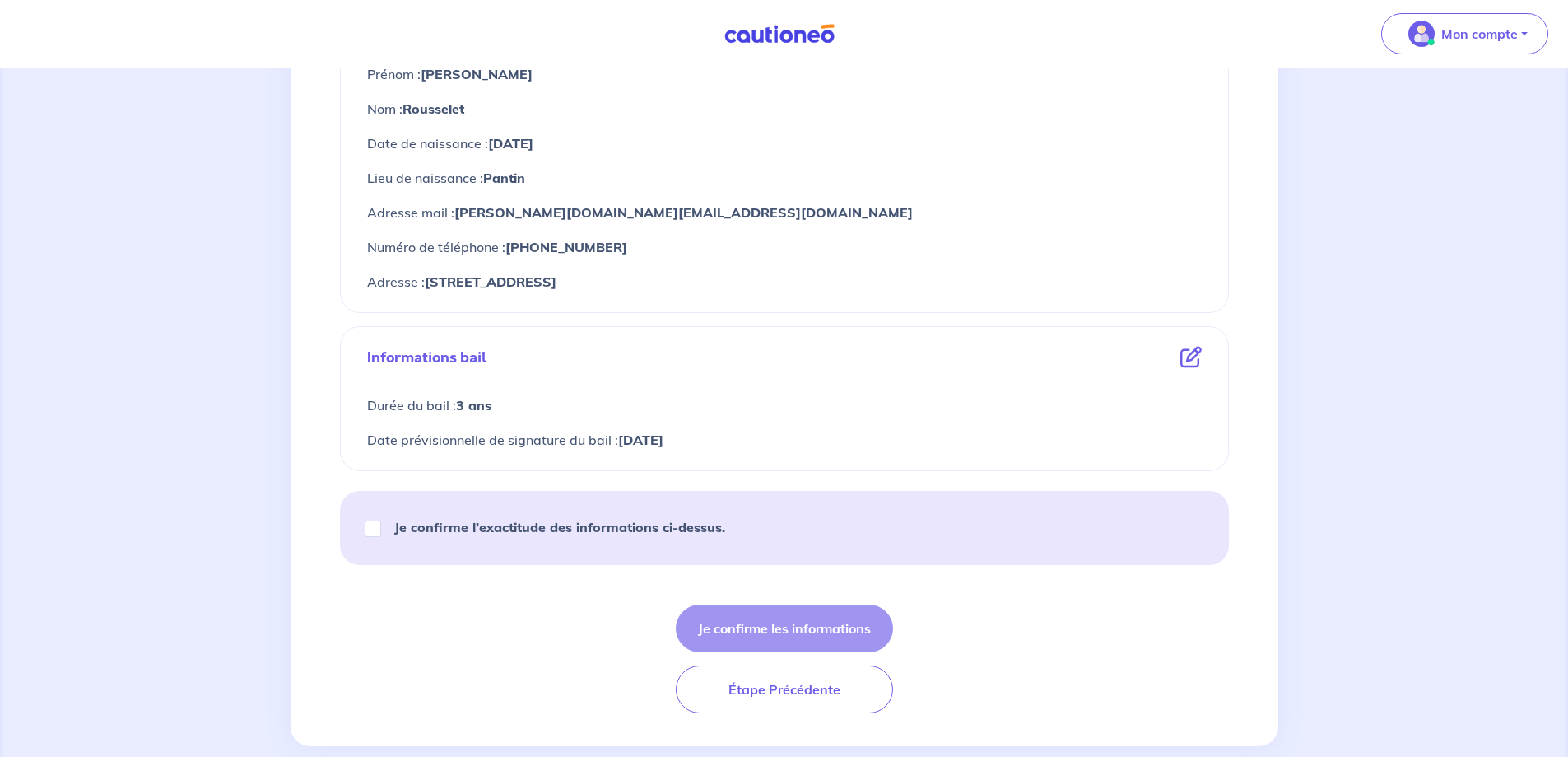
scroll to position [727, 0]
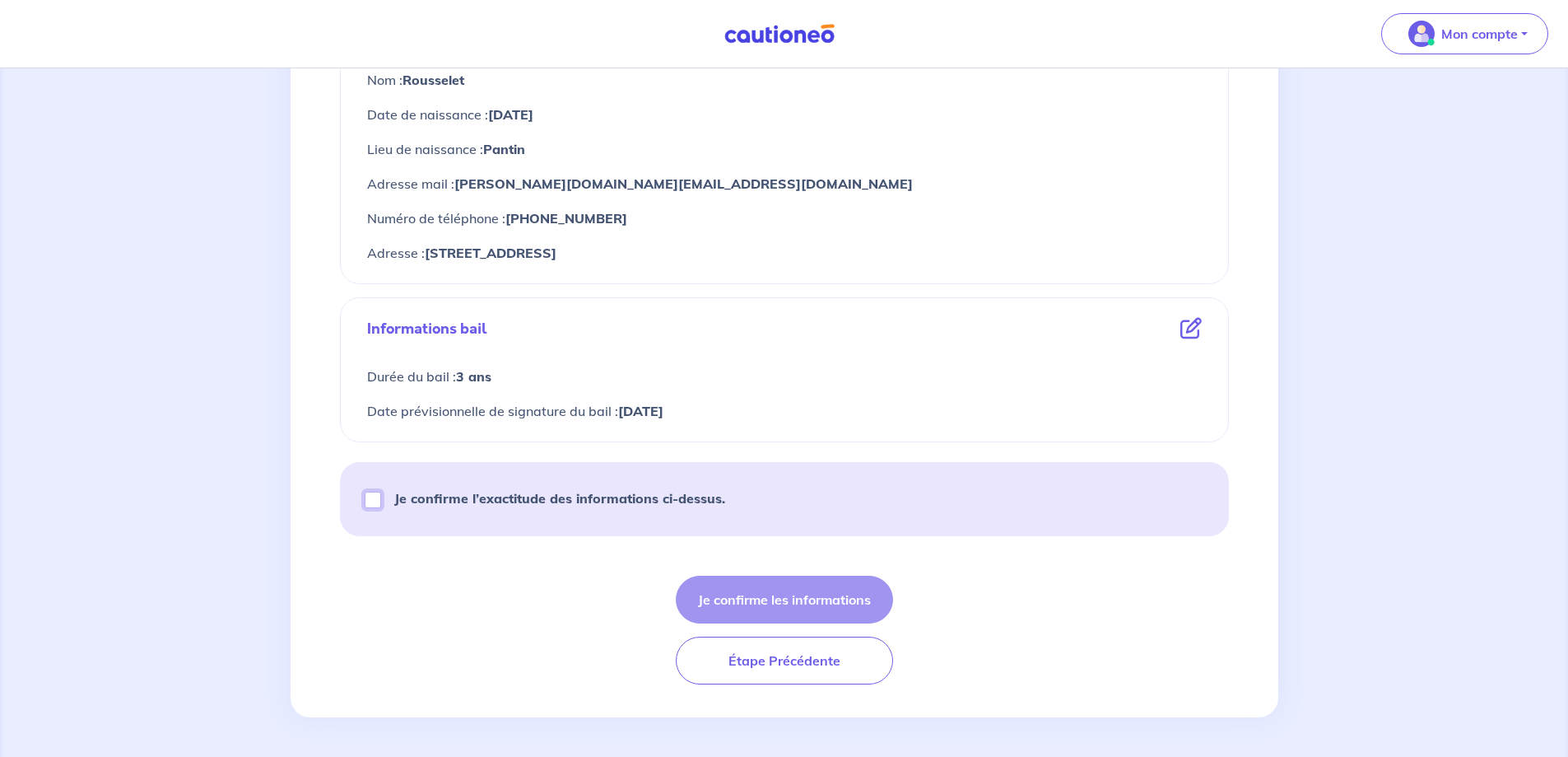
click at [375, 503] on input "Je confirme l’exactitude des informations ci-dessus." at bounding box center [373, 500] width 17 height 17
checkbox input "true"
click at [802, 597] on button "Je confirme les informations" at bounding box center [784, 599] width 218 height 47
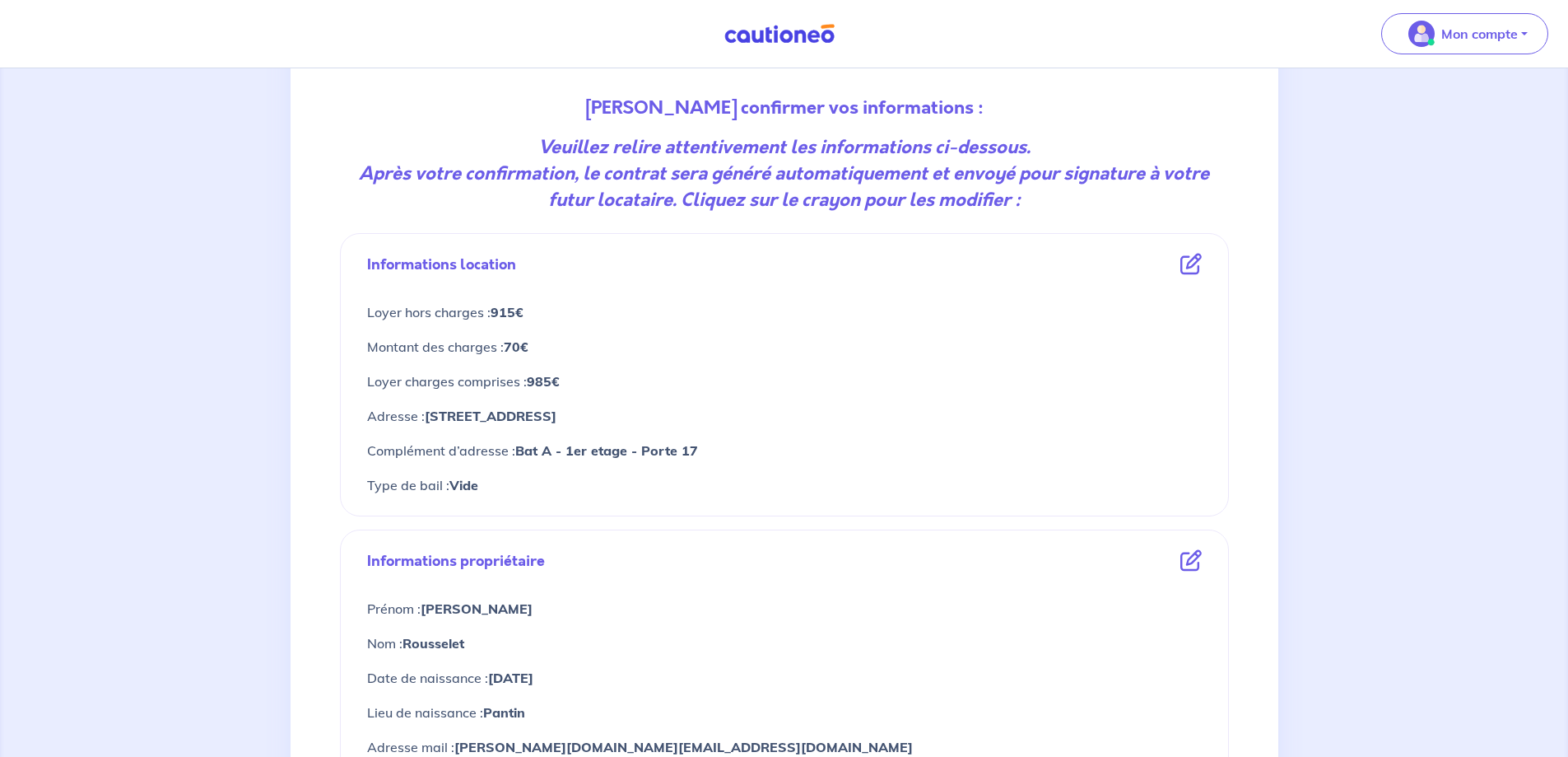
click at [835, 174] on em "Après votre confirmation, le contrat sera généré automatiquement et envoyé pour…" at bounding box center [784, 186] width 851 height 52
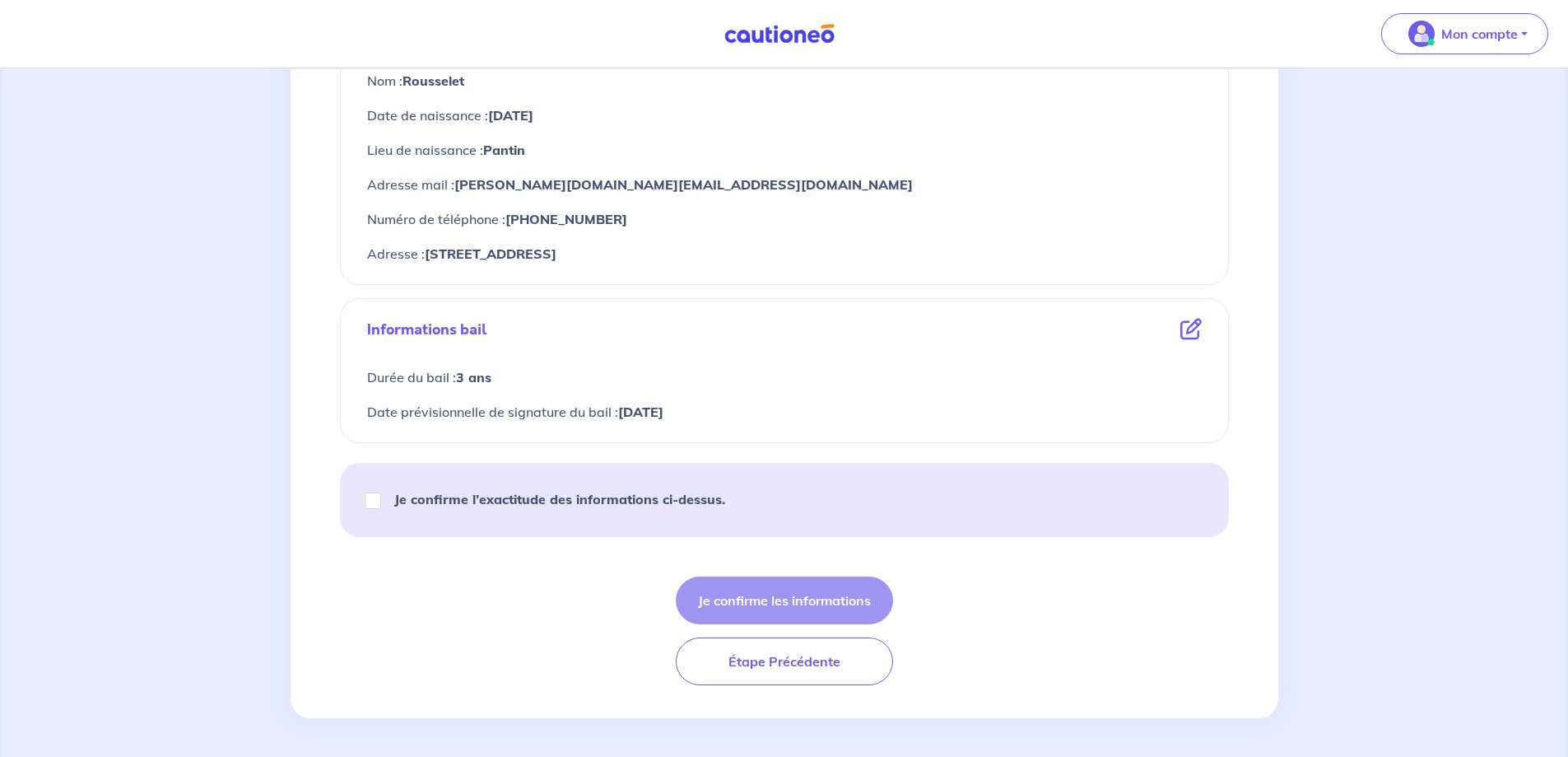
scroll to position [727, 0]
click at [628, 411] on strong "8/21/2025" at bounding box center [641, 410] width 45 height 17
click at [1189, 332] on icon at bounding box center [1192, 328] width 22 height 22
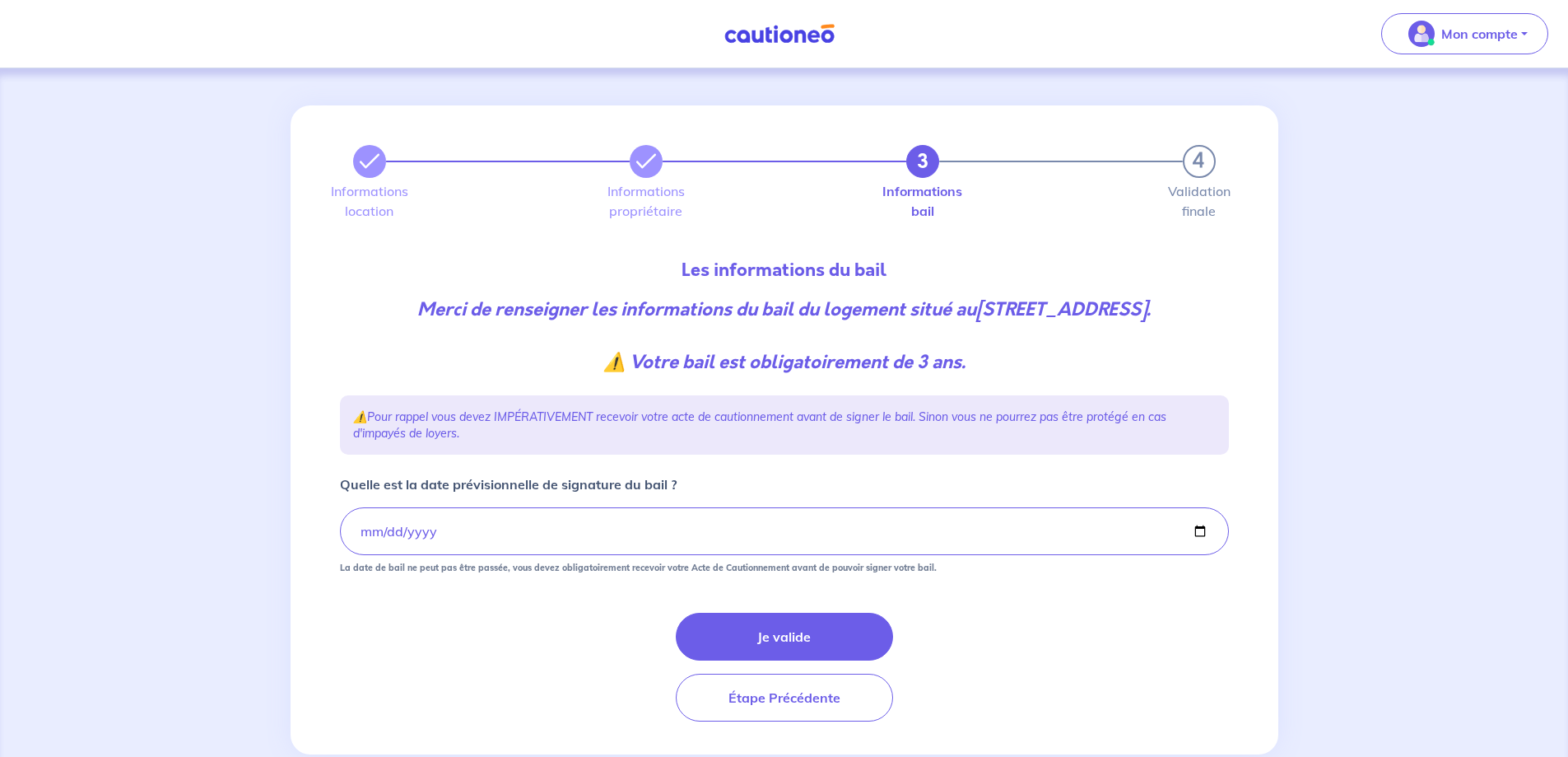
scroll to position [39, 0]
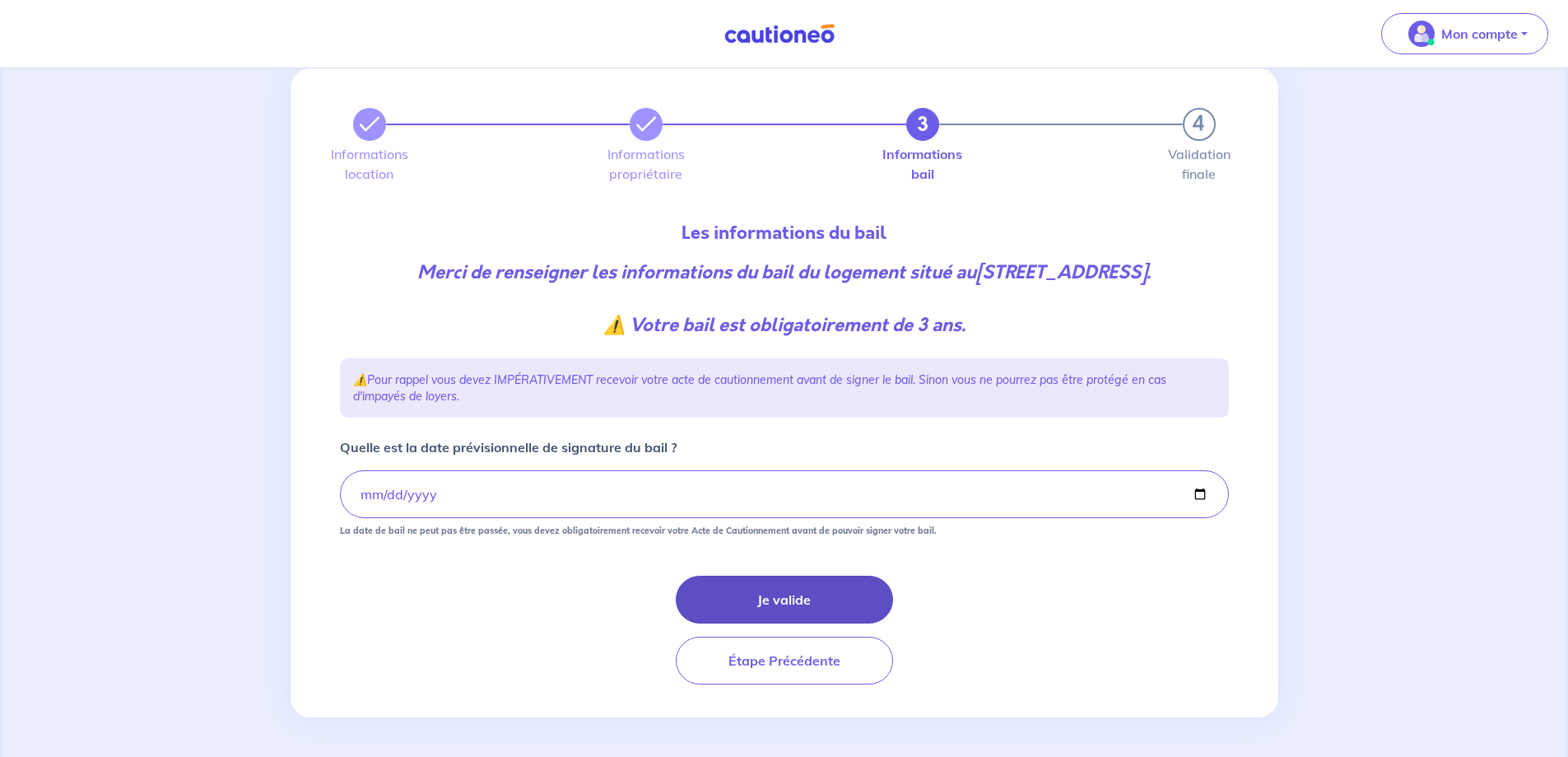
click at [788, 596] on button "Je valide" at bounding box center [784, 599] width 218 height 47
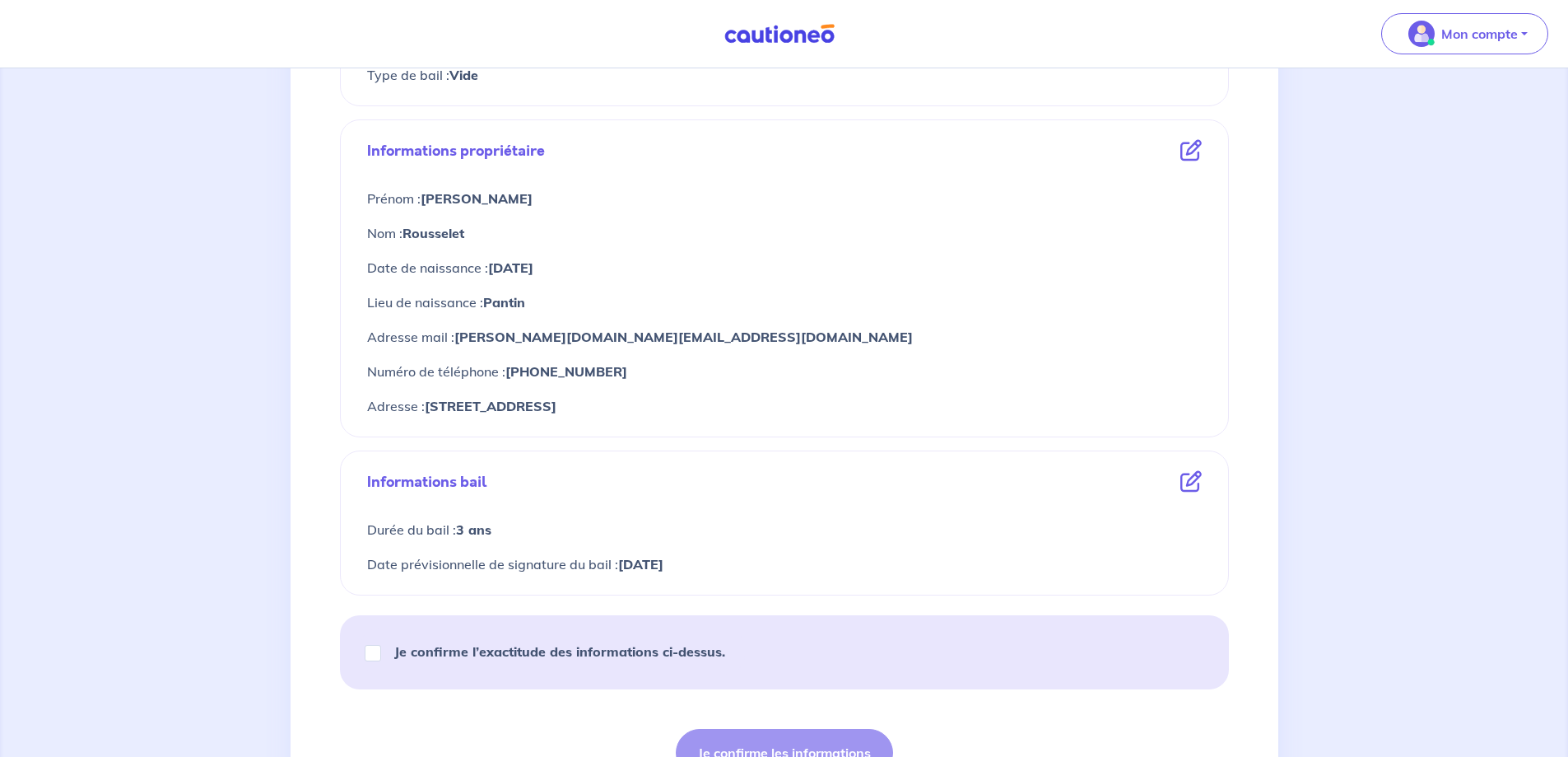
scroll to position [577, 0]
click at [371, 654] on input "Je confirme l’exactitude des informations ci-dessus." at bounding box center [373, 651] width 17 height 17
checkbox input "true"
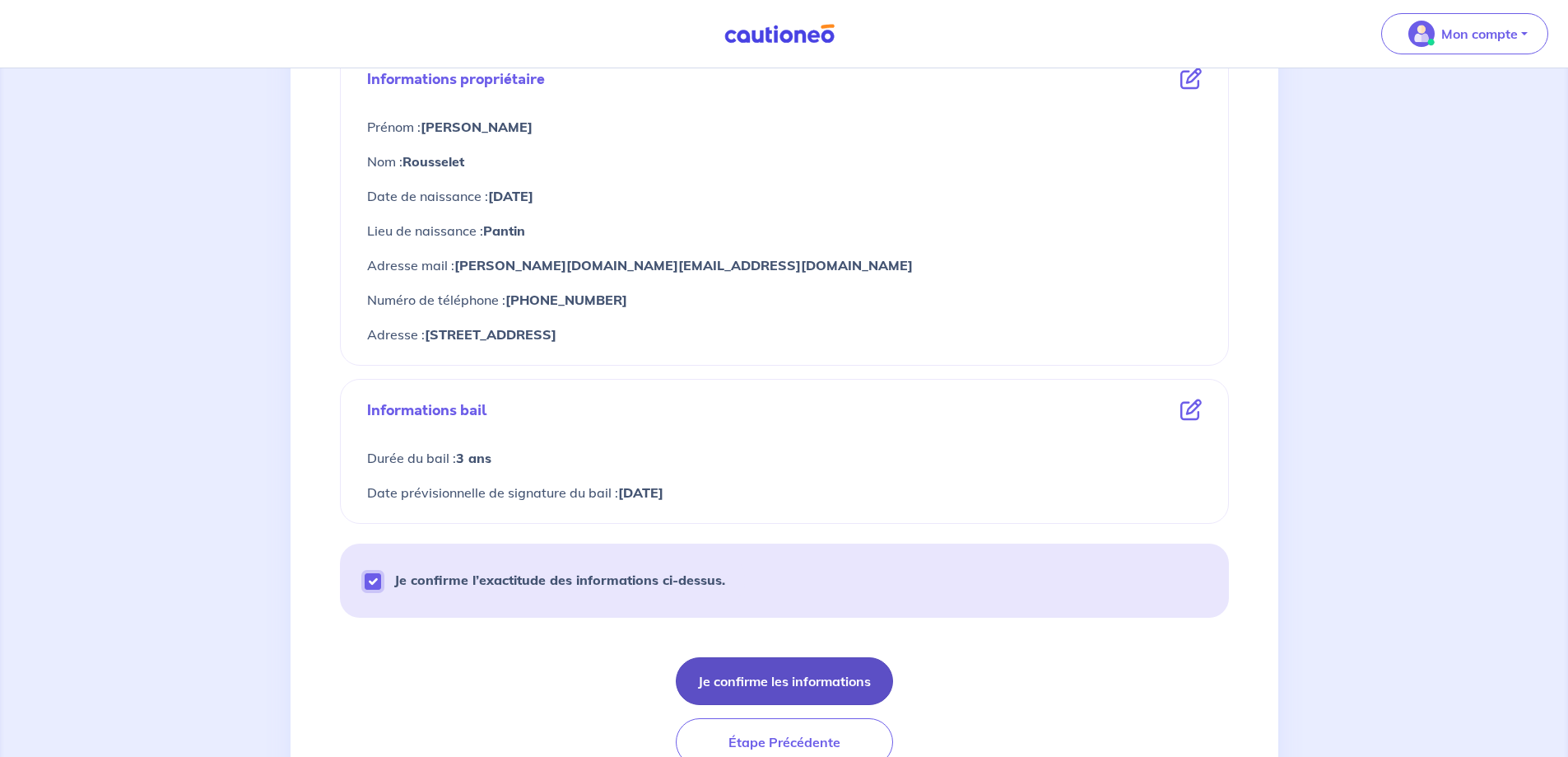
scroll to position [727, 0]
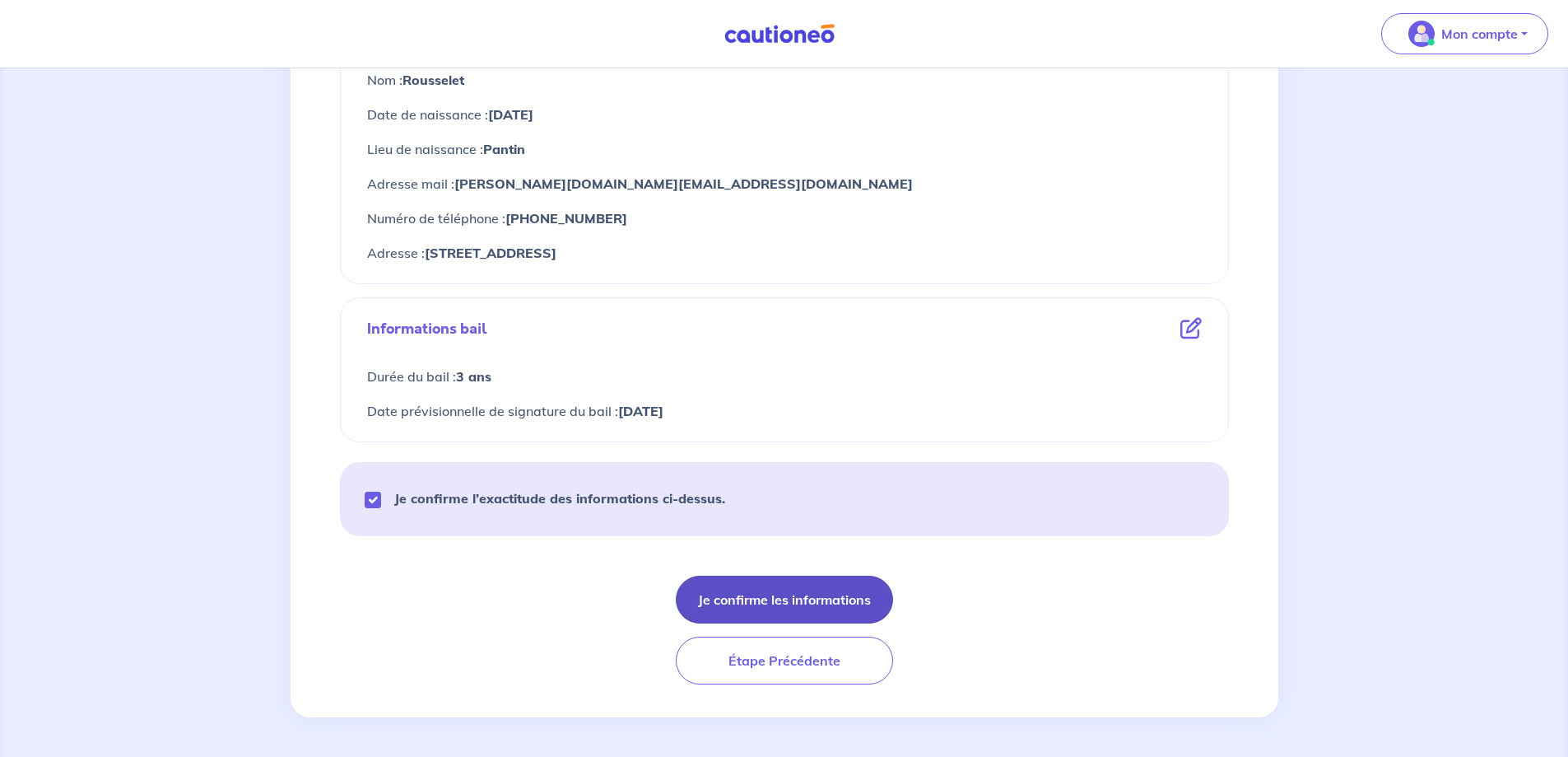
click at [807, 604] on button "Je confirme les informations" at bounding box center [784, 599] width 218 height 47
